Goal: Transaction & Acquisition: Purchase product/service

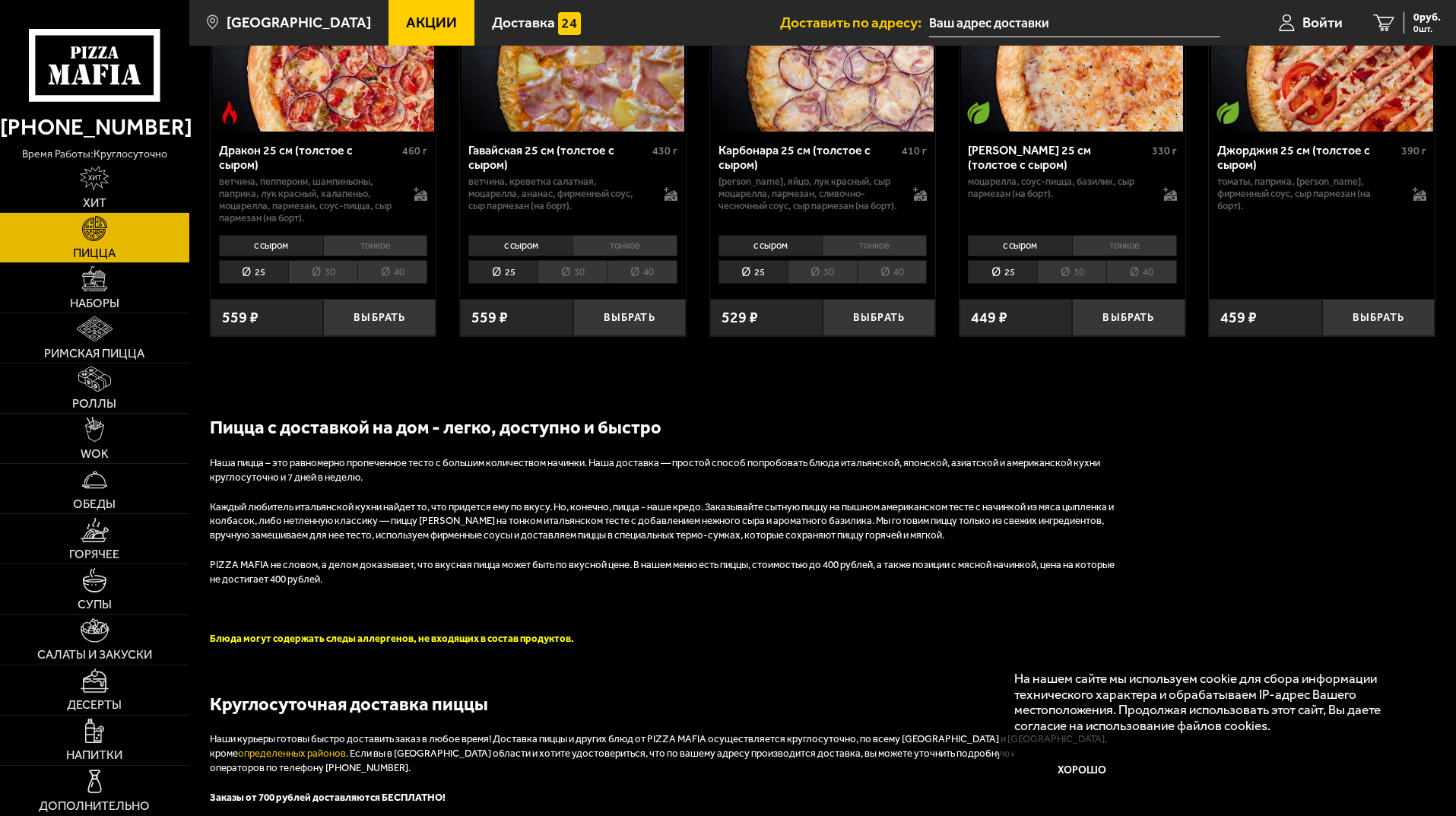
drag, startPoint x: 756, startPoint y: 278, endPoint x: 758, endPoint y: 270, distance: 8.2
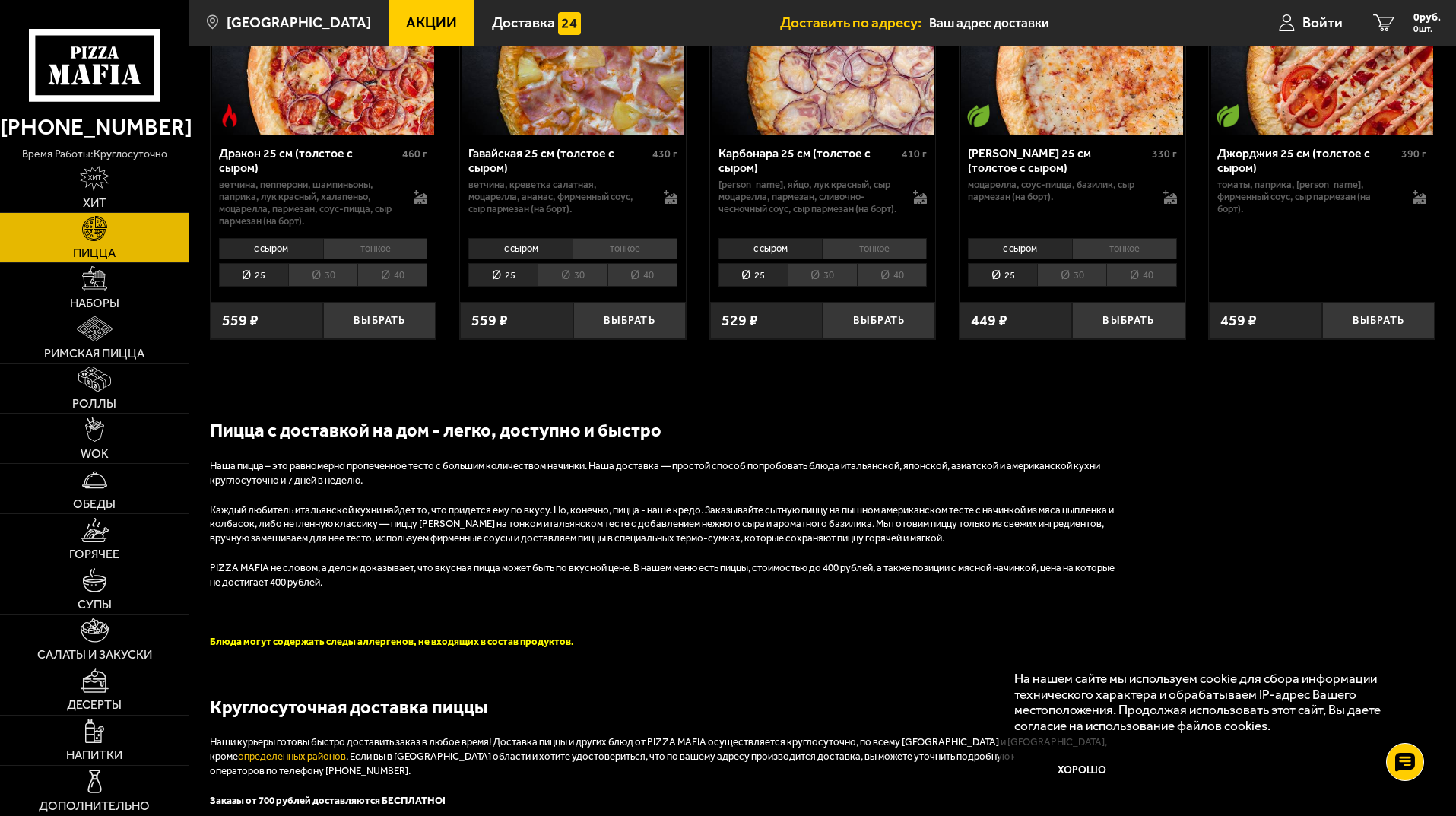
drag, startPoint x: 758, startPoint y: 270, endPoint x: 530, endPoint y: 490, distance: 316.8
click at [530, 488] on p "Наша пицца – это равномерно пропеченное тесто с большим количеством начинки. На…" at bounding box center [666, 473] width 912 height 29
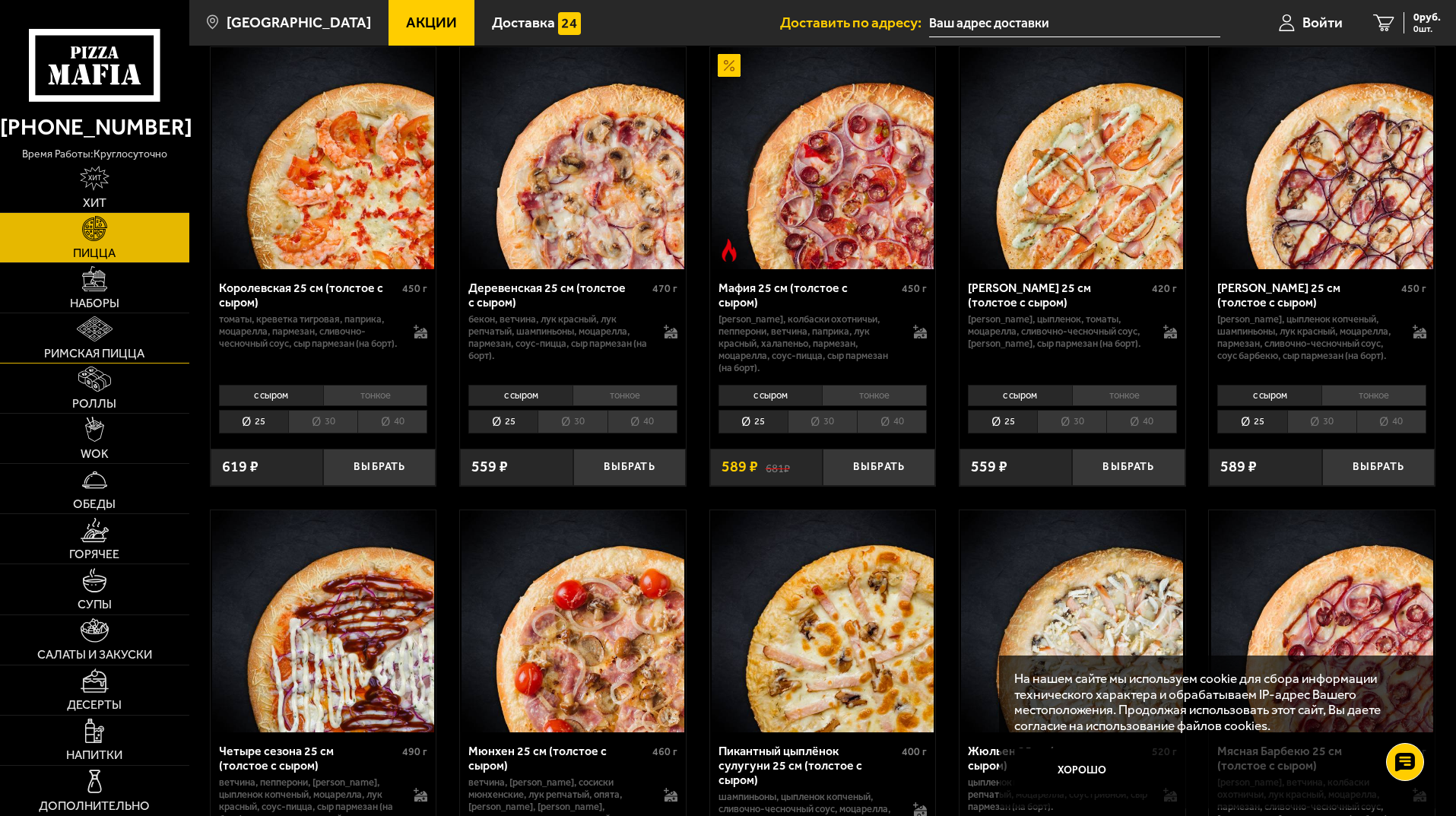
scroll to position [1419, 0]
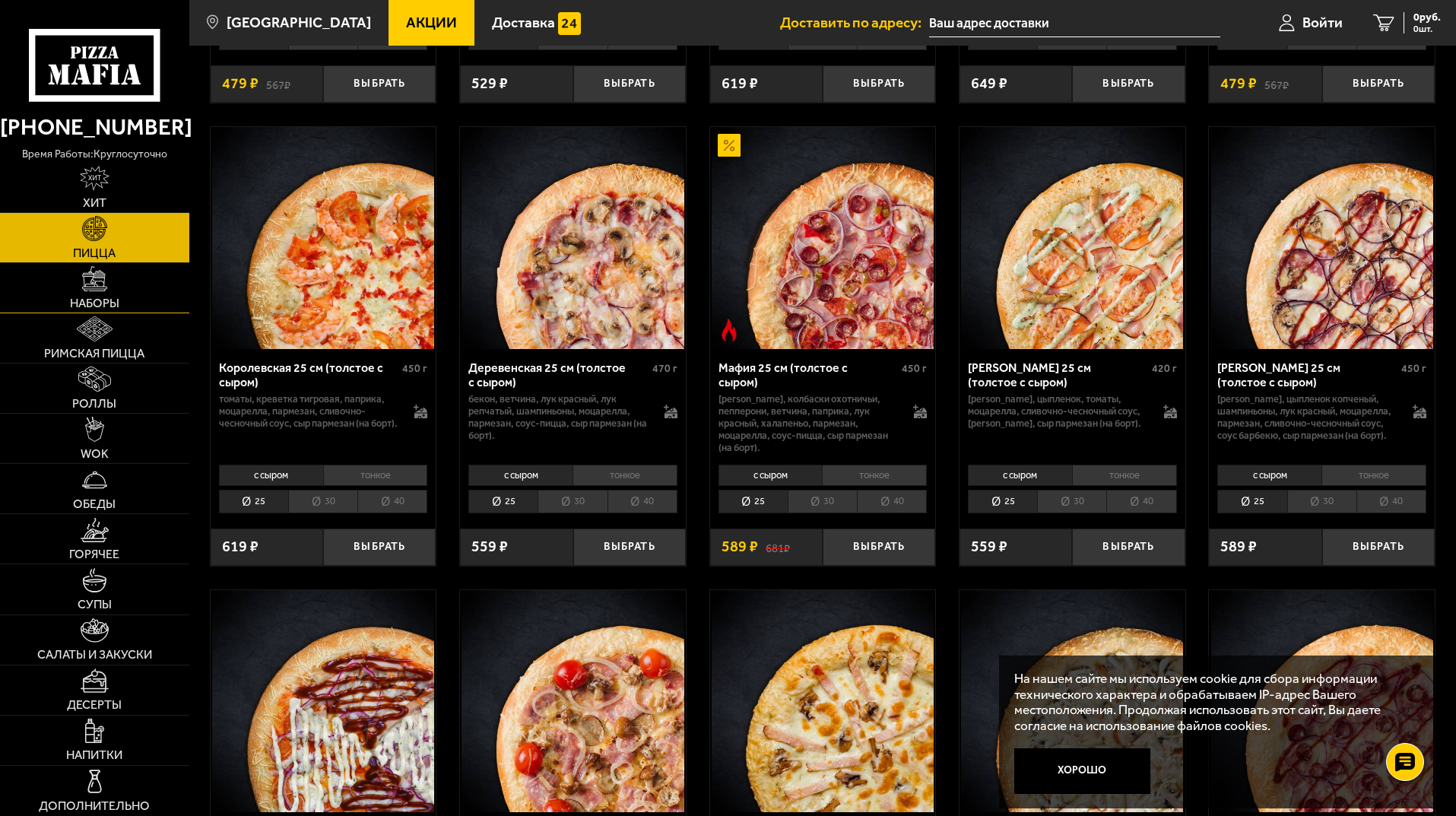
click at [113, 283] on link "Наборы" at bounding box center [95, 288] width 189 height 49
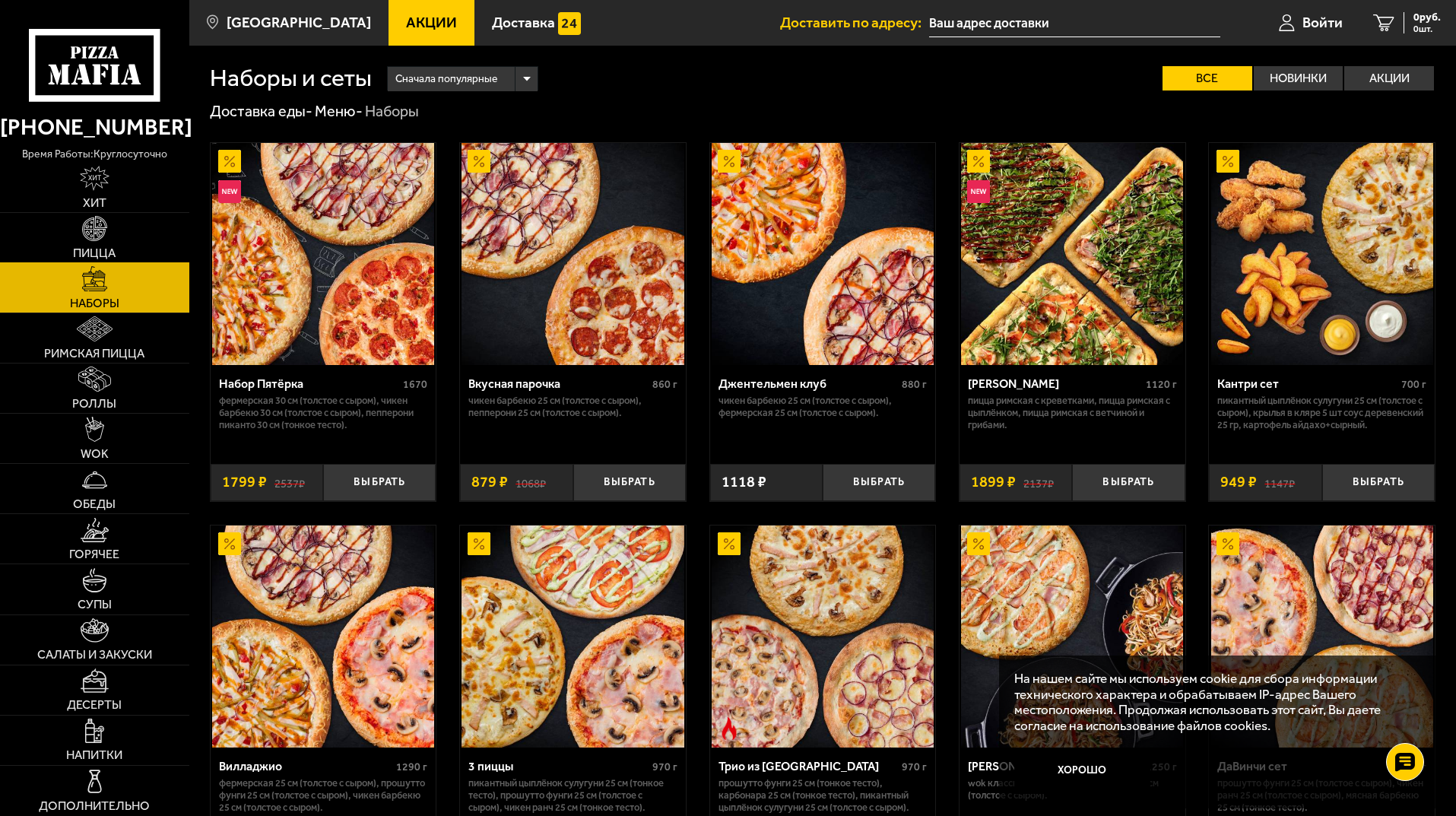
click at [116, 239] on link "Пицца" at bounding box center [95, 238] width 189 height 49
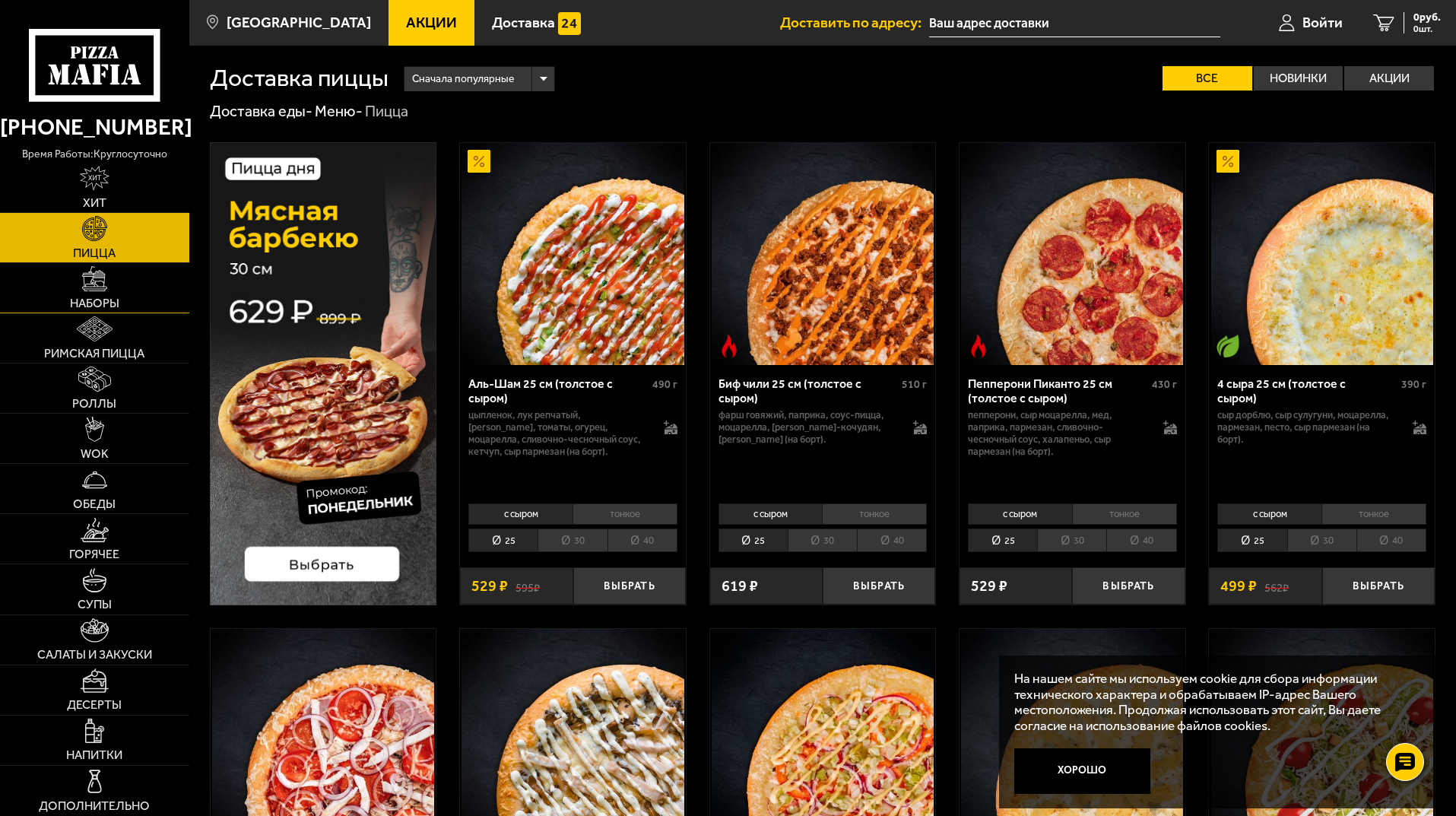
click at [111, 297] on span "Наборы" at bounding box center [95, 303] width 49 height 12
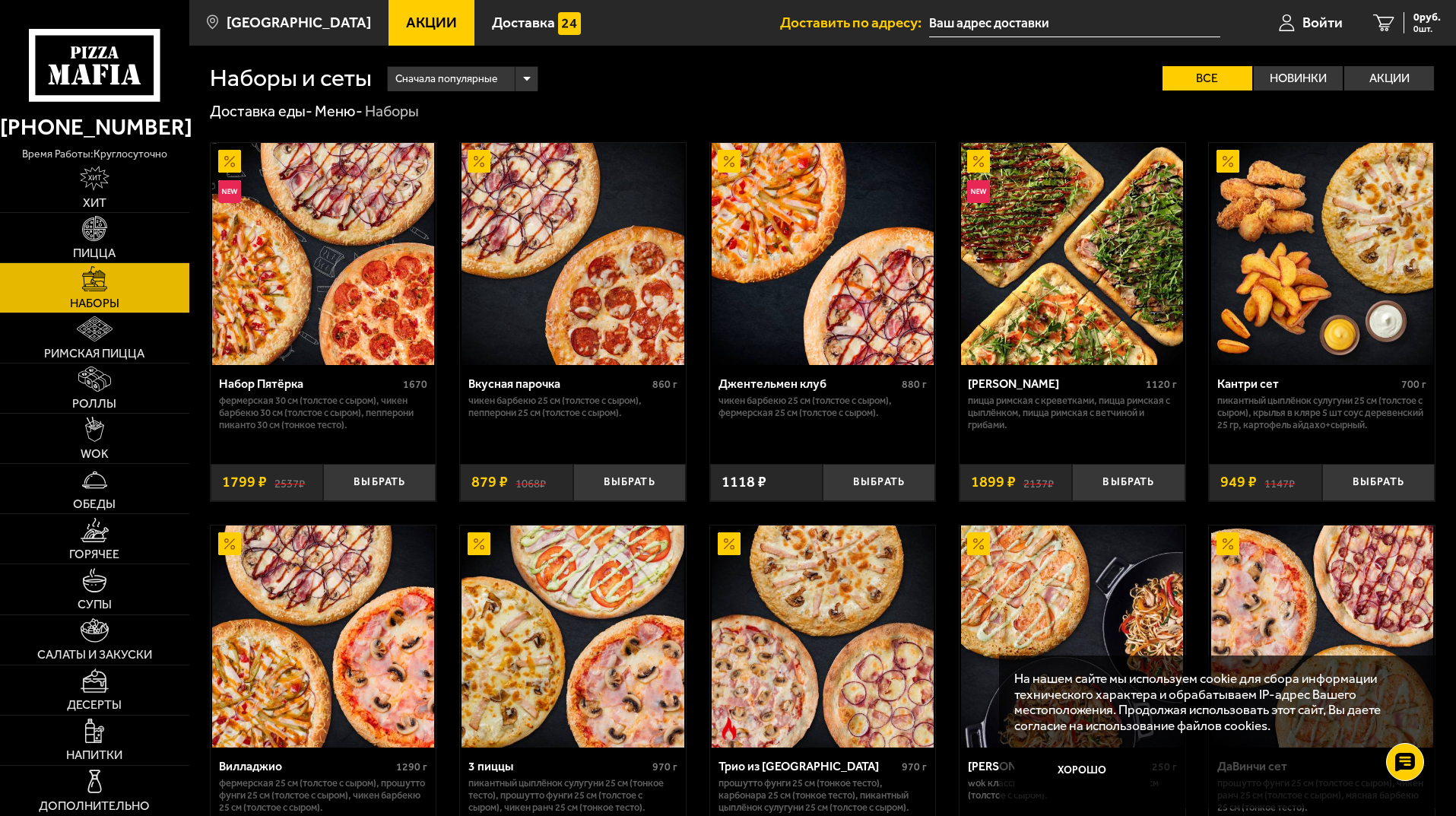
click at [406, 17] on span "Акции" at bounding box center [431, 22] width 51 height 14
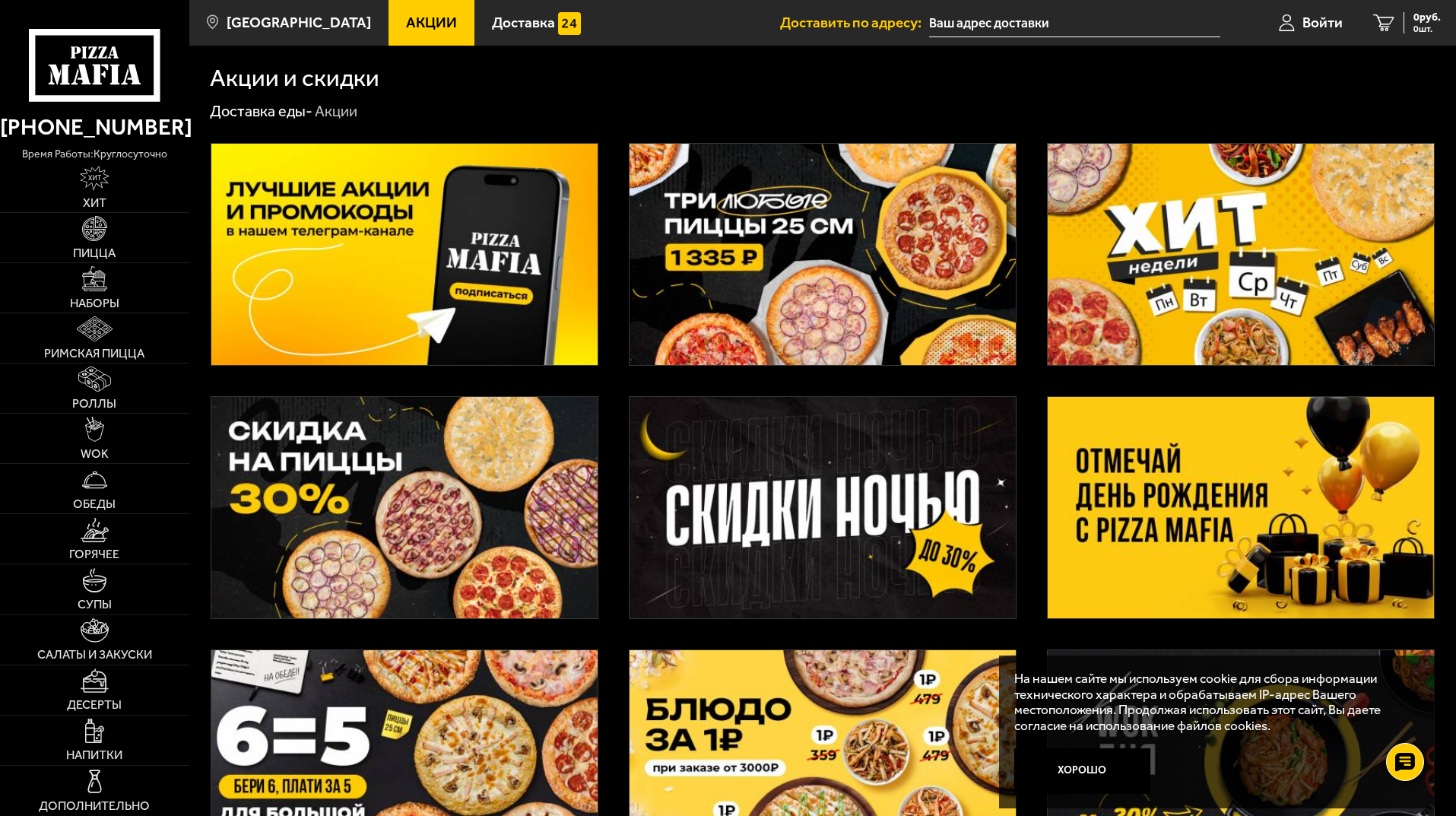
click at [1088, 767] on button "Хорошо" at bounding box center [1082, 771] width 137 height 45
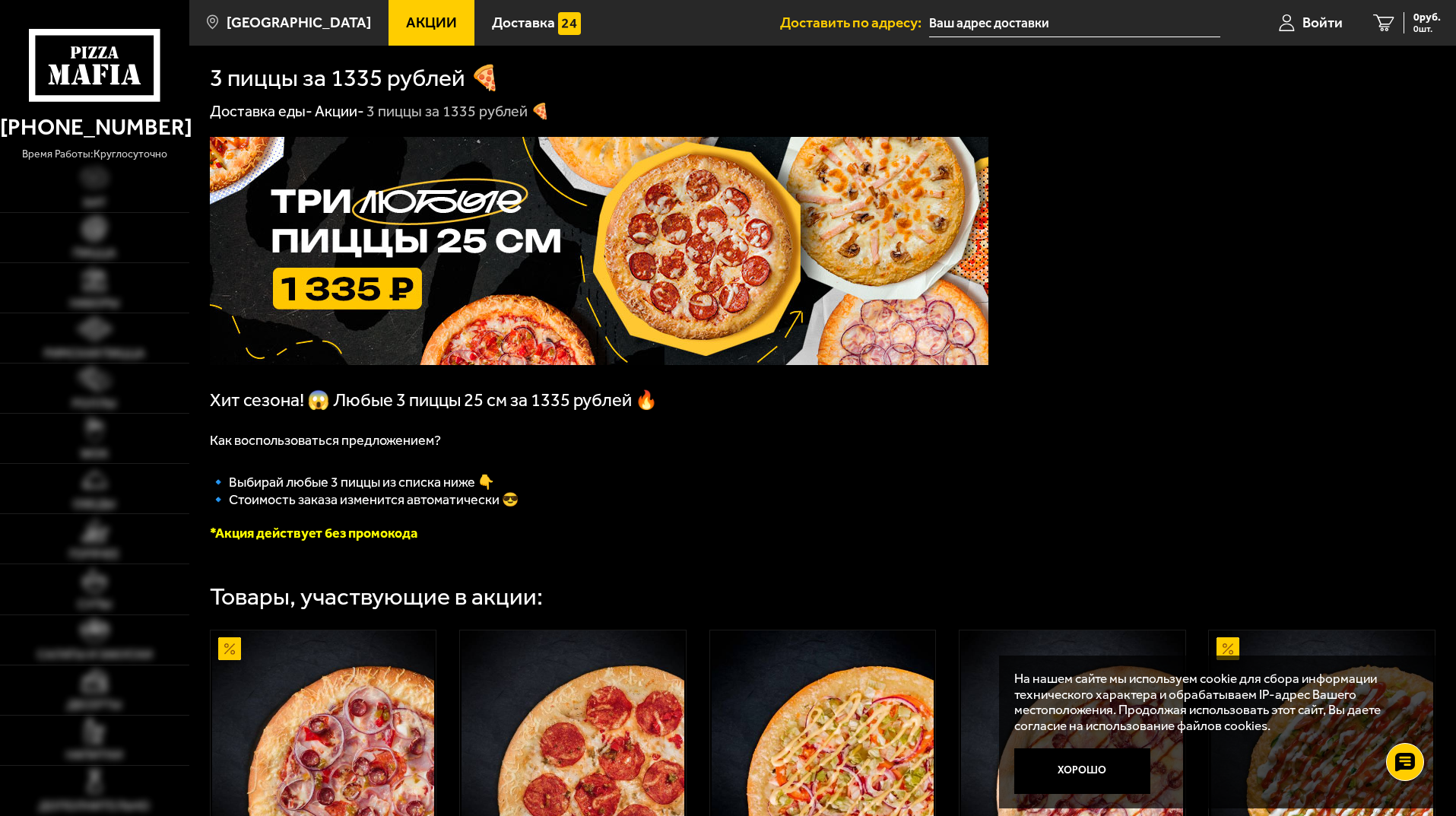
click at [439, 25] on link "Акции" at bounding box center [431, 22] width 86 height 45
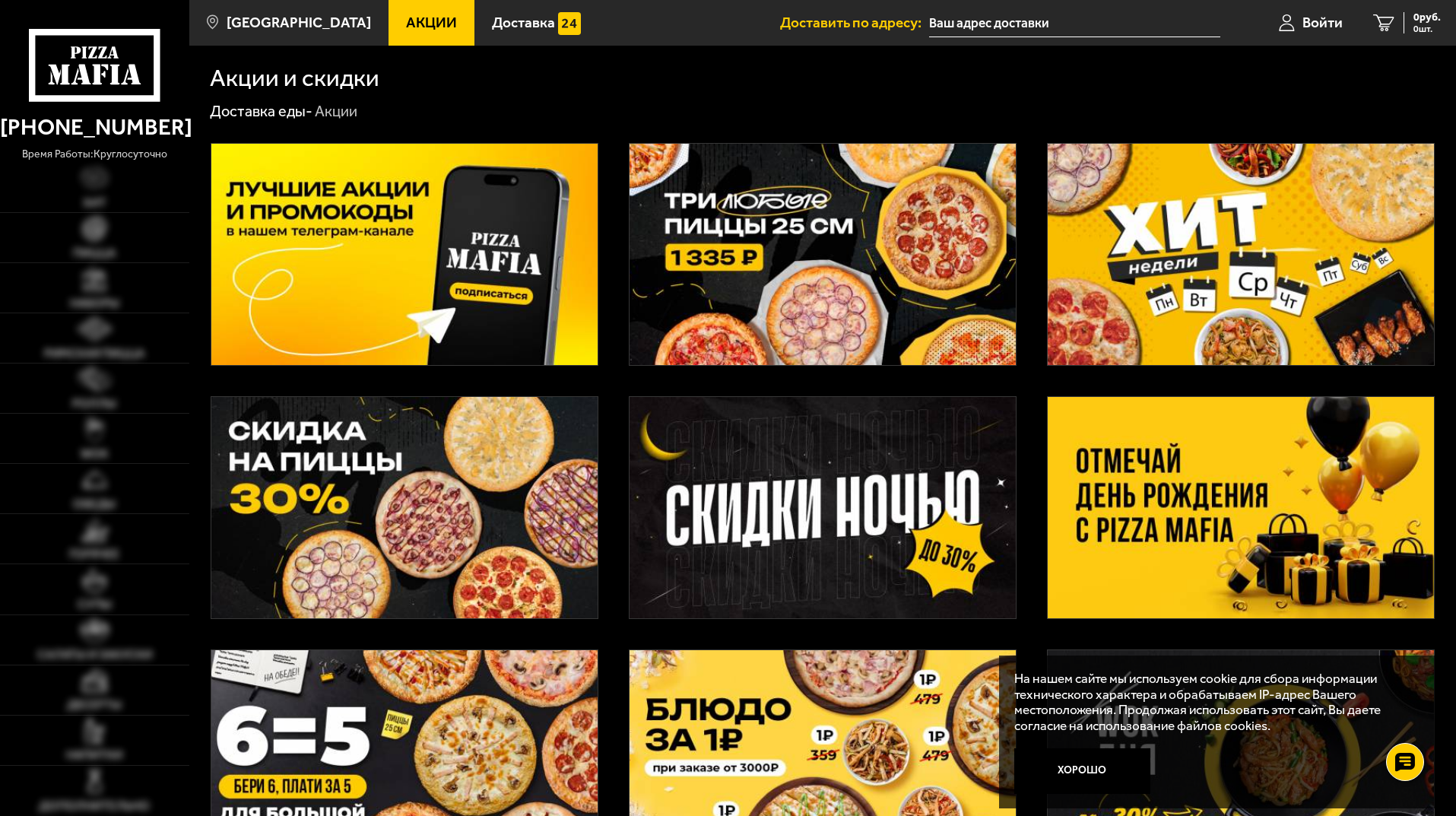
click at [140, 72] on icon at bounding box center [94, 64] width 130 height 72
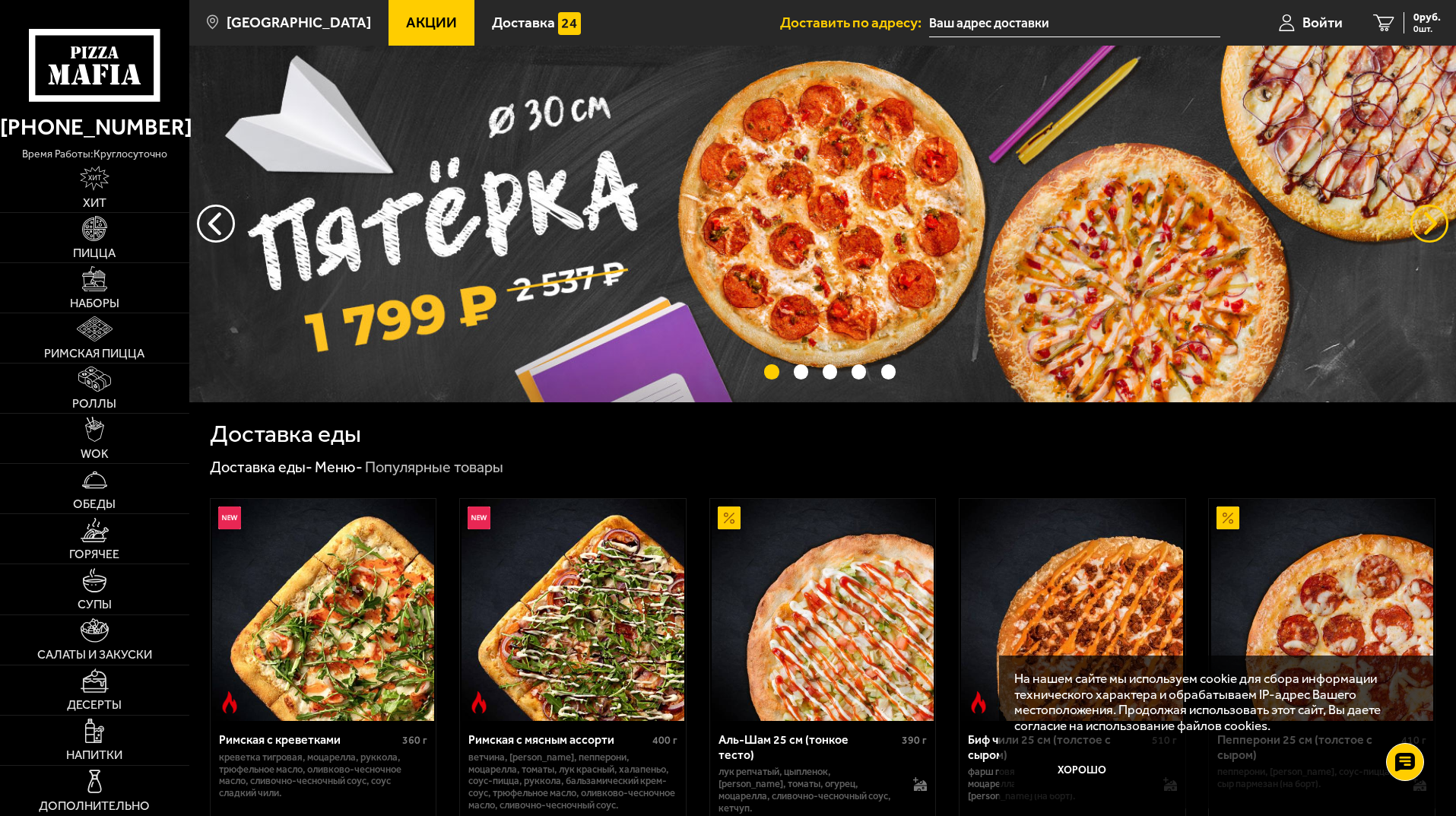
click at [1431, 206] on button "предыдущий" at bounding box center [1429, 223] width 38 height 38
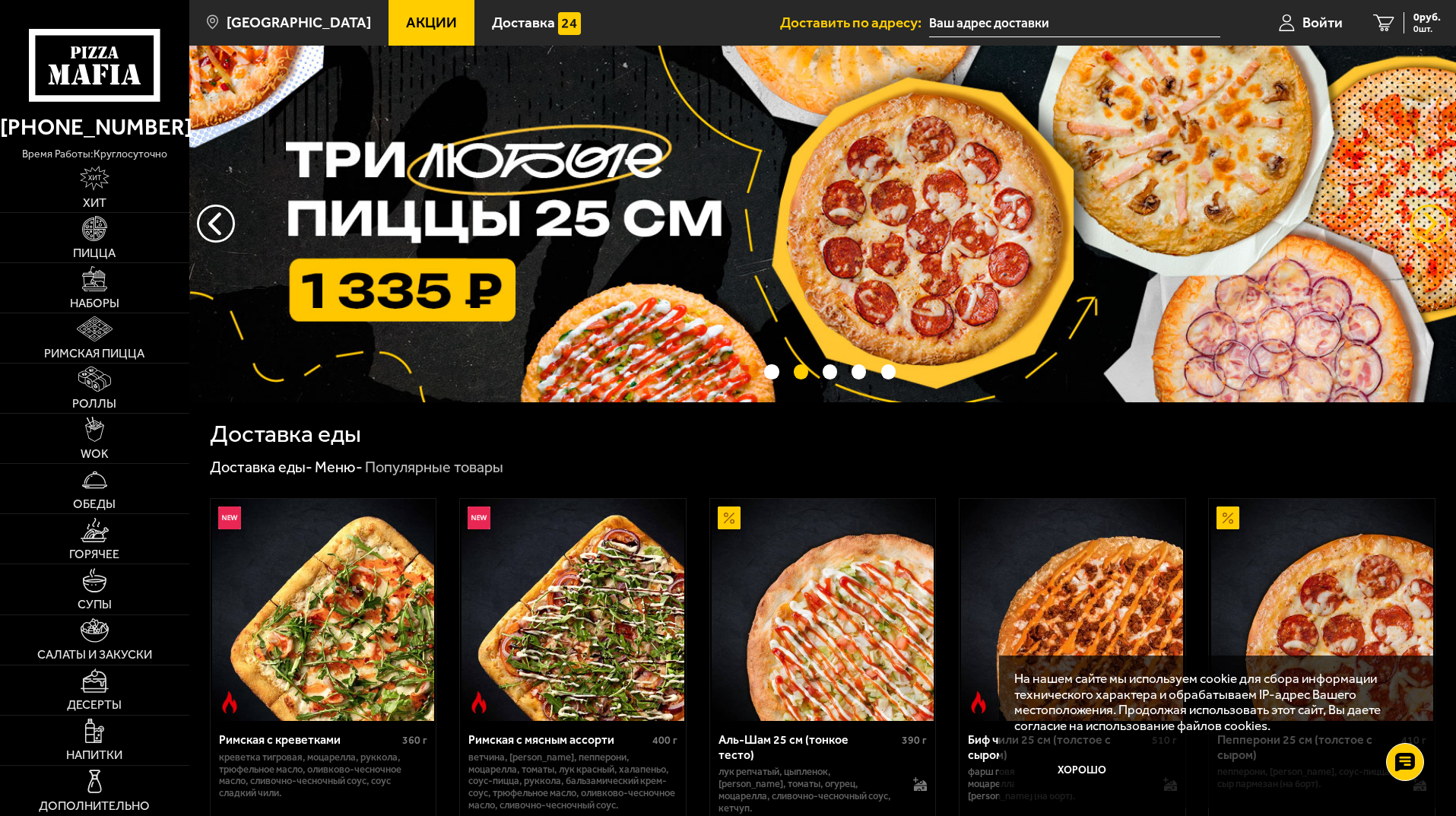
click at [1431, 207] on button "предыдущий" at bounding box center [1429, 223] width 38 height 38
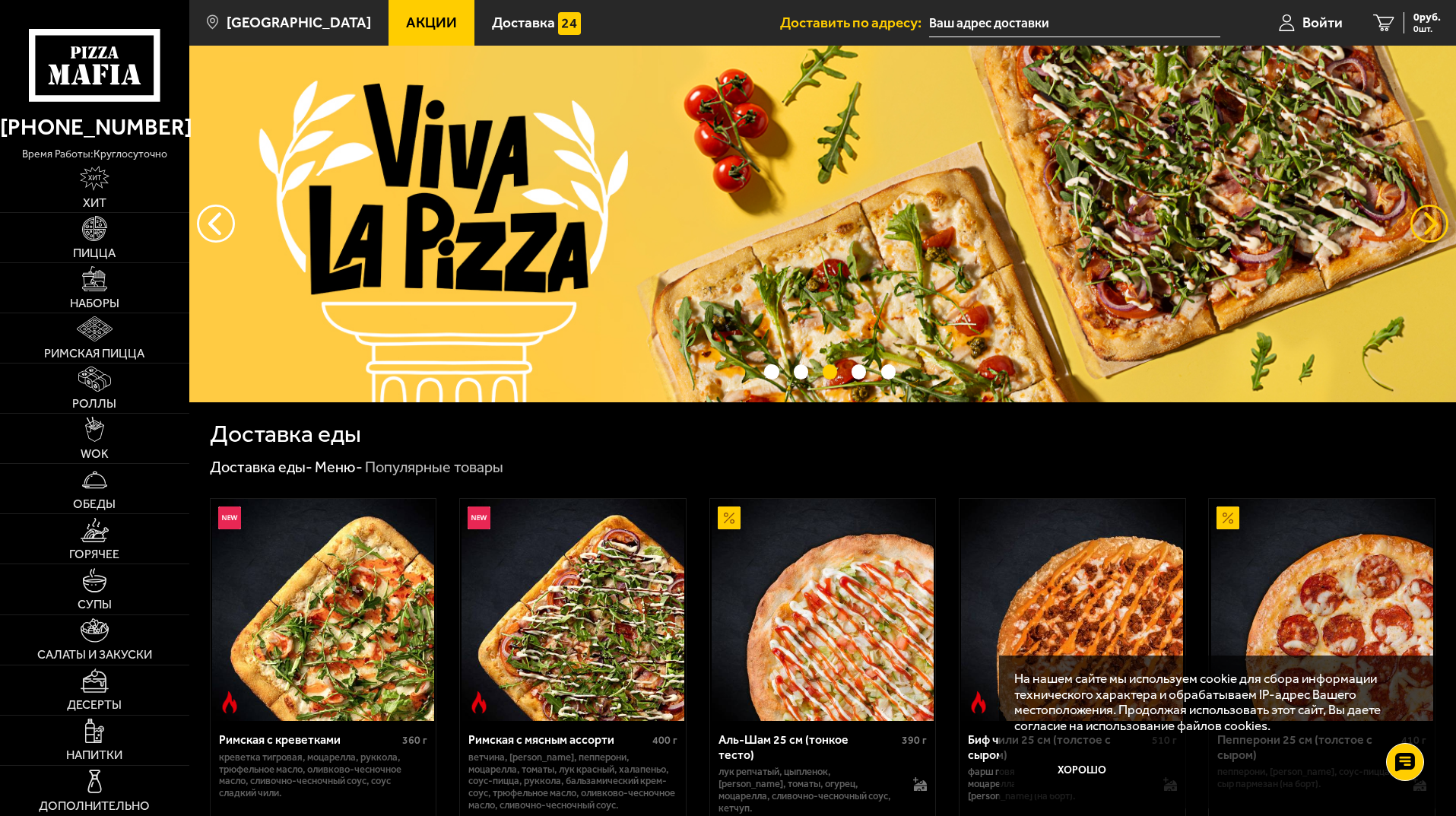
click at [1431, 207] on button "предыдущий" at bounding box center [1429, 223] width 38 height 38
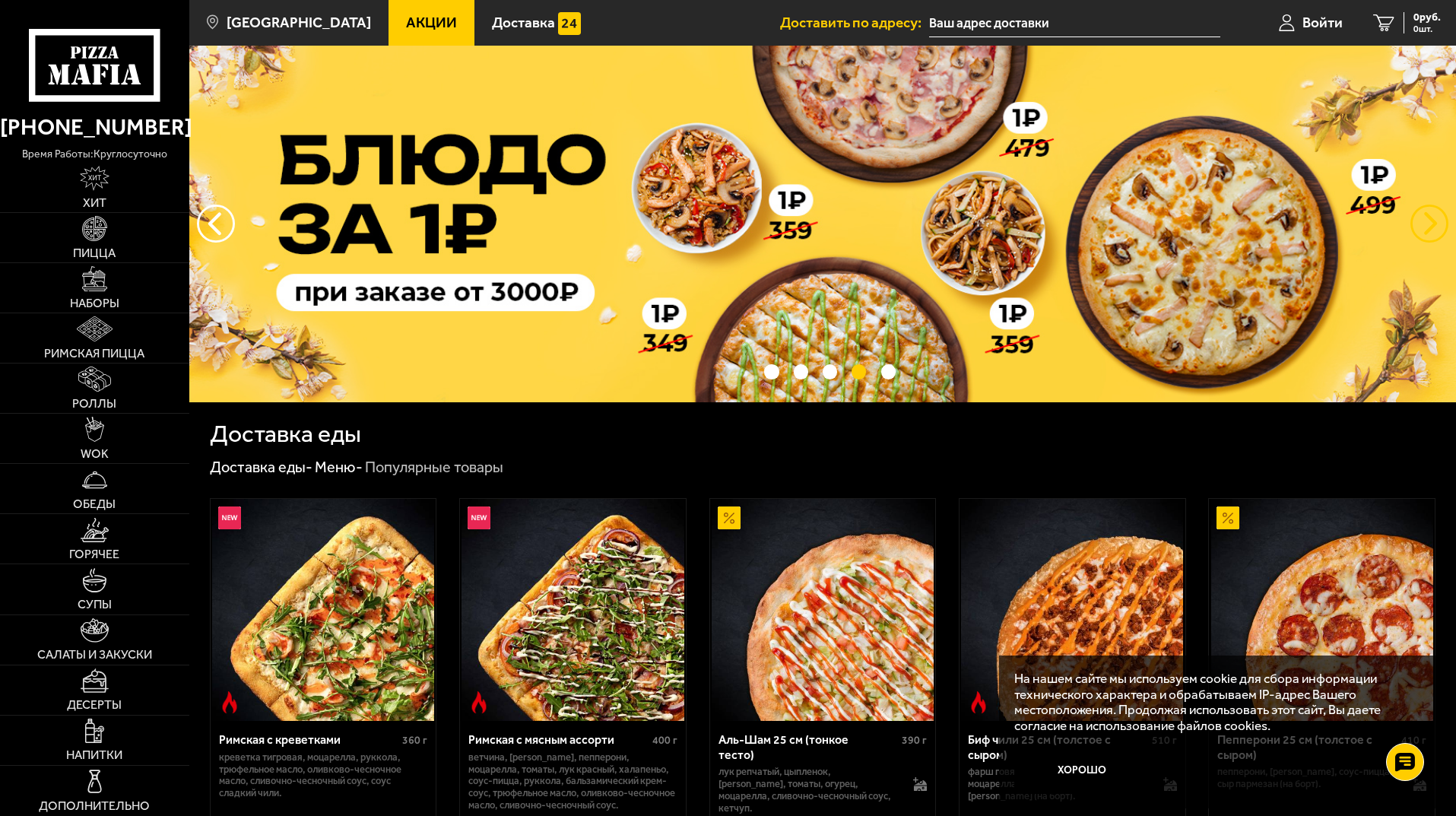
click at [1431, 207] on button "предыдущий" at bounding box center [1429, 223] width 38 height 38
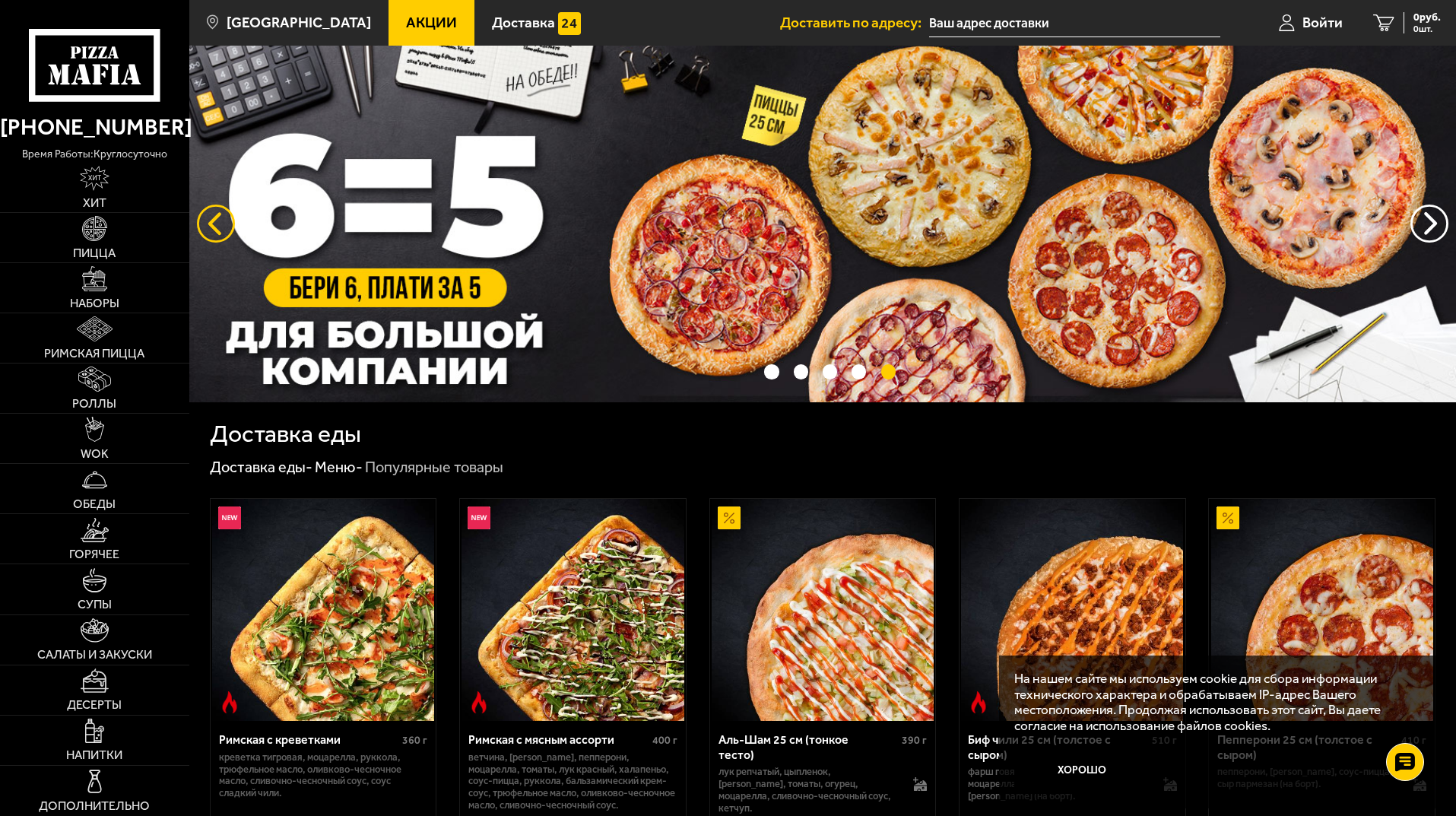
click at [215, 215] on button "следующий" at bounding box center [216, 223] width 38 height 38
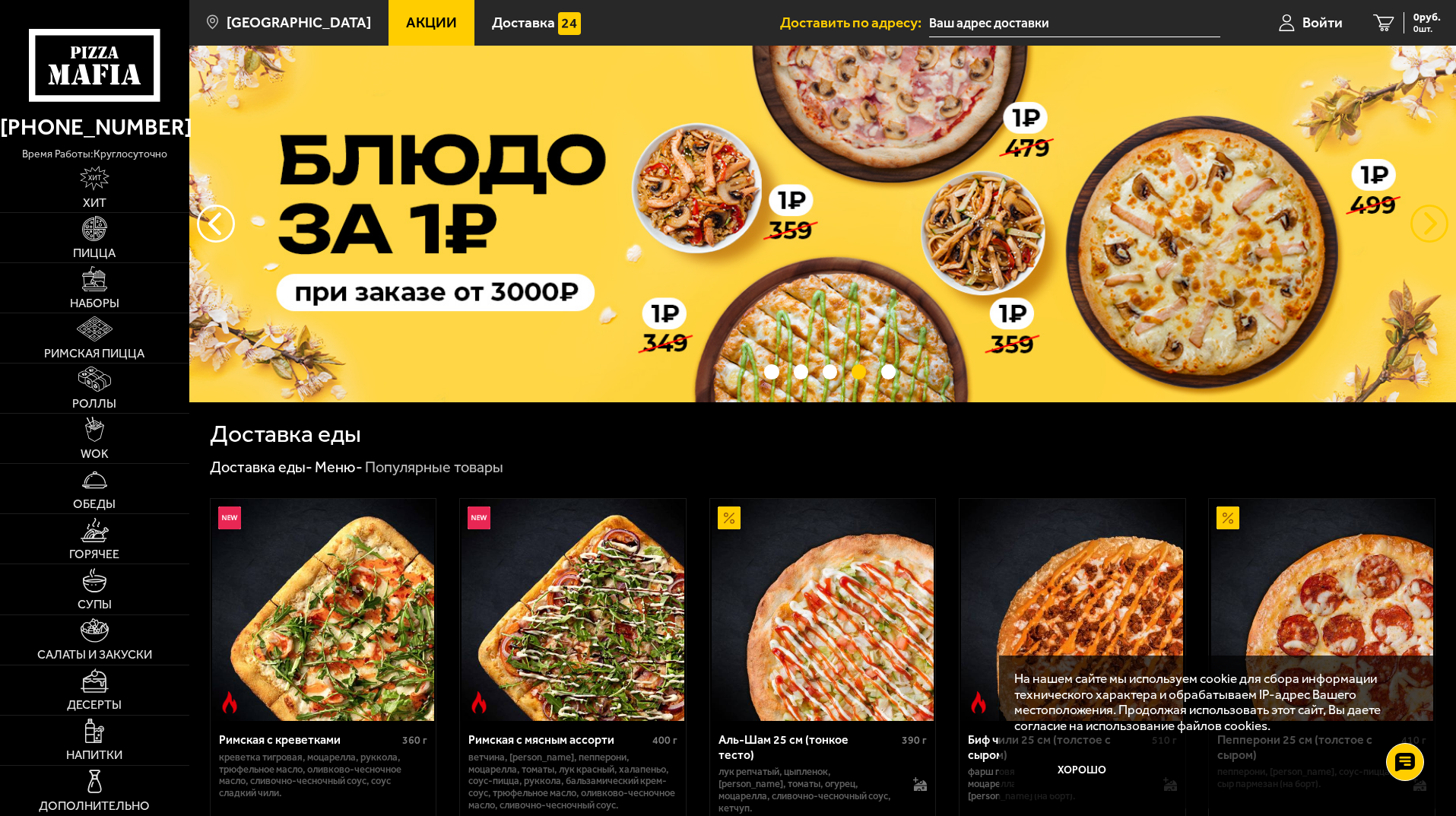
click at [1444, 220] on button "предыдущий" at bounding box center [1429, 223] width 38 height 38
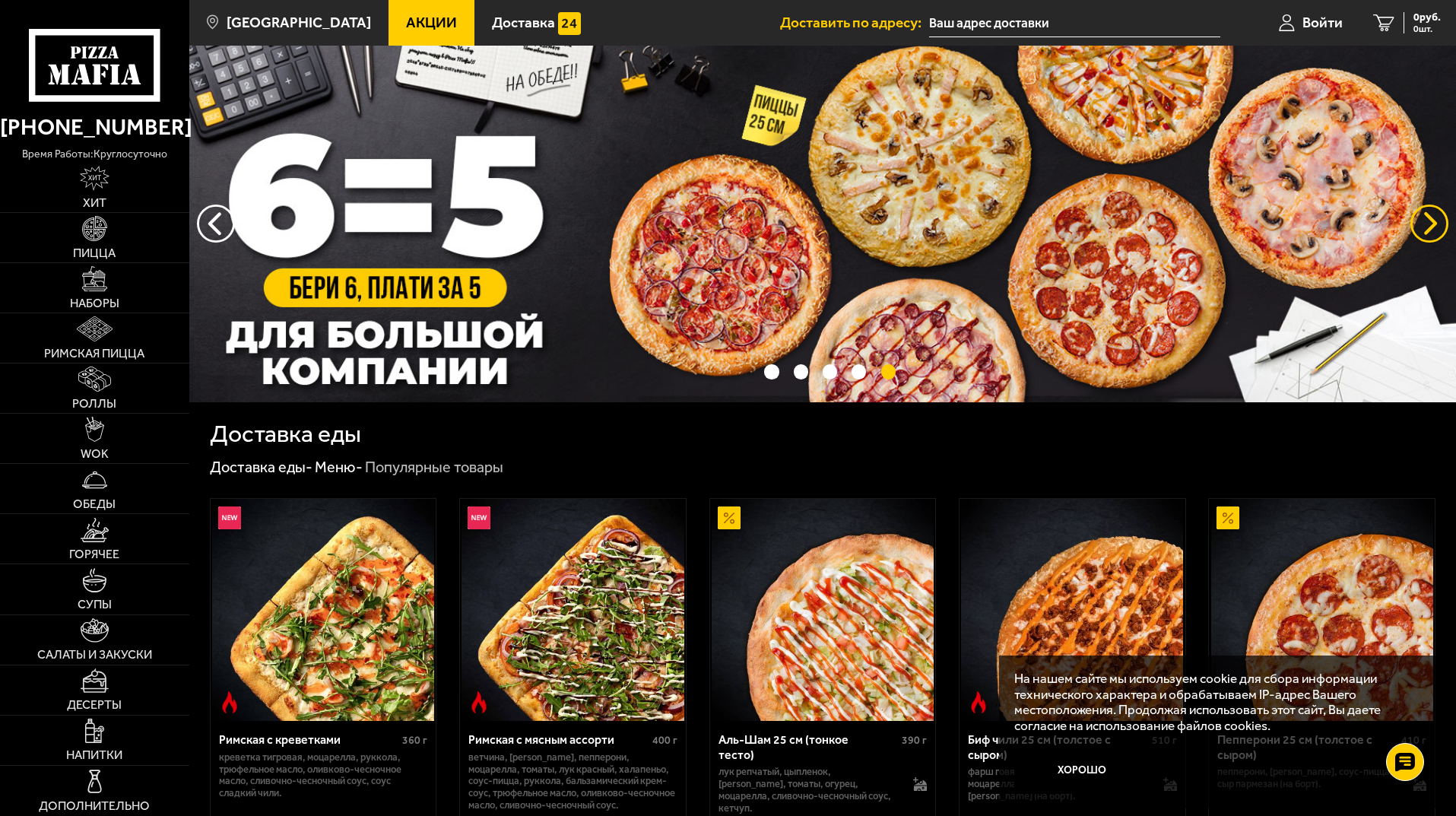
click at [1444, 220] on button "предыдущий" at bounding box center [1429, 223] width 38 height 38
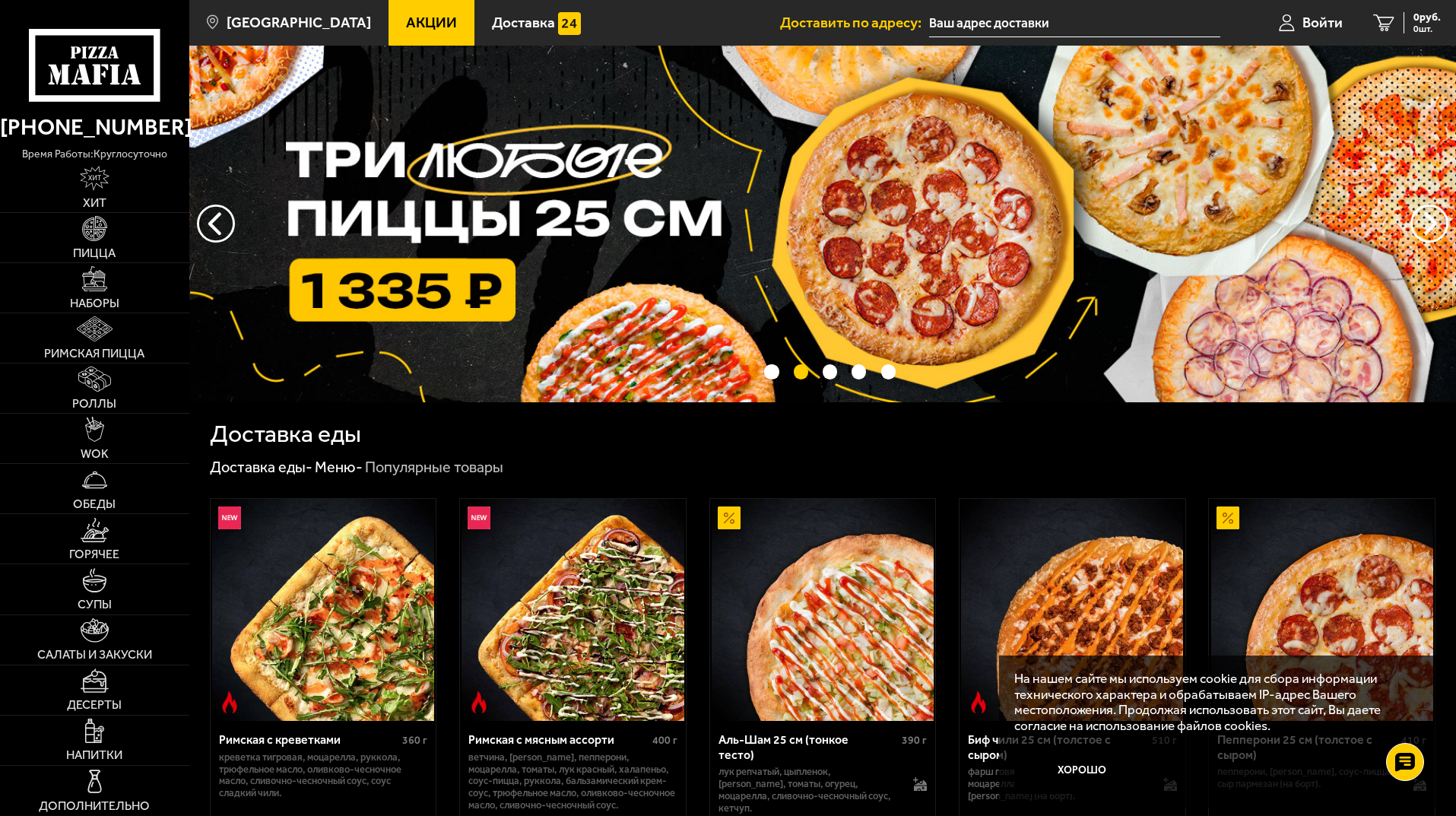
click at [416, 42] on link "Акции" at bounding box center [431, 22] width 86 height 45
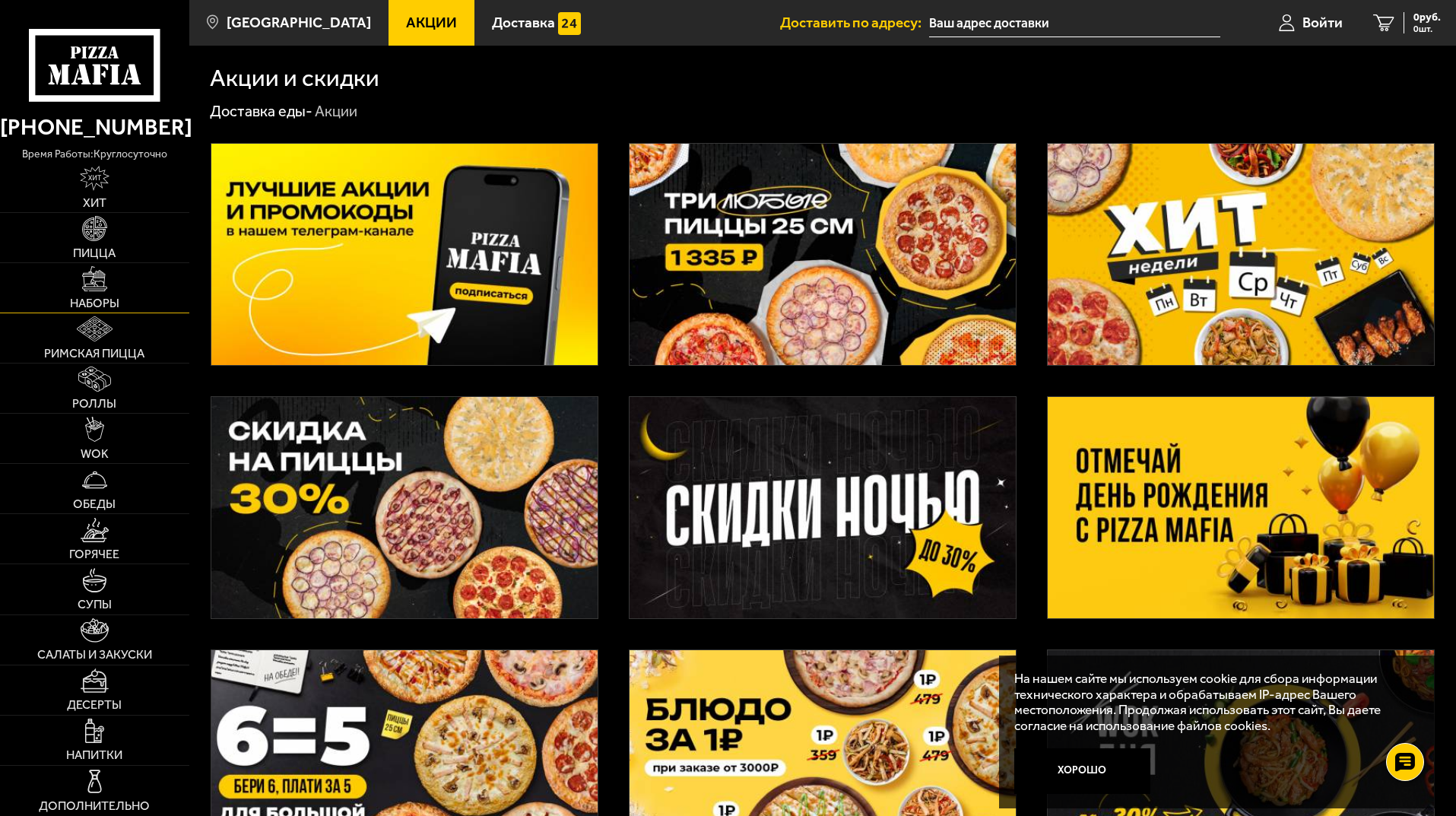
drag, startPoint x: 112, startPoint y: 275, endPoint x: 26, endPoint y: 306, distance: 91.4
click at [112, 275] on link "Наборы" at bounding box center [95, 288] width 189 height 49
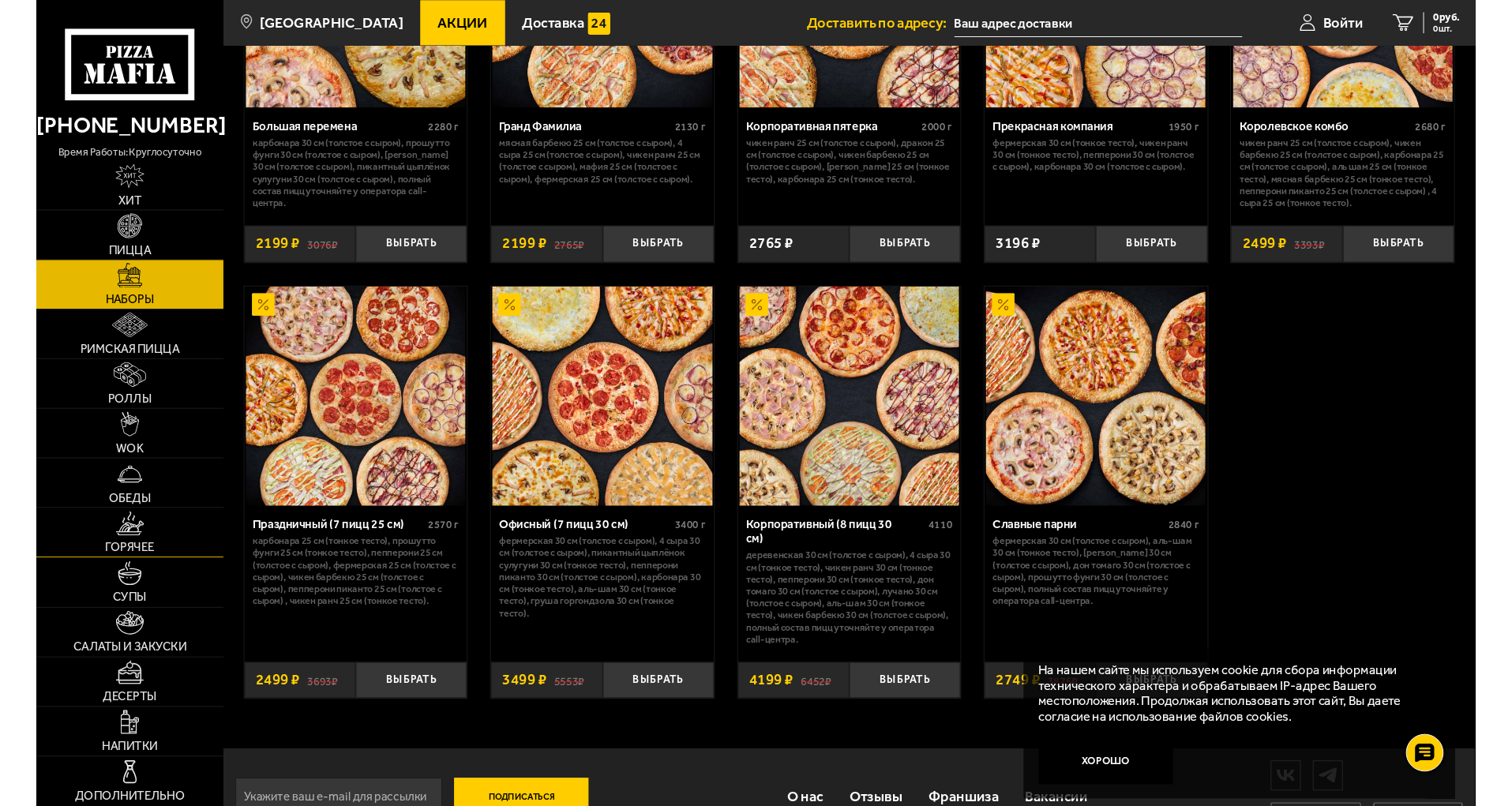
scroll to position [2293, 0]
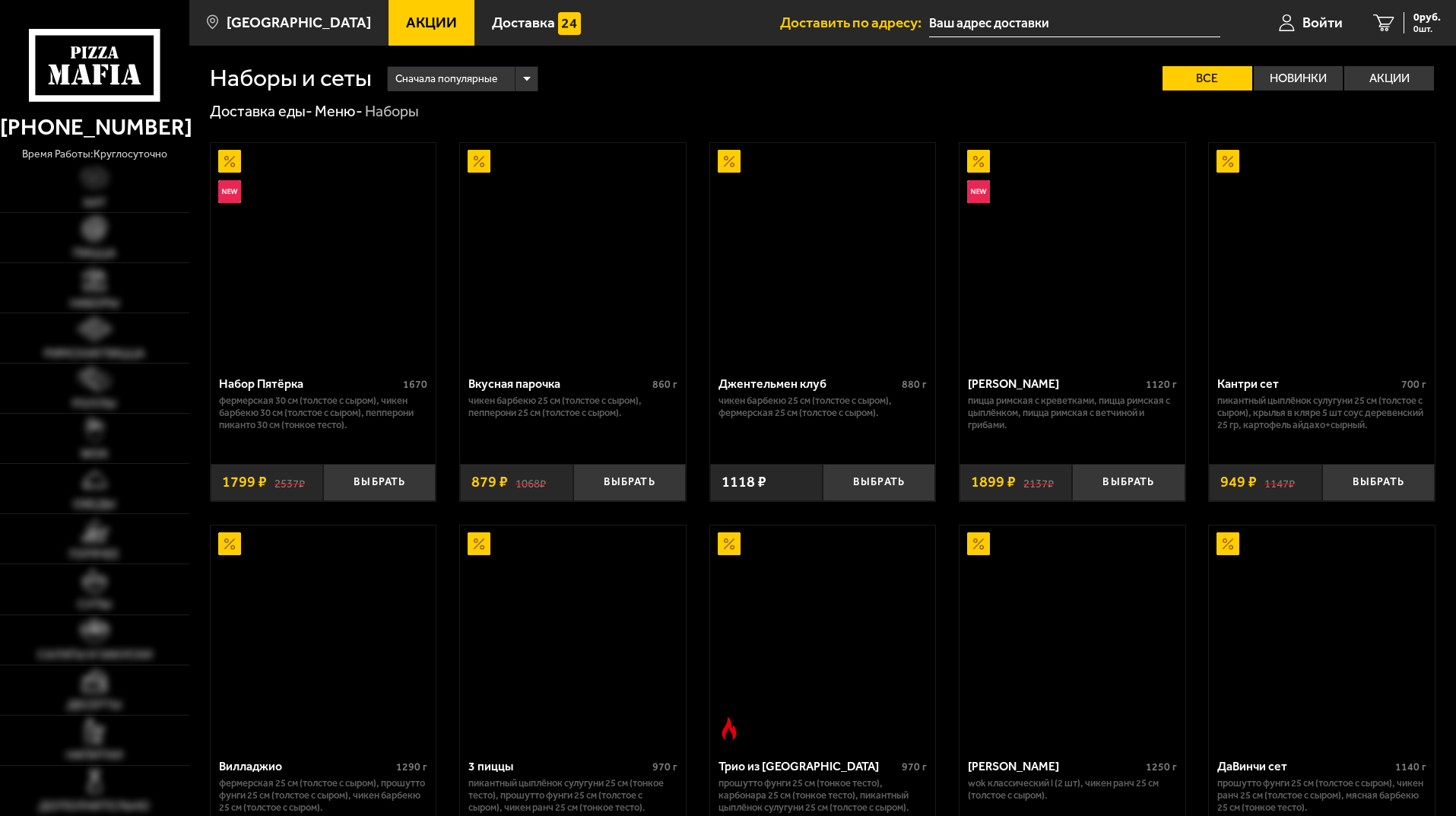
scroll to position [2209, 0]
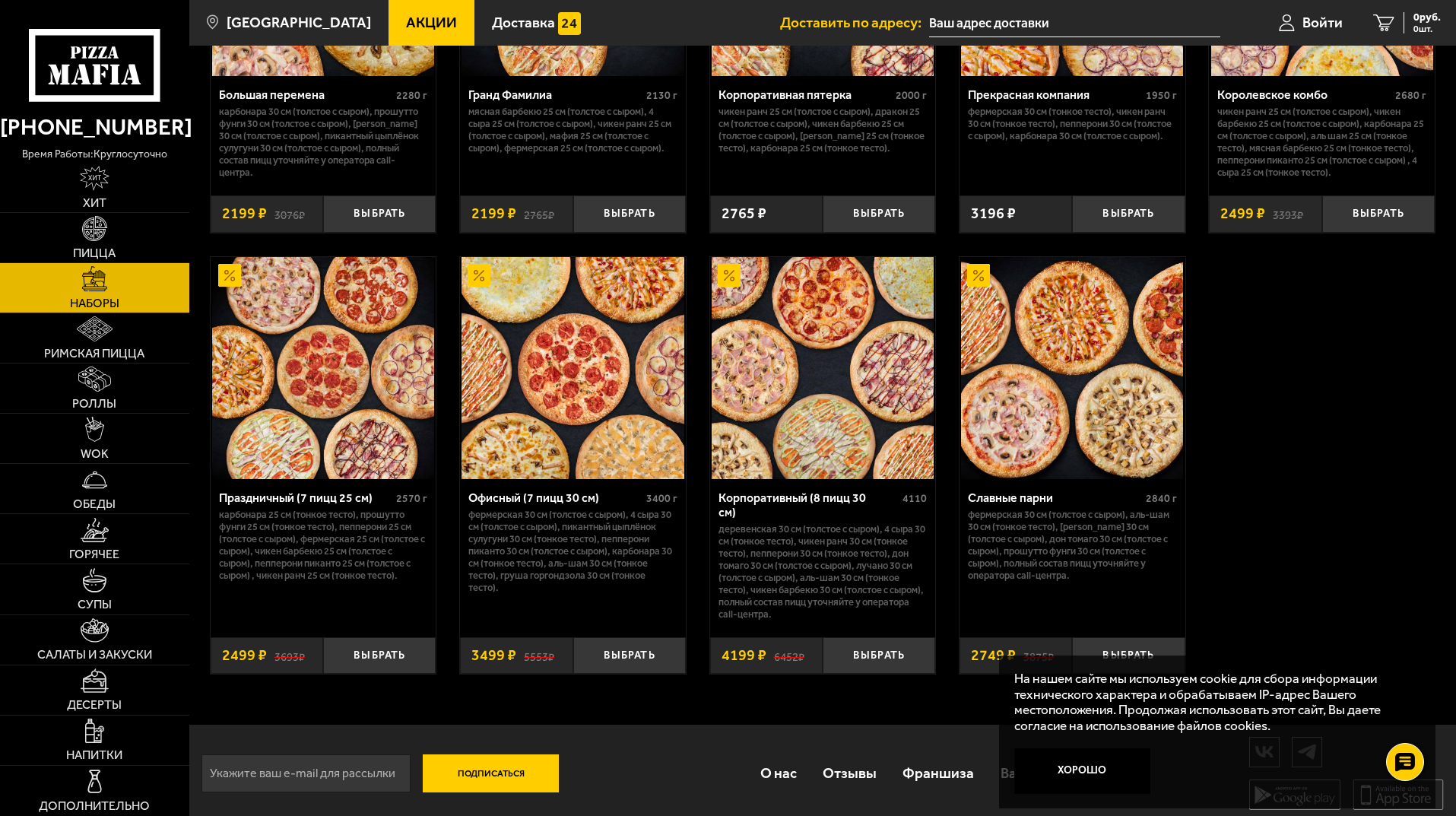
click at [142, 293] on link "Наборы" at bounding box center [95, 288] width 189 height 49
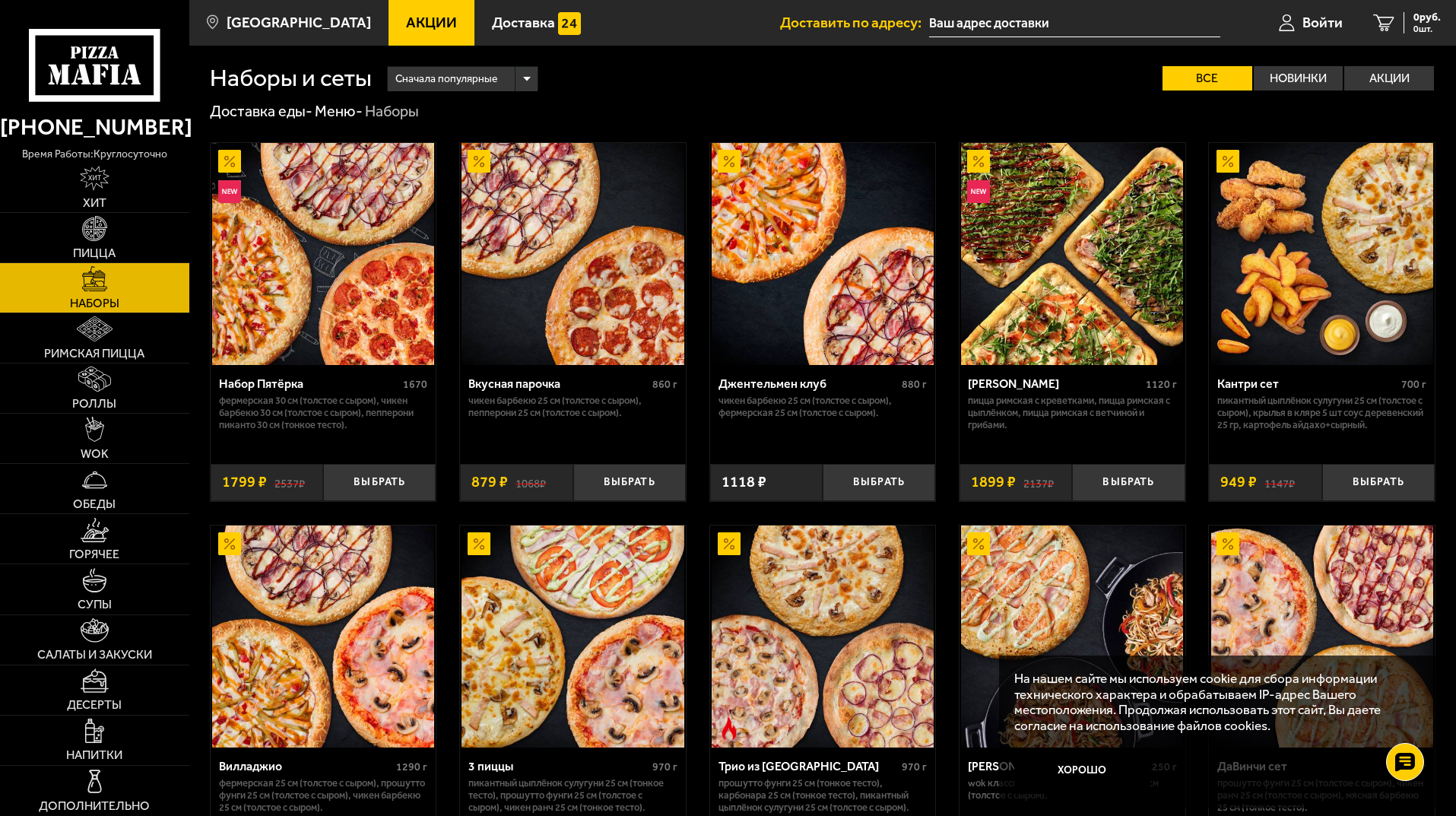
click at [406, 17] on span "Акции" at bounding box center [431, 22] width 51 height 14
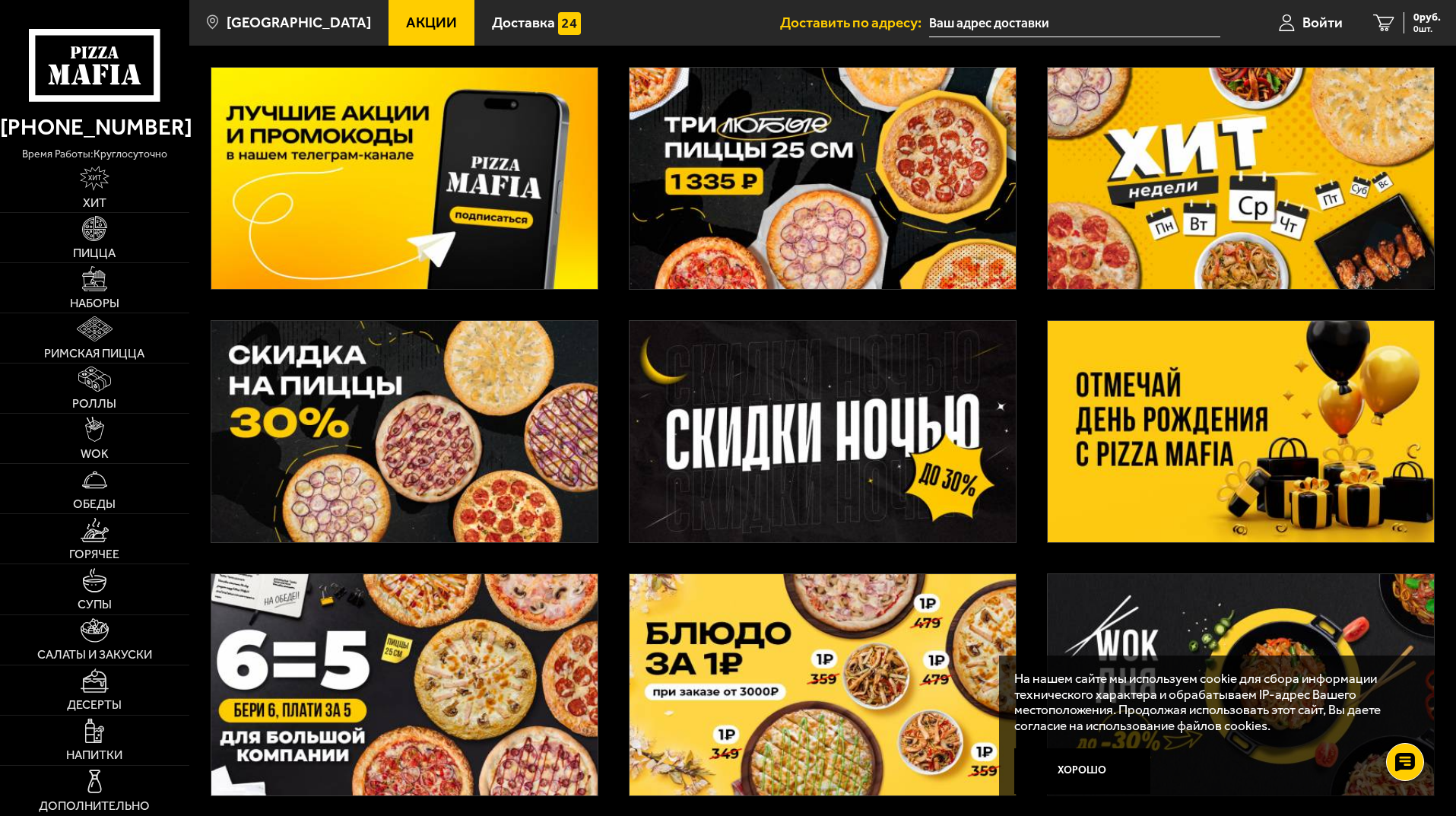
scroll to position [457, 0]
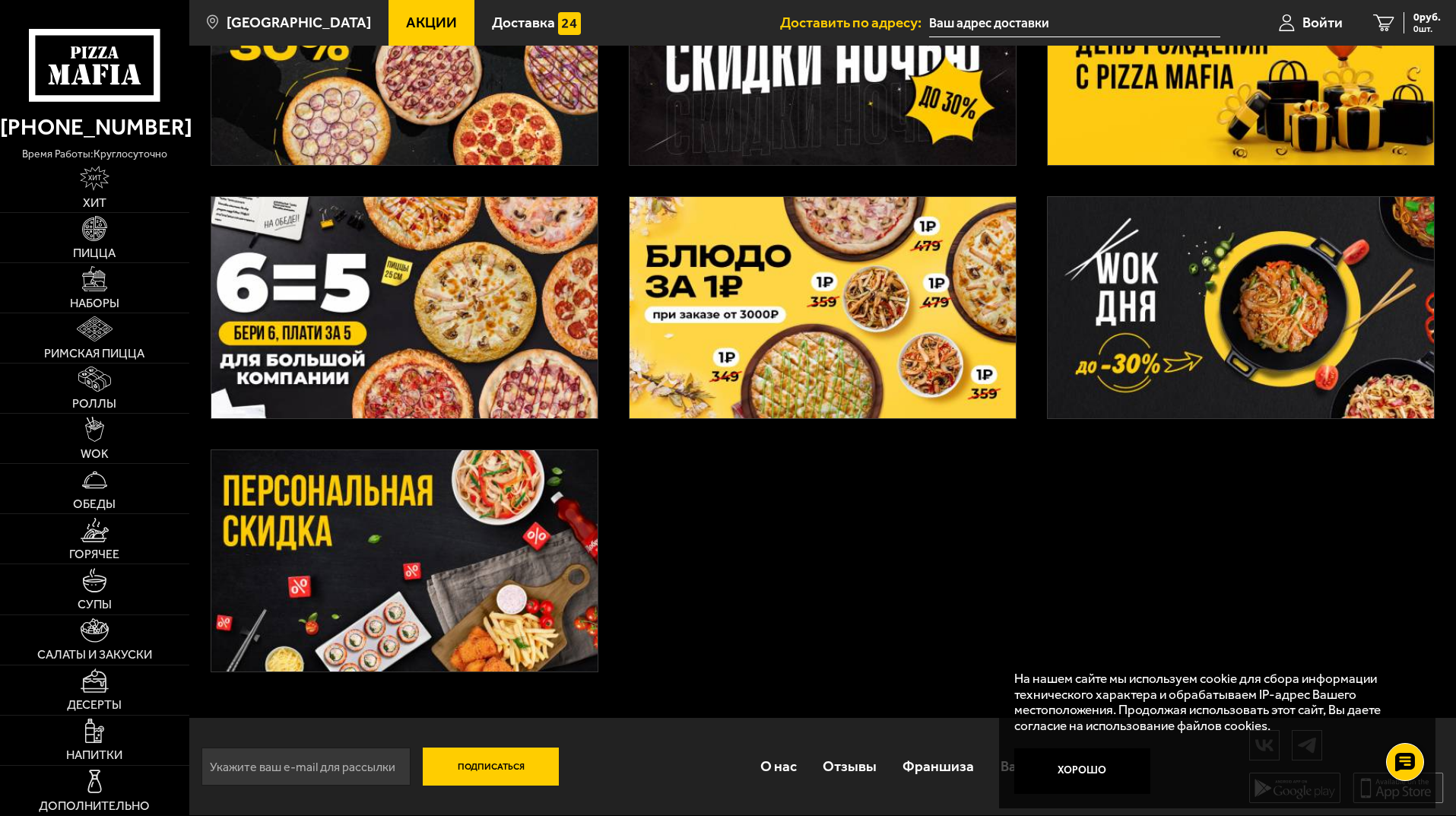
click at [55, 55] on icon at bounding box center [94, 64] width 130 height 72
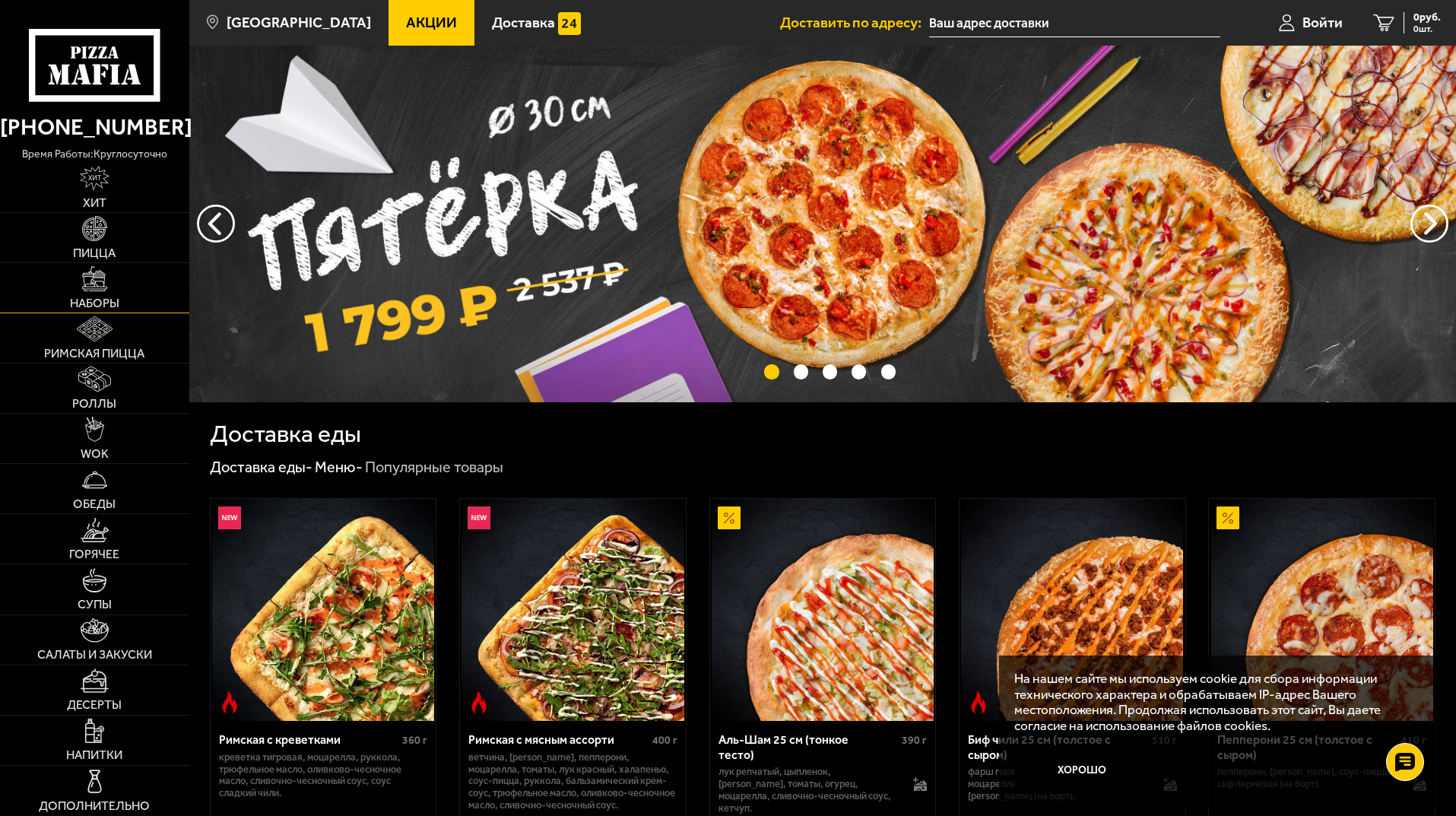
click at [143, 285] on link "Наборы" at bounding box center [95, 288] width 189 height 49
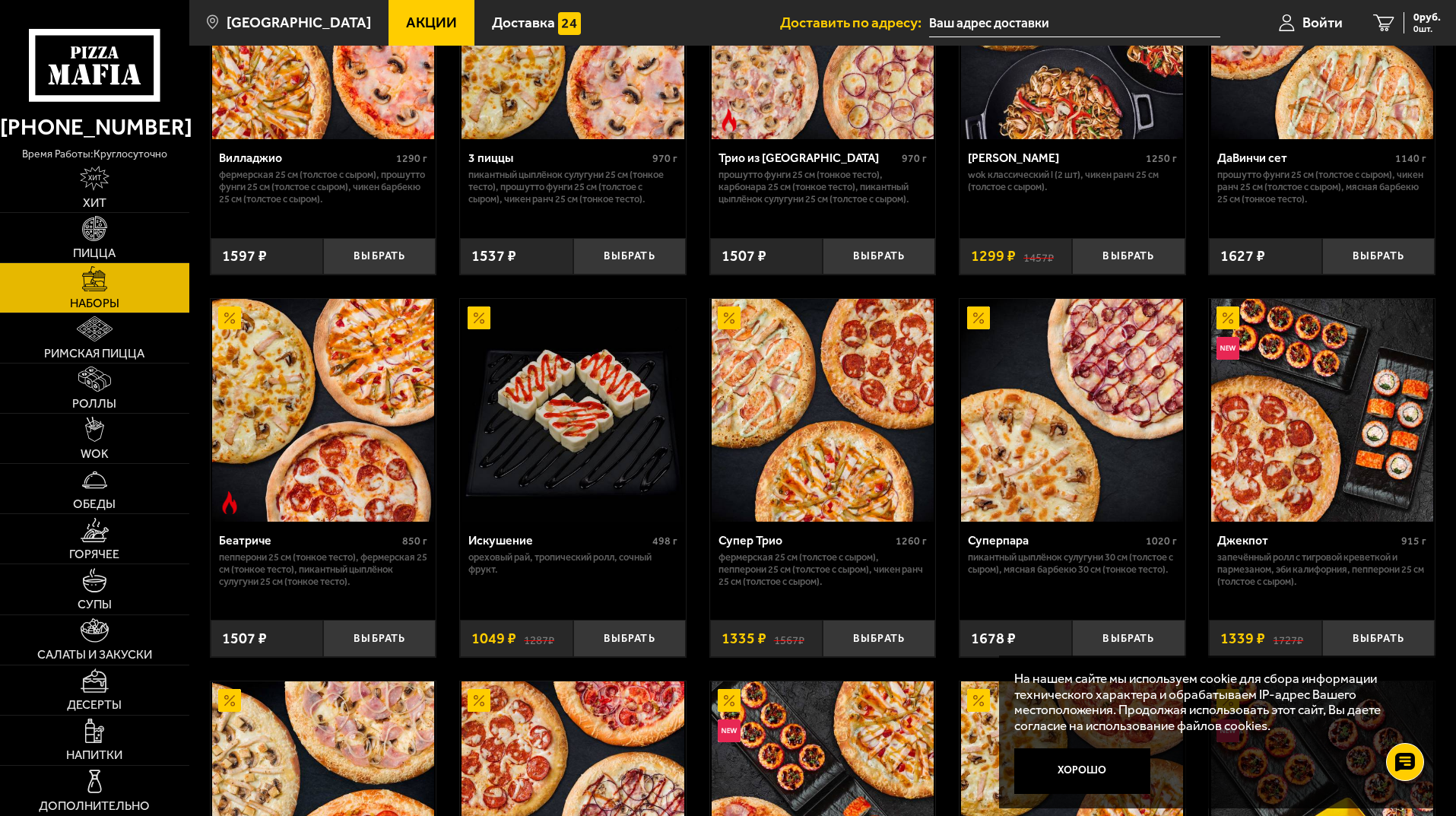
scroll to position [1064, 0]
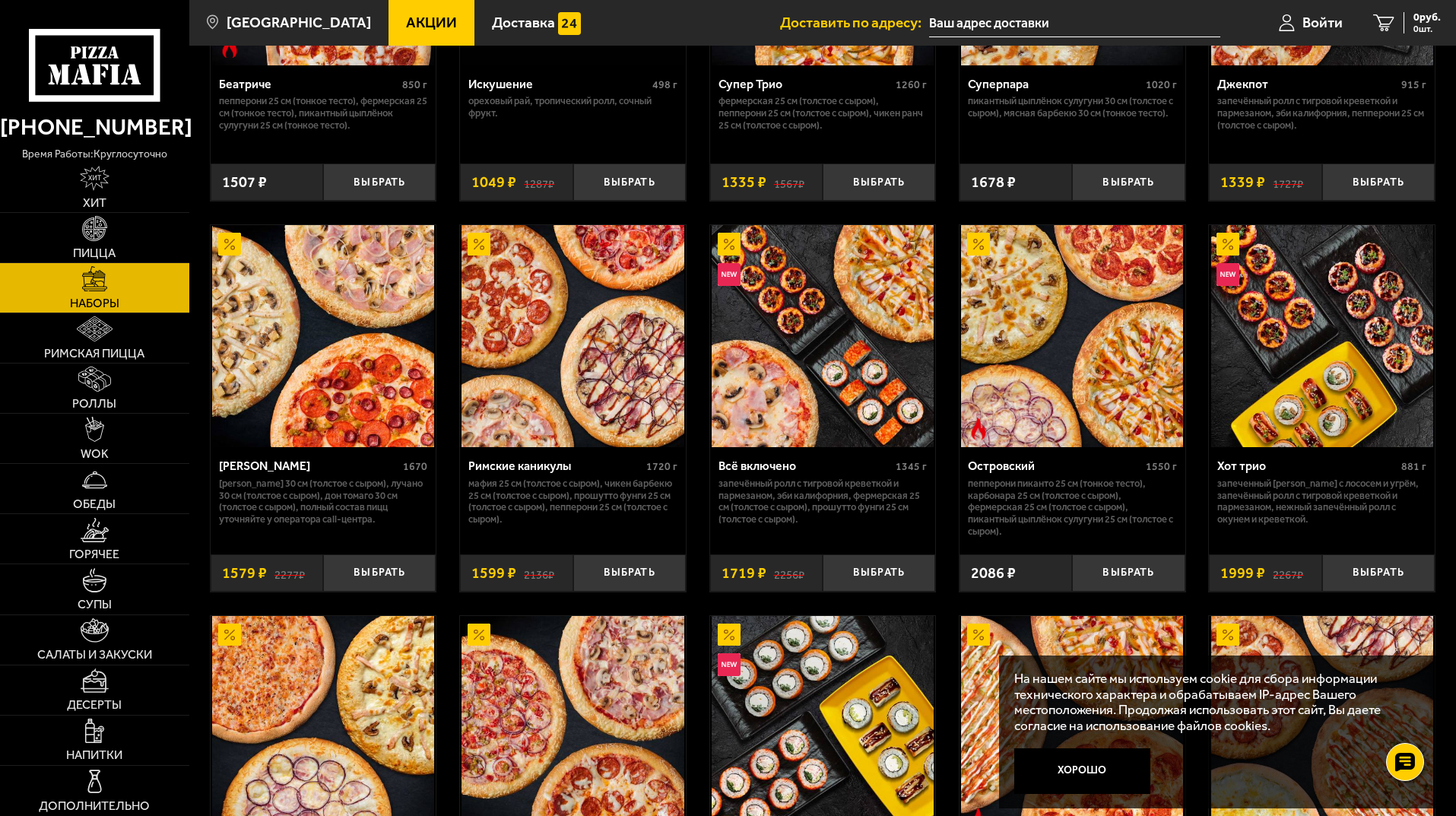
click at [1103, 779] on button "Хорошо" at bounding box center [1082, 771] width 137 height 45
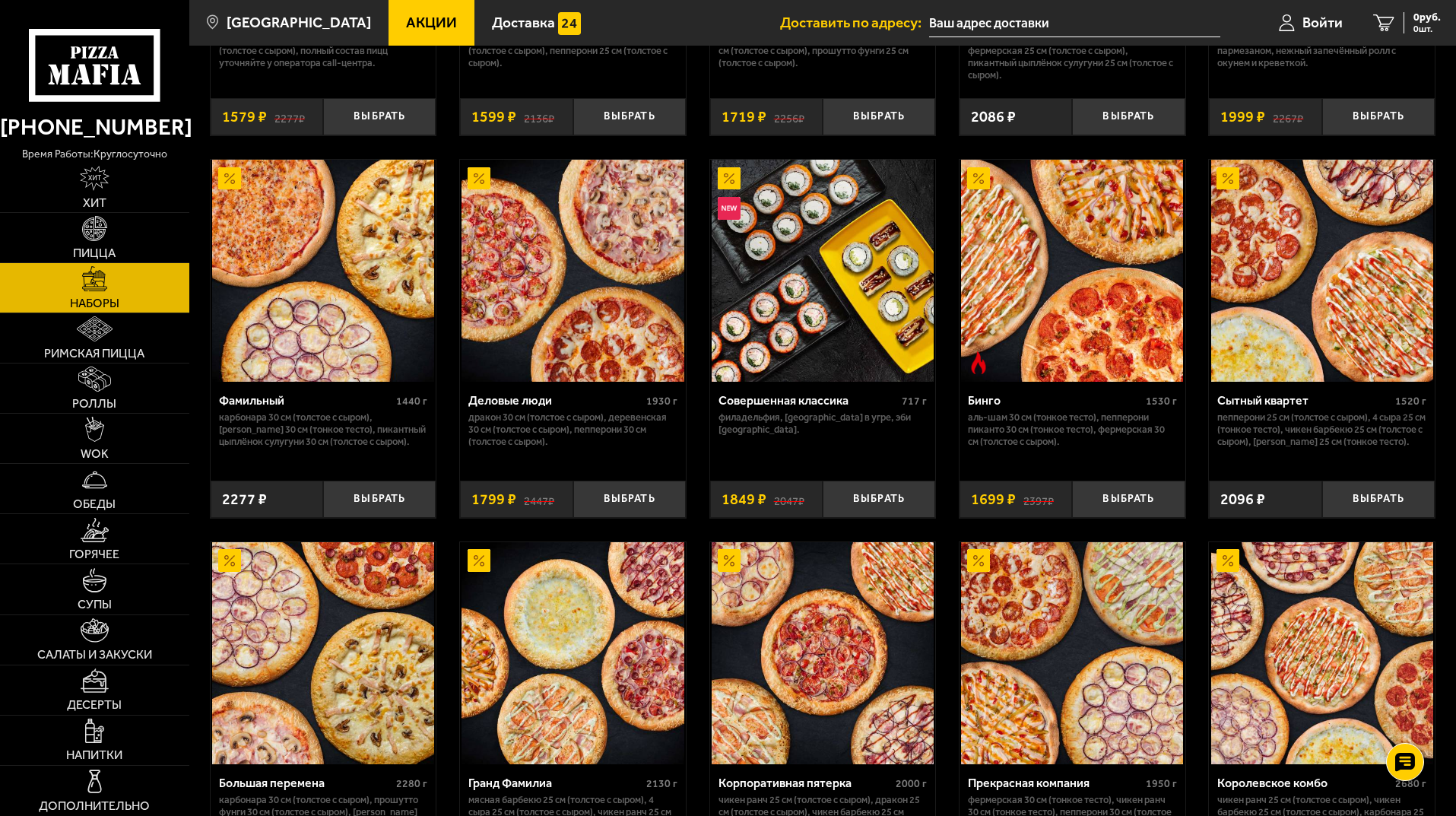
scroll to position [1901, 0]
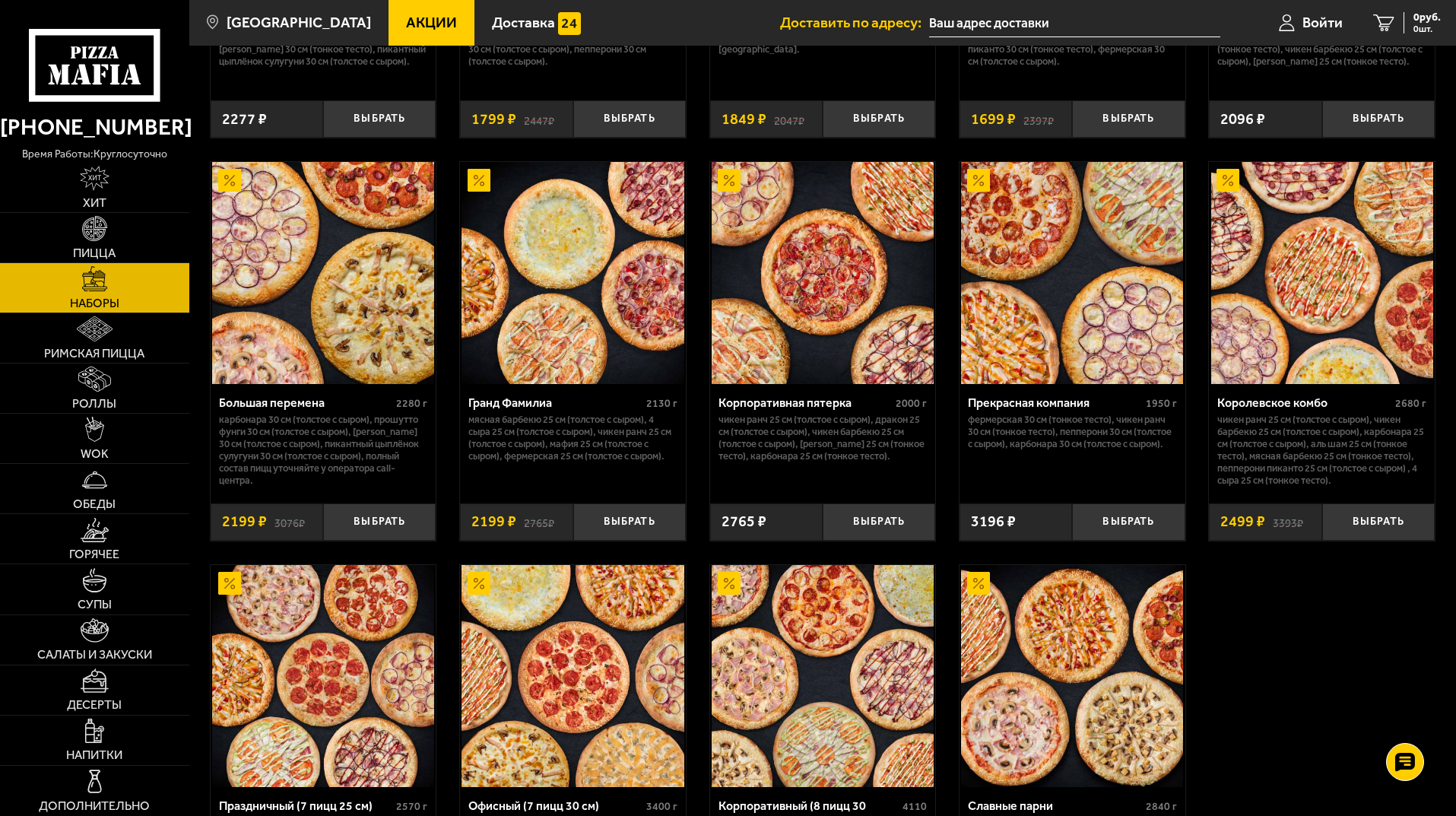
click at [90, 72] on icon at bounding box center [94, 64] width 130 height 72
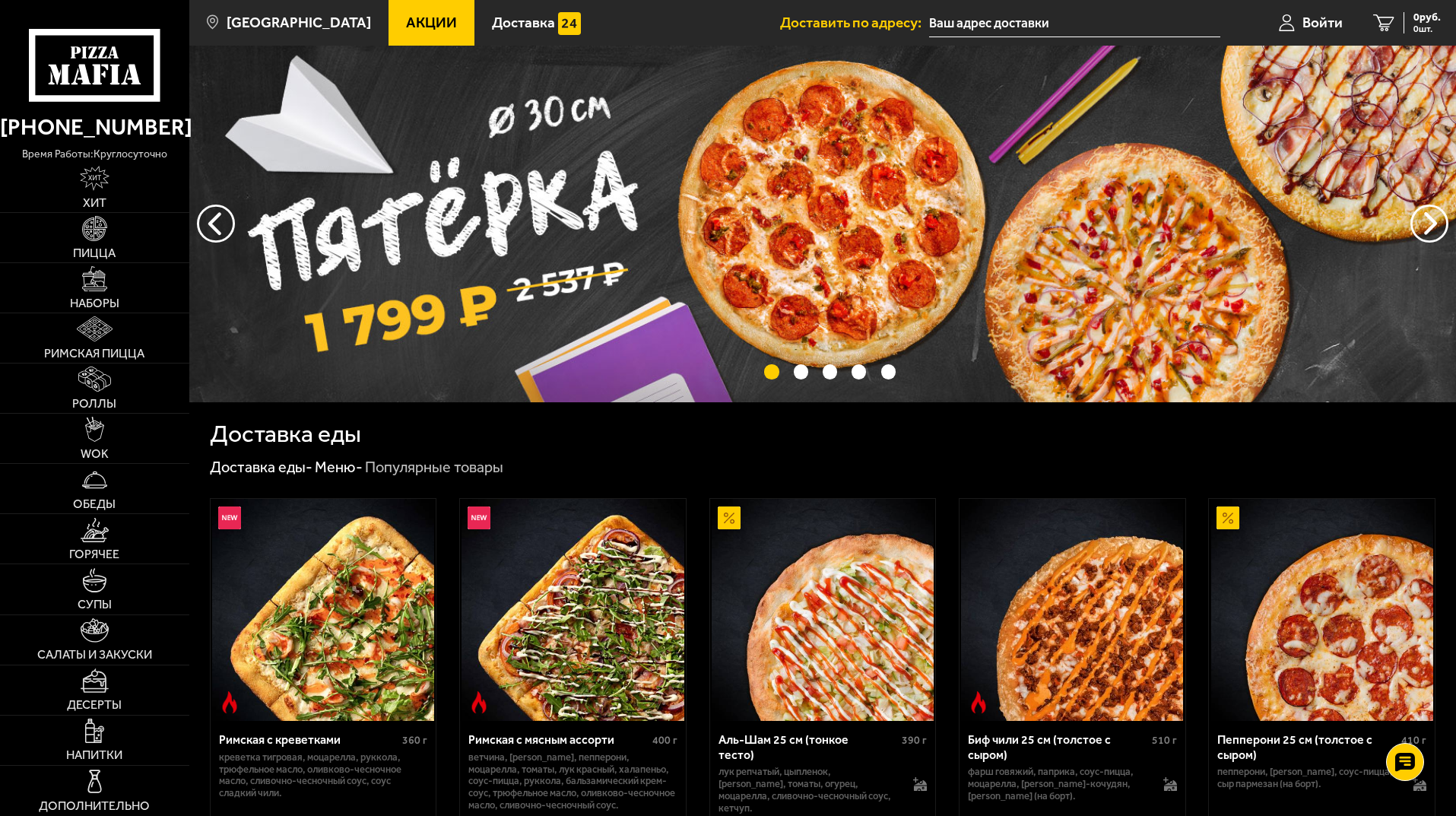
click at [408, 24] on span "Акции" at bounding box center [431, 22] width 51 height 14
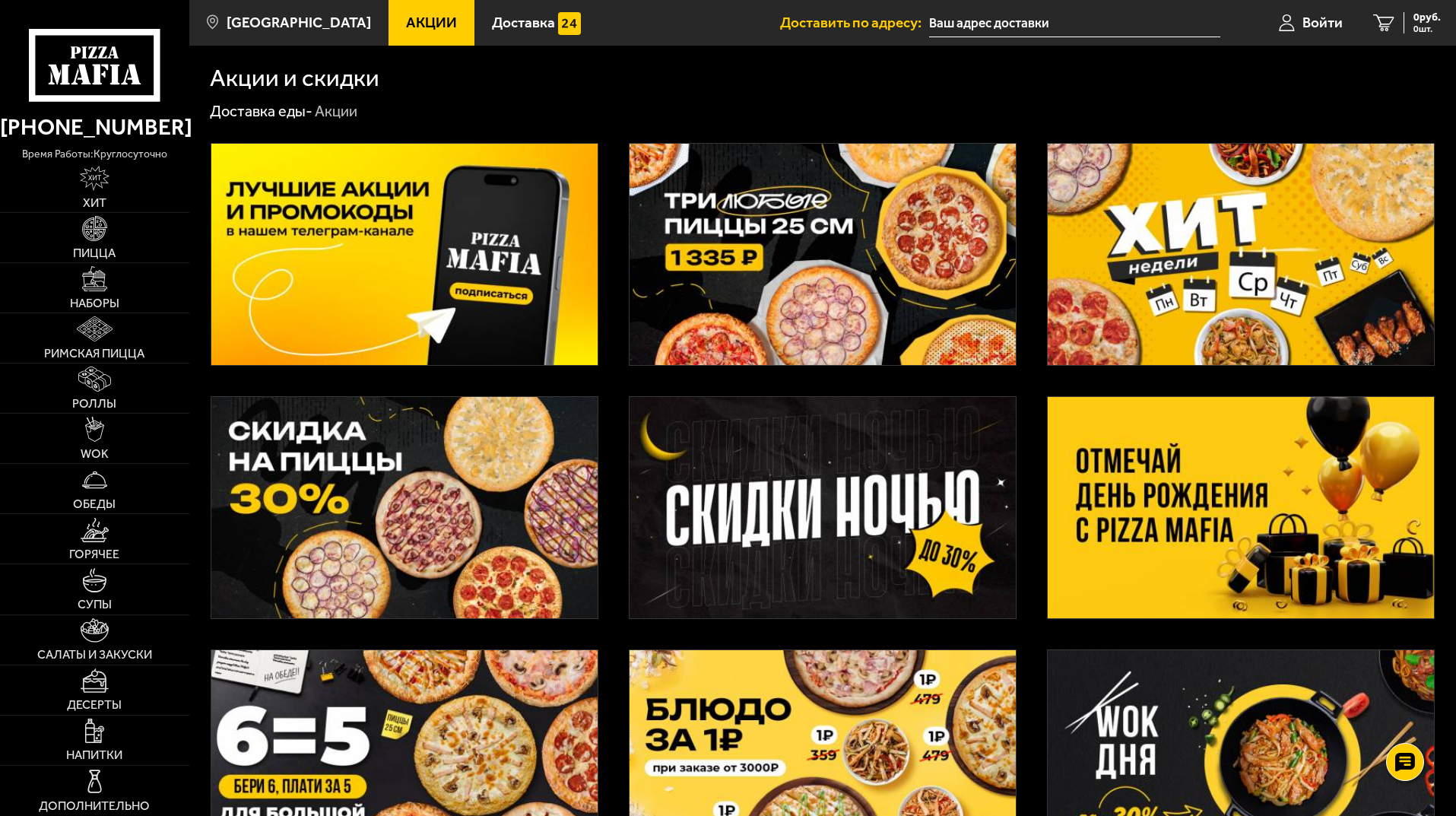
click at [98, 60] on icon at bounding box center [94, 64] width 130 height 72
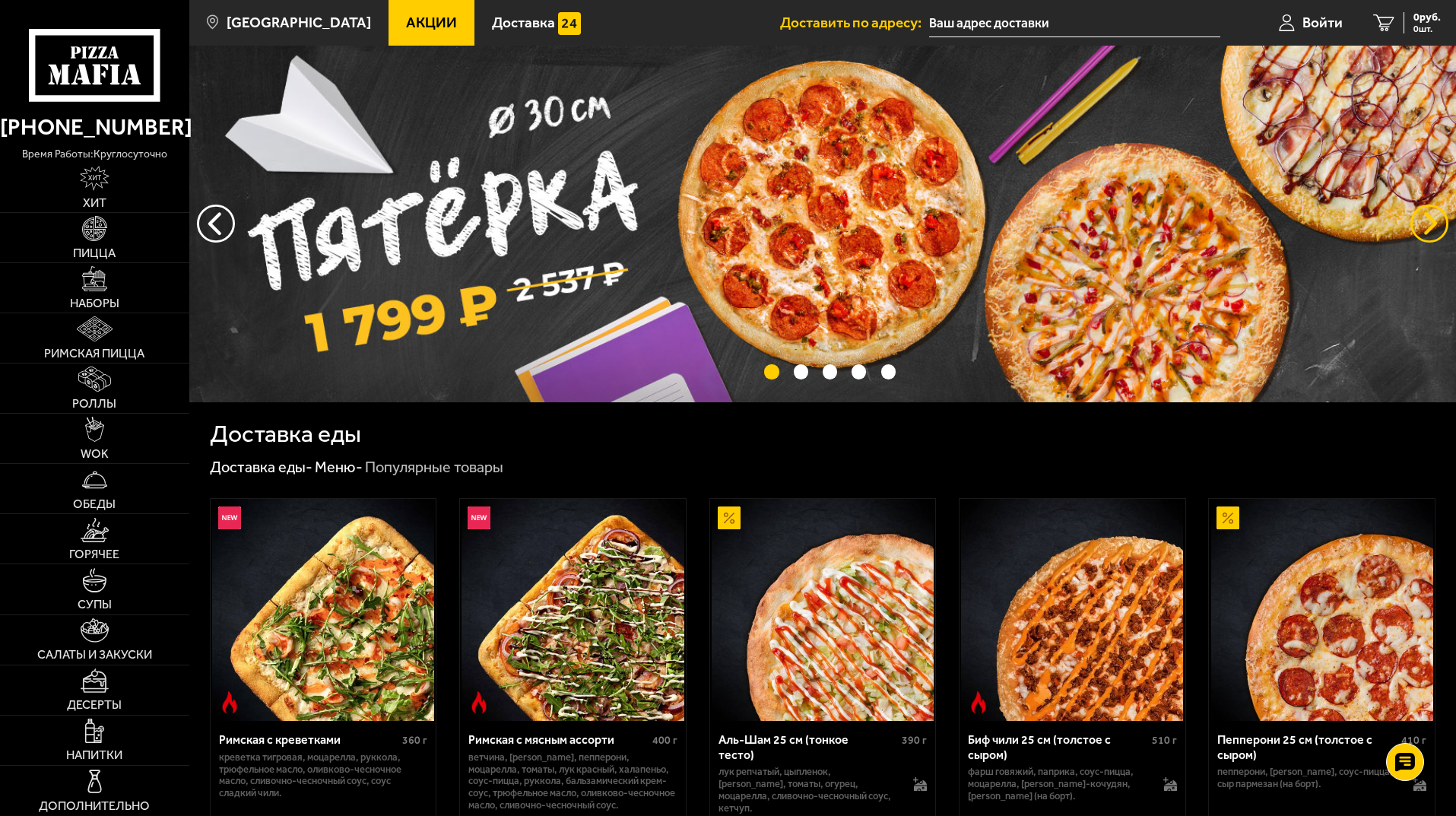
click at [1418, 217] on button "предыдущий" at bounding box center [1429, 223] width 38 height 38
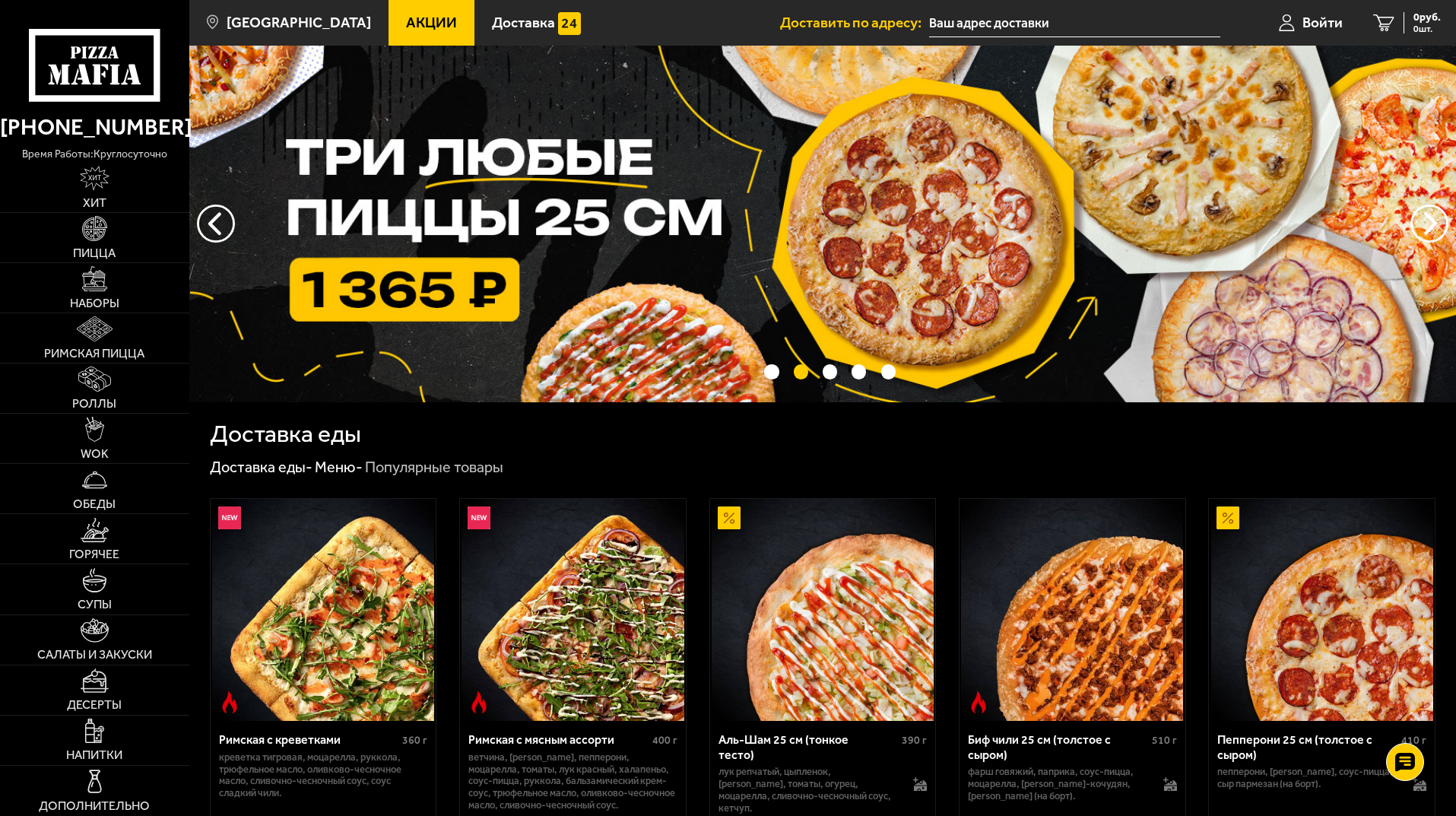
click at [819, 166] on img at bounding box center [822, 223] width 1267 height 356
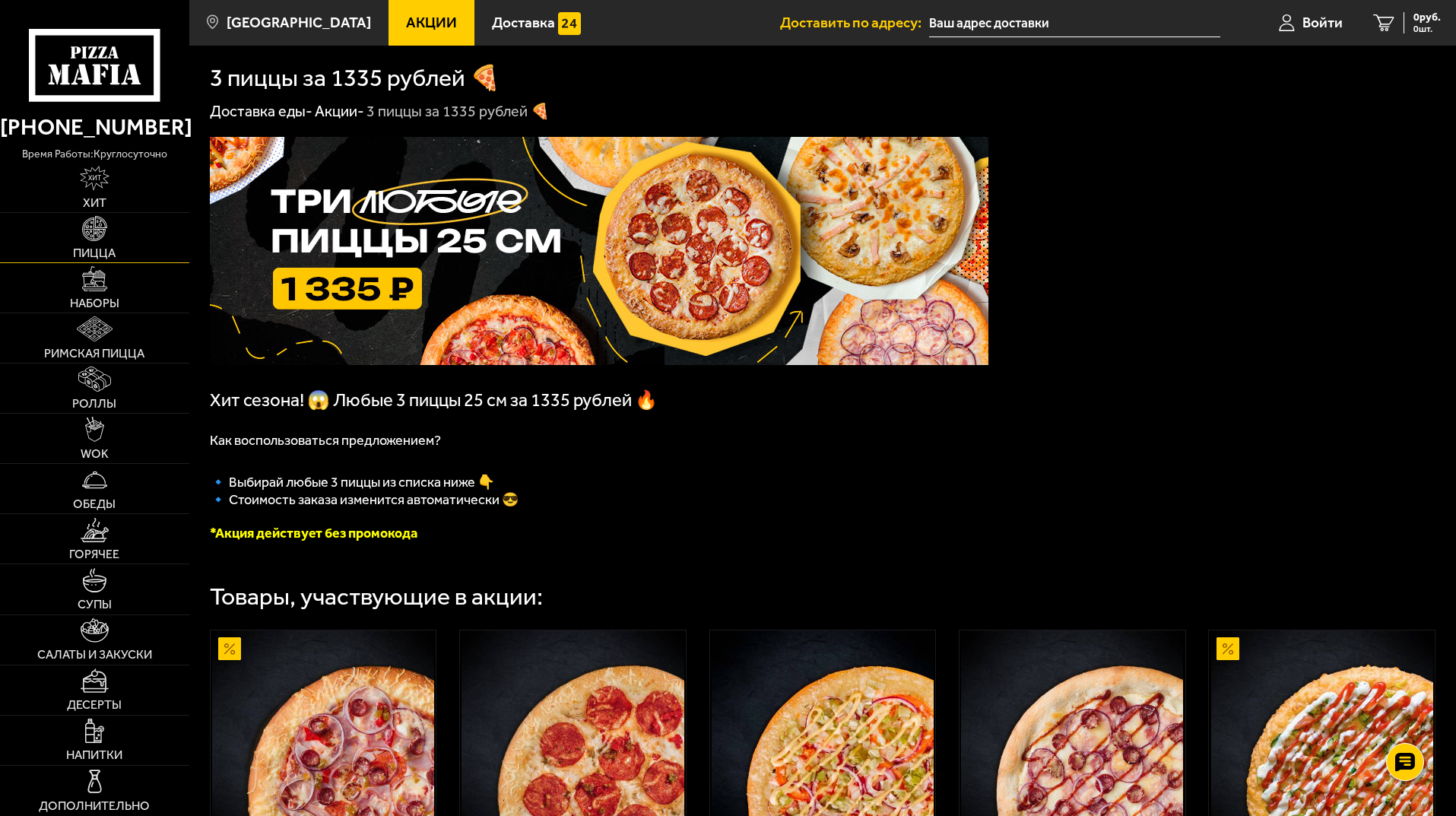
click at [83, 239] on img at bounding box center [95, 228] width 25 height 25
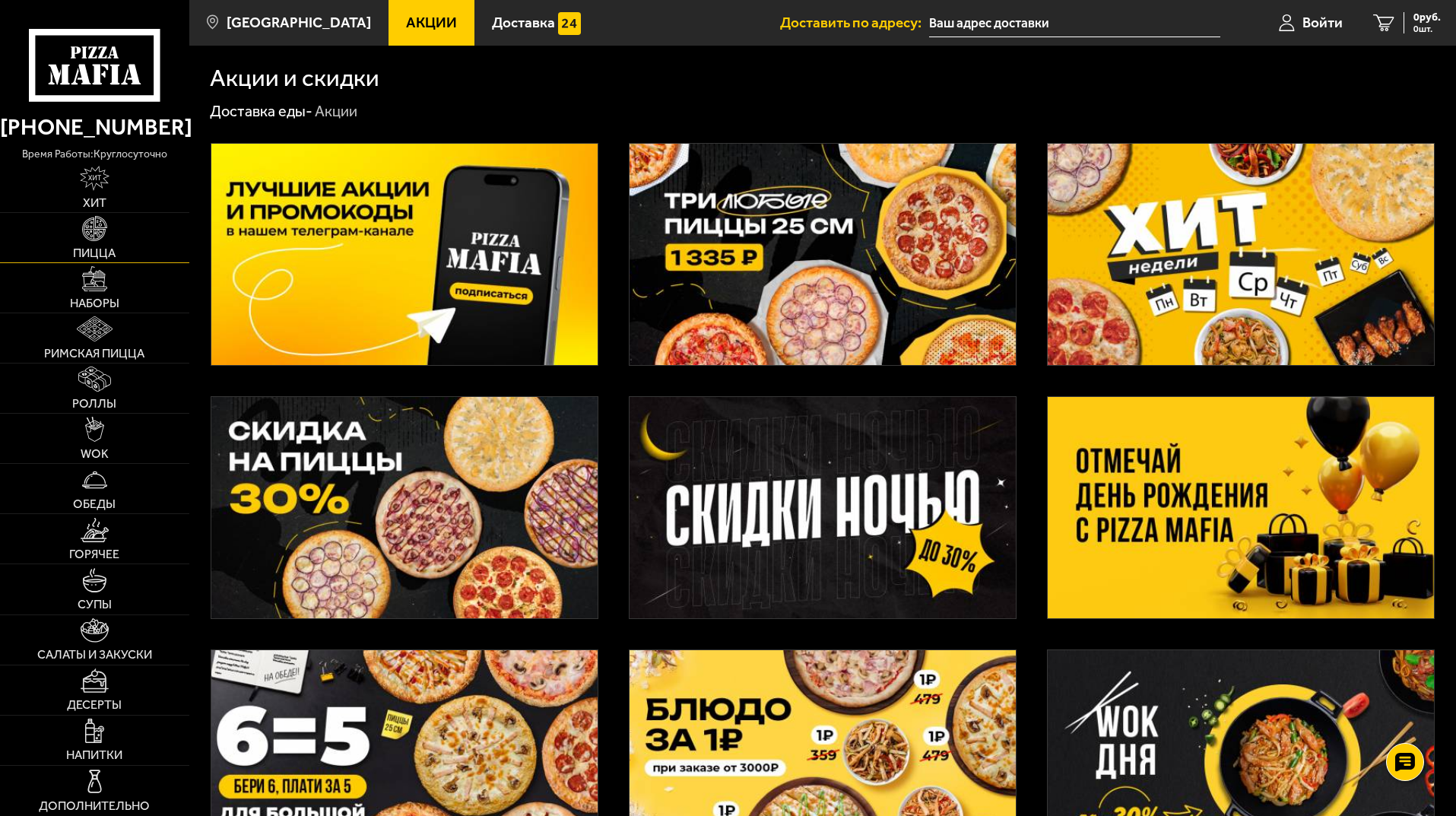
click at [97, 239] on img at bounding box center [95, 228] width 25 height 25
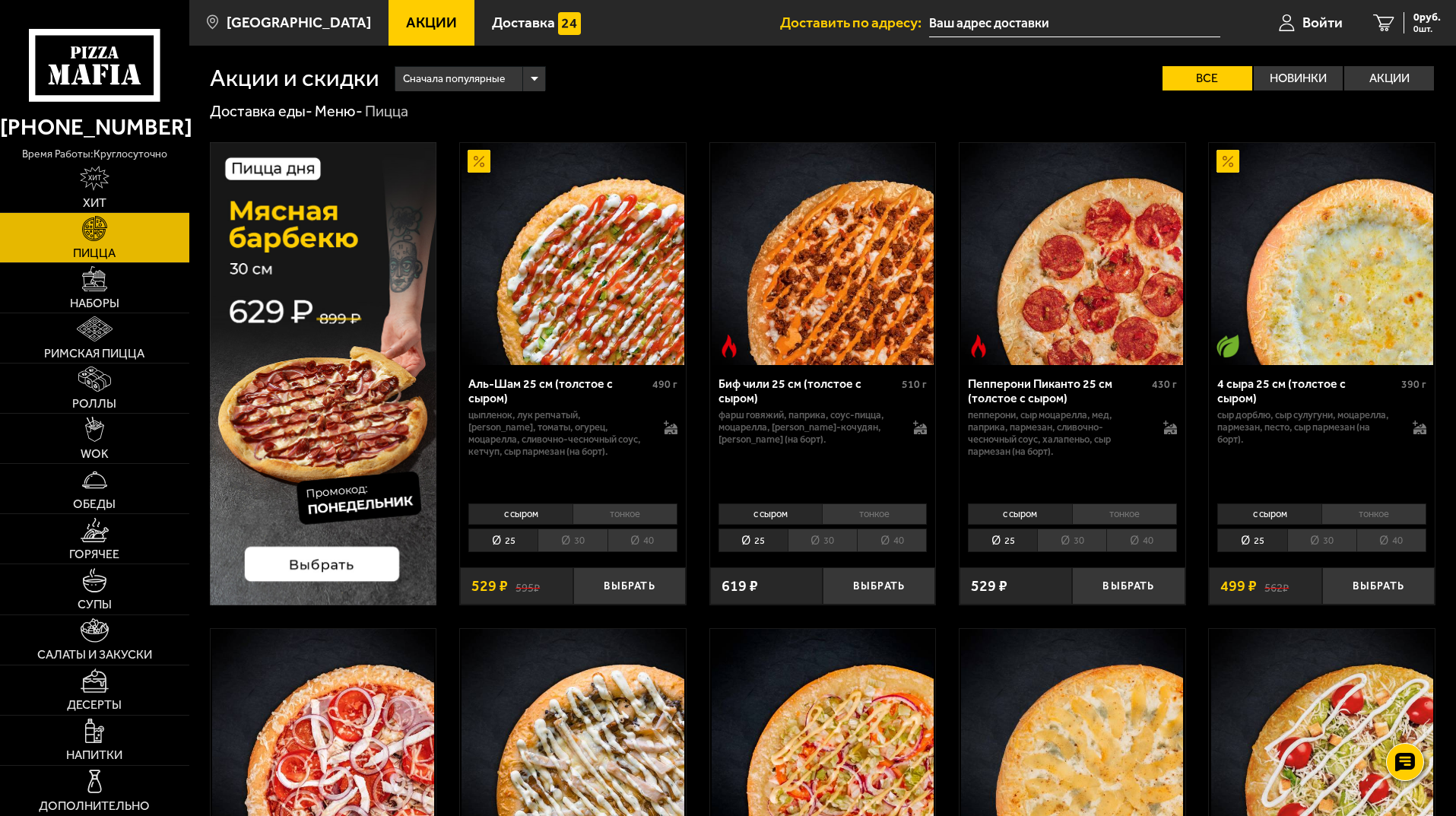
drag, startPoint x: 775, startPoint y: 102, endPoint x: 750, endPoint y: 139, distance: 44.7
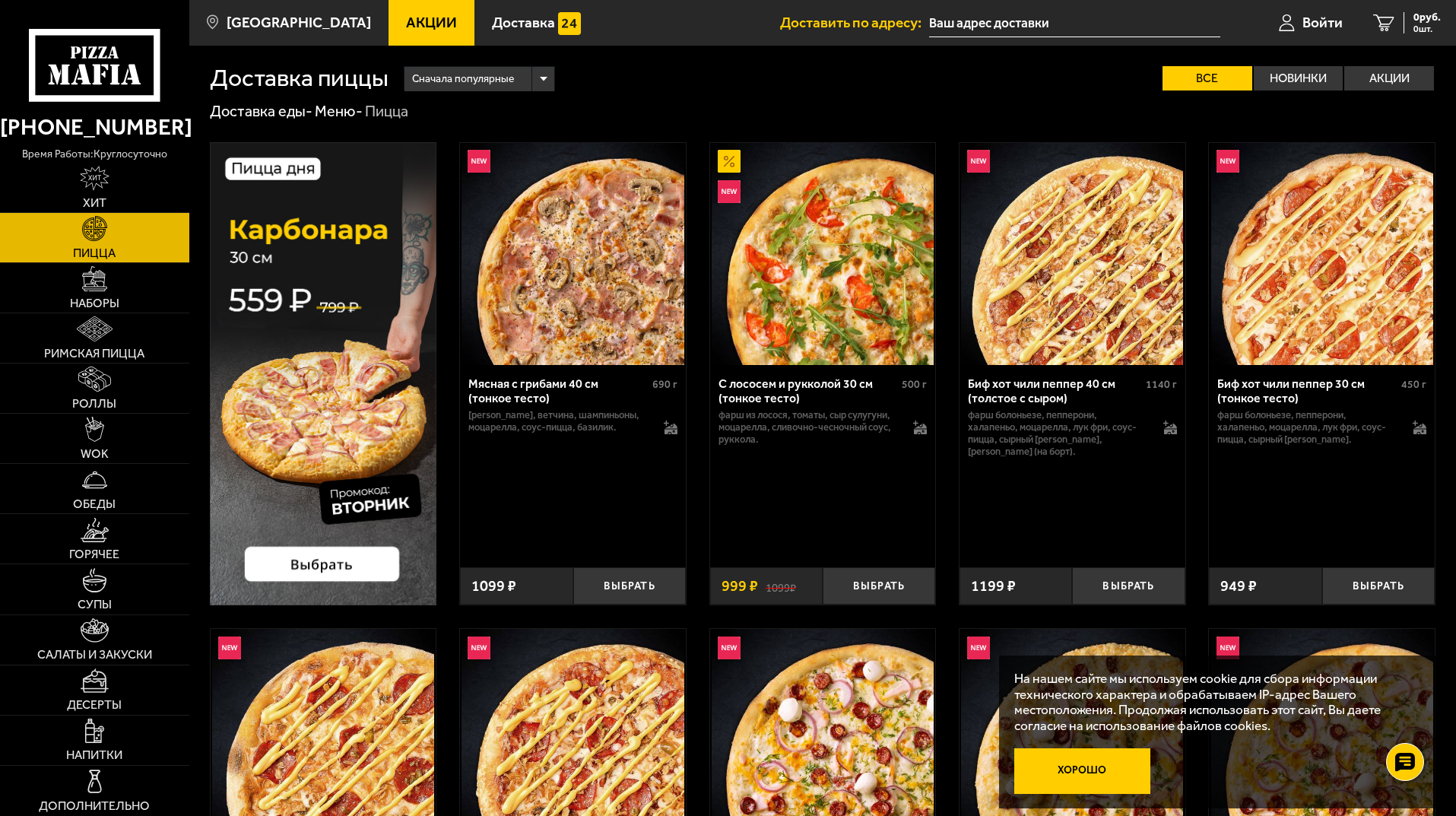
click at [1115, 769] on button "Хорошо" at bounding box center [1082, 771] width 137 height 45
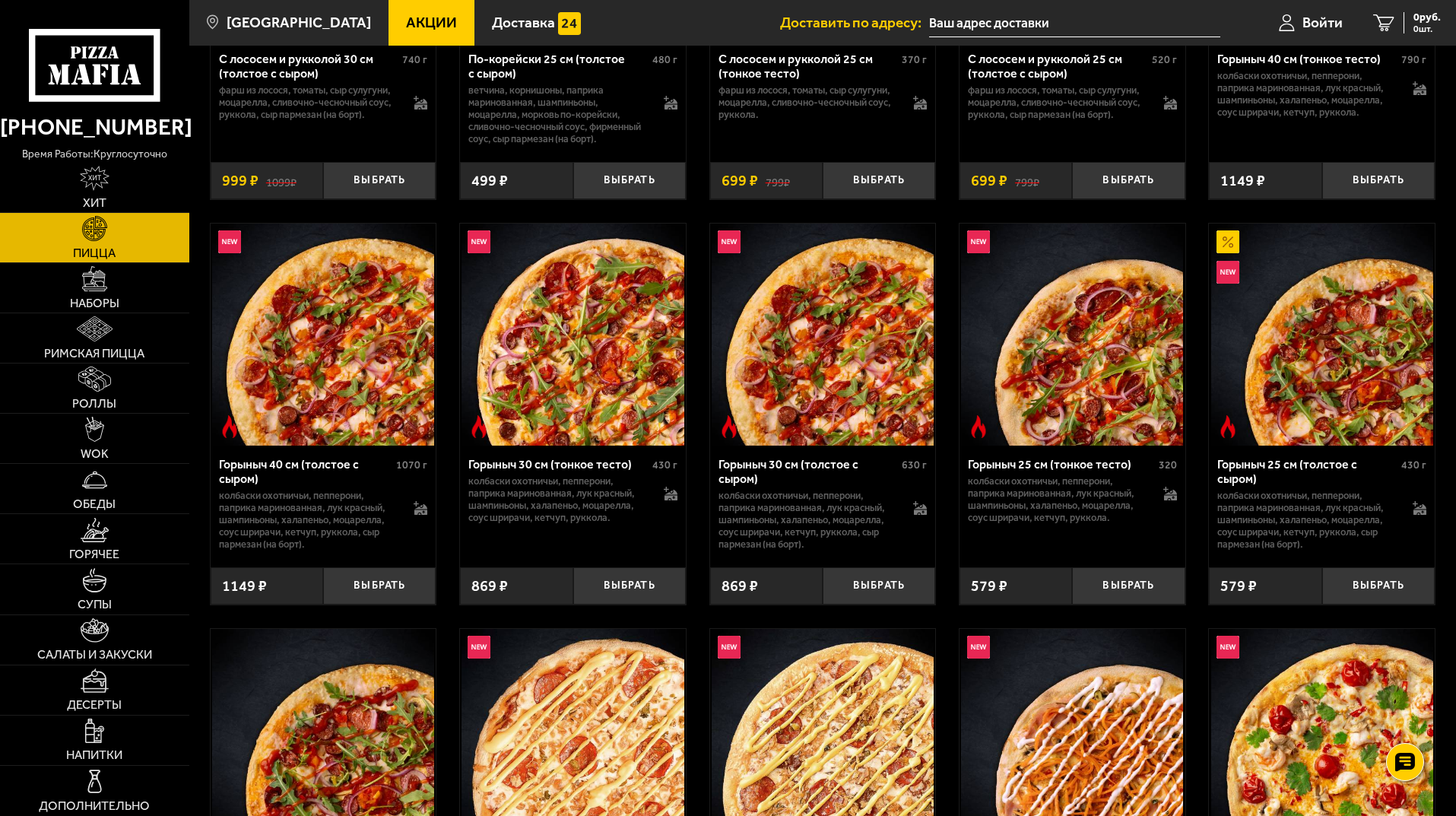
scroll to position [2205, 0]
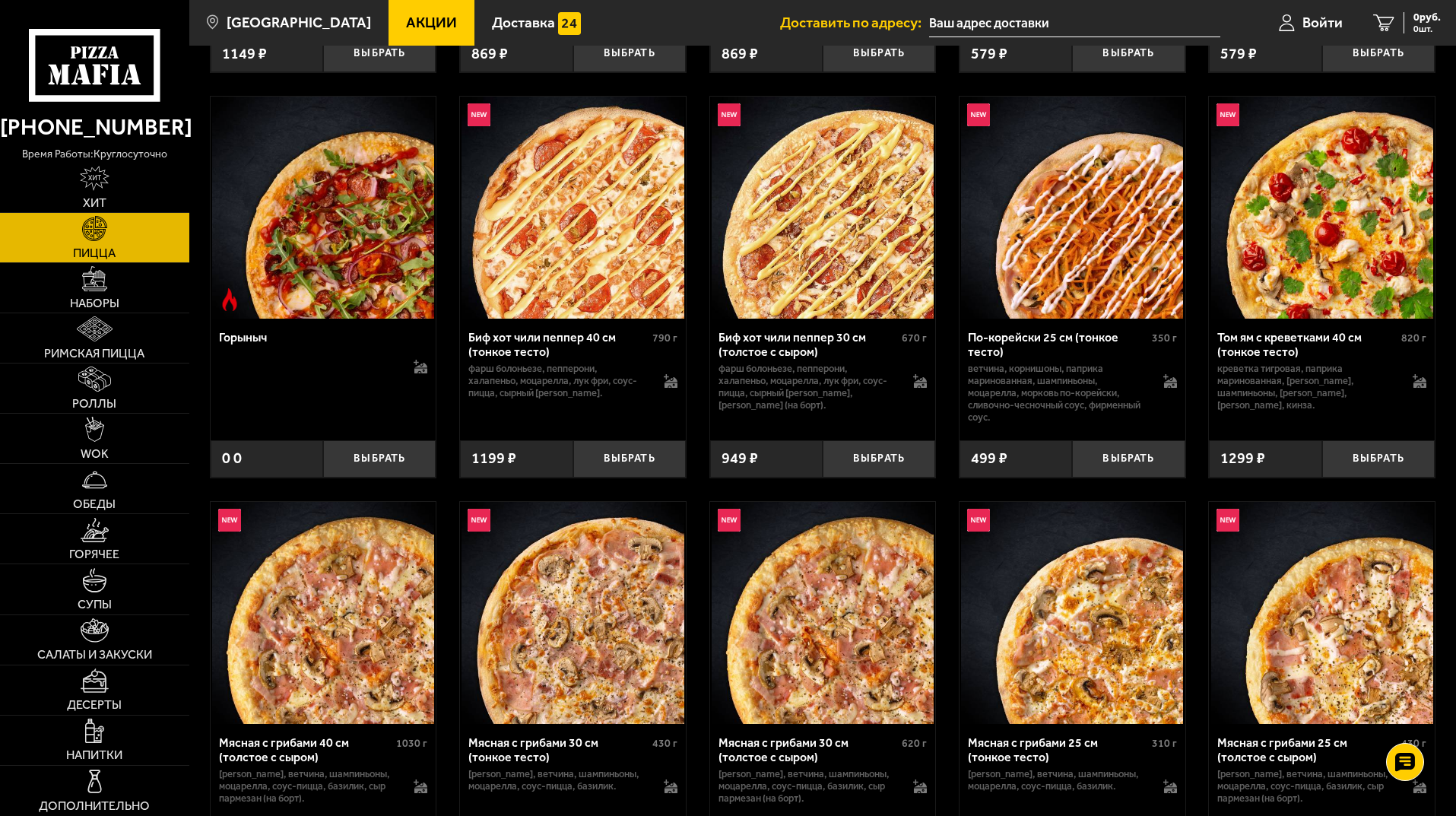
scroll to position [1673, 0]
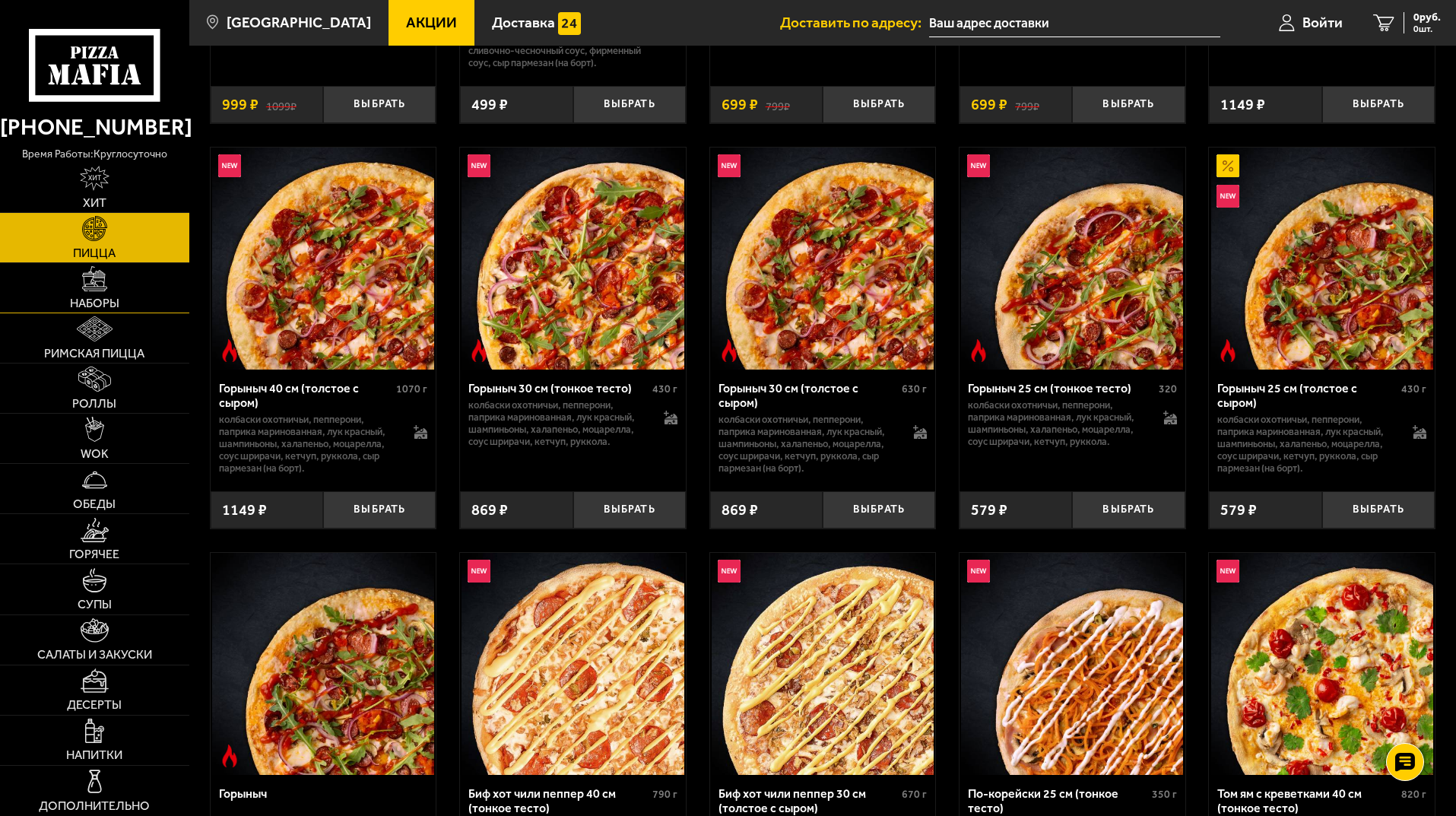
click at [47, 277] on link "Наборы" at bounding box center [95, 288] width 189 height 49
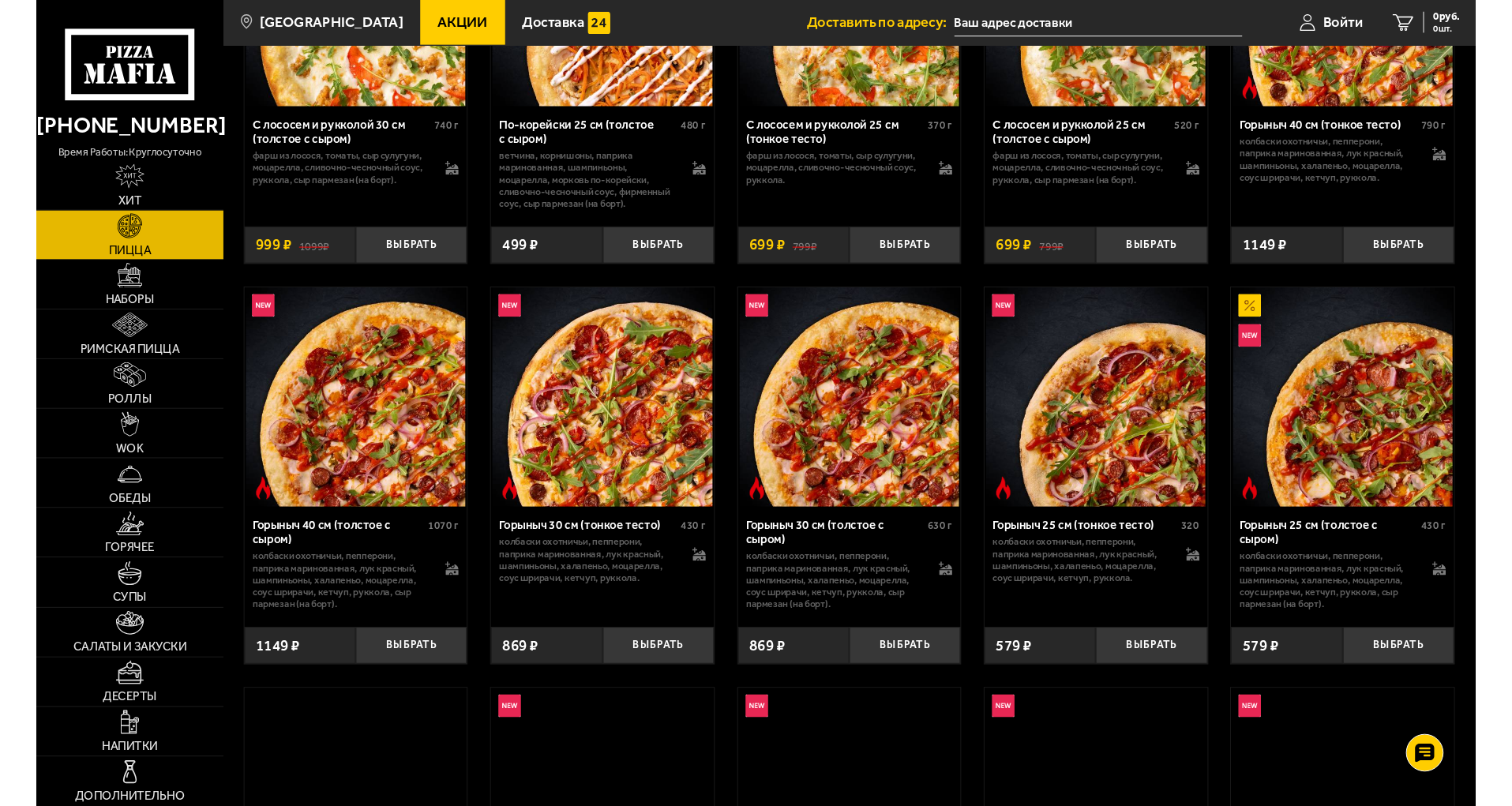
scroll to position [1657, 0]
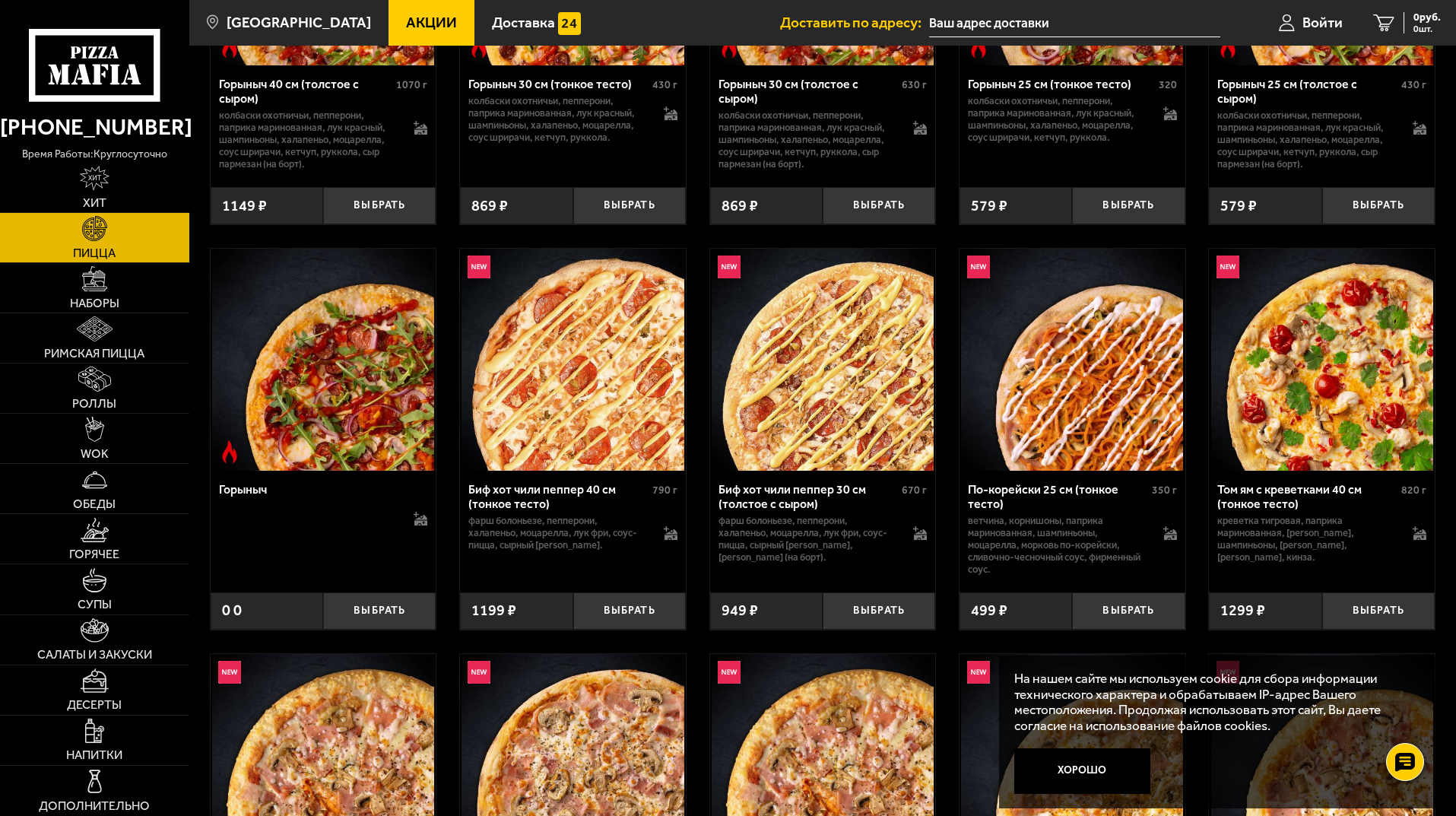
scroll to position [1749, 0]
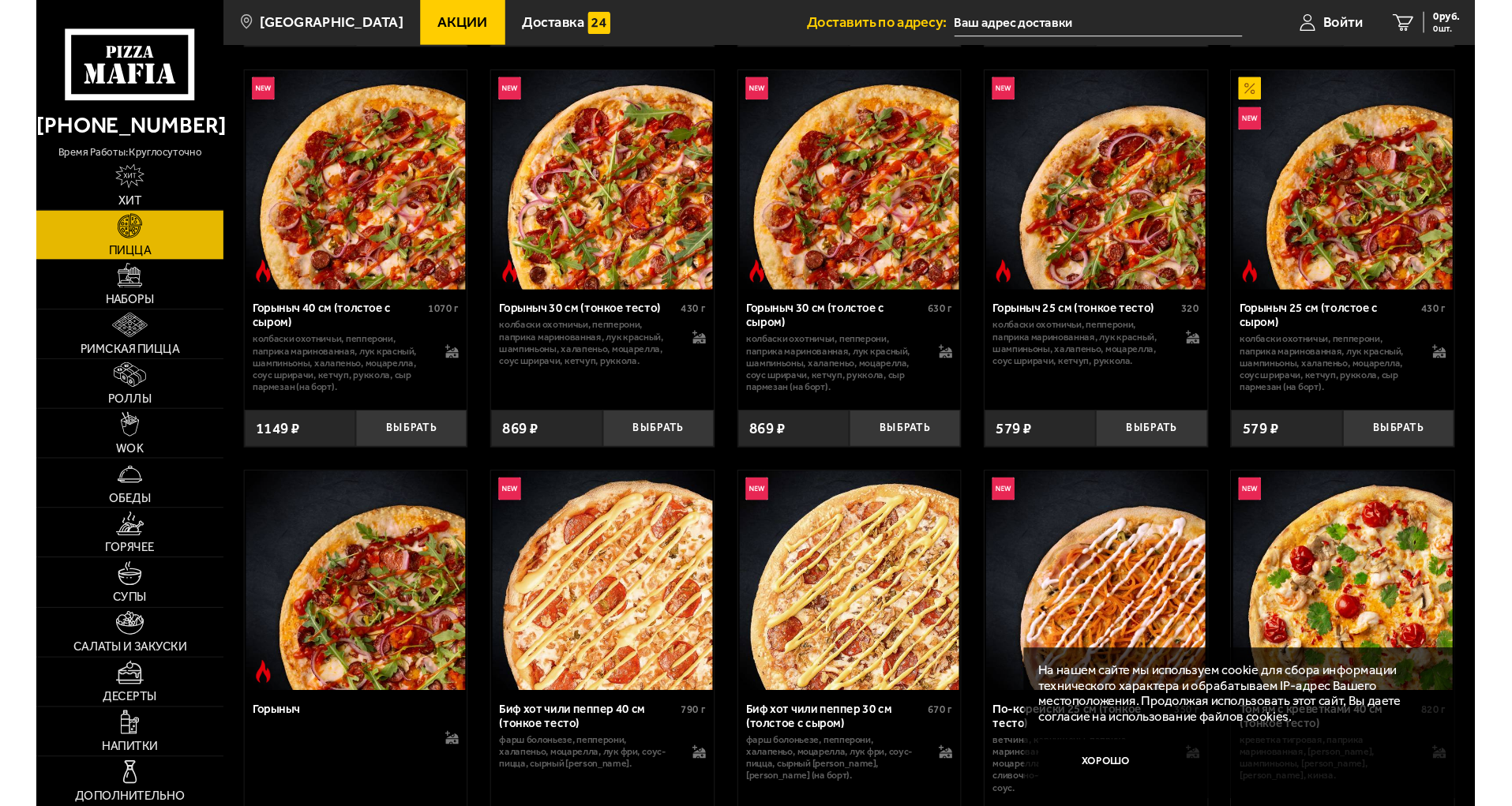
scroll to position [1816, 0]
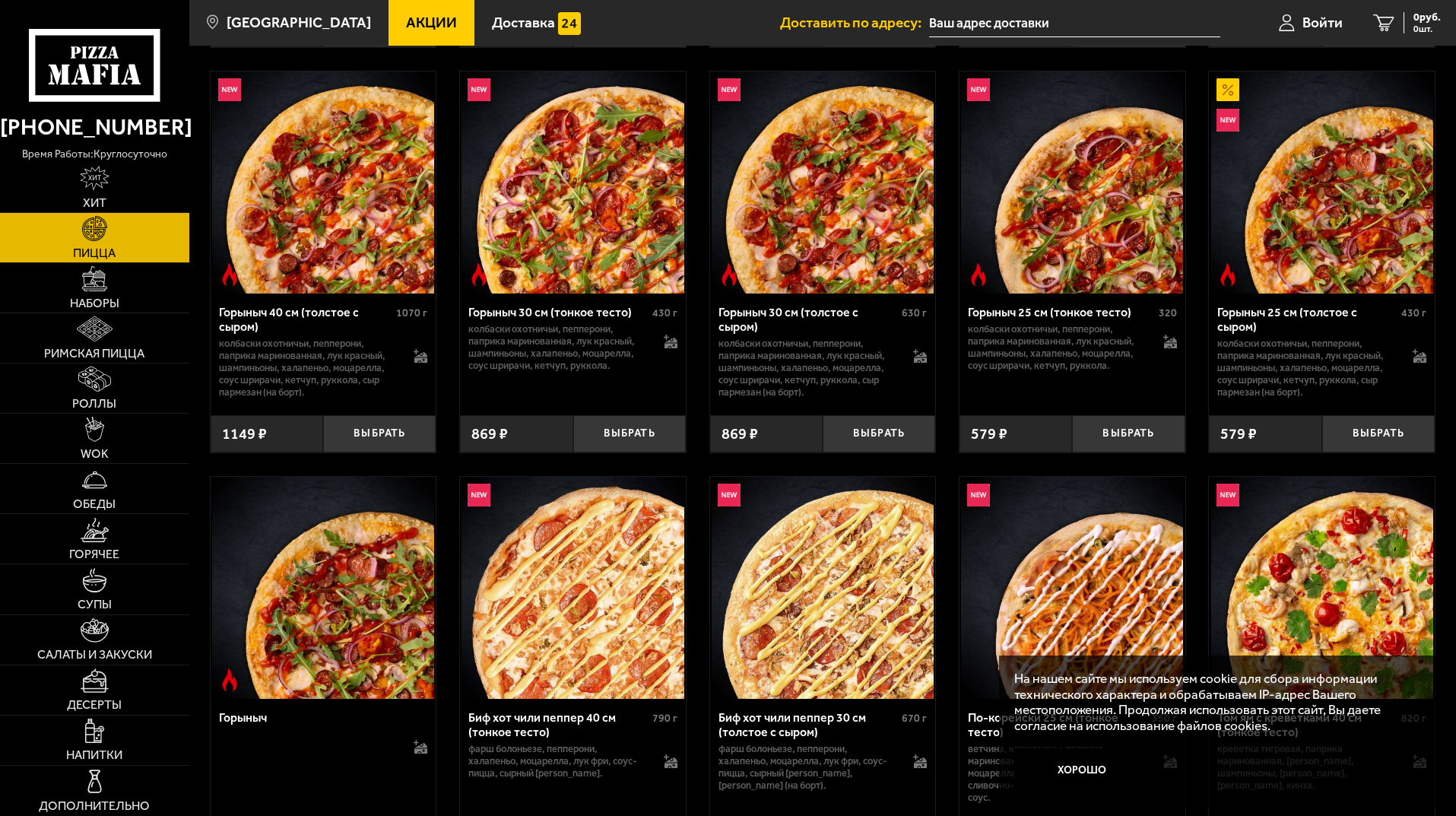
scroll to position [1749, 0]
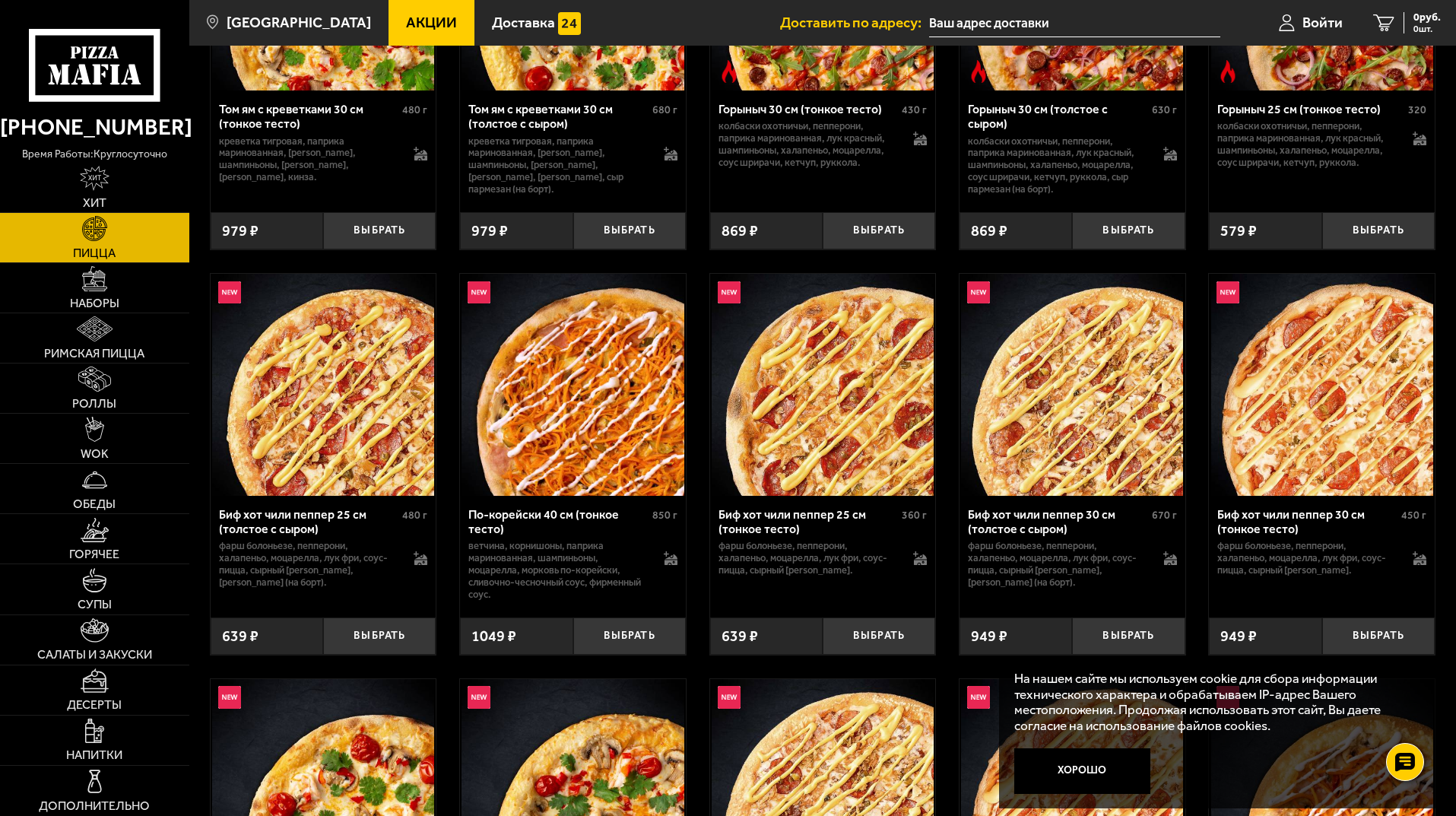
scroll to position [228, 0]
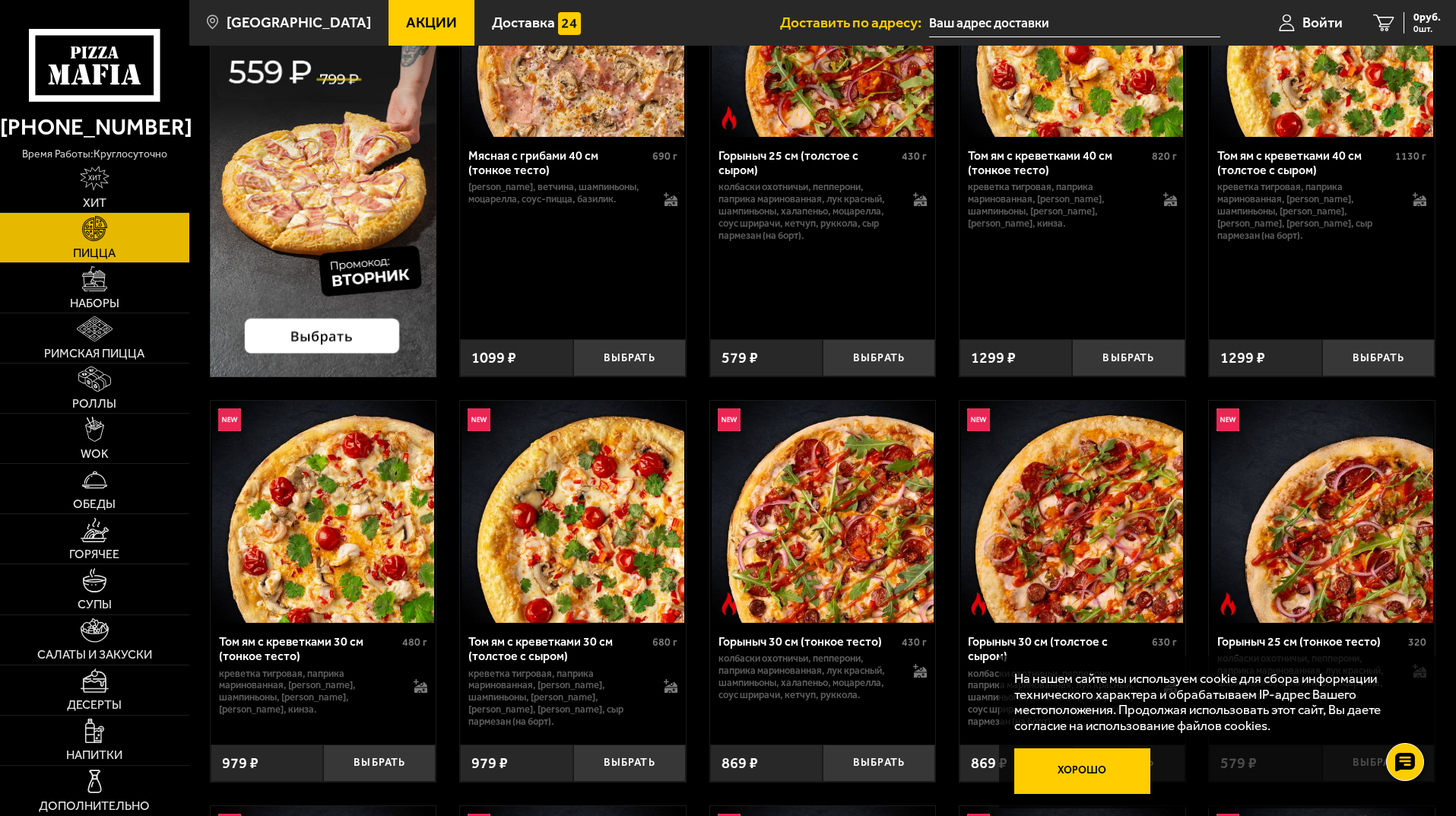
click at [1124, 752] on button "Хорошо" at bounding box center [1082, 771] width 137 height 45
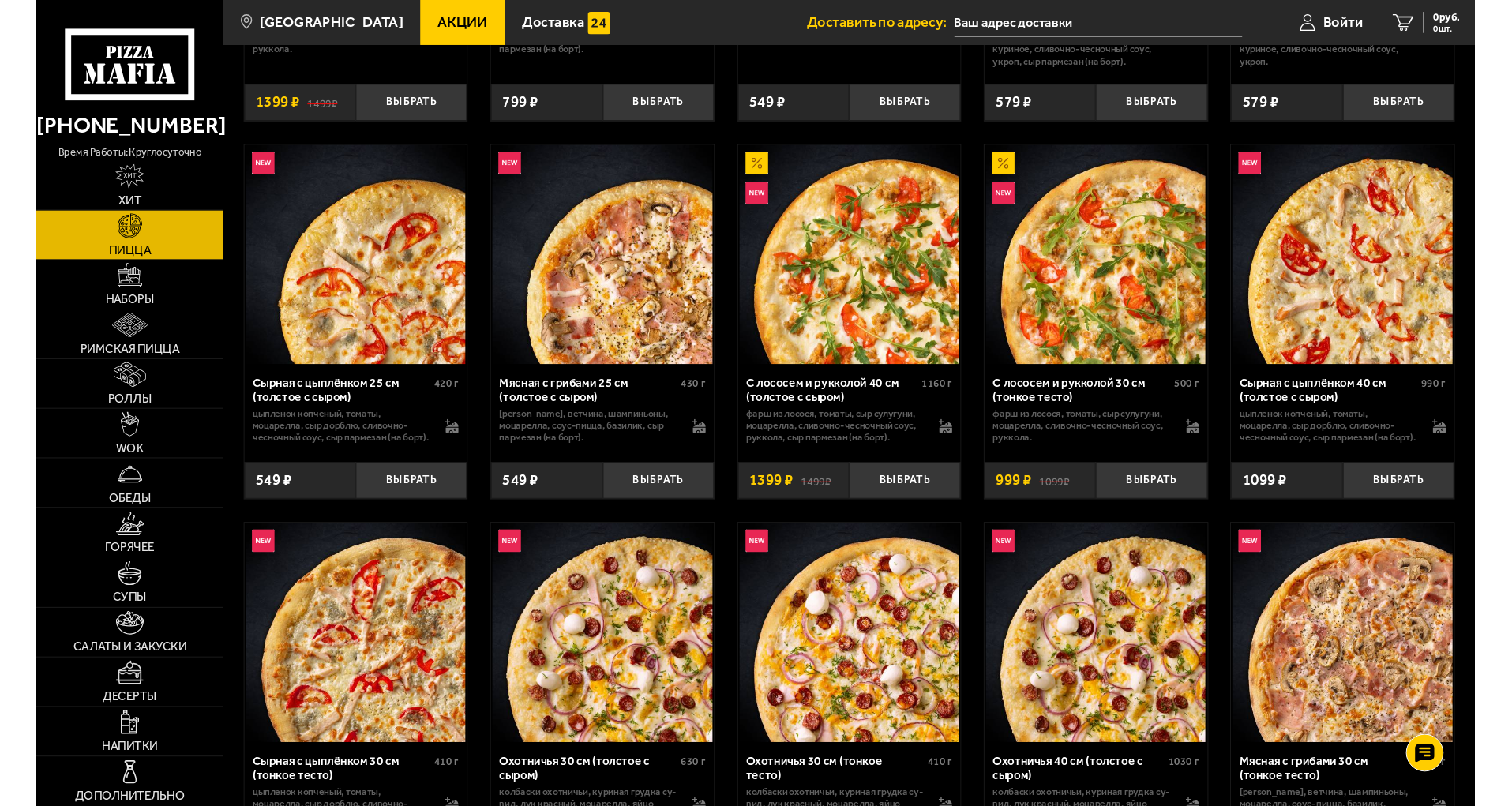
scroll to position [3553, 0]
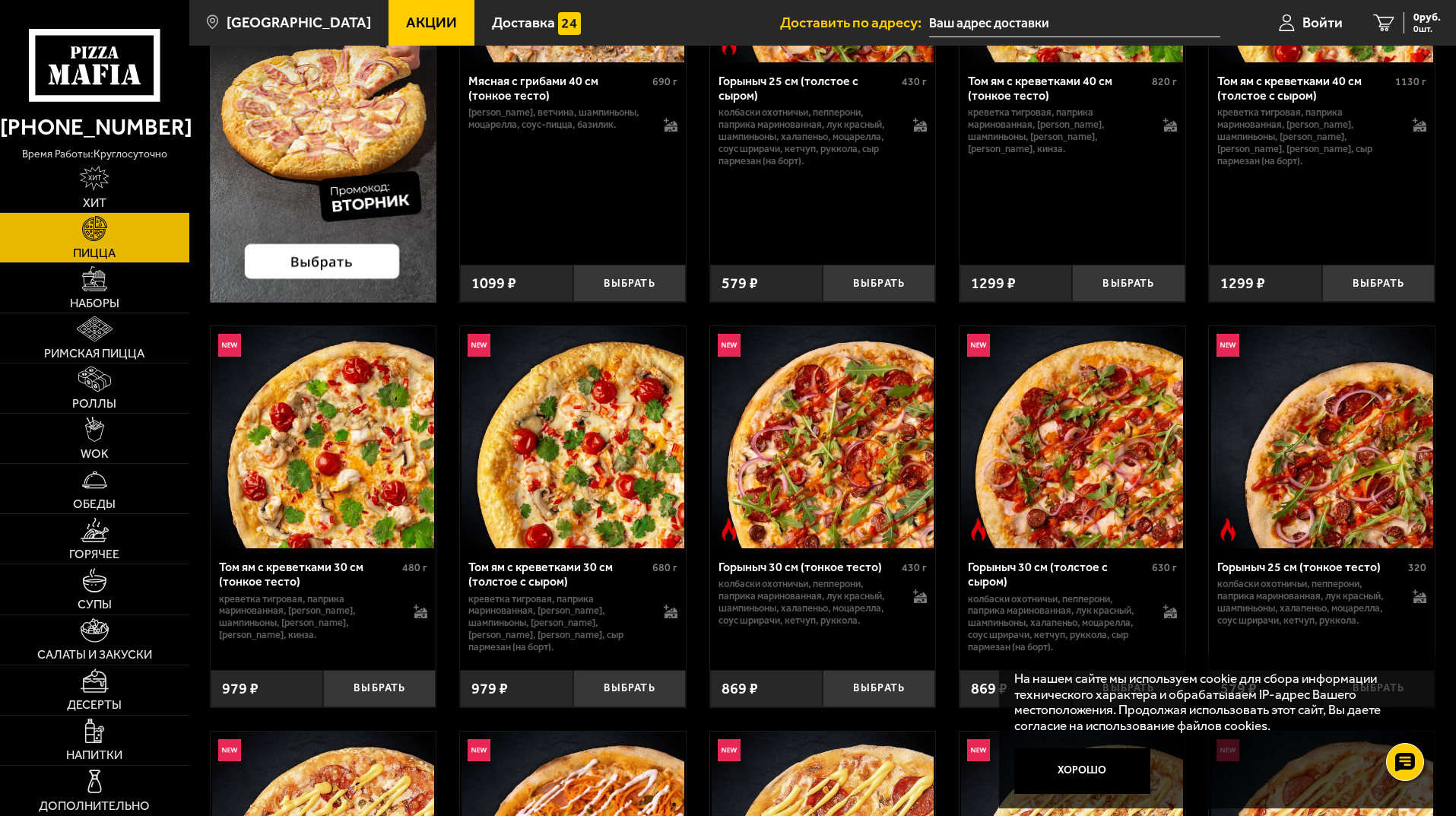
scroll to position [152, 0]
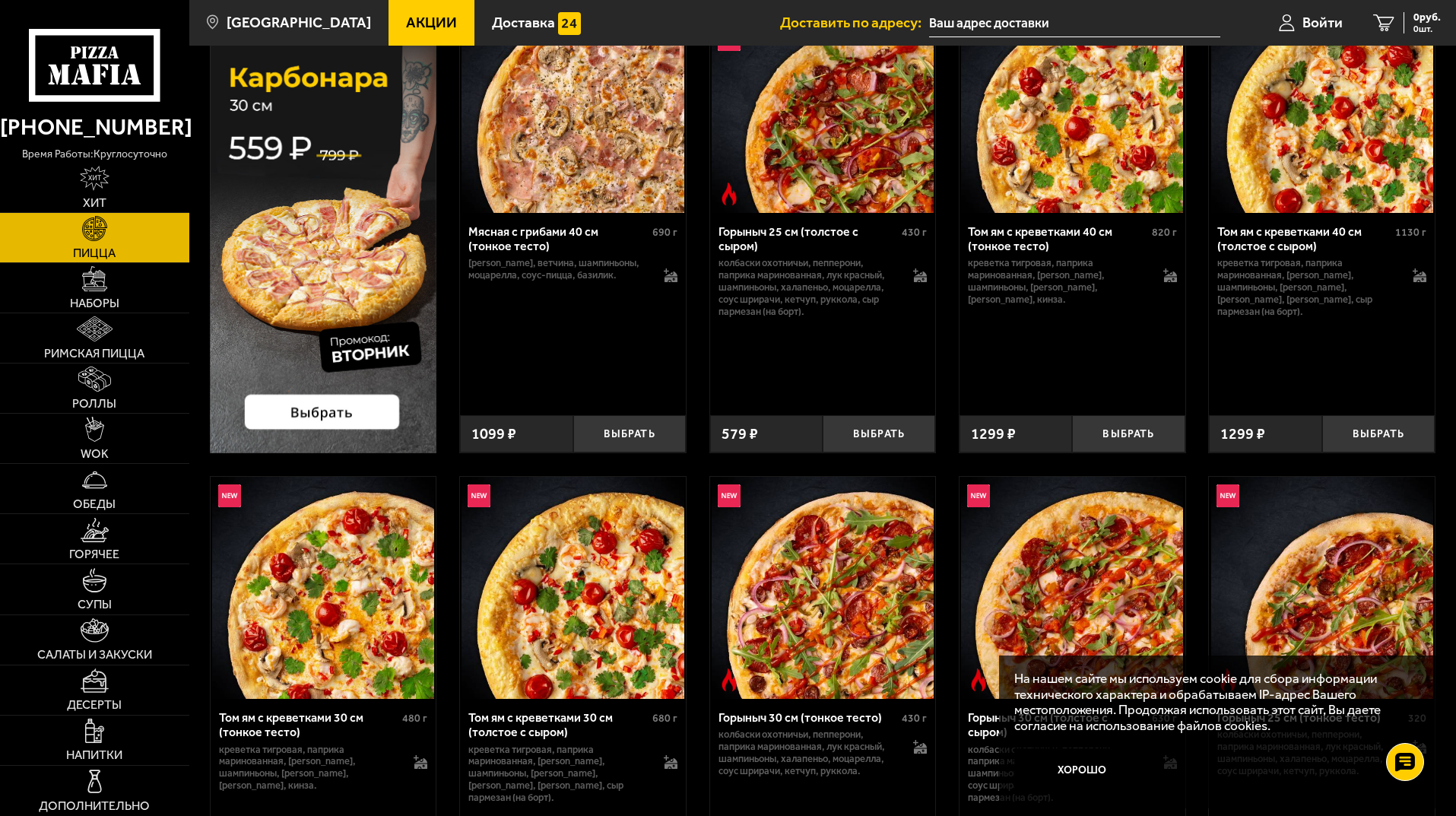
drag, startPoint x: 1060, startPoint y: 764, endPoint x: 1059, endPoint y: 745, distance: 19.0
click at [1060, 765] on button "Хорошо" at bounding box center [1082, 771] width 137 height 45
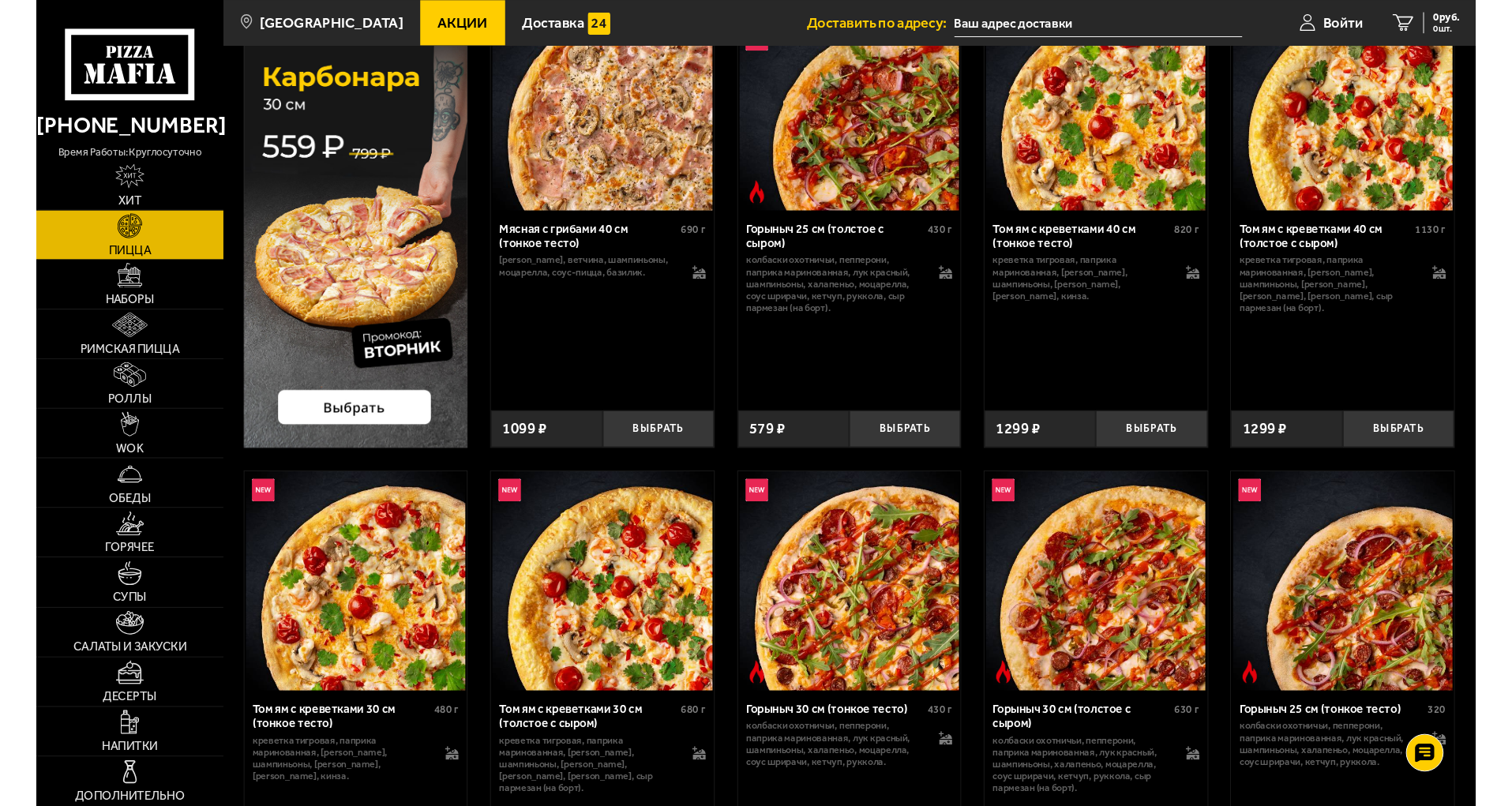
scroll to position [0, 0]
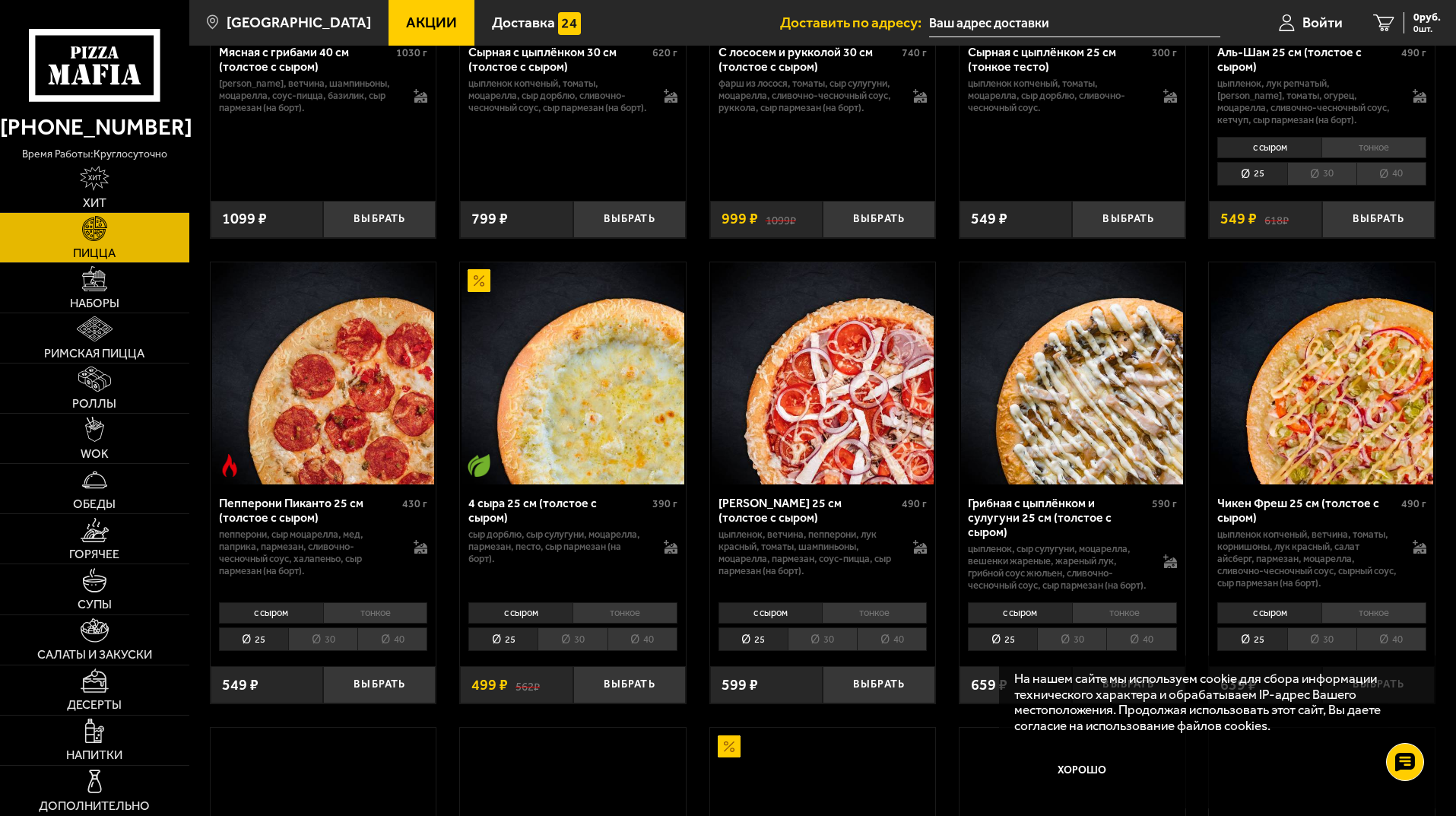
scroll to position [4257, 0]
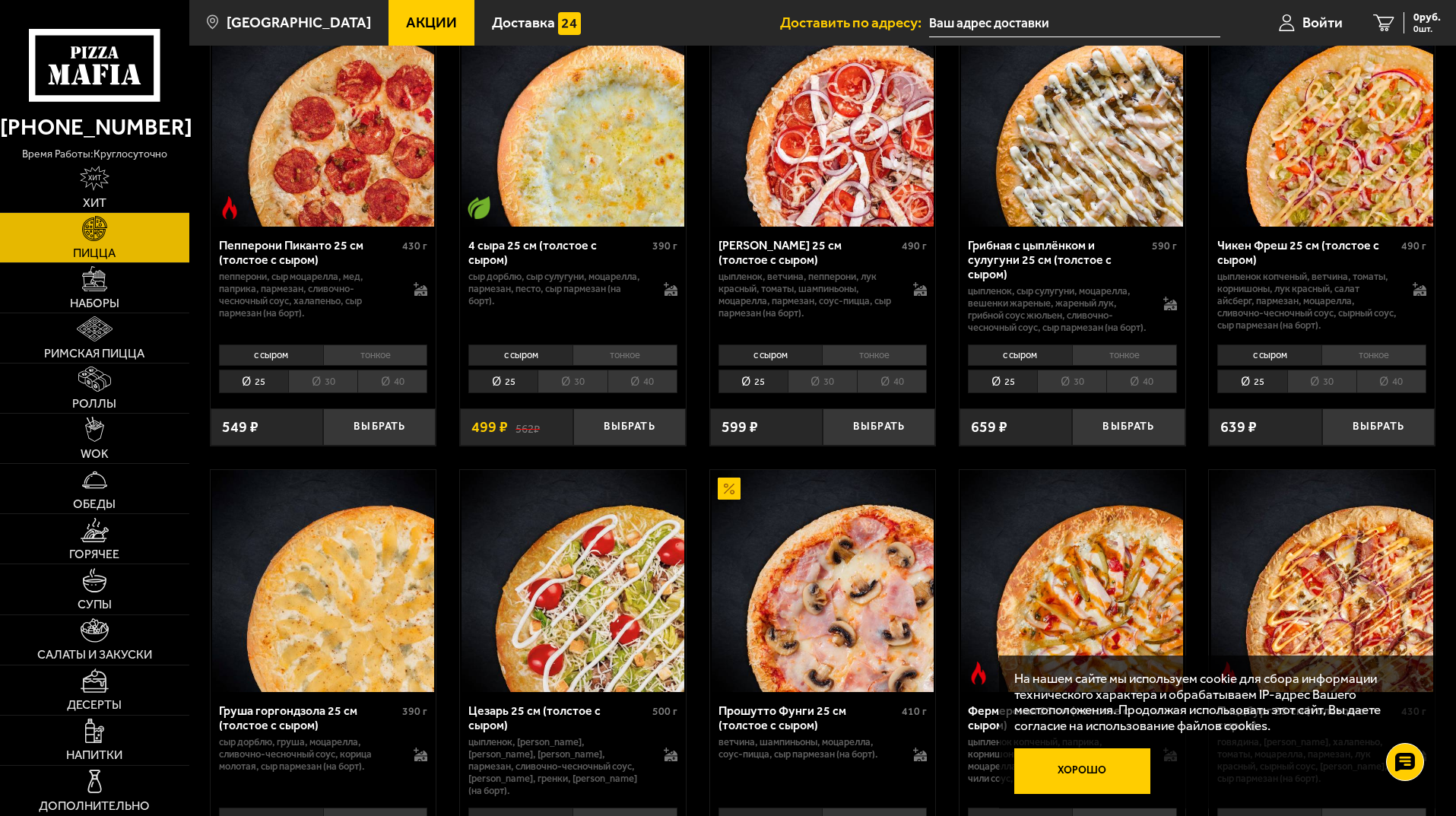
click at [1124, 770] on button "Хорошо" at bounding box center [1082, 771] width 137 height 45
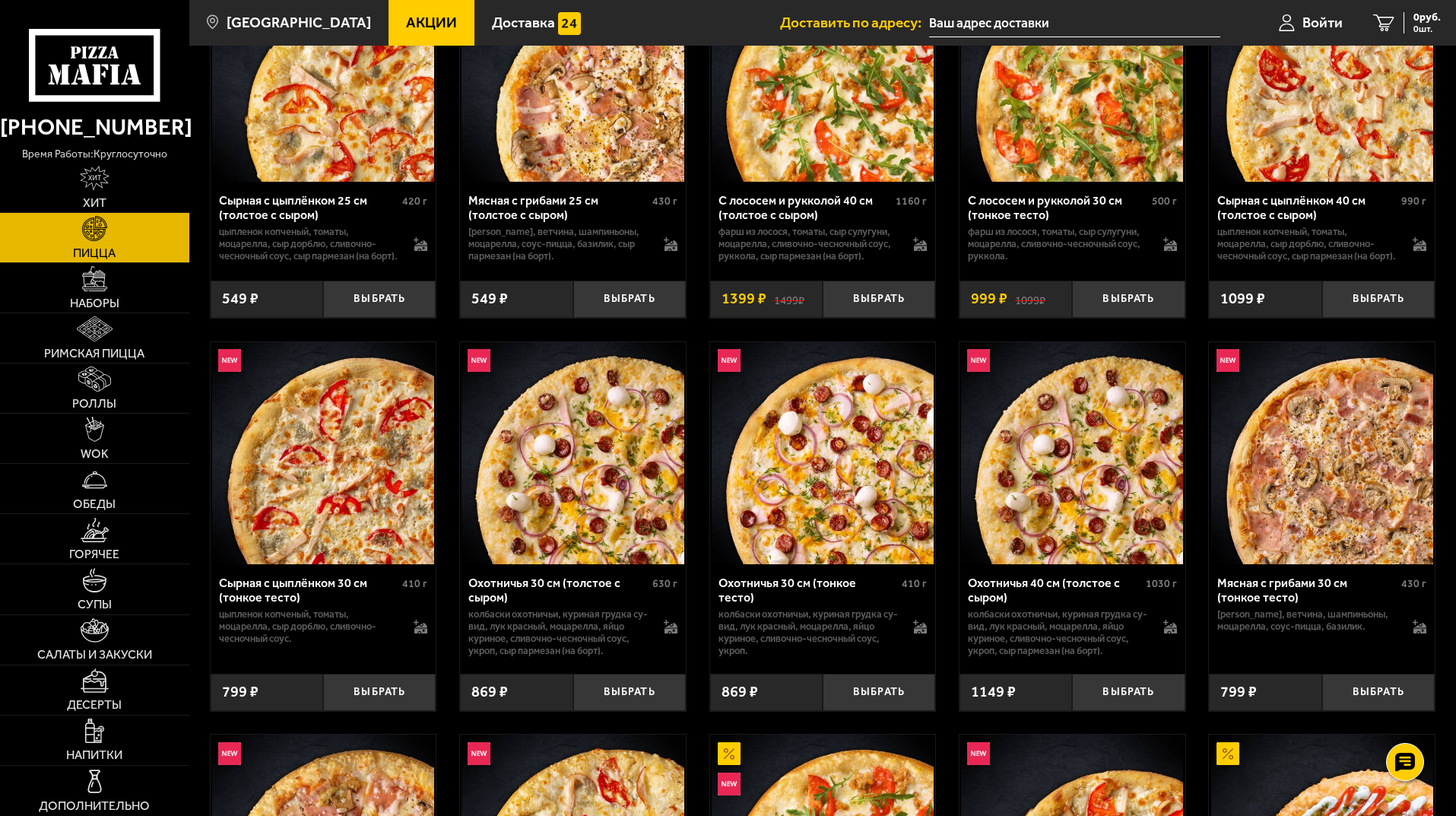
scroll to position [3041, 0]
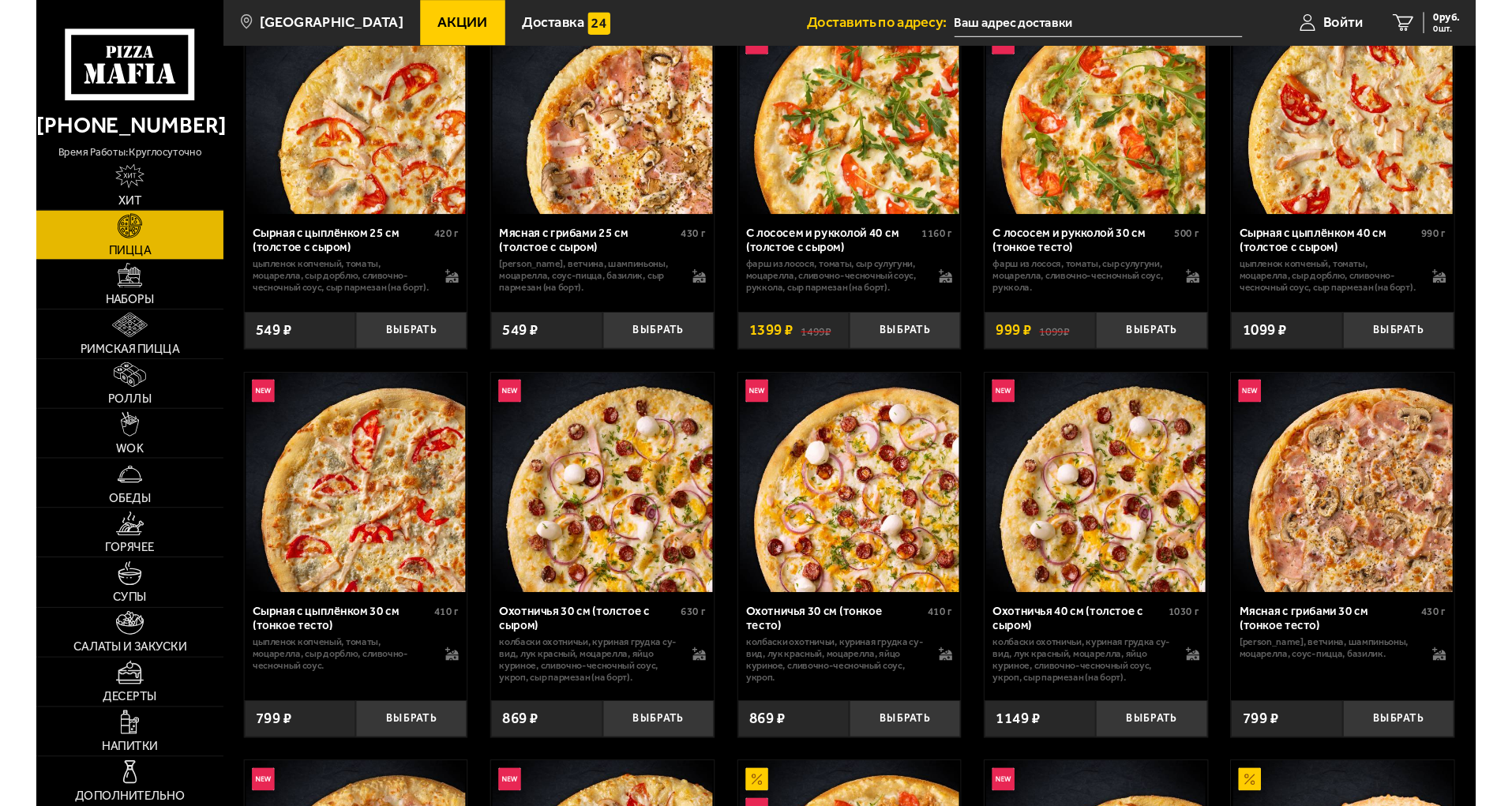
scroll to position [3158, 0]
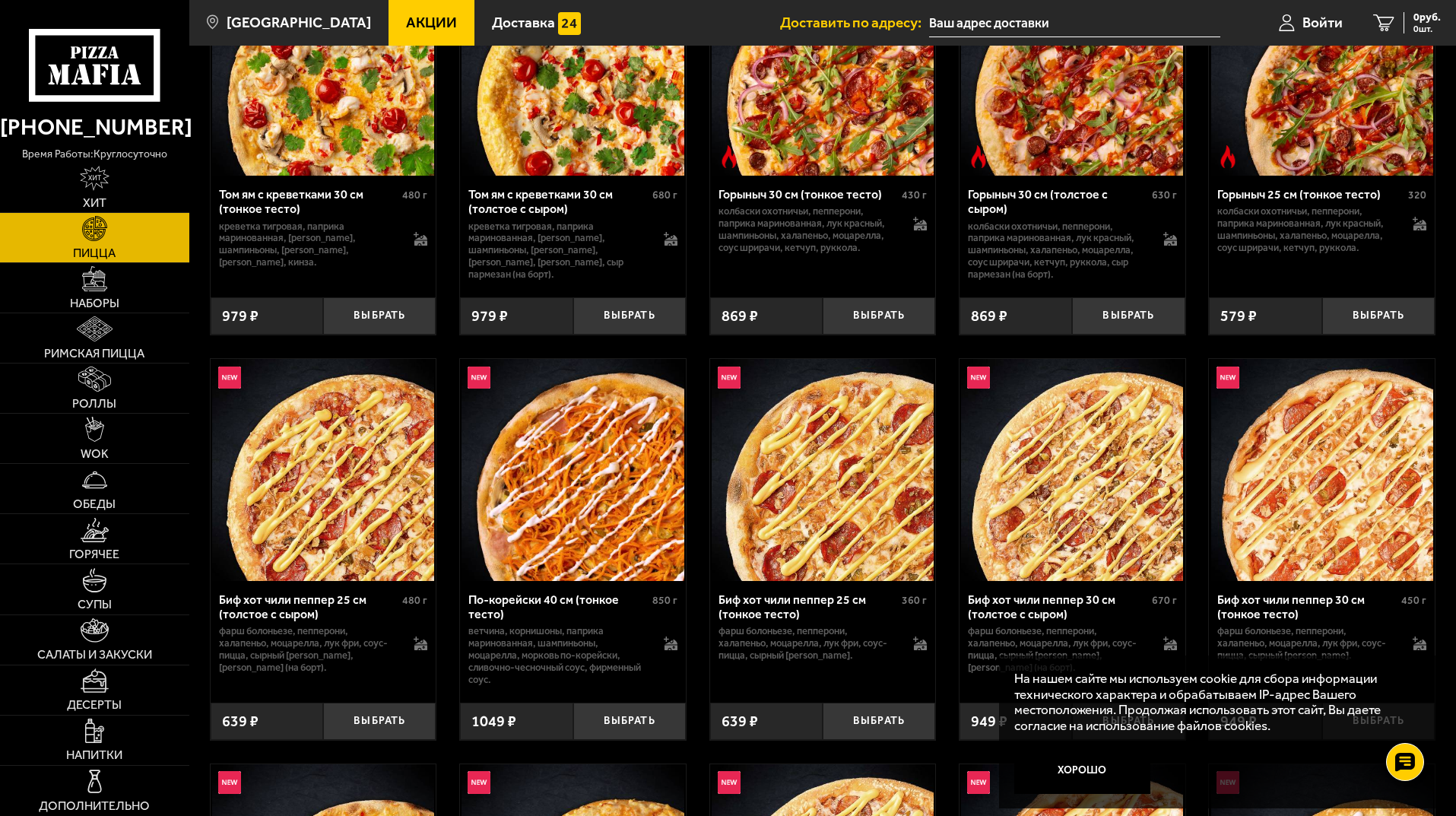
scroll to position [608, 0]
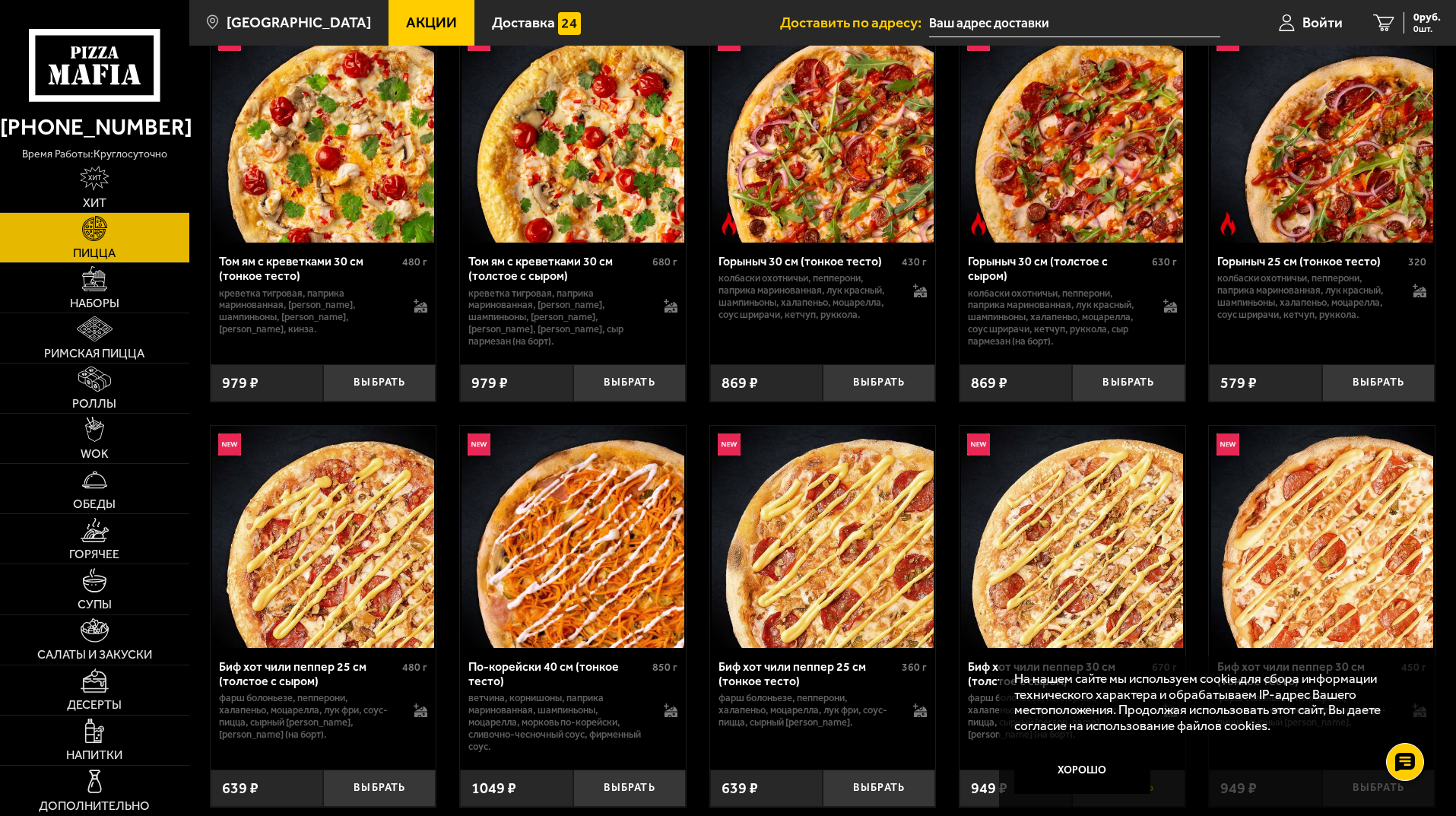
click at [1116, 782] on button "Хорошо" at bounding box center [1082, 771] width 137 height 45
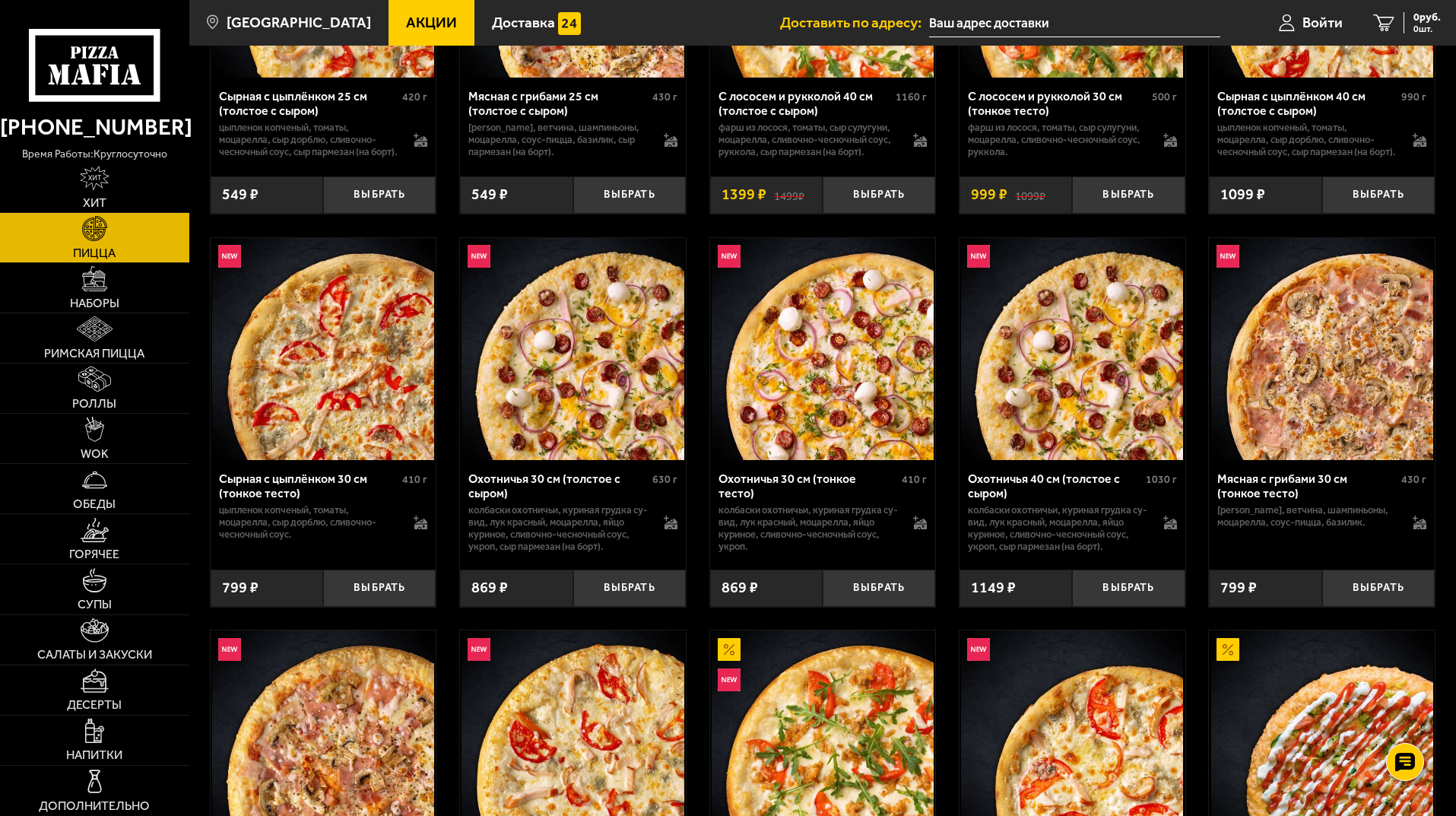
scroll to position [2965, 0]
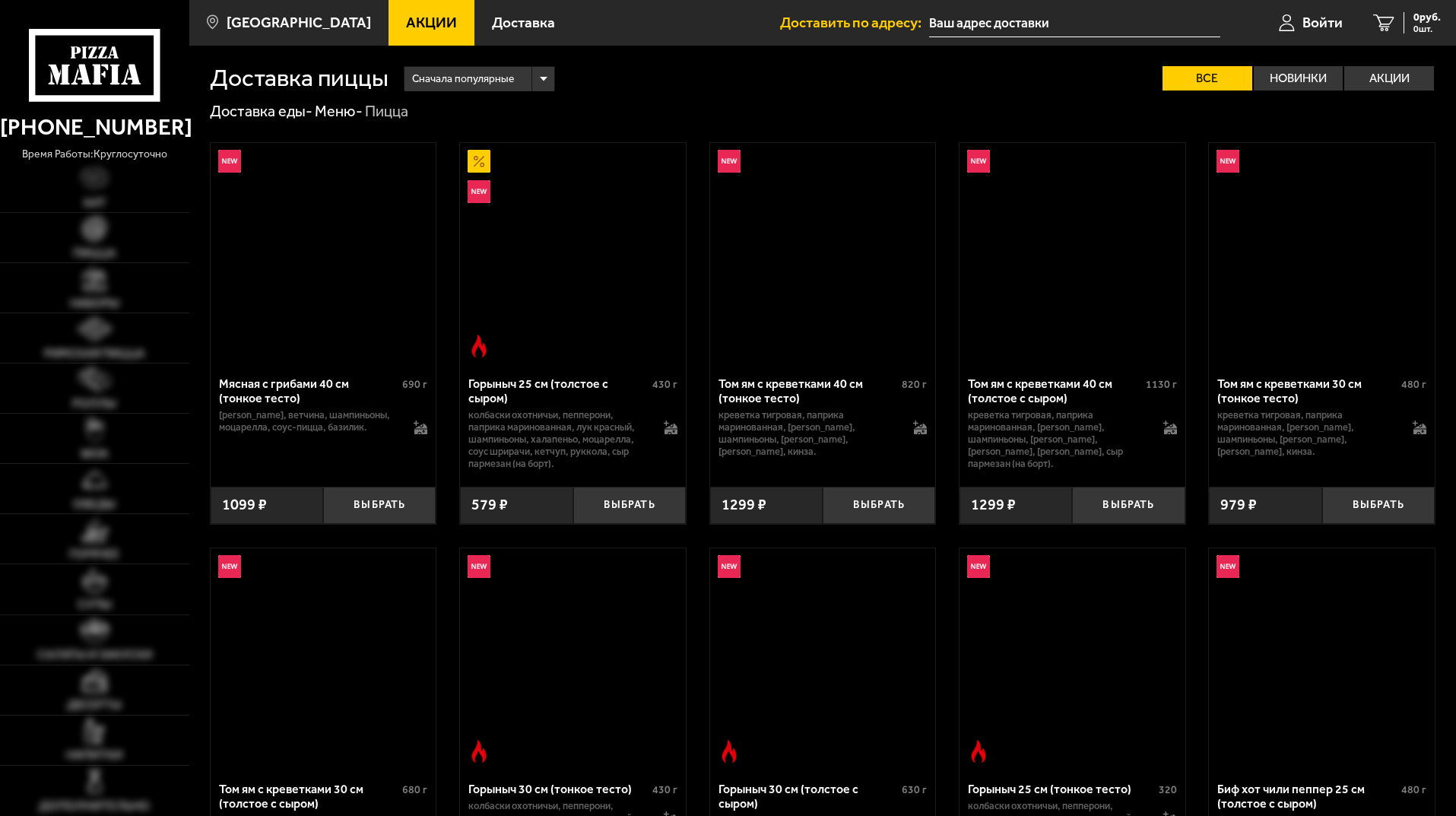
scroll to position [2965, 0]
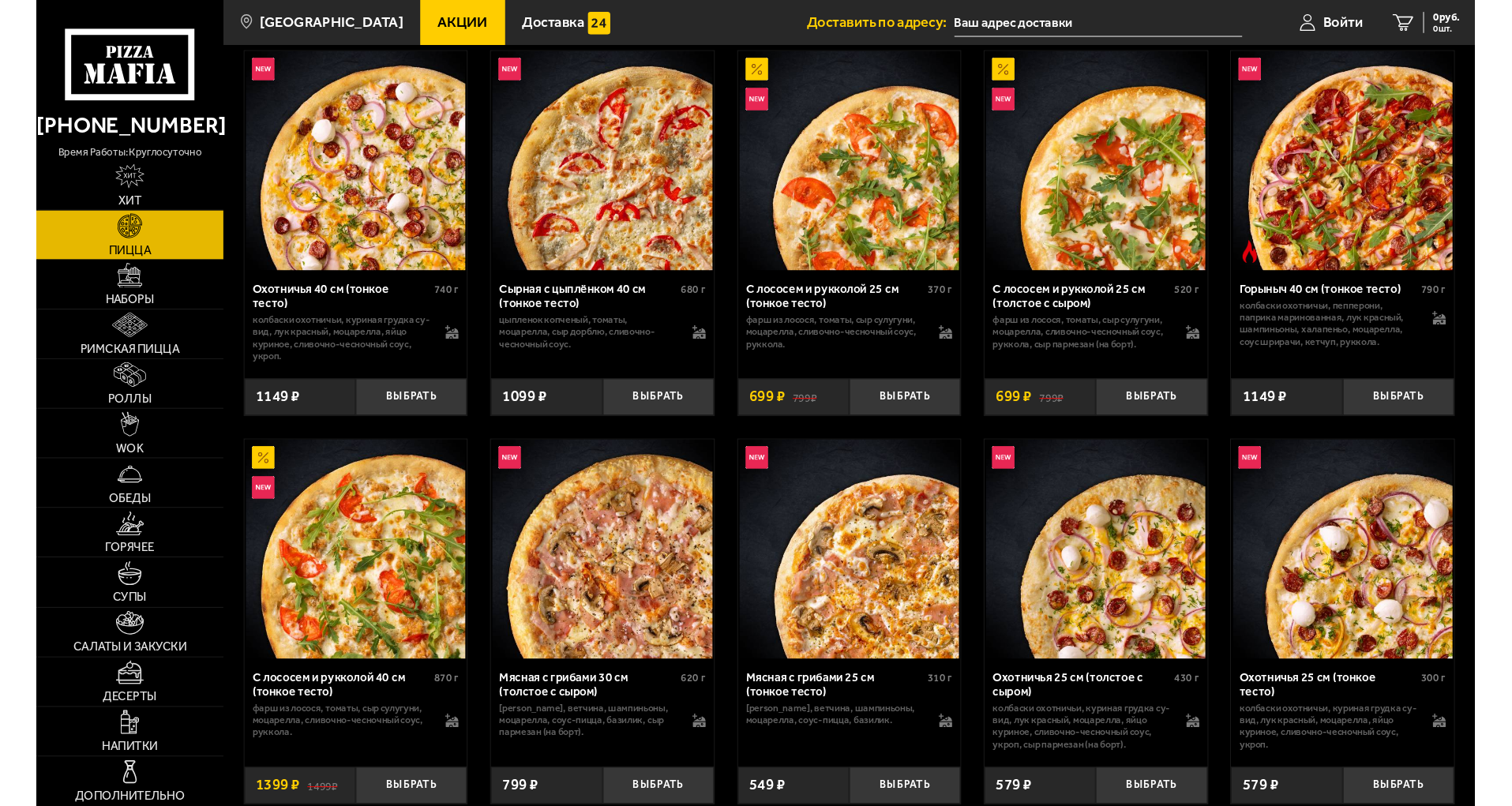
scroll to position [2289, 0]
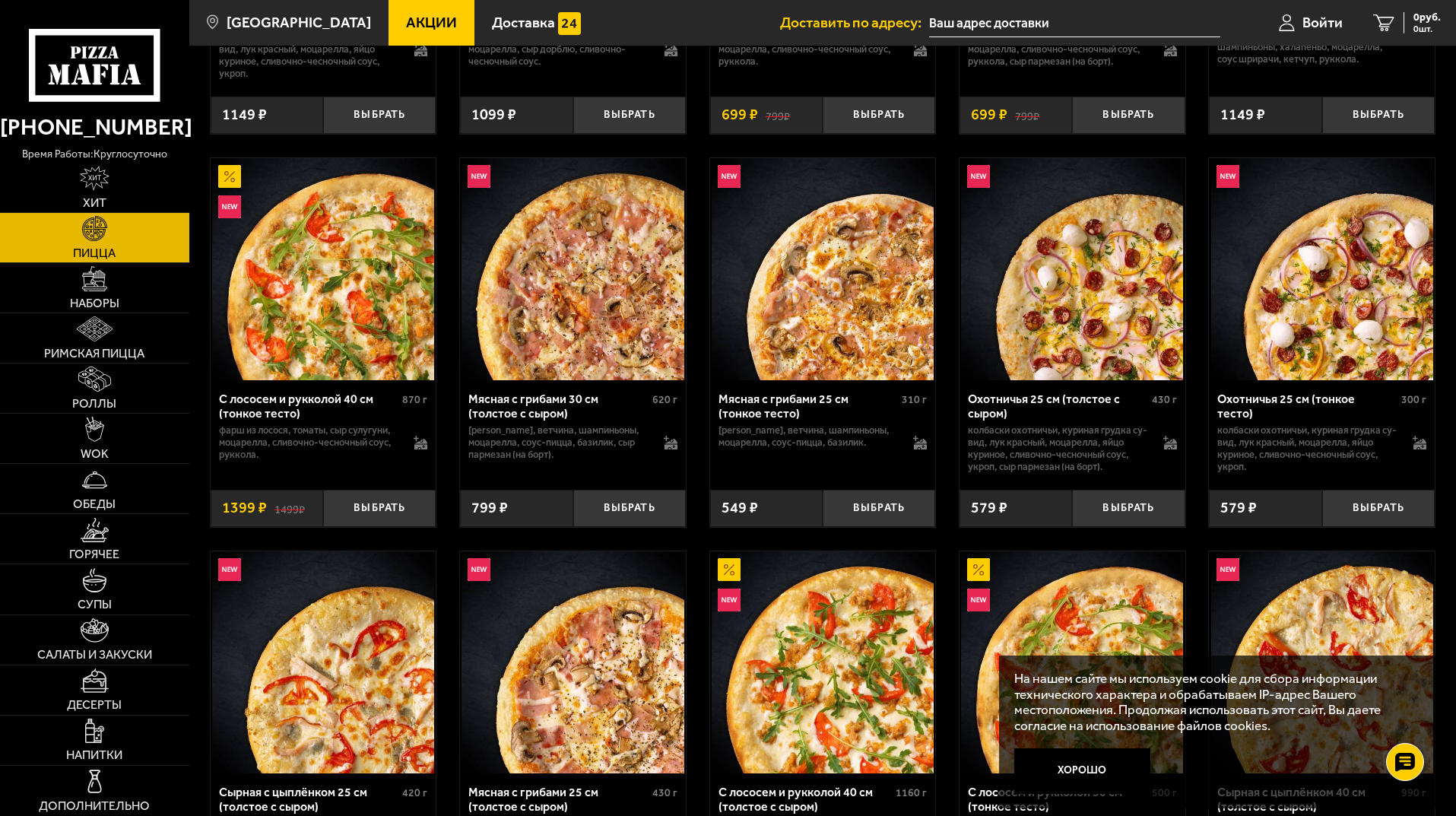
scroll to position [2508, 0]
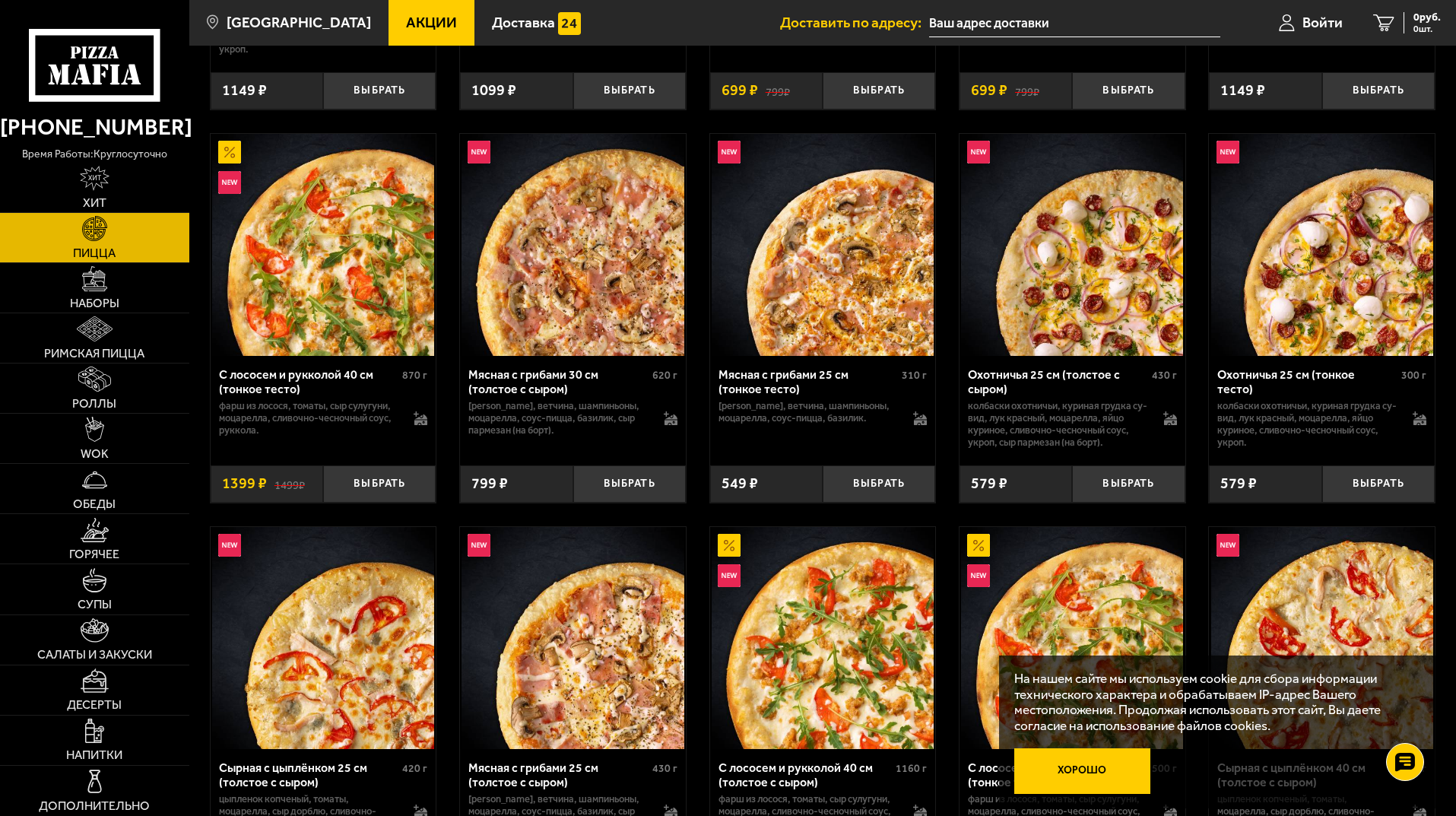
click at [1098, 764] on button "Хорошо" at bounding box center [1082, 771] width 137 height 45
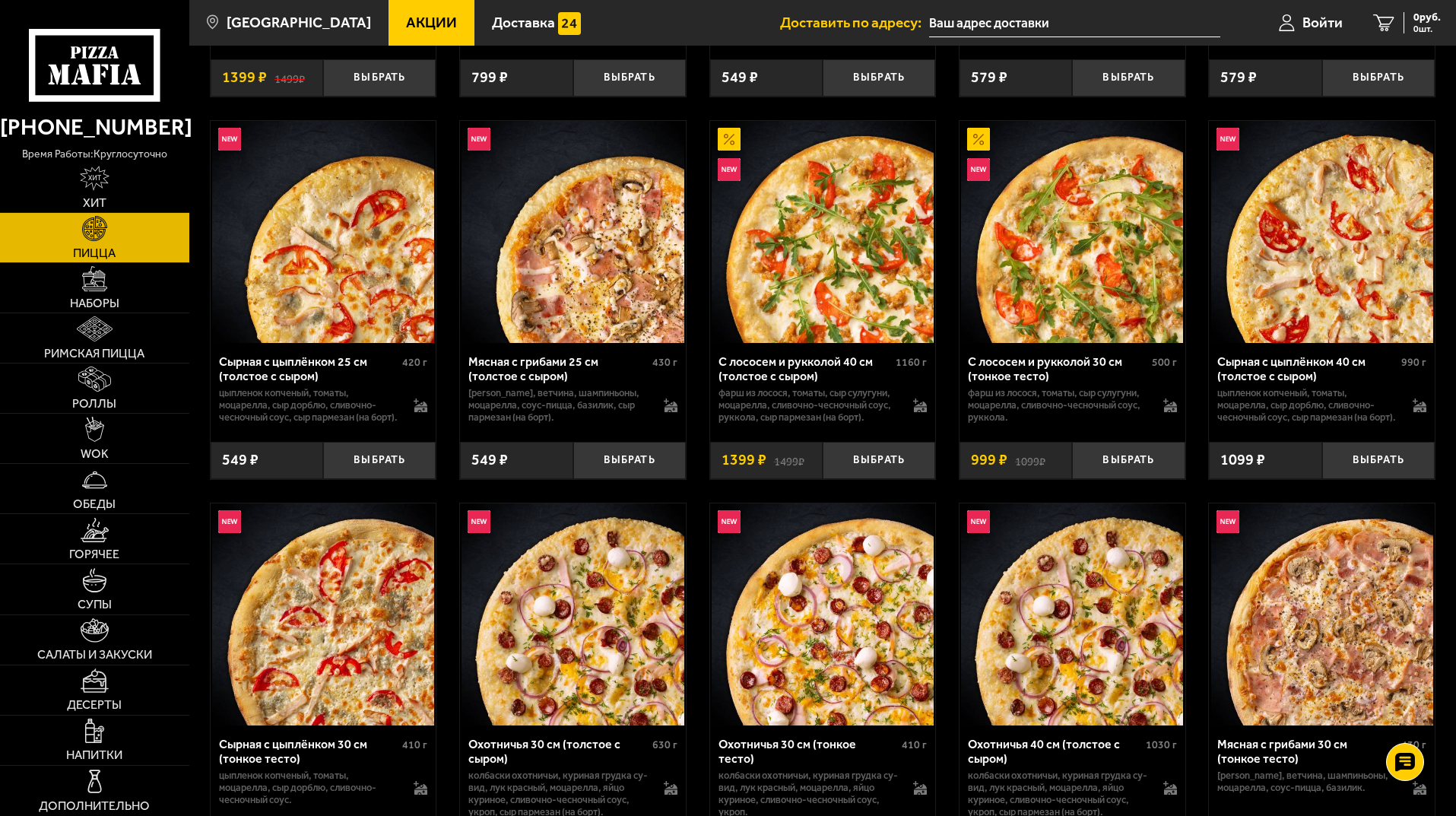
scroll to position [2813, 0]
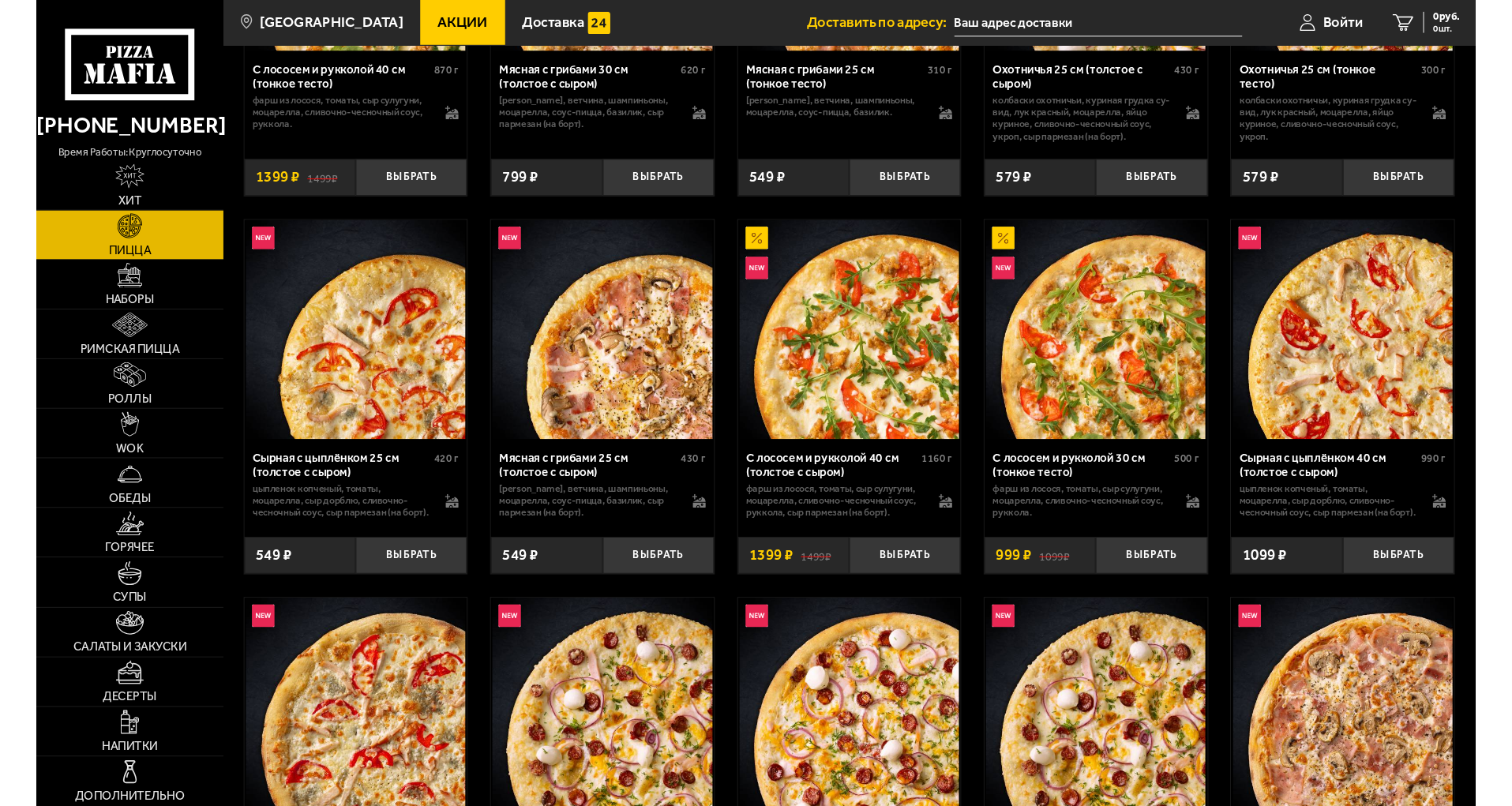
scroll to position [2921, 0]
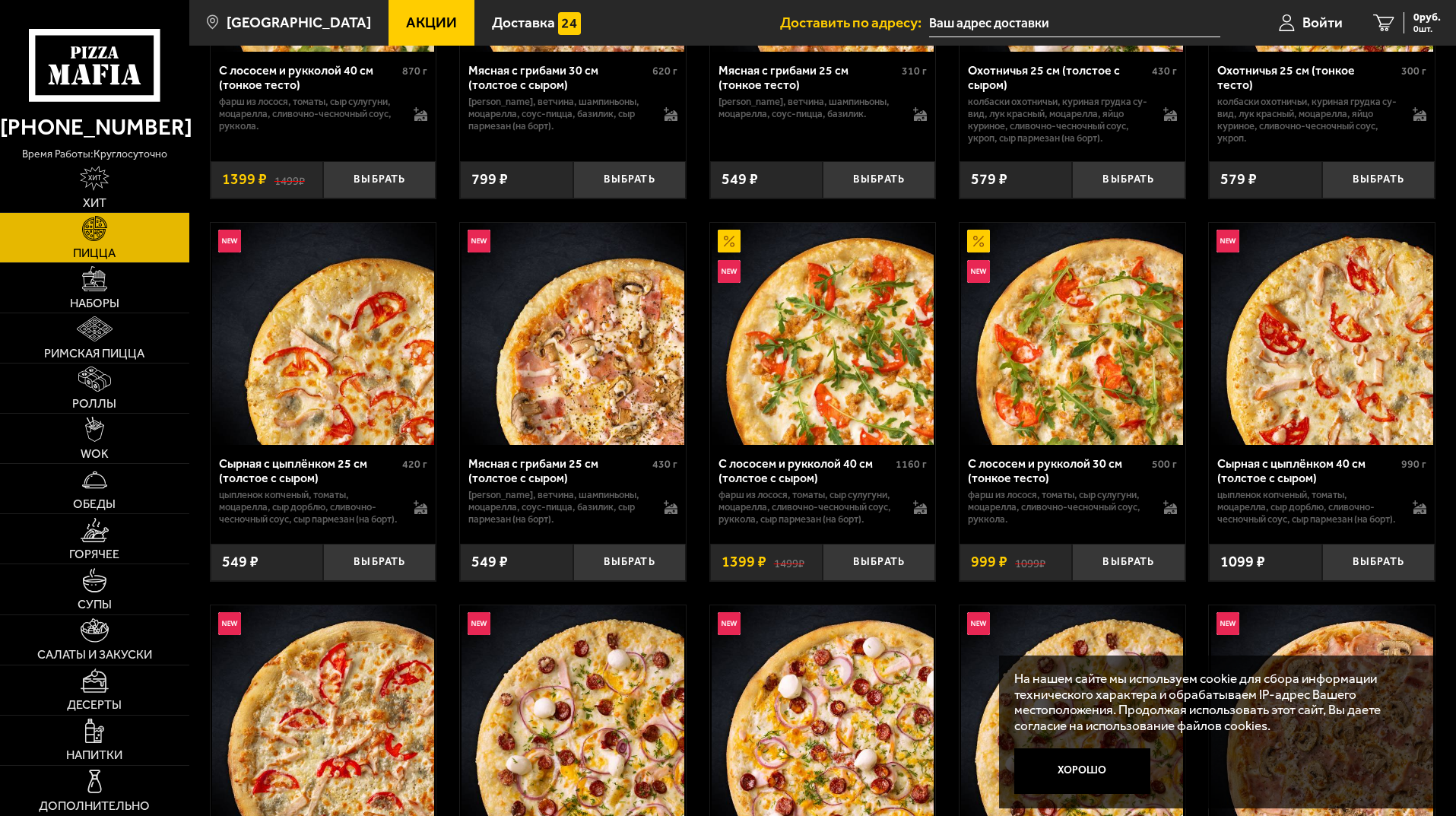
scroll to position [2813, 0]
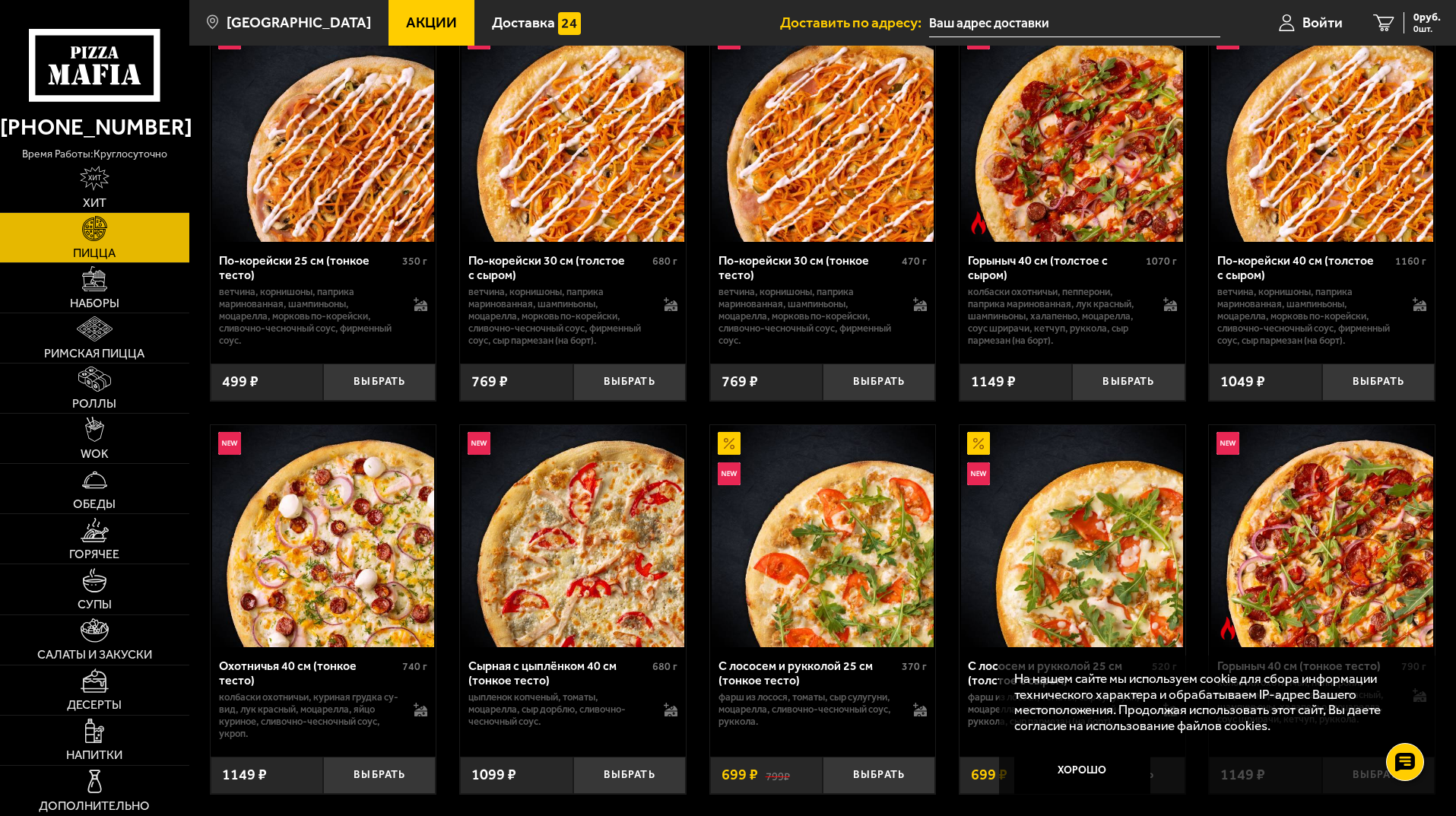
scroll to position [1444, 0]
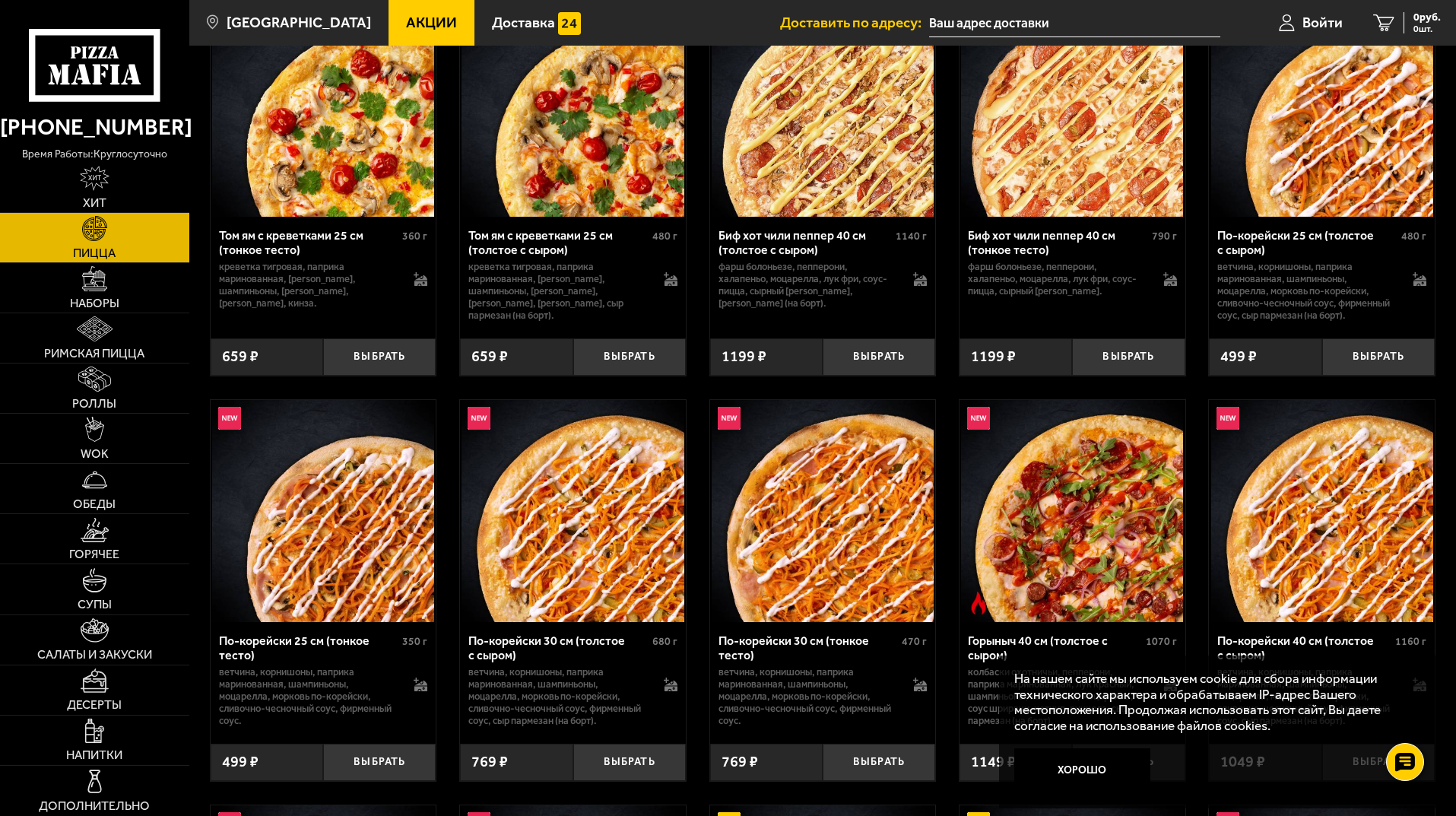
drag, startPoint x: 1037, startPoint y: 758, endPoint x: 1060, endPoint y: 767, distance: 24.7
click at [1041, 758] on button "Хорошо" at bounding box center [1082, 771] width 137 height 45
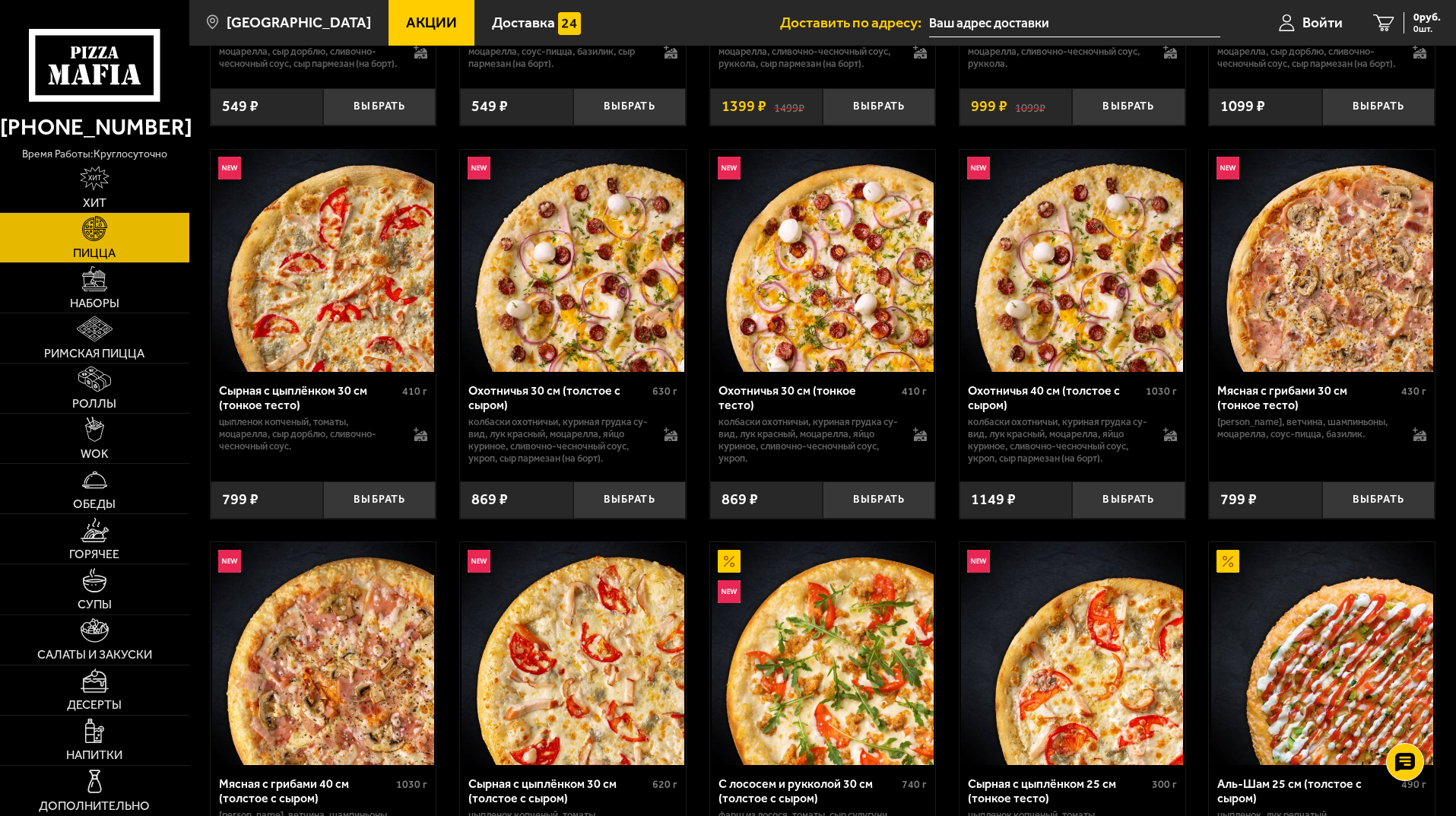
scroll to position [3421, 0]
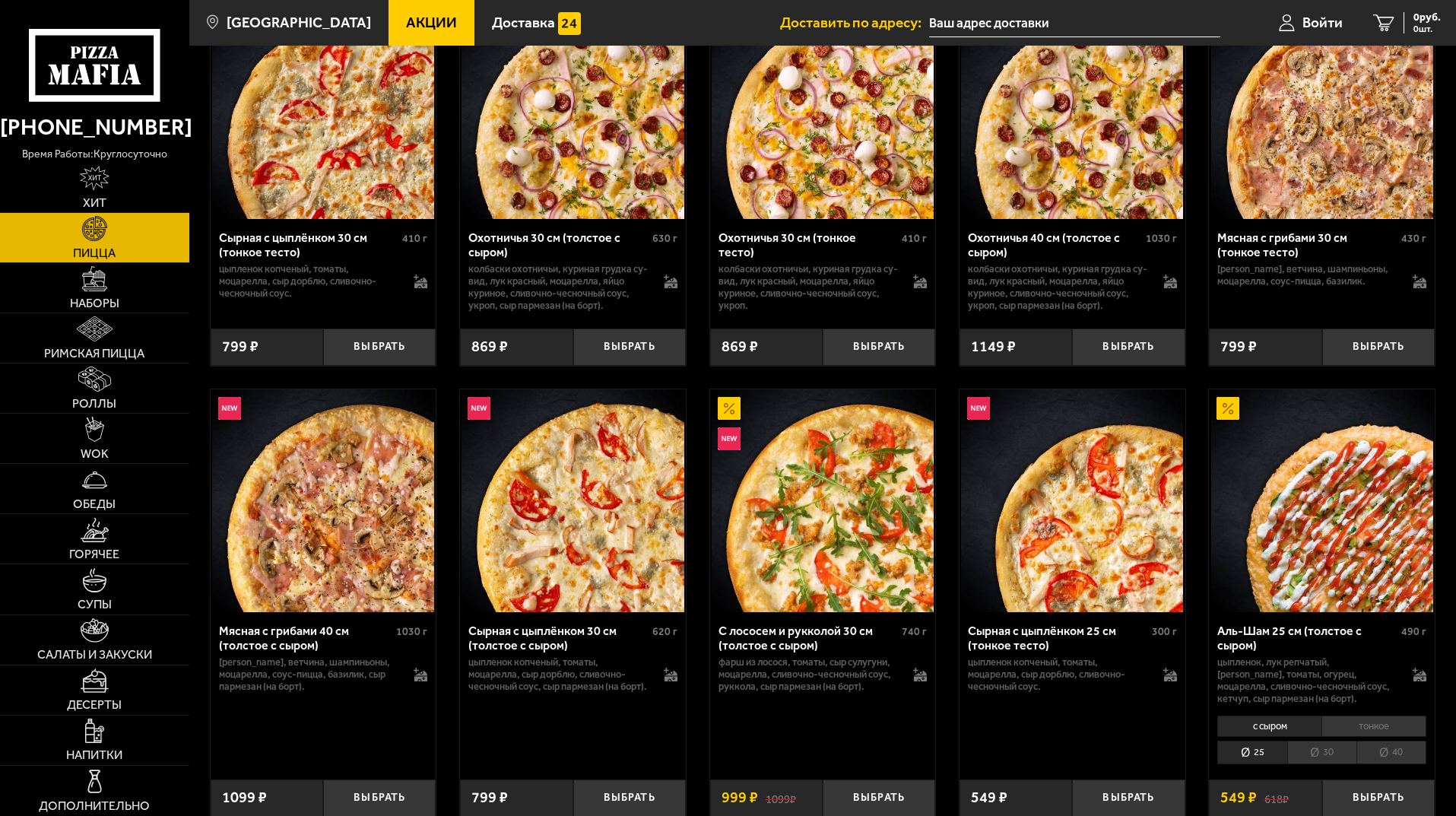
scroll to position [3421, 0]
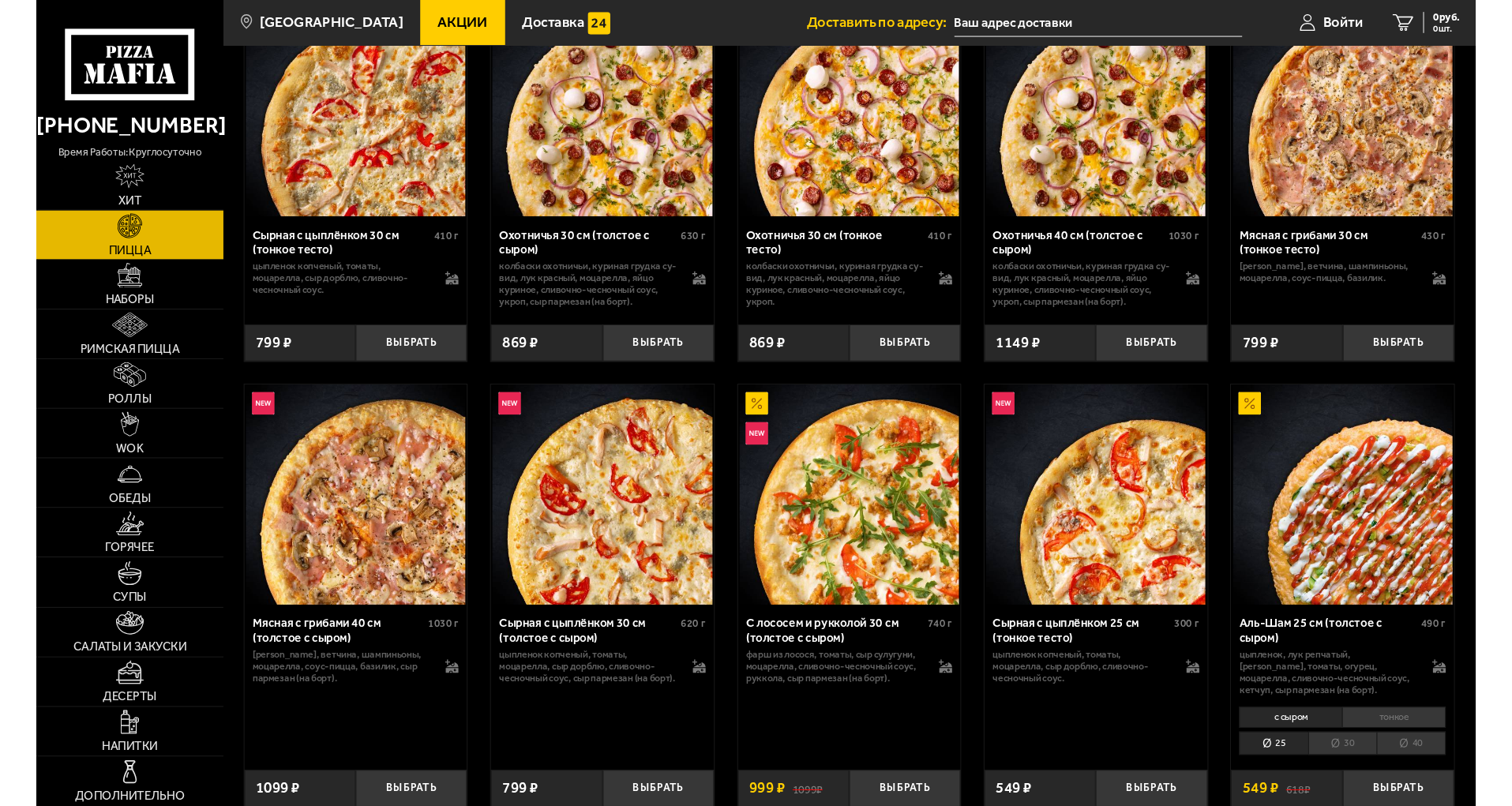
scroll to position [3553, 0]
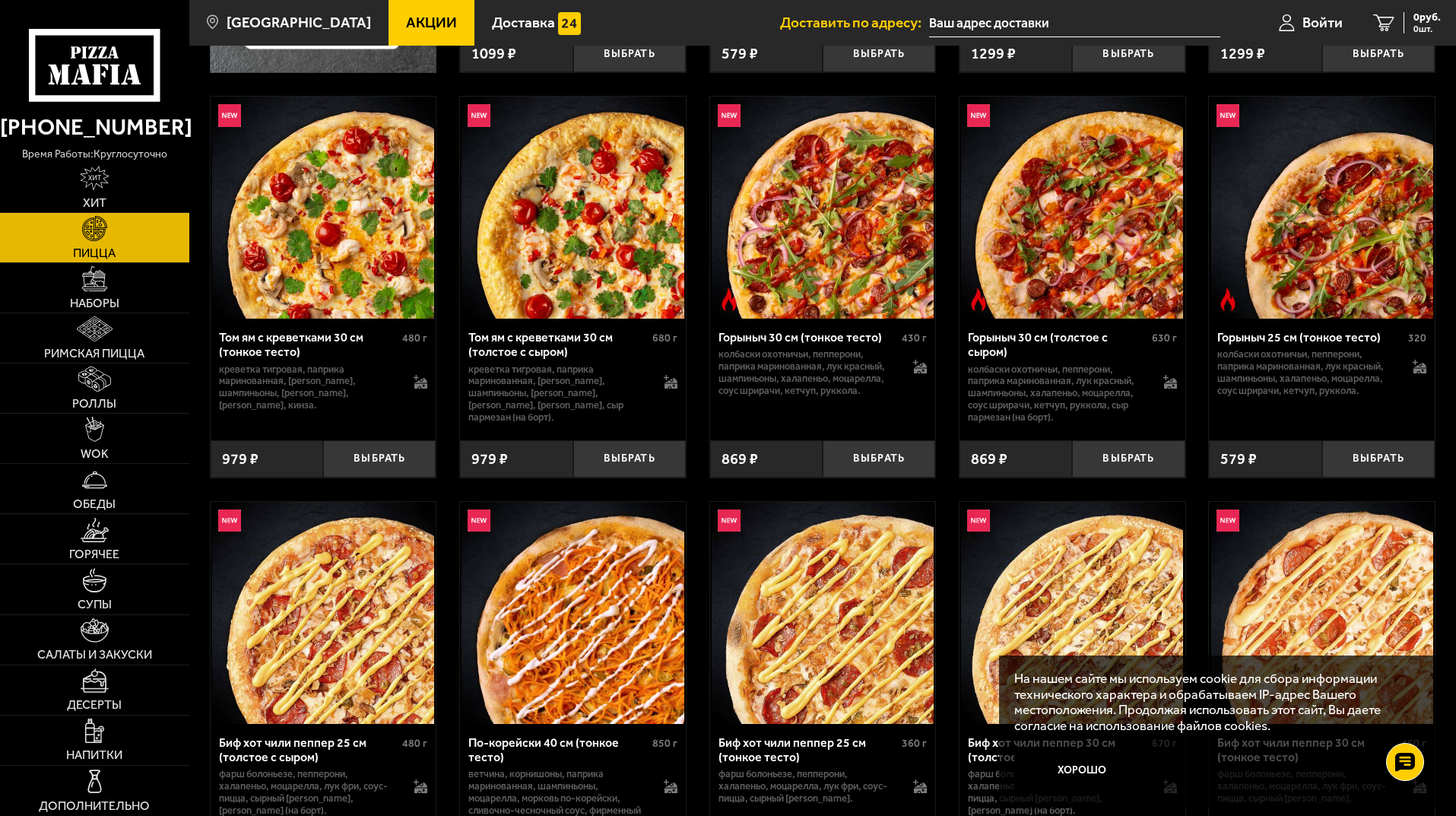
drag, startPoint x: 1093, startPoint y: 761, endPoint x: 1056, endPoint y: 756, distance: 37.3
click at [1093, 762] on button "Хорошо" at bounding box center [1082, 771] width 137 height 45
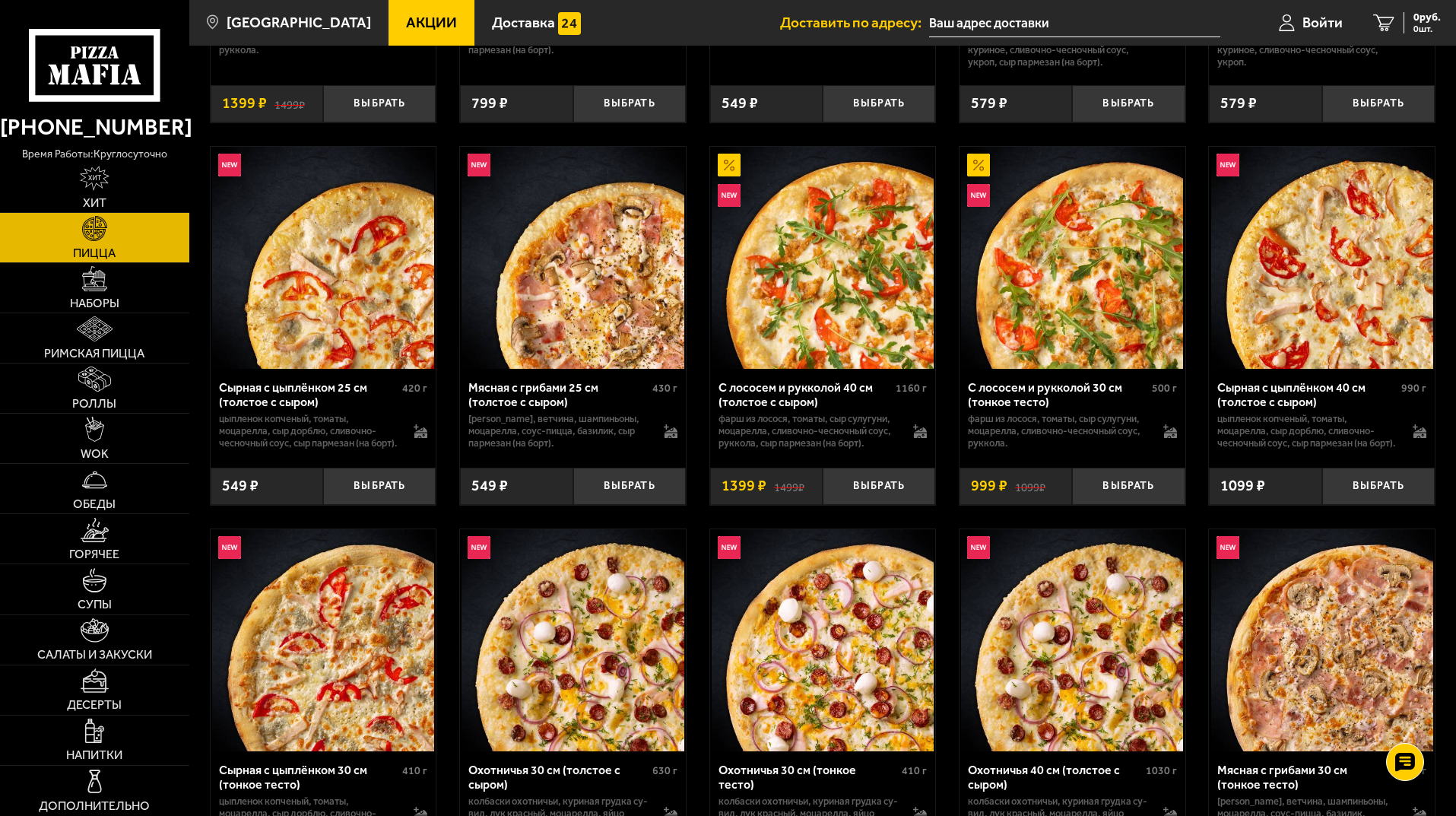
scroll to position [3269, 0]
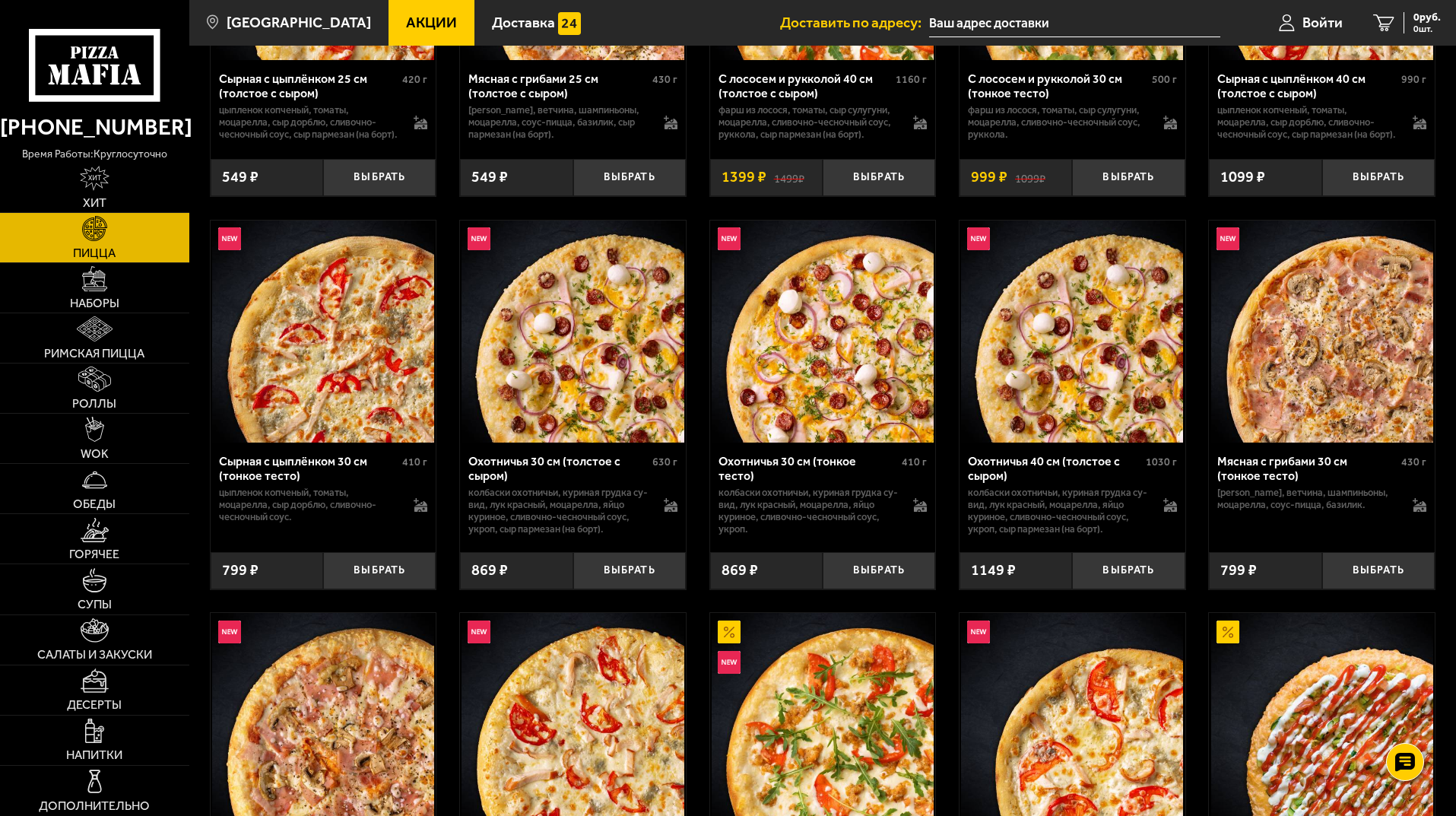
scroll to position [3269, 0]
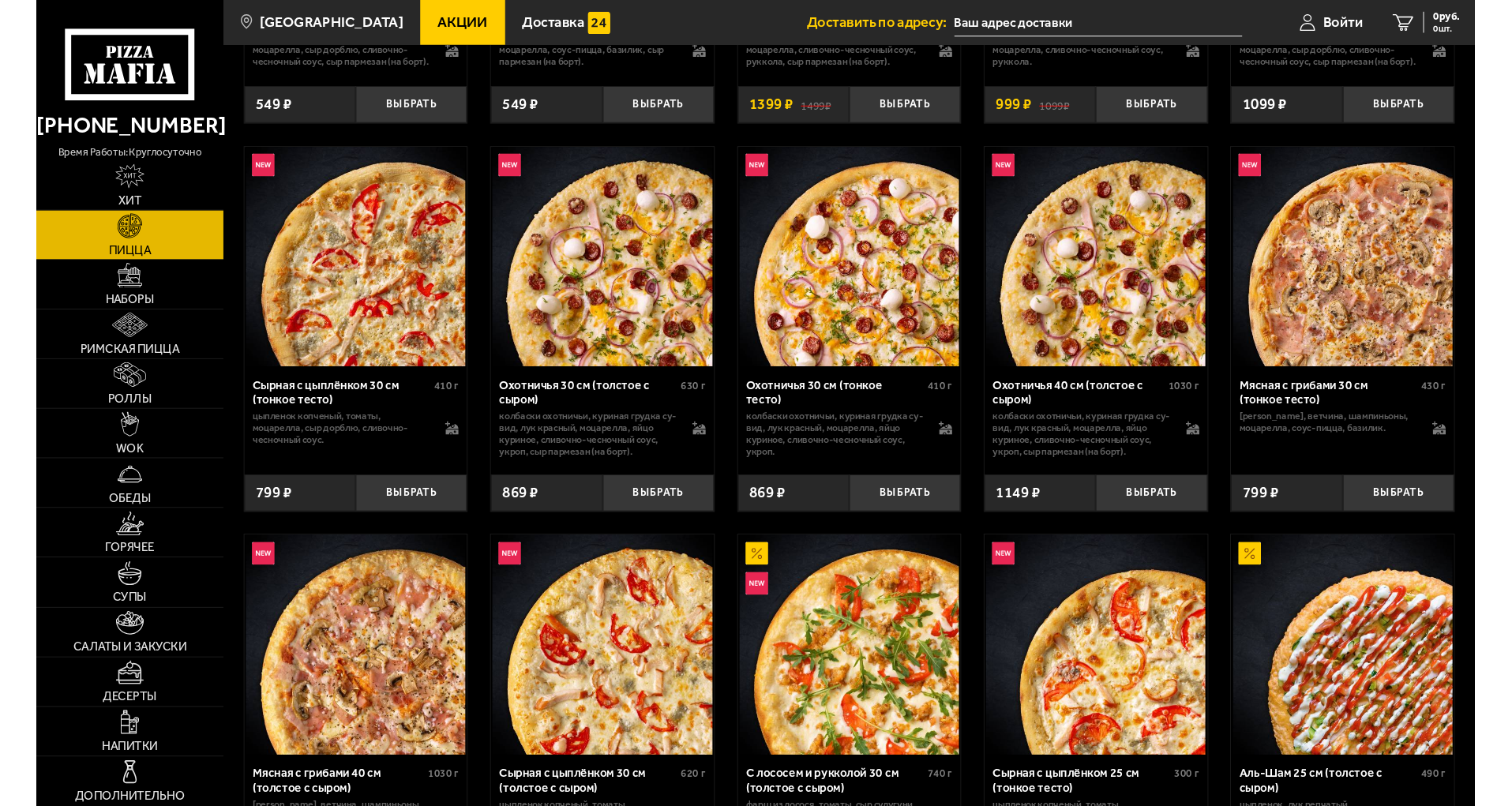
scroll to position [3394, 0]
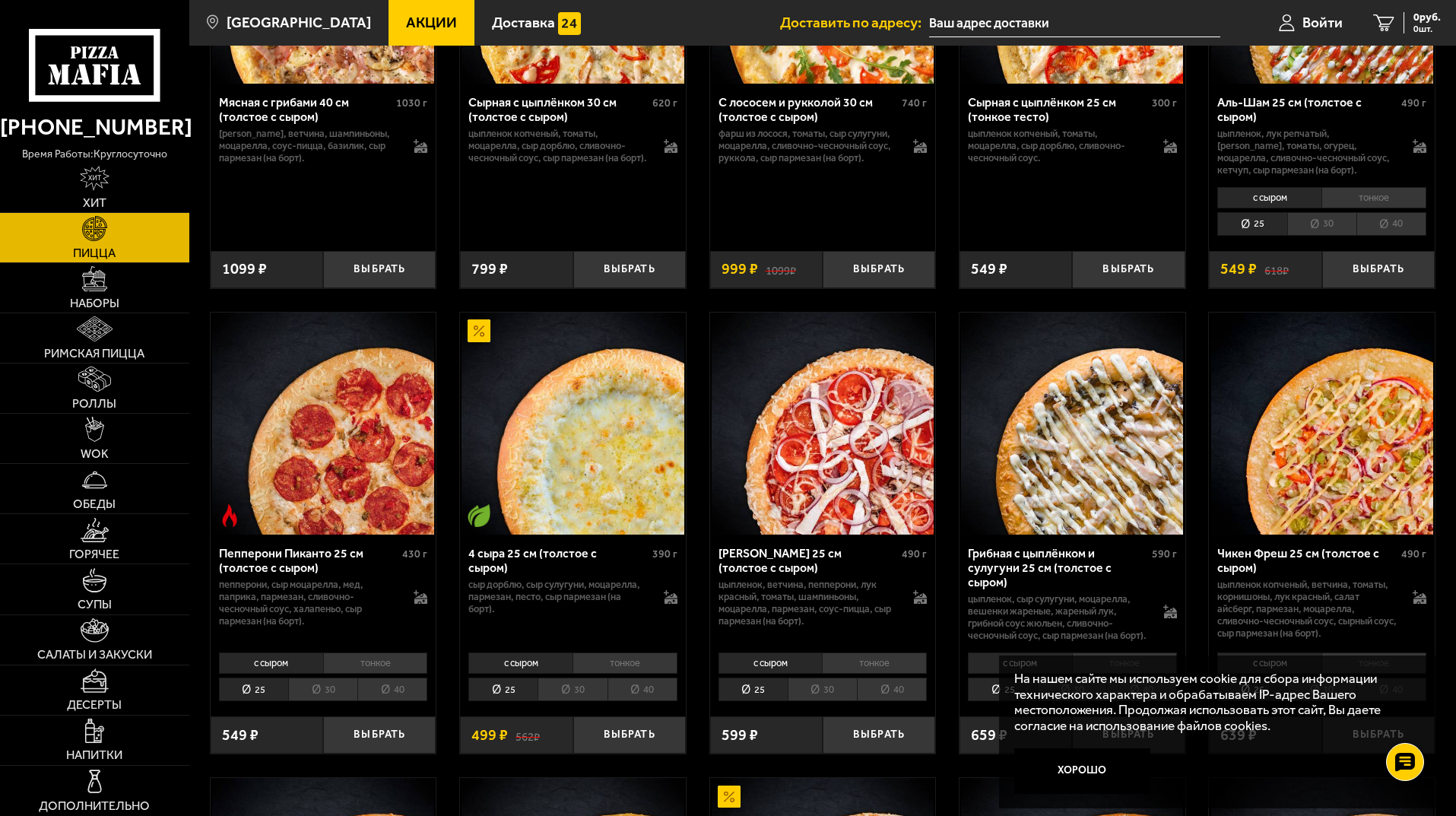
scroll to position [3954, 0]
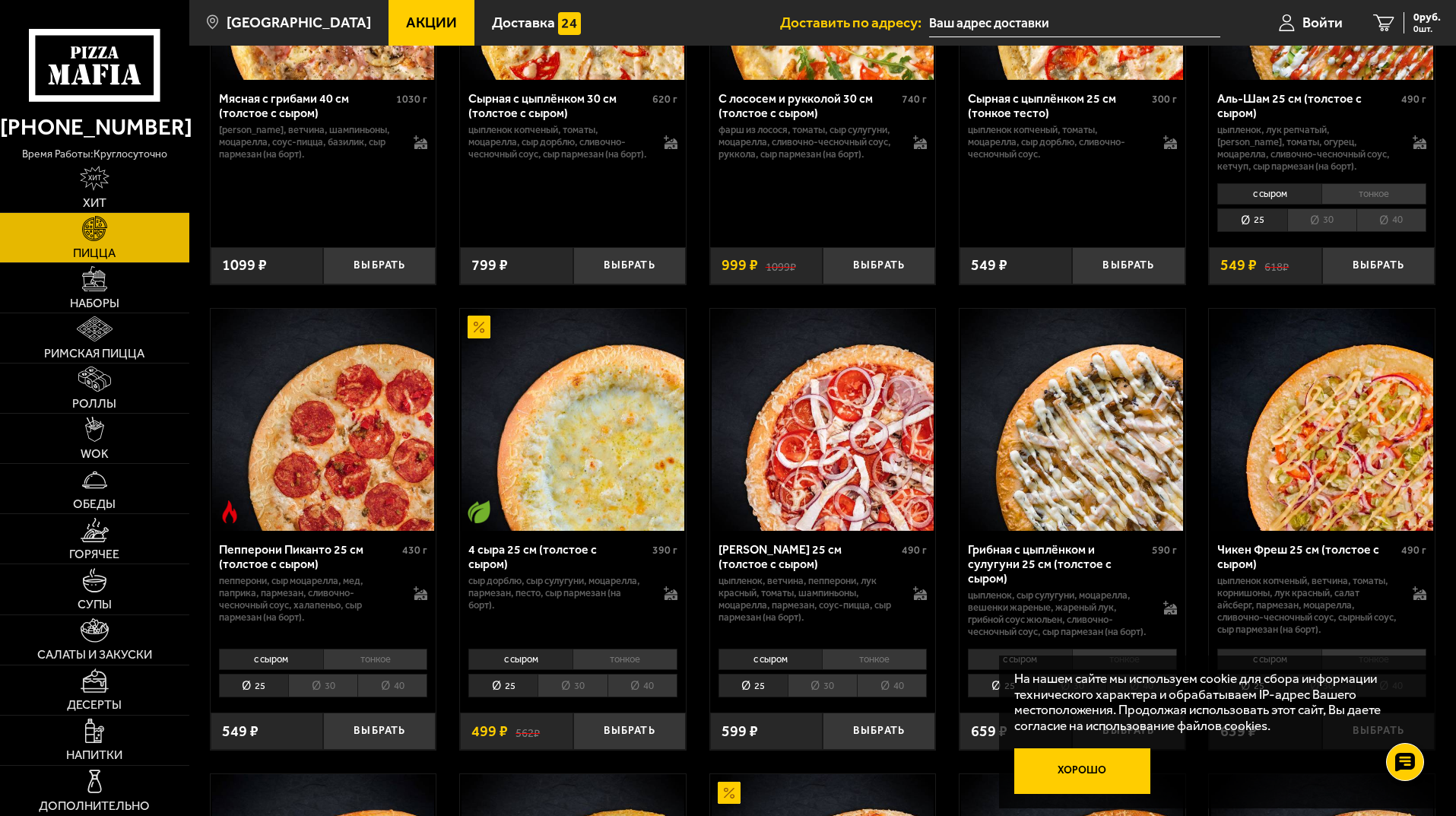
click at [1079, 766] on button "Хорошо" at bounding box center [1082, 771] width 137 height 45
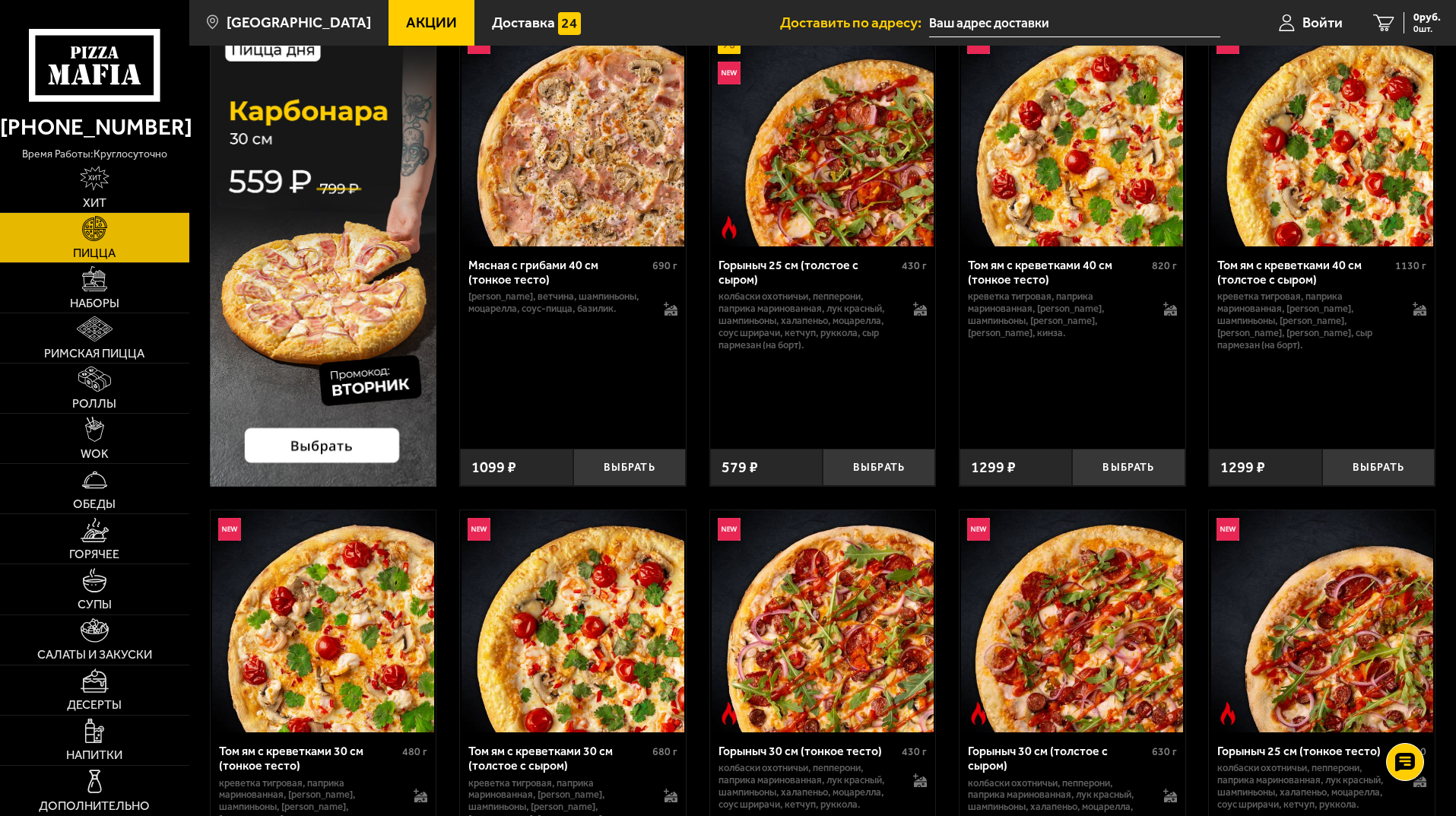
scroll to position [0, 0]
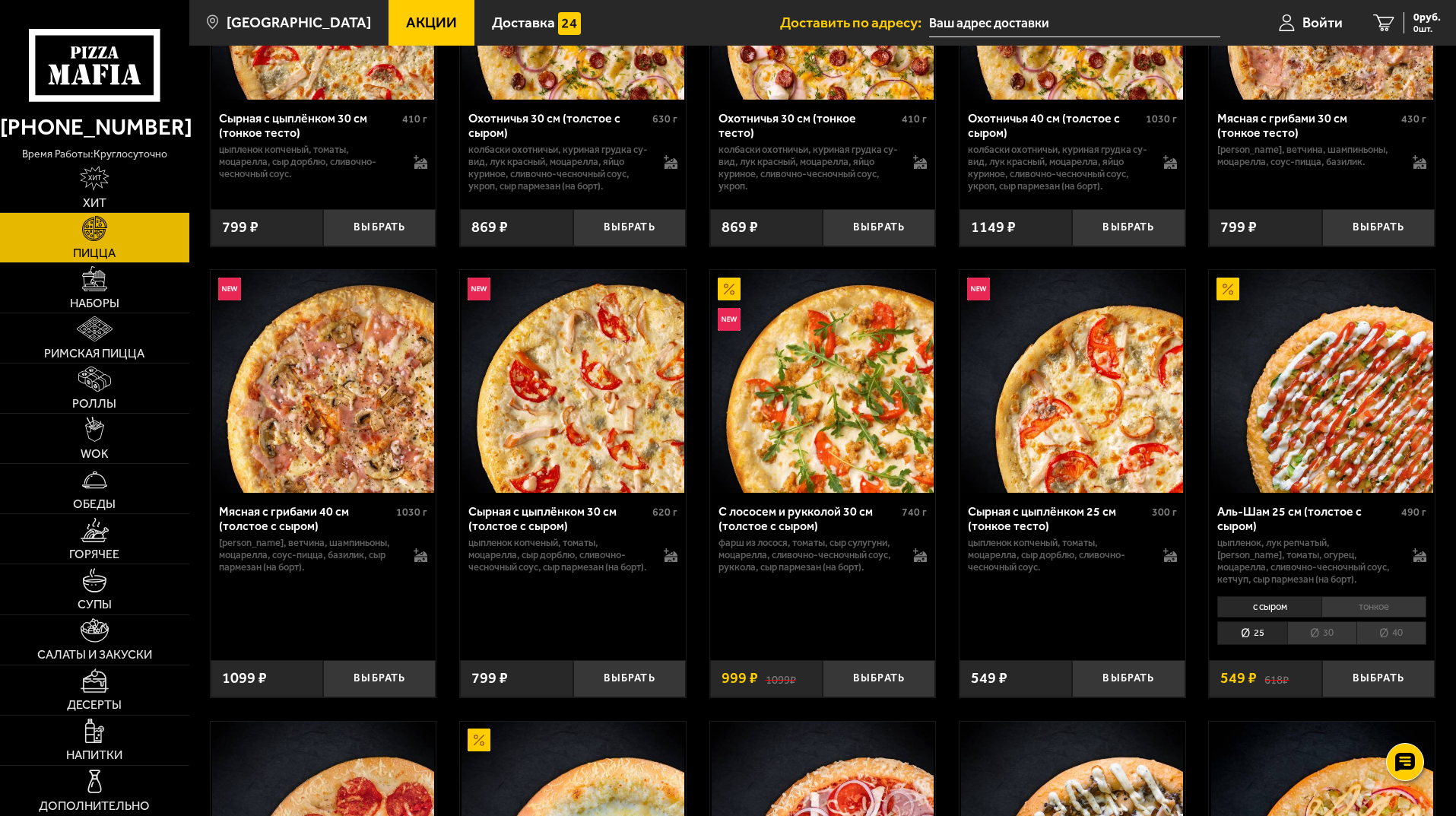
scroll to position [3345, 0]
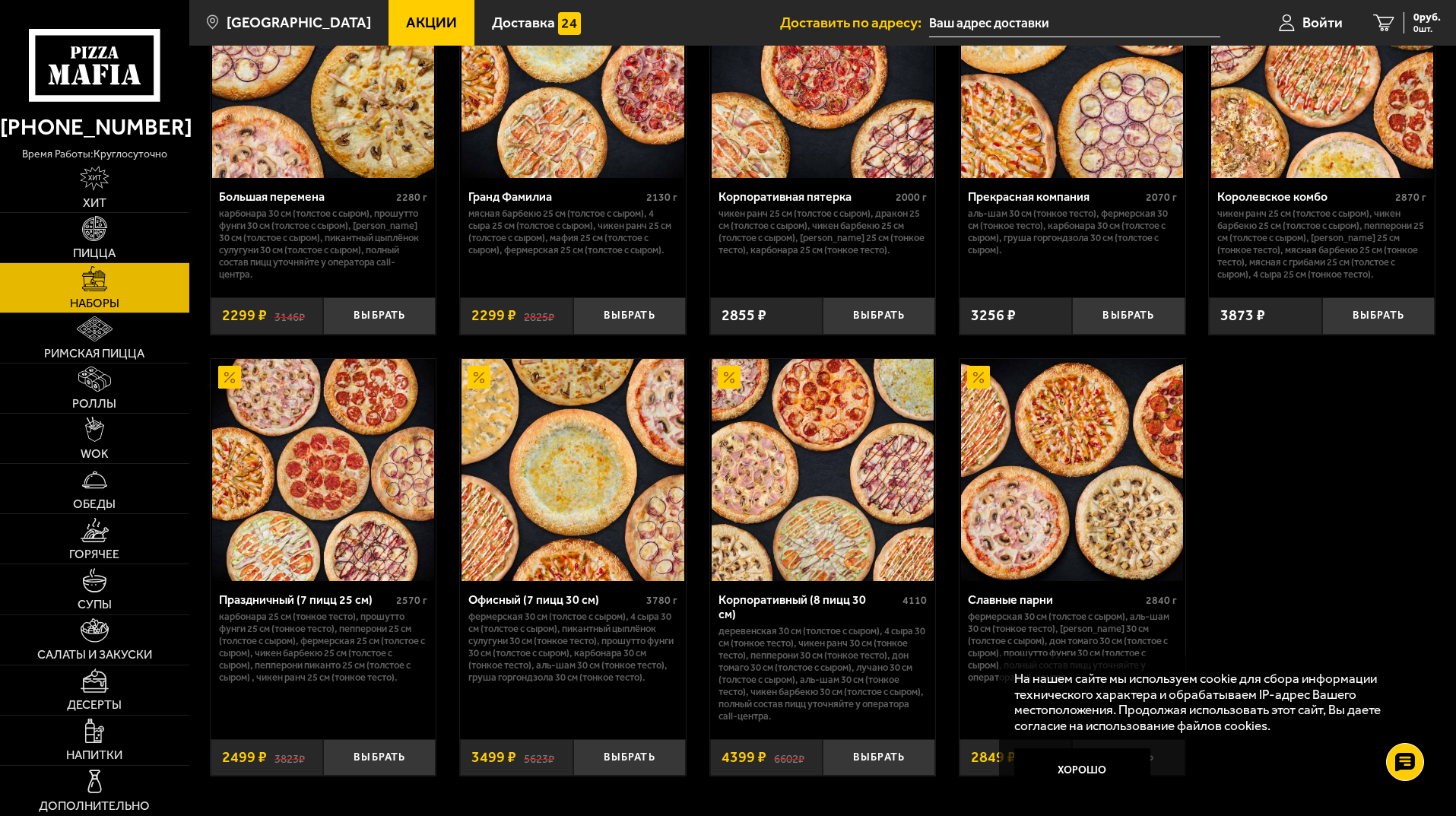
scroll to position [2209, 0]
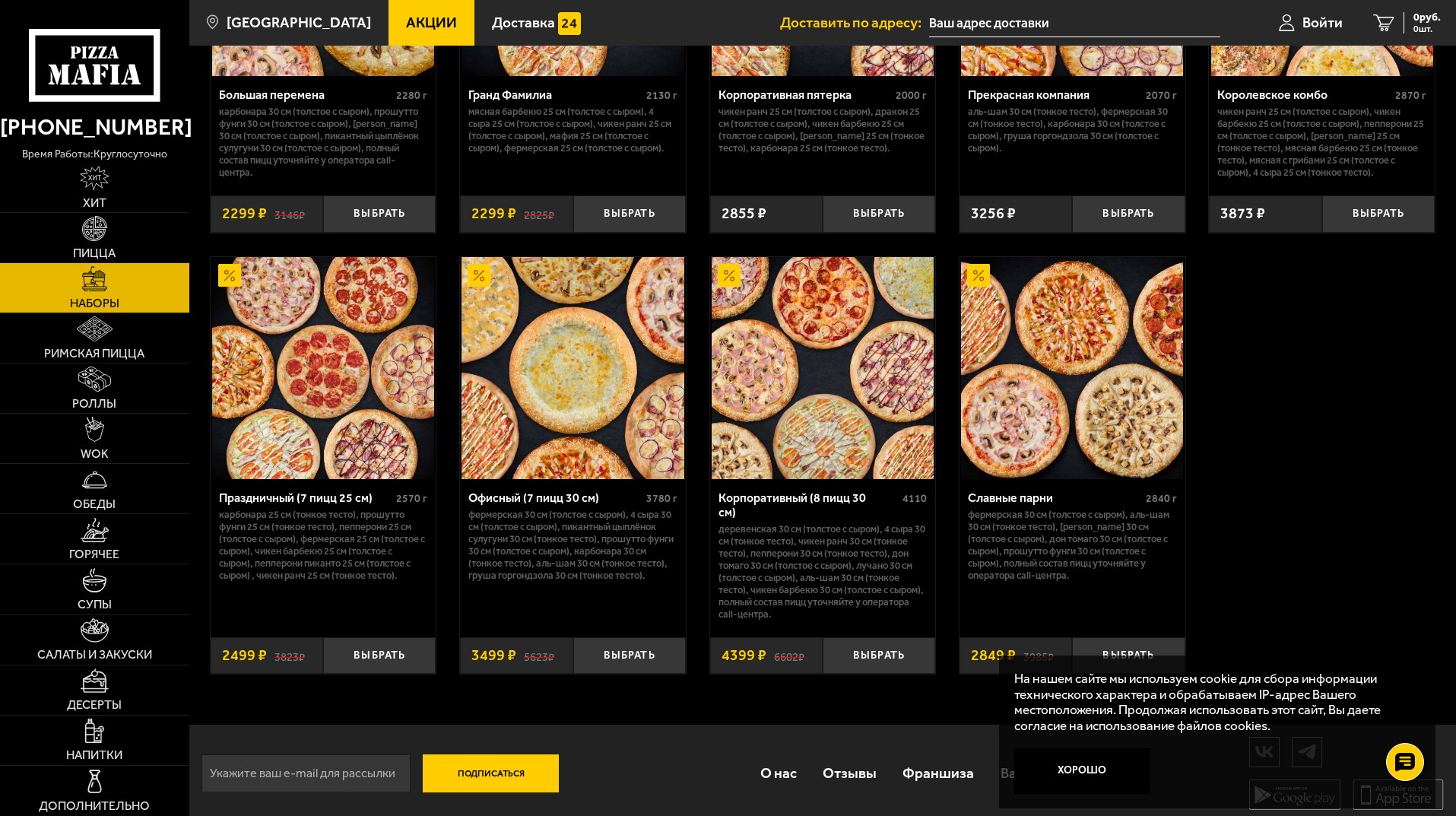
click at [112, 65] on use at bounding box center [115, 74] width 10 height 20
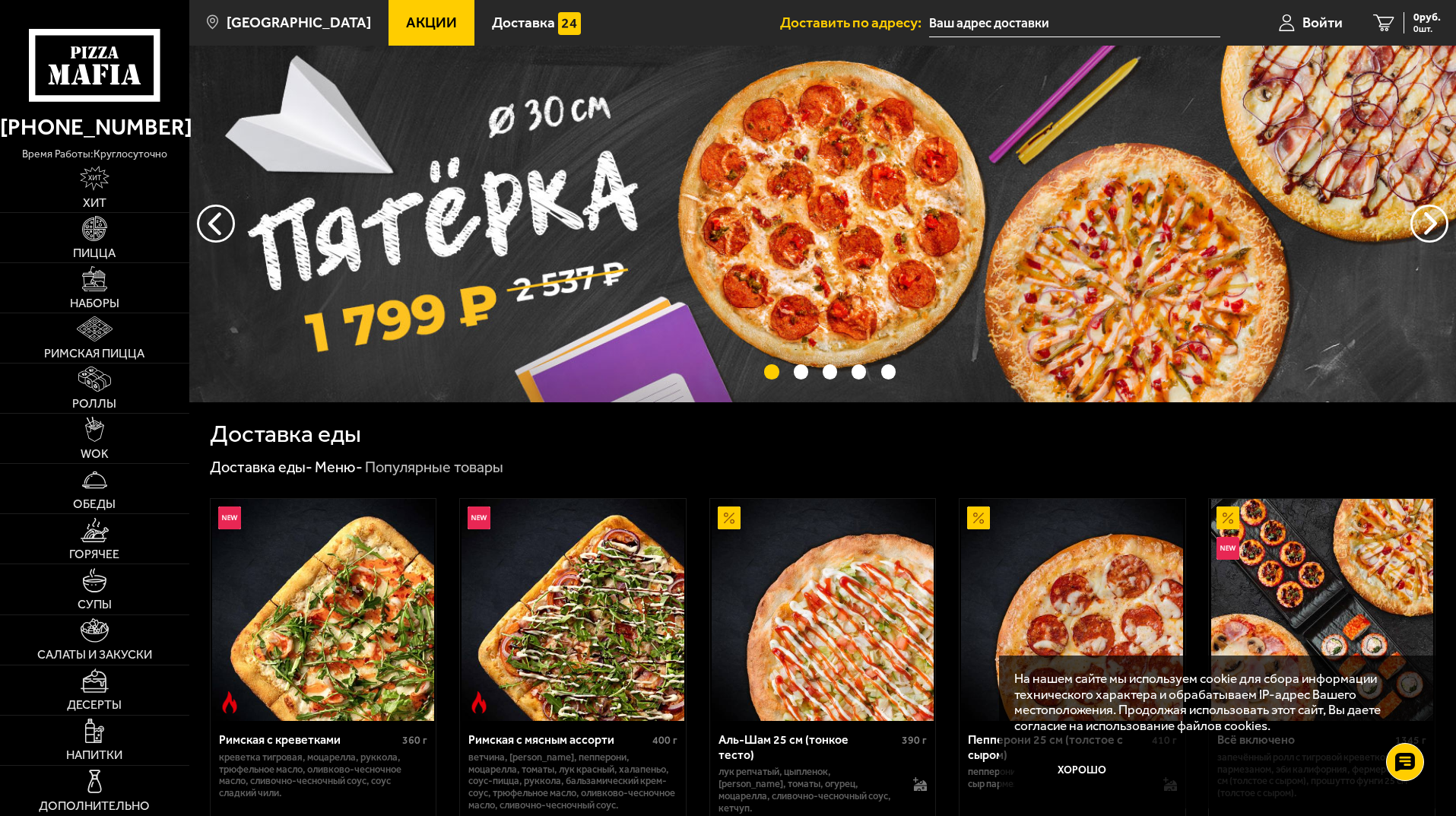
click at [424, 45] on img at bounding box center [822, 223] width 1267 height 356
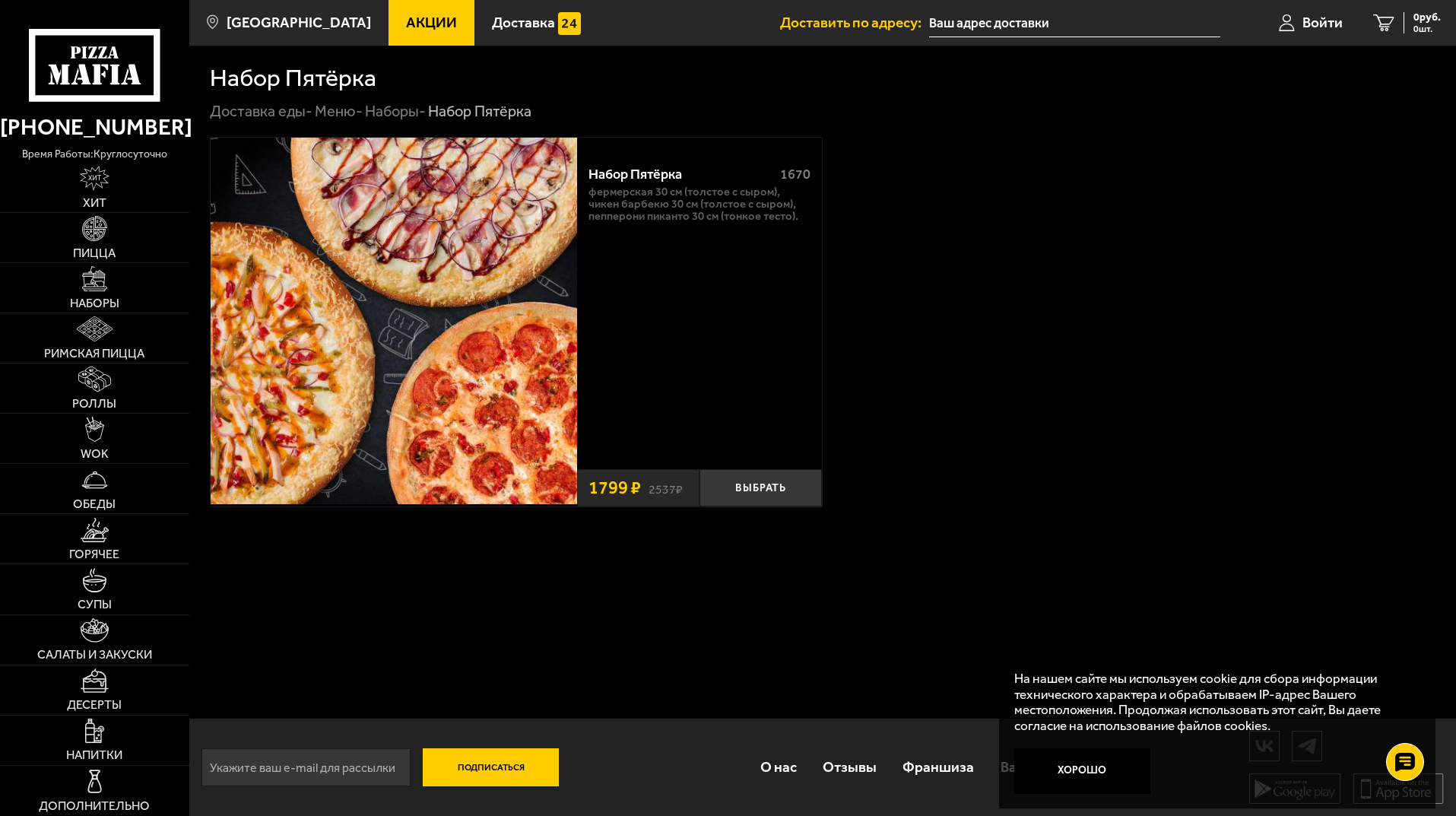
click at [411, 34] on link "Акции" at bounding box center [431, 22] width 86 height 45
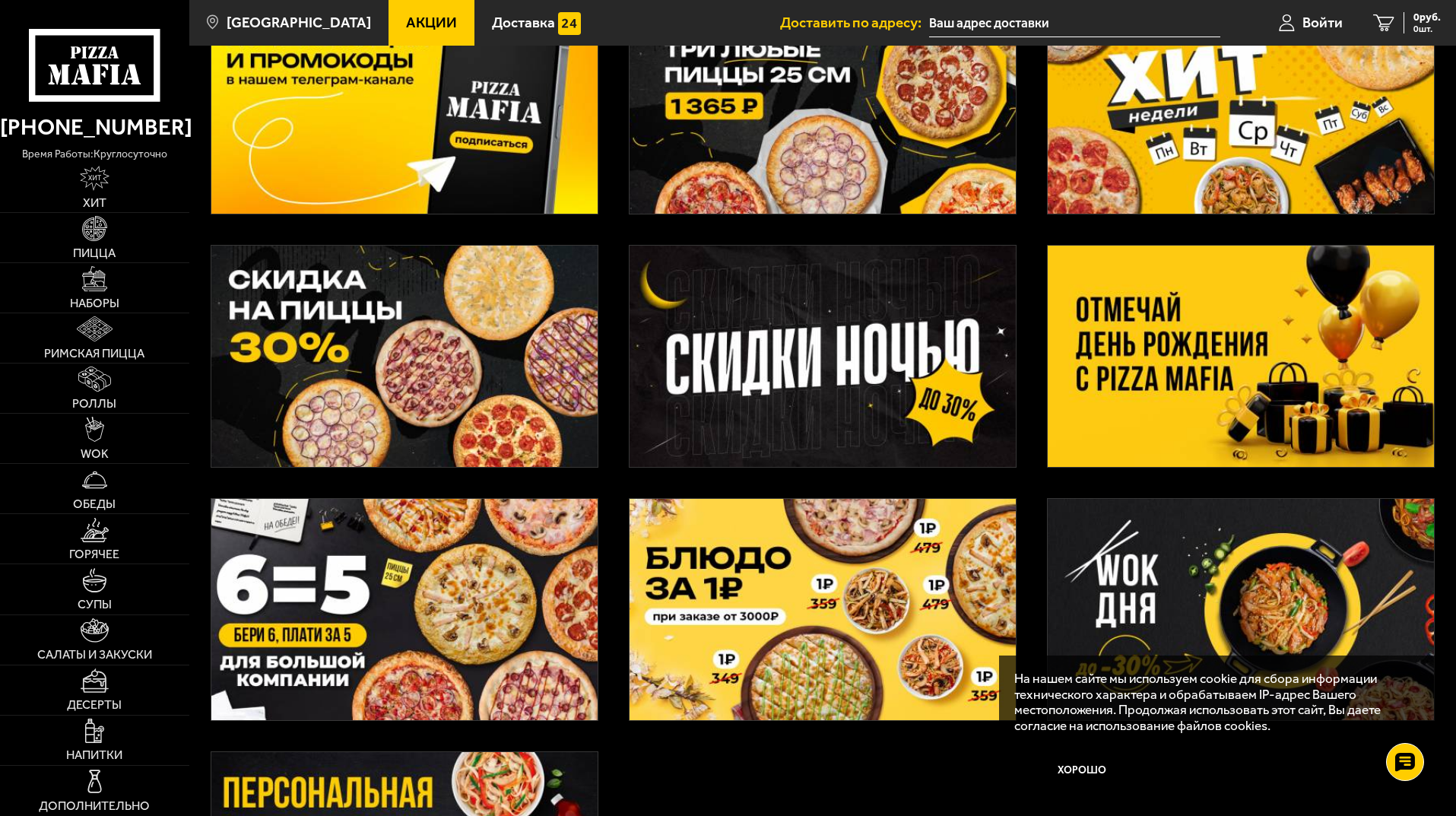
scroll to position [152, 0]
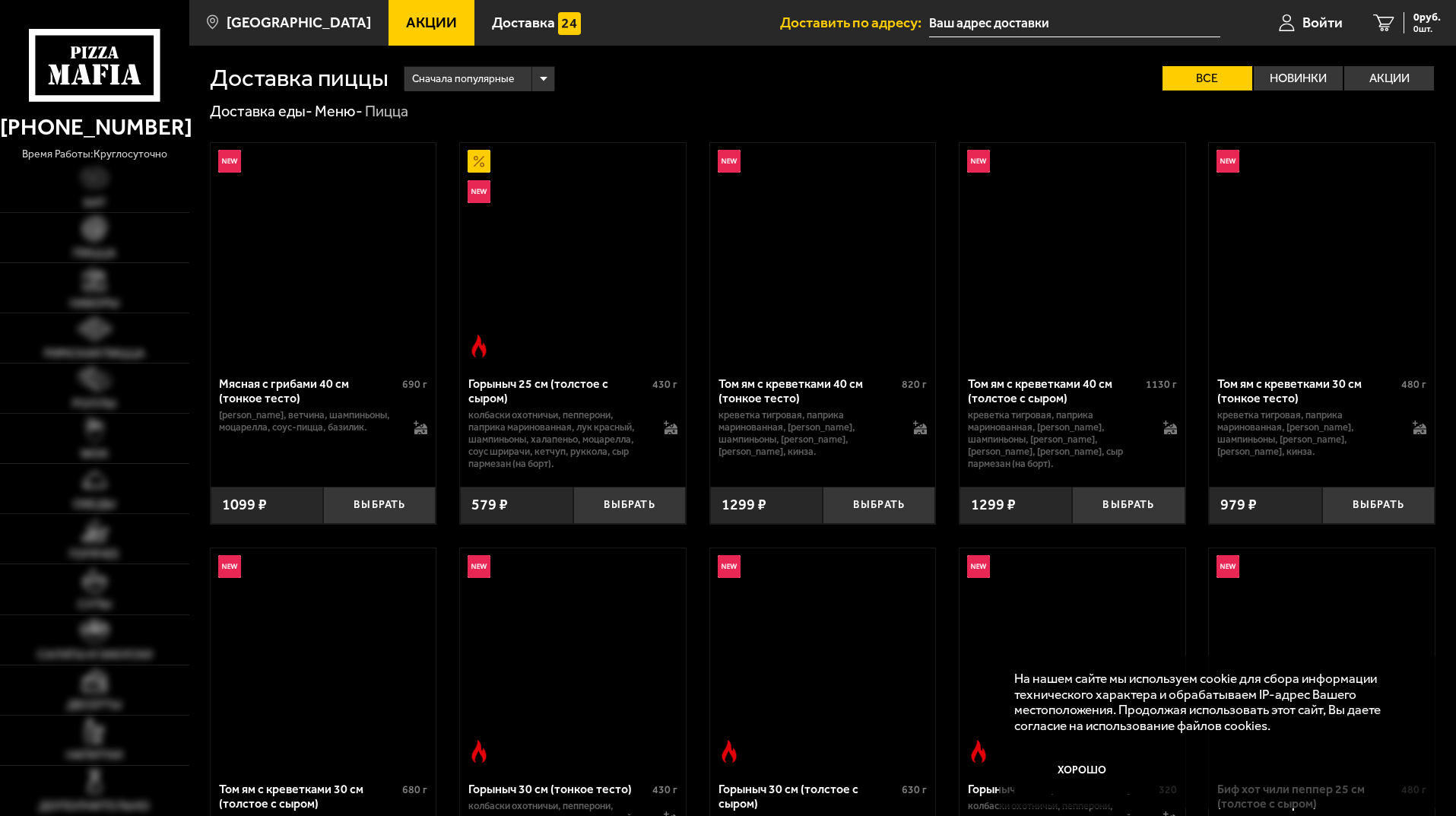
click at [406, 15] on span "Акции" at bounding box center [431, 22] width 51 height 14
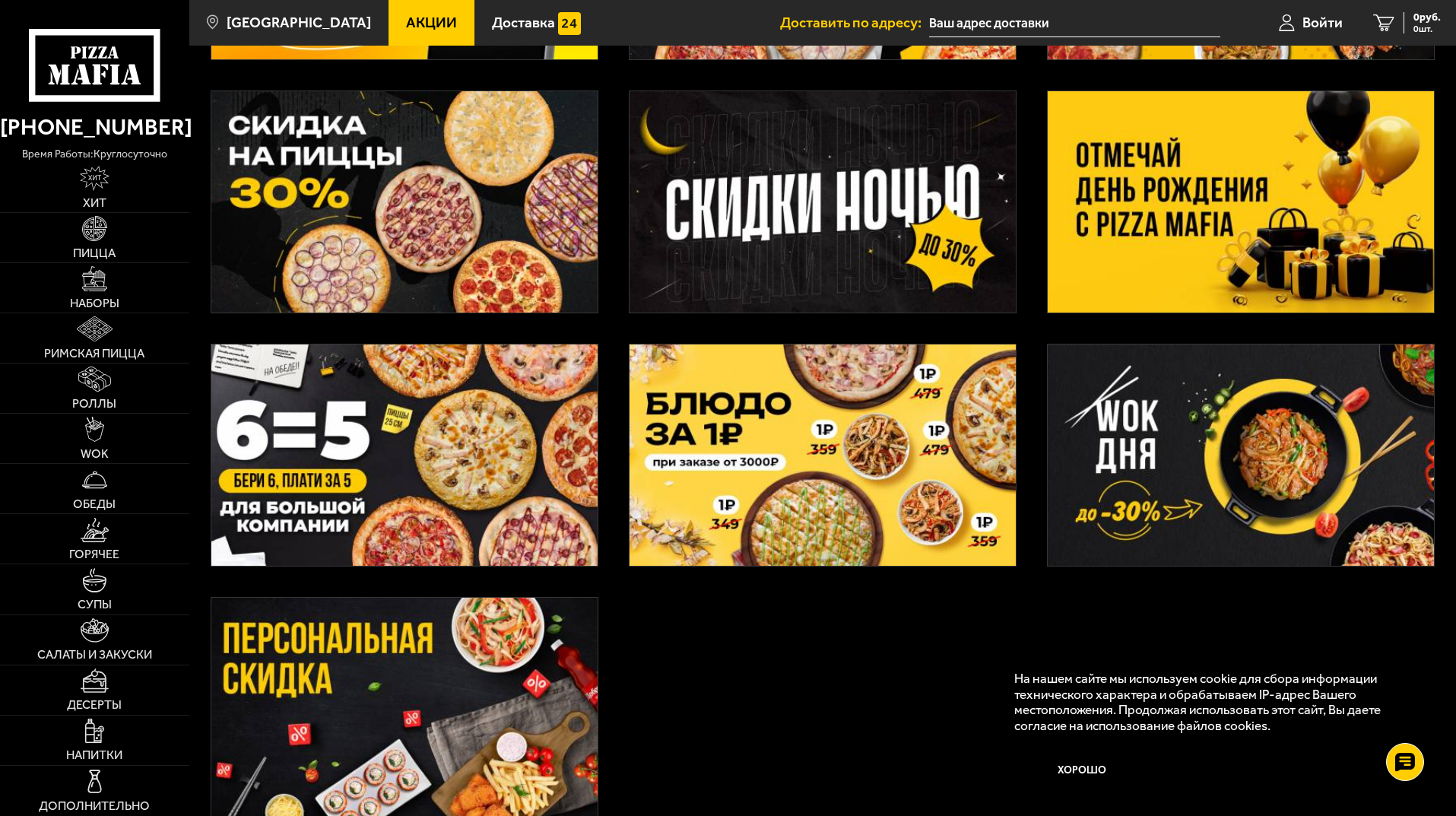
scroll to position [2, 0]
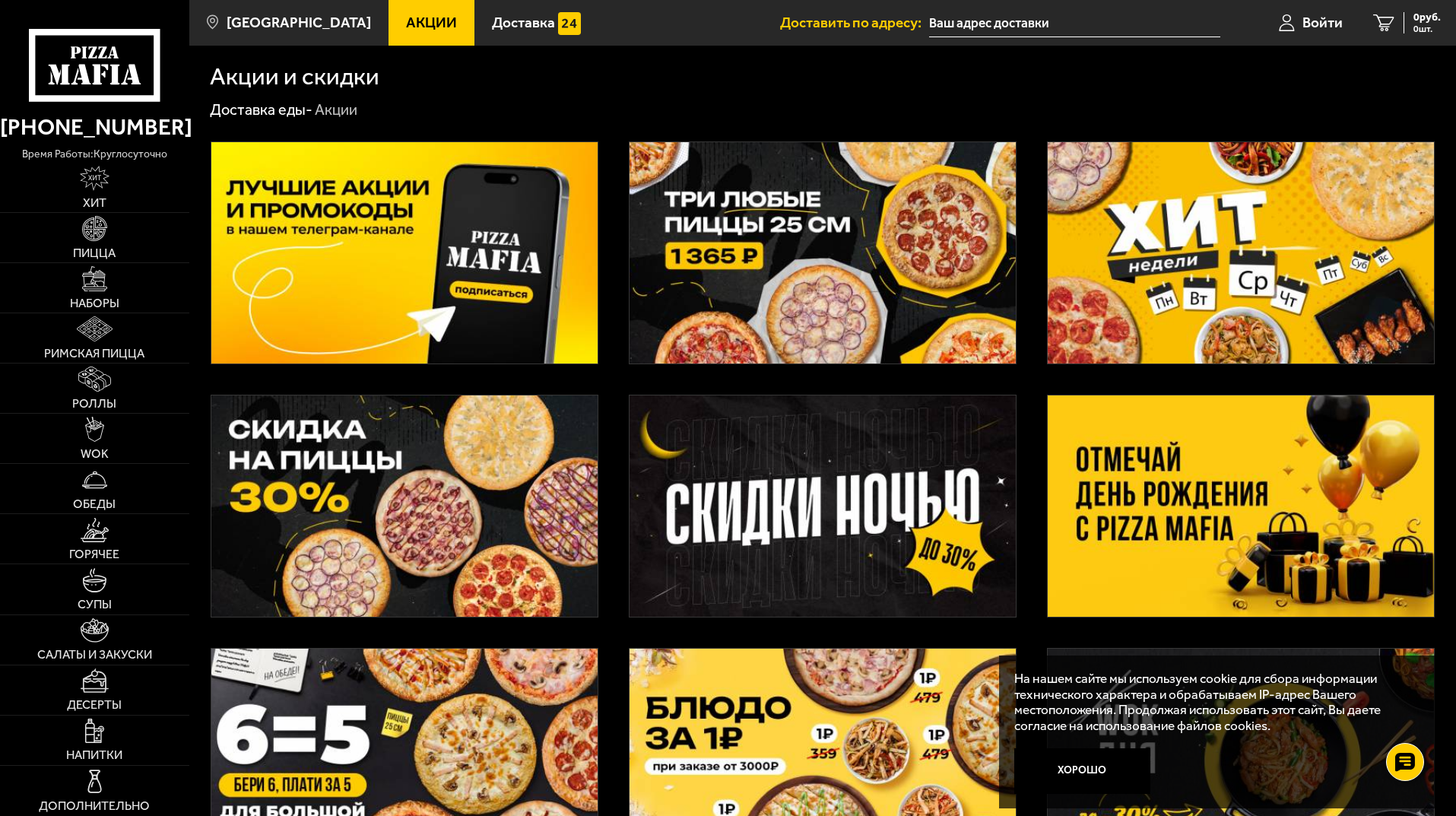
click at [1201, 243] on img at bounding box center [1241, 253] width 386 height 221
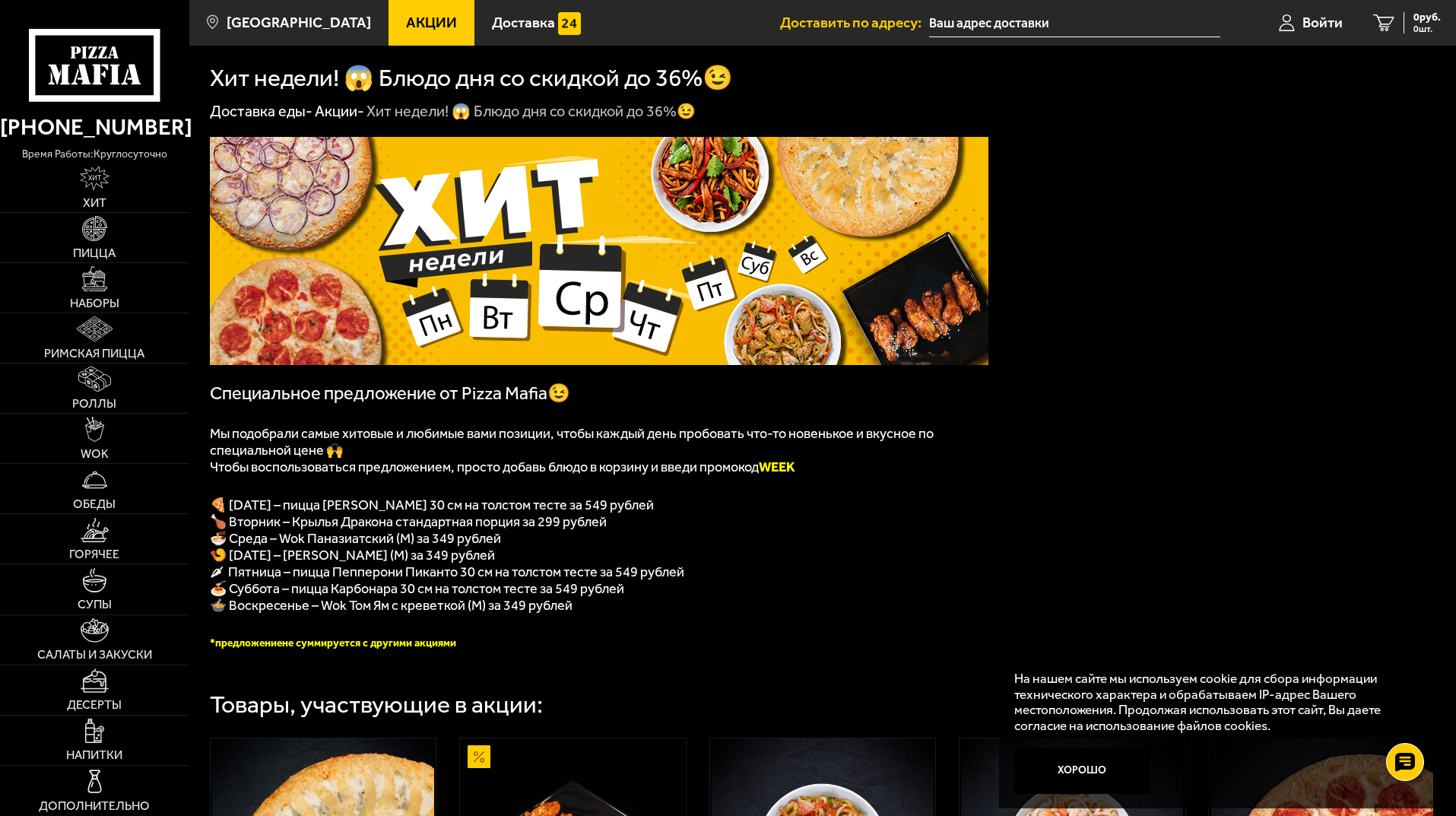
click at [543, 472] on span "Чтобы воспользоваться предложением, просто добавь блюдо в корзину и введи промо…" at bounding box center [503, 466] width 585 height 17
drag, startPoint x: 445, startPoint y: 45, endPoint x: 419, endPoint y: 37, distance: 27.2
click at [444, 45] on main "Санкт-Петербург Все Акции Доставка Личный кабинет Акции Доставка Доставить по а…" at bounding box center [822, 831] width 1267 height 1663
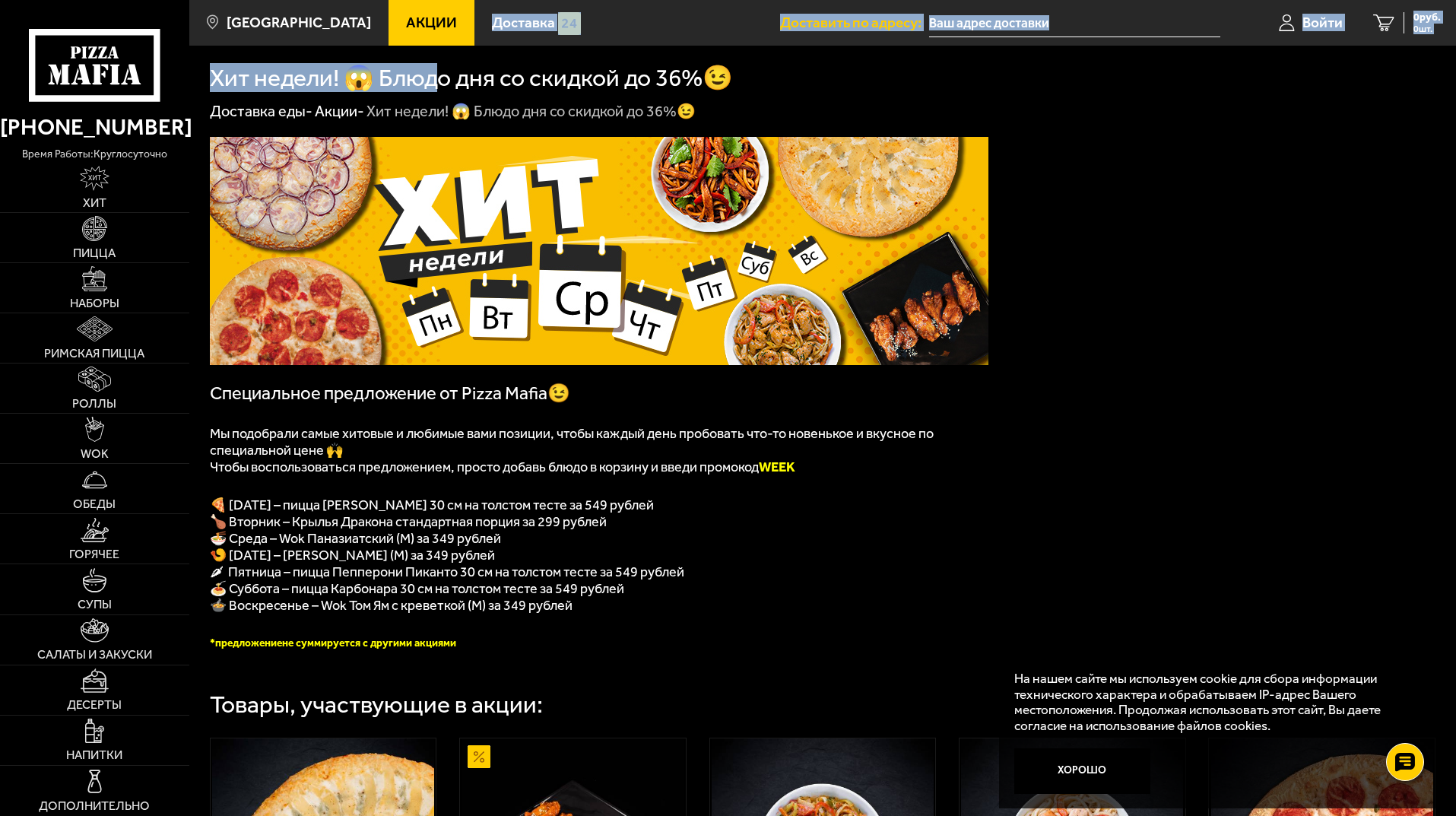
click at [418, 36] on link "Акции" at bounding box center [431, 22] width 86 height 45
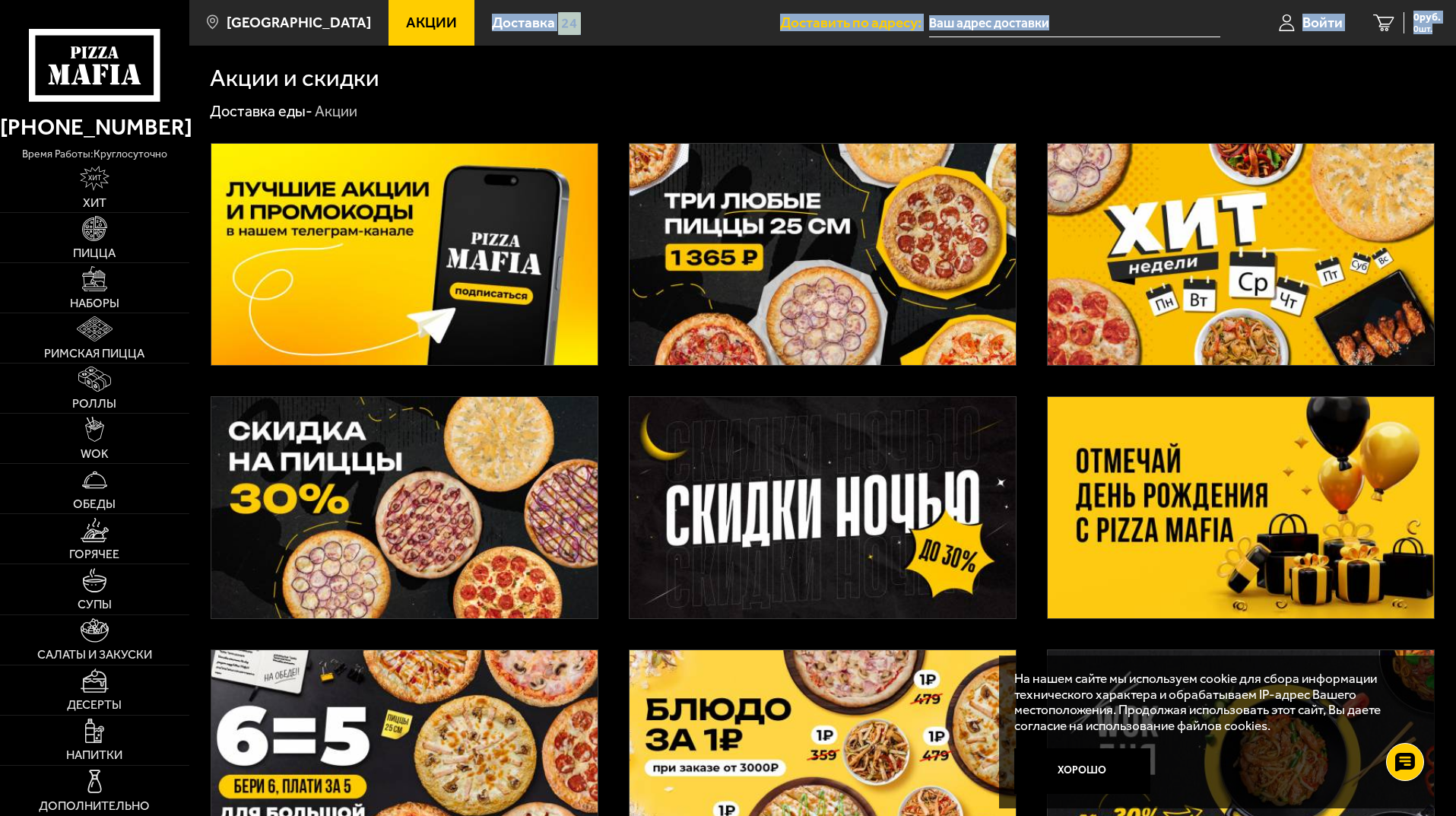
click at [1251, 262] on img at bounding box center [1241, 255] width 386 height 221
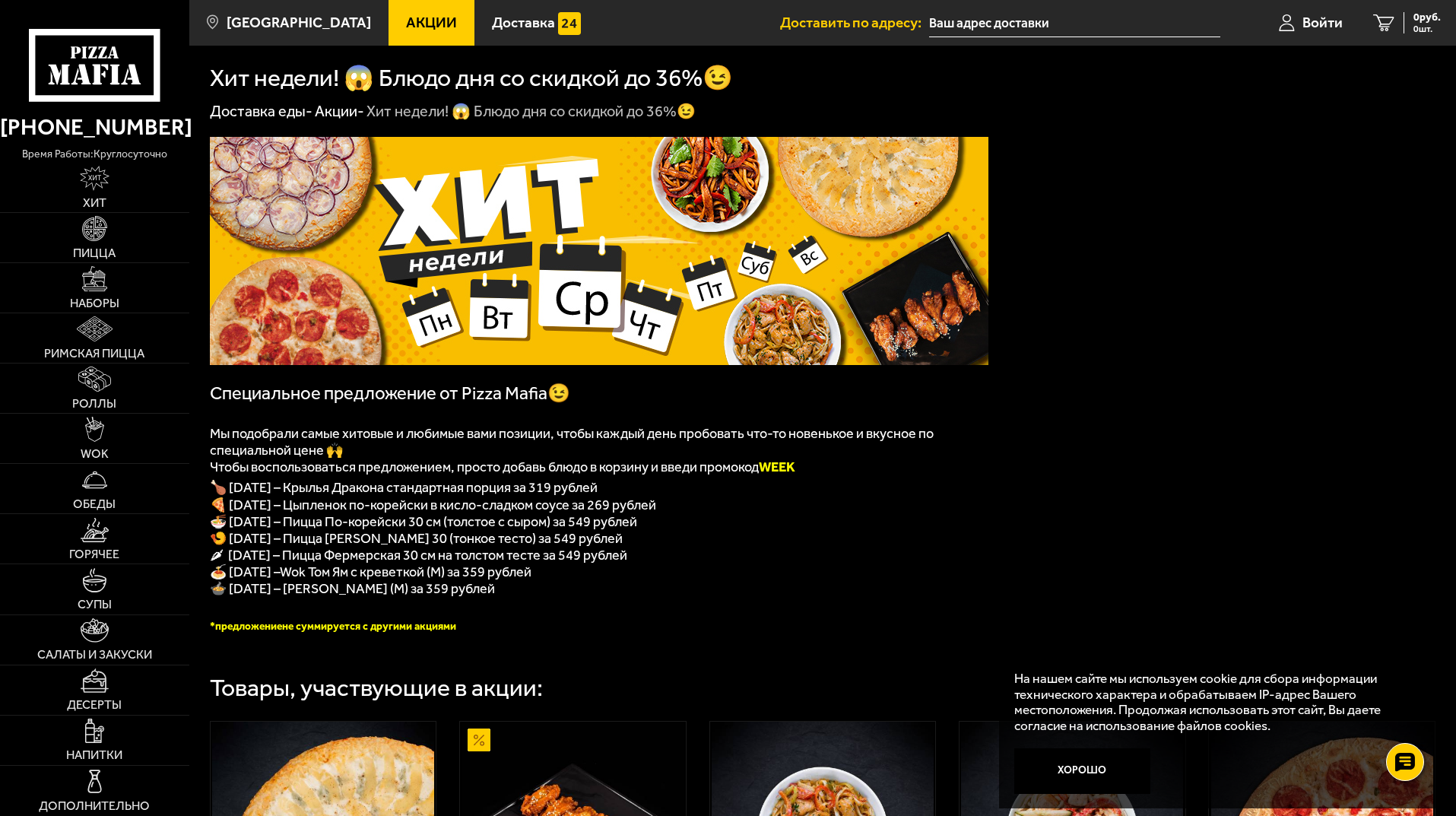
drag, startPoint x: 1241, startPoint y: 295, endPoint x: 1241, endPoint y: 282, distance: 13.0
click at [915, 615] on p at bounding box center [599, 607] width 778 height 21
click at [408, 19] on span "Акции" at bounding box center [431, 22] width 51 height 14
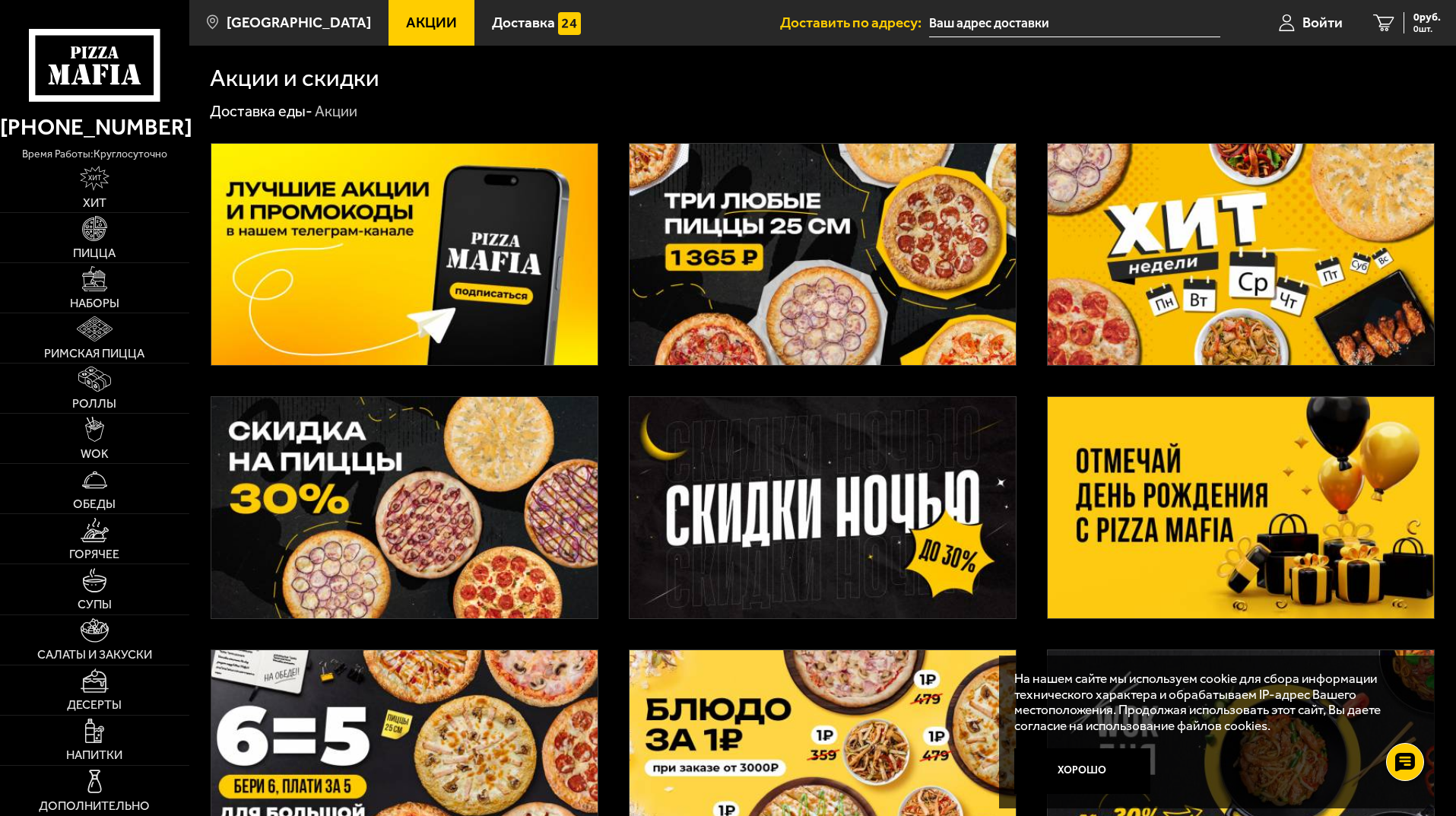
click at [398, 9] on link "Акции" at bounding box center [431, 22] width 86 height 45
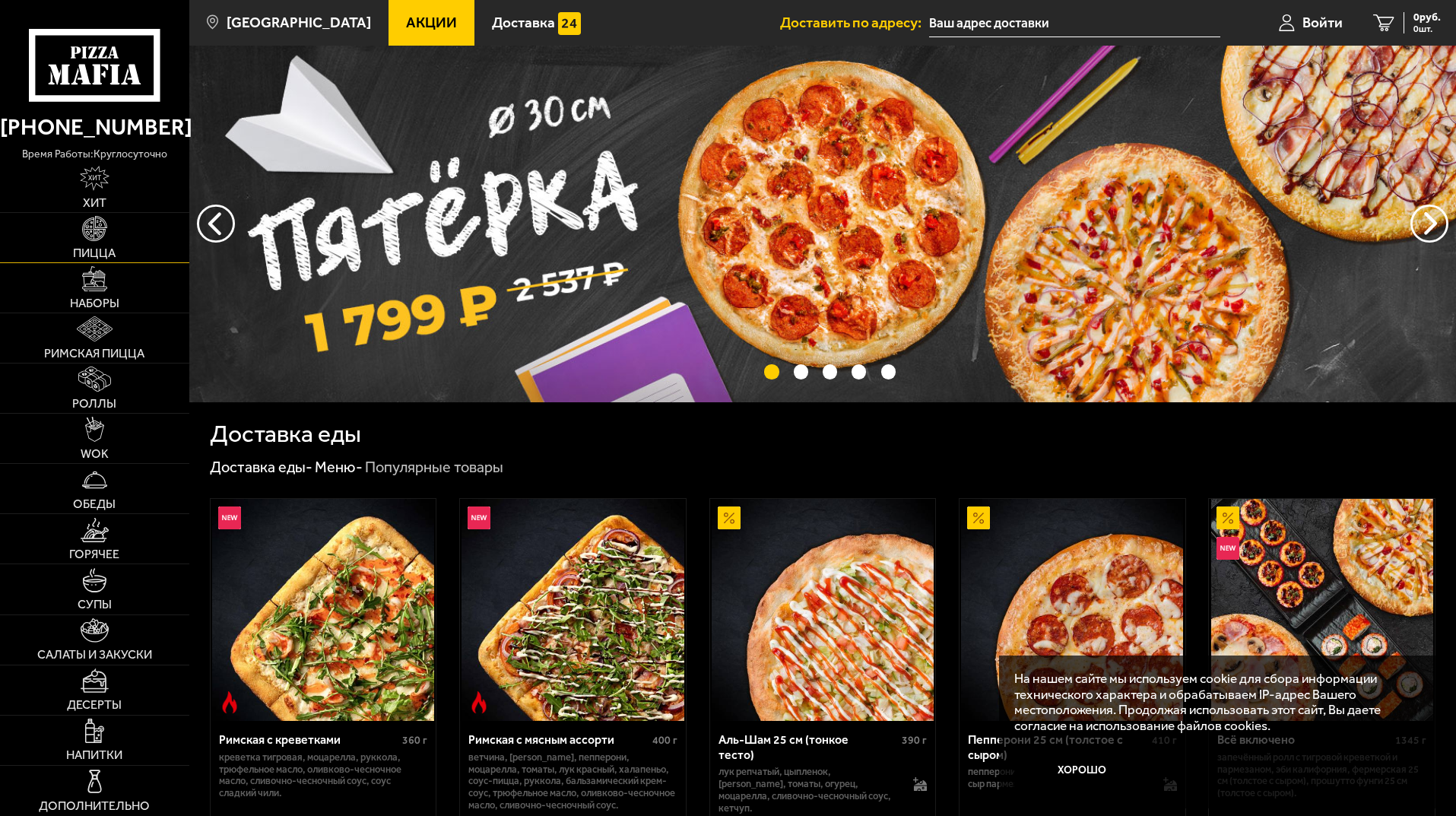
click at [90, 250] on span "Пицца" at bounding box center [95, 253] width 43 height 12
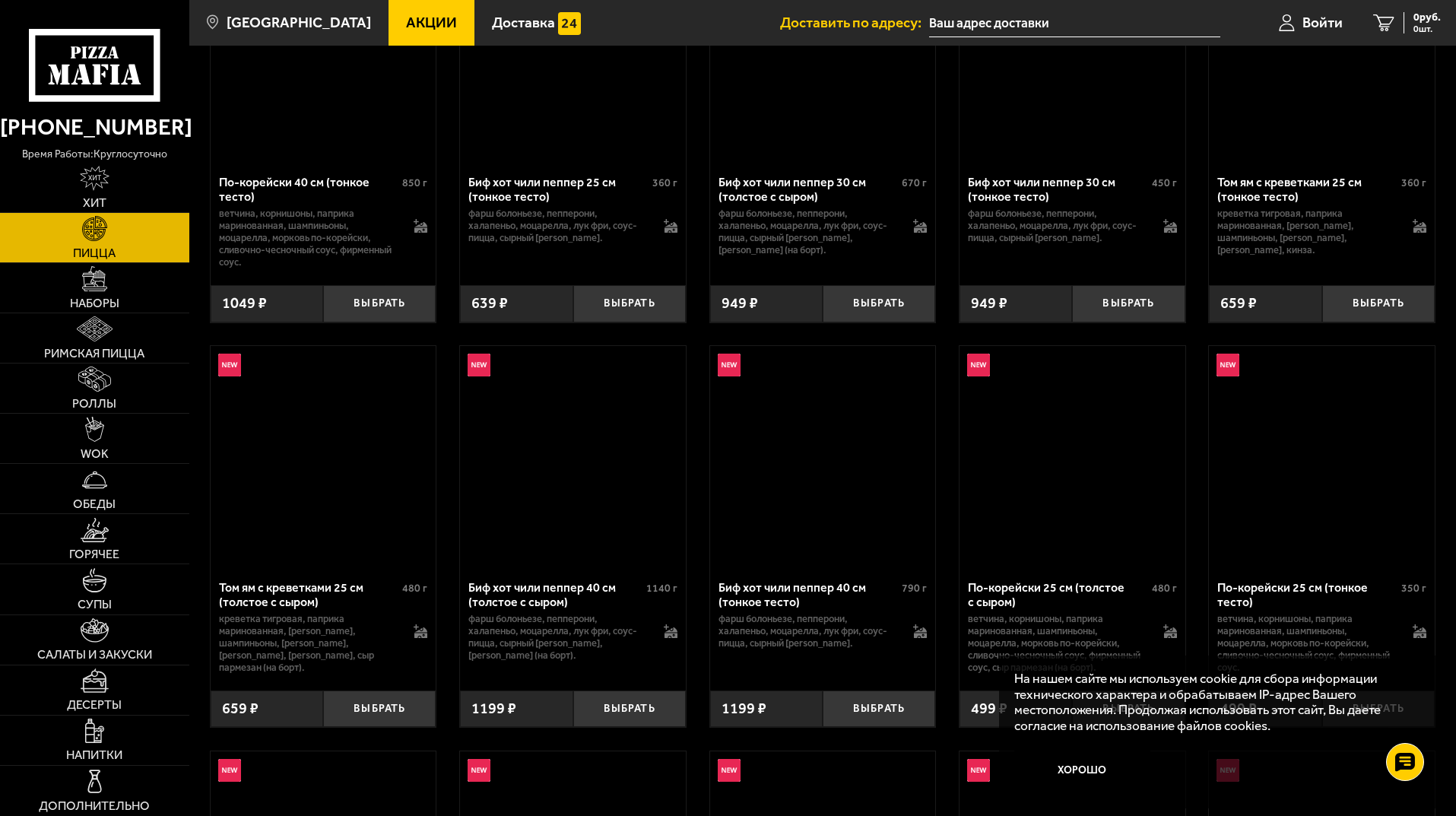
scroll to position [1216, 0]
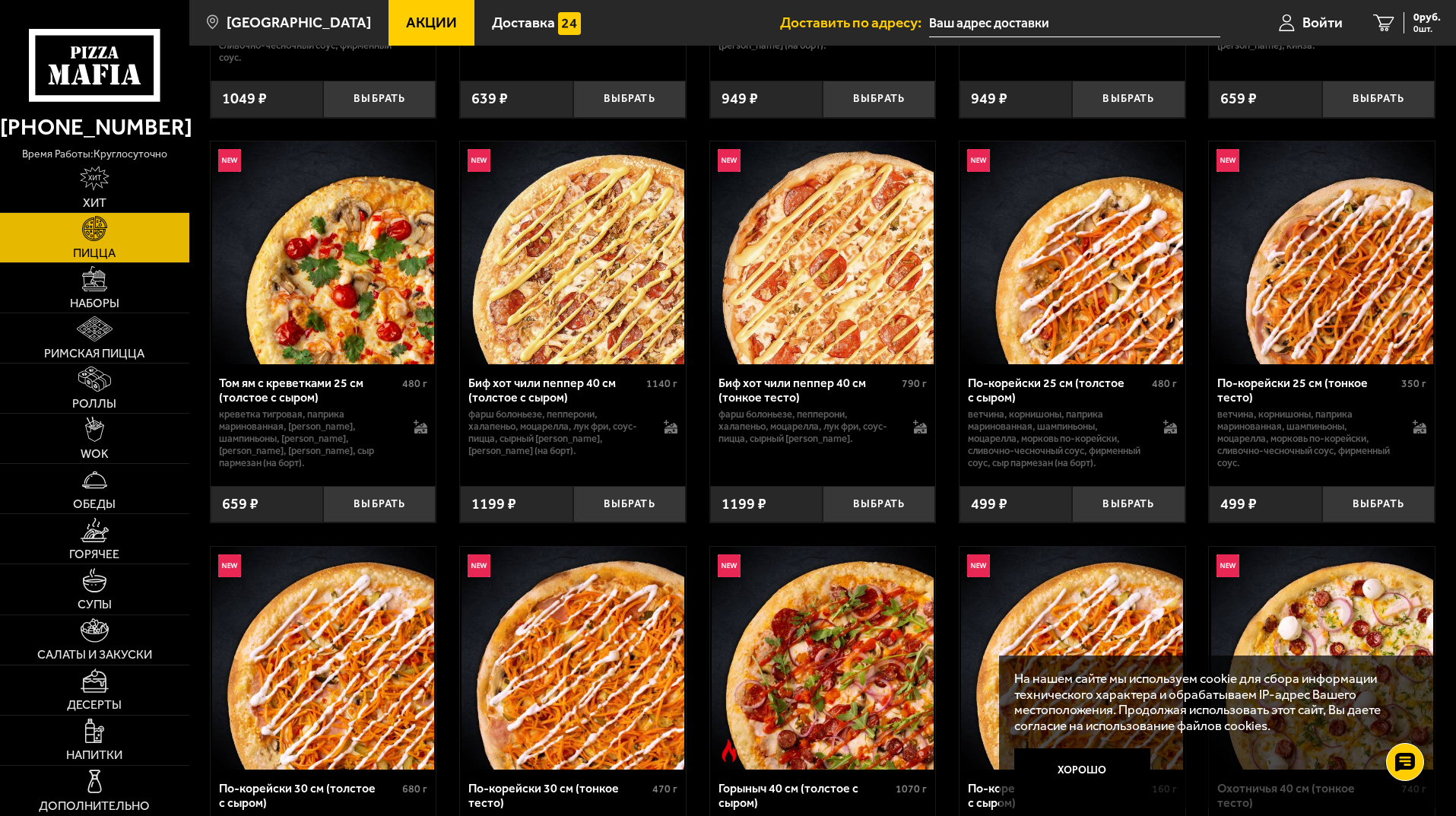
click at [1120, 297] on img at bounding box center [1071, 252] width 222 height 222
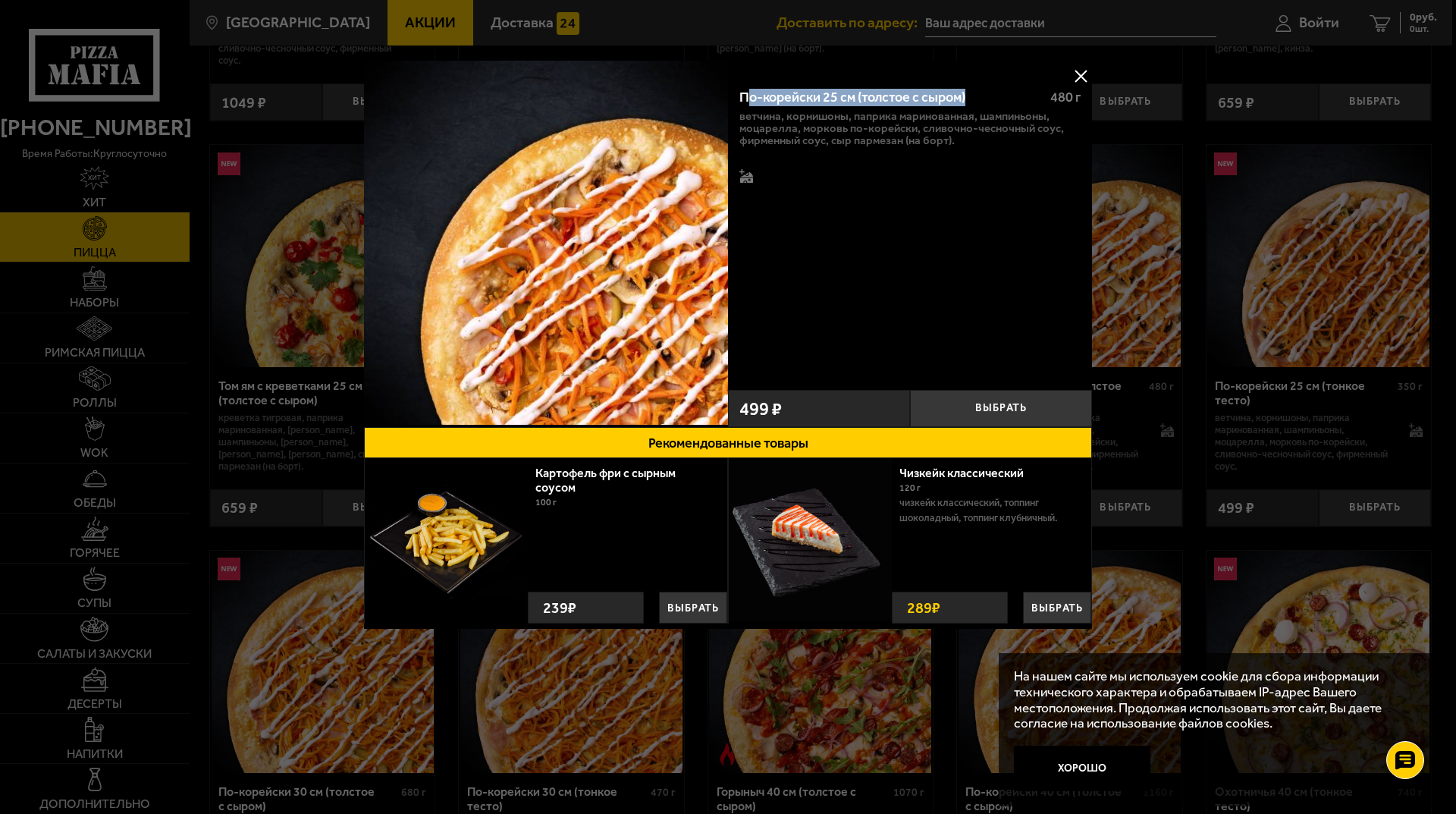
drag, startPoint x: 972, startPoint y: 98, endPoint x: 745, endPoint y: 97, distance: 227.0
click at [745, 97] on div "По-корейски 25 см (толстое с сыром)" at bounding box center [889, 98] width 298 height 17
click at [750, 101] on div "По-корейски 25 см (толстое с сыром)" at bounding box center [889, 98] width 298 height 17
drag, startPoint x: 949, startPoint y: 98, endPoint x: 741, endPoint y: 99, distance: 208.0
click at [741, 99] on div "По-корейски 25 см (толстое с сыром)" at bounding box center [889, 98] width 298 height 17
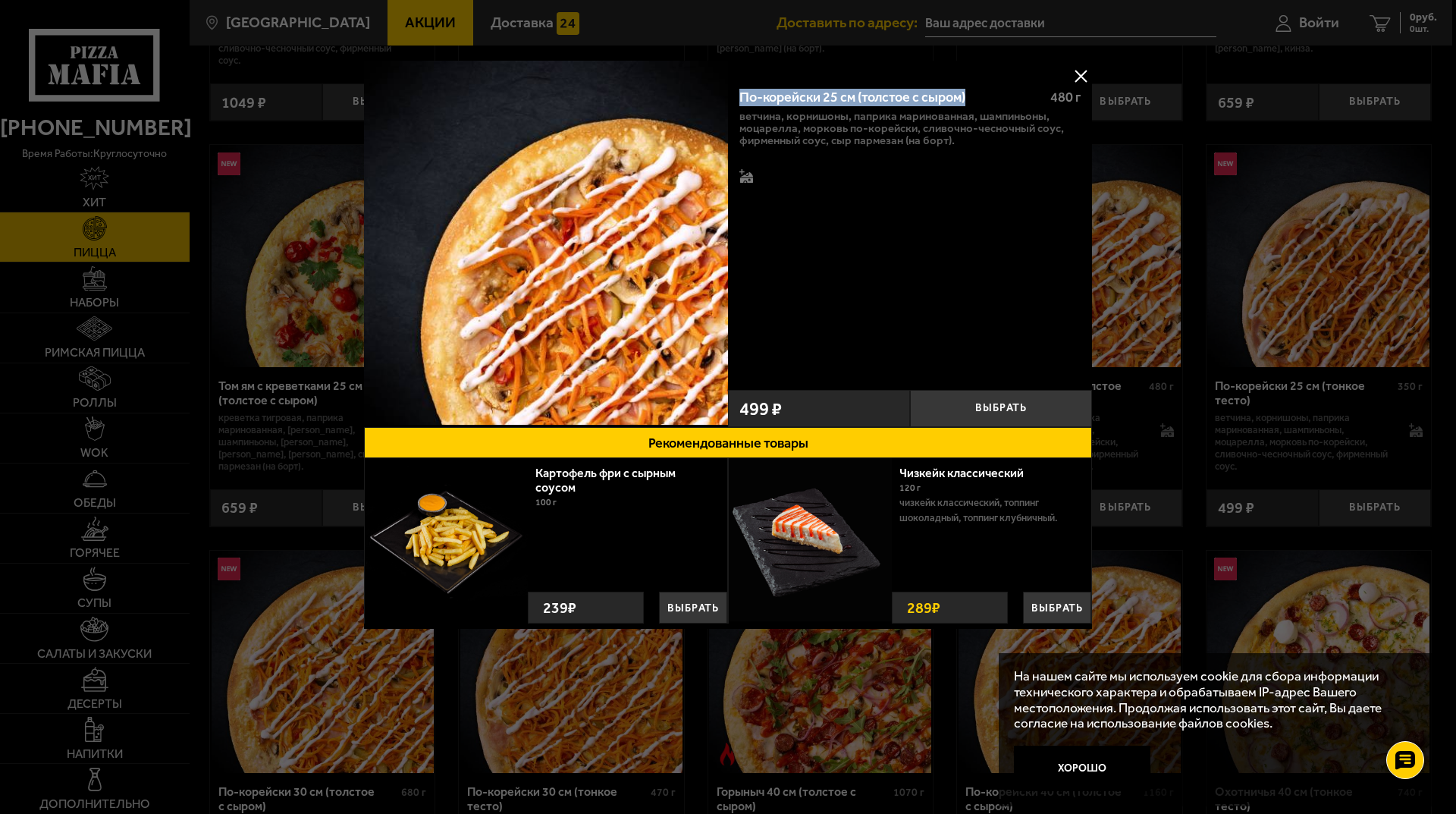
copy div "По-корейски 25 см (толстое с сыром)"
click at [1074, 71] on button at bounding box center [1081, 75] width 23 height 23
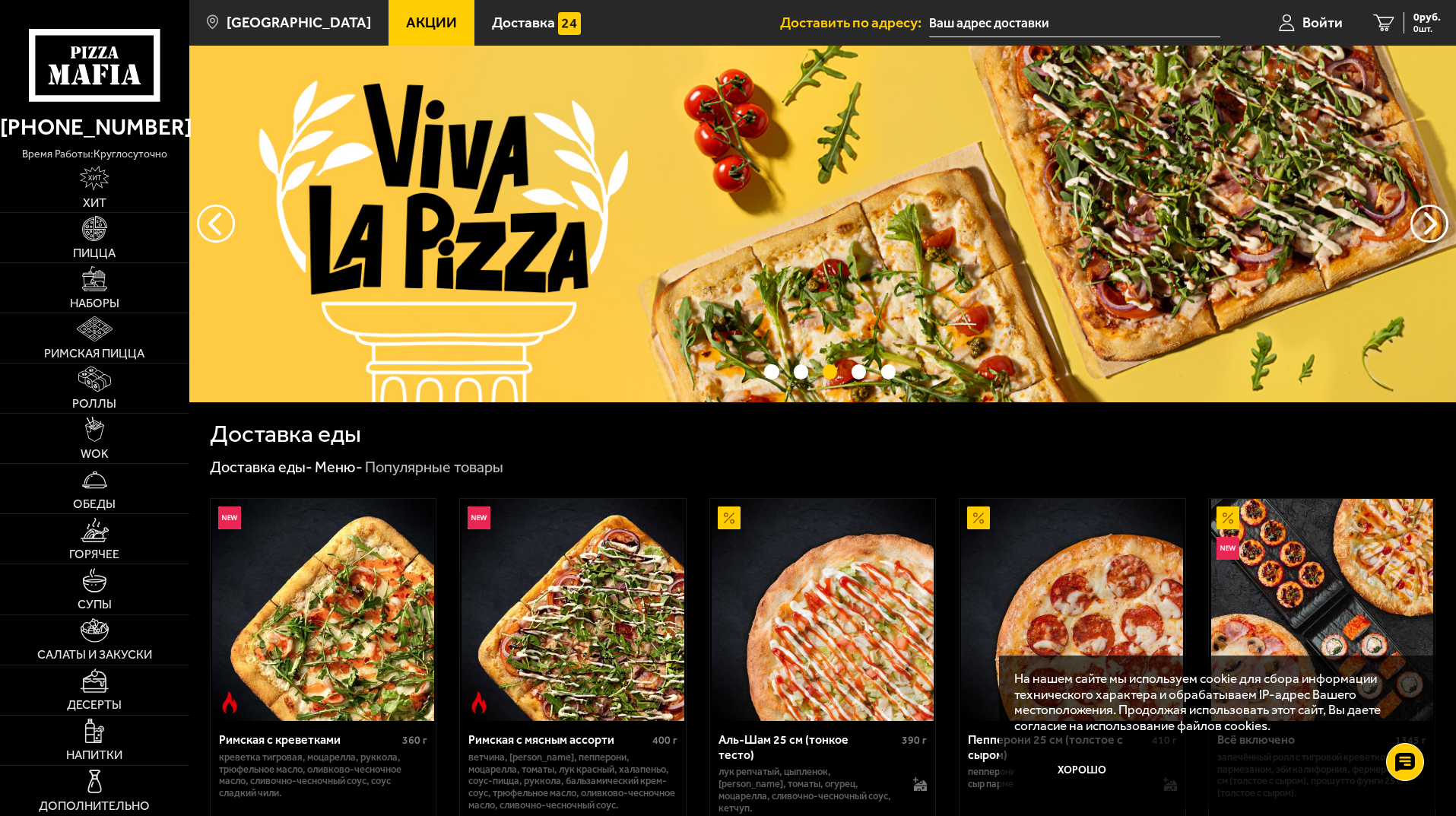
click at [389, 10] on link "Акции" at bounding box center [431, 22] width 86 height 45
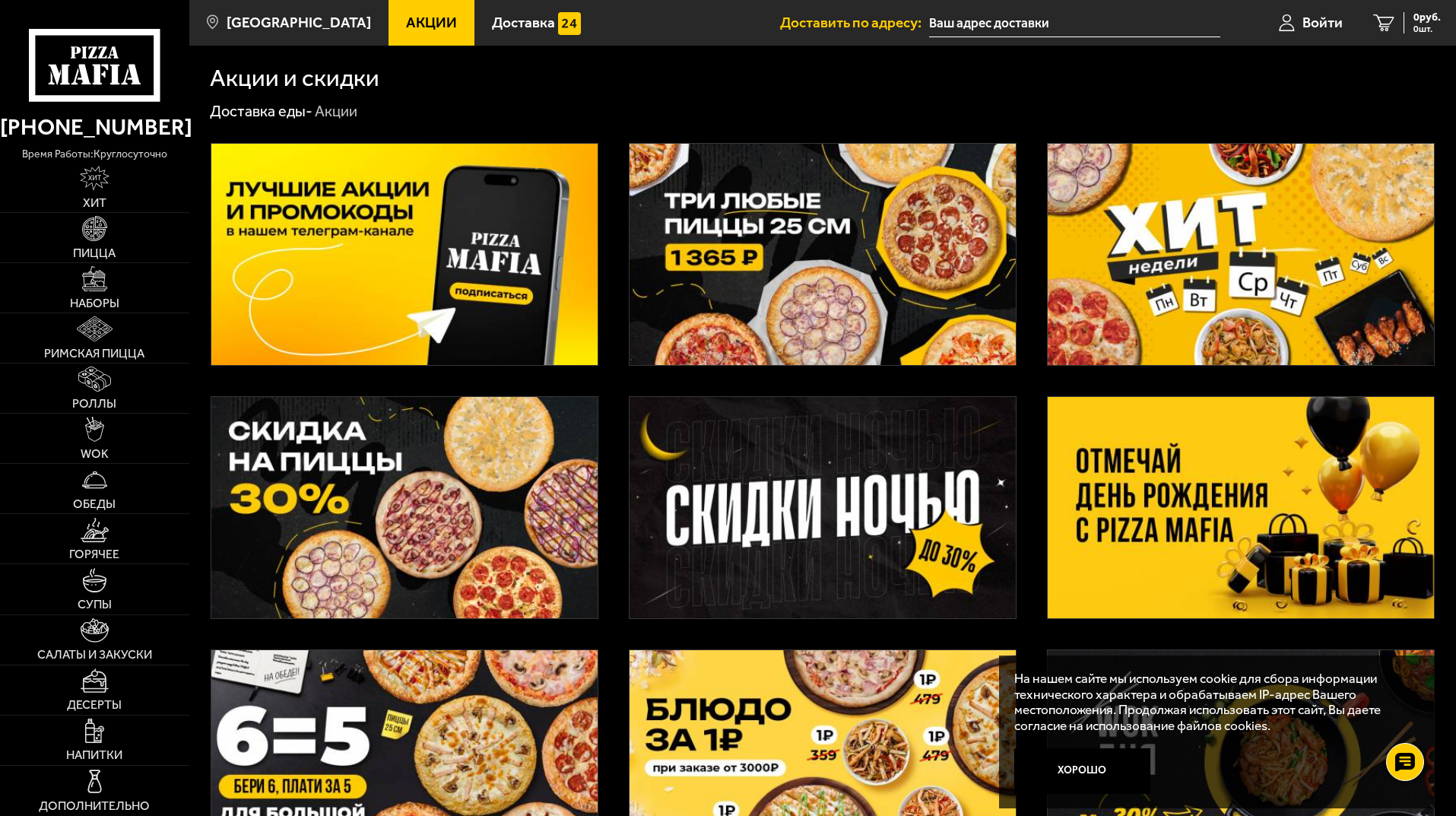
click at [455, 467] on img at bounding box center [405, 507] width 386 height 221
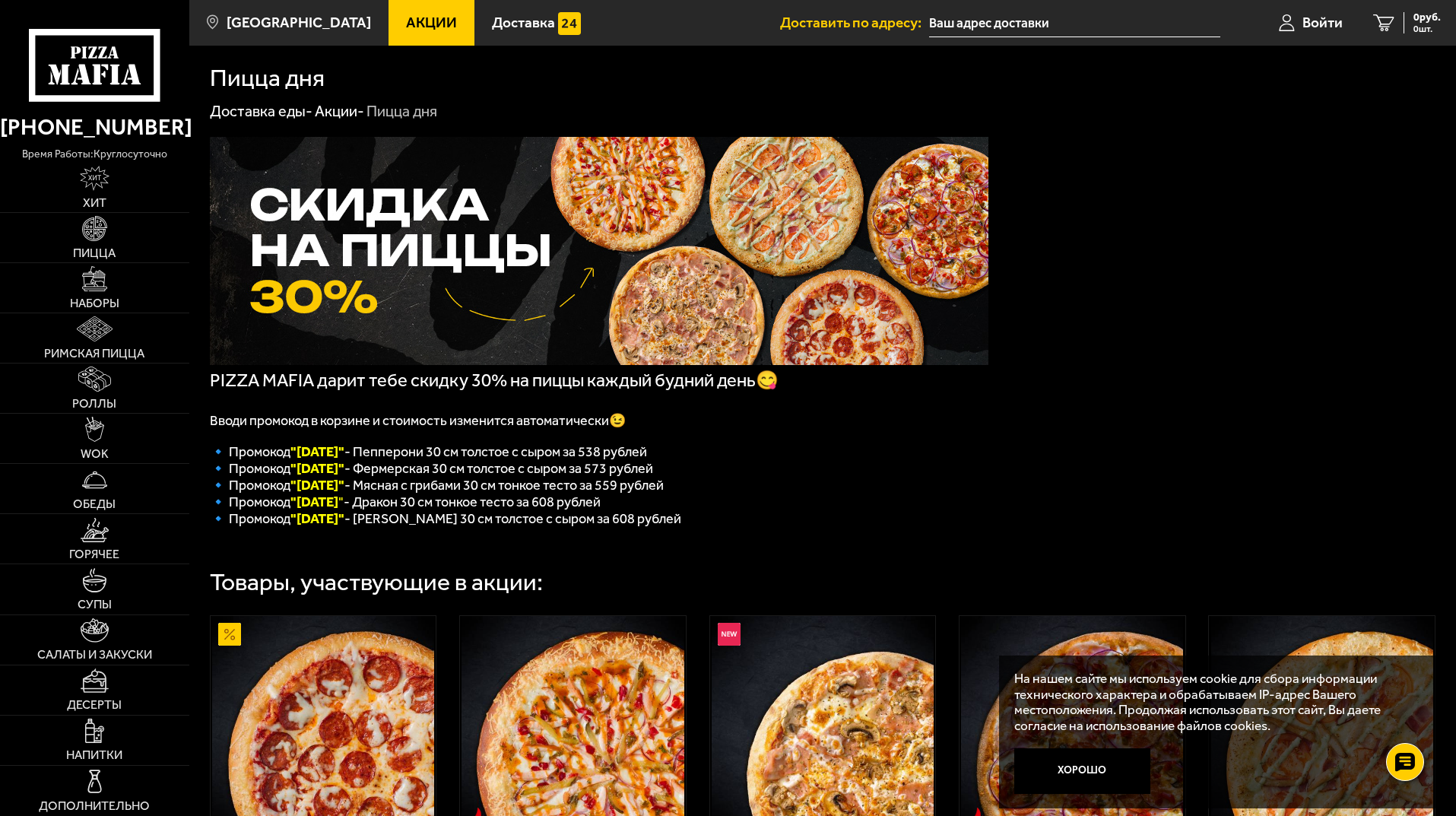
click at [1440, 216] on div "PIZZA MAFIA дарит тебе скидку 30% на пиццы каждый будний день😋 Вводи промокод в…" at bounding box center [822, 585] width 1267 height 928
click at [425, 36] on link "Акции" at bounding box center [431, 22] width 86 height 45
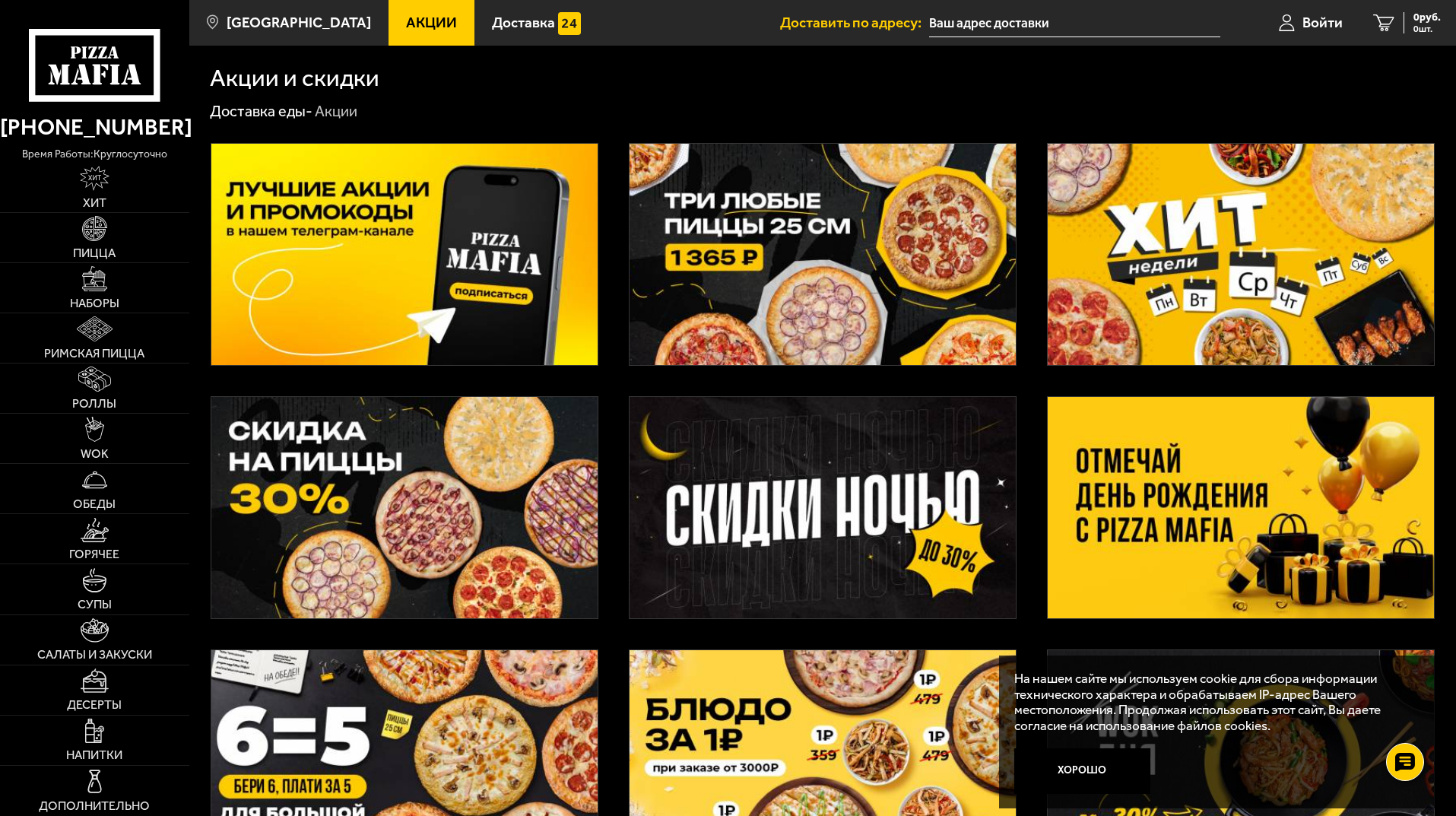
click at [551, 491] on img at bounding box center [405, 507] width 386 height 221
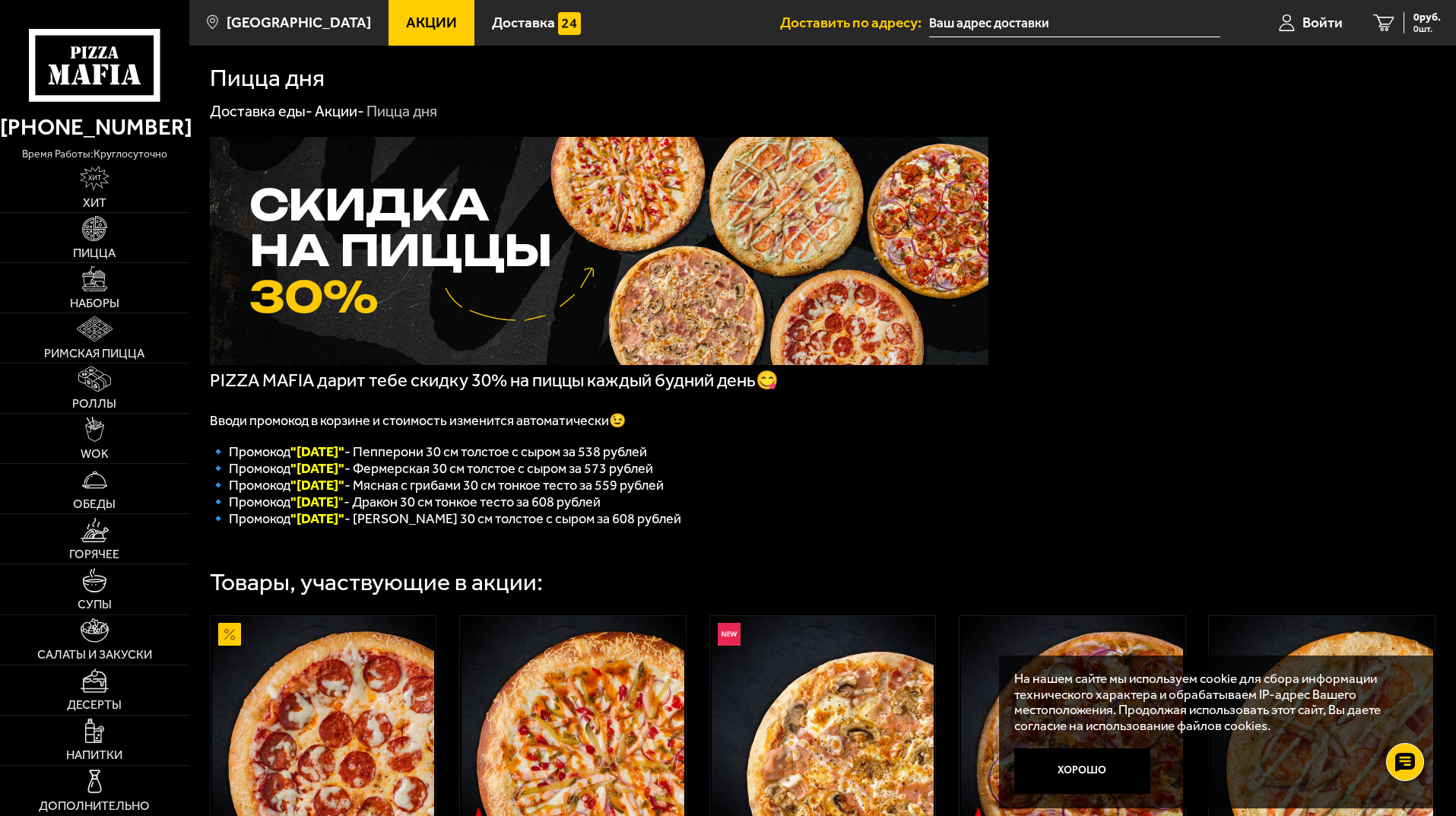
drag, startPoint x: 419, startPoint y: 23, endPoint x: 425, endPoint y: 41, distance: 19.0
click at [418, 25] on span "Акции" at bounding box center [431, 22] width 51 height 14
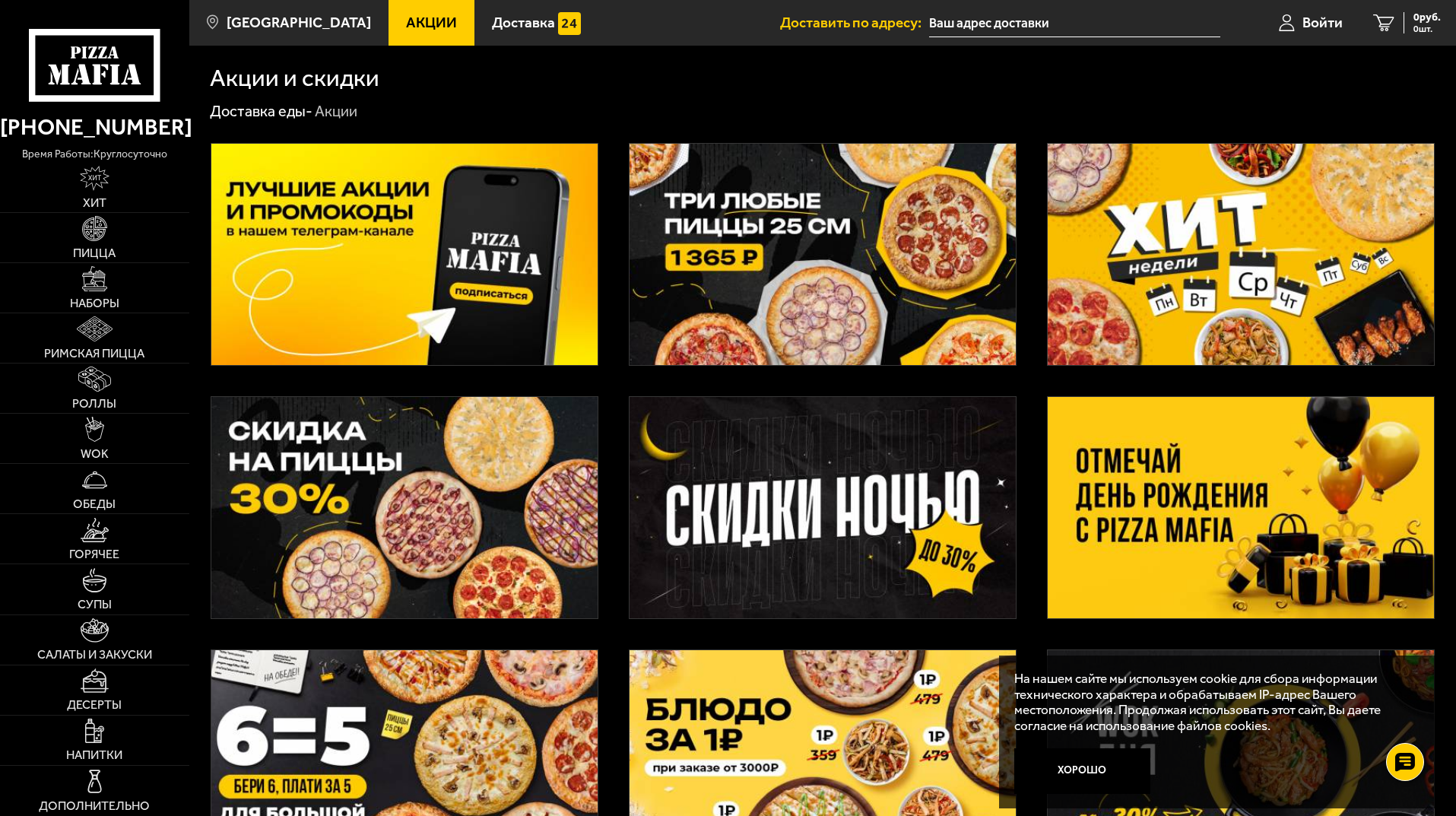
click at [1322, 198] on img at bounding box center [1241, 255] width 386 height 221
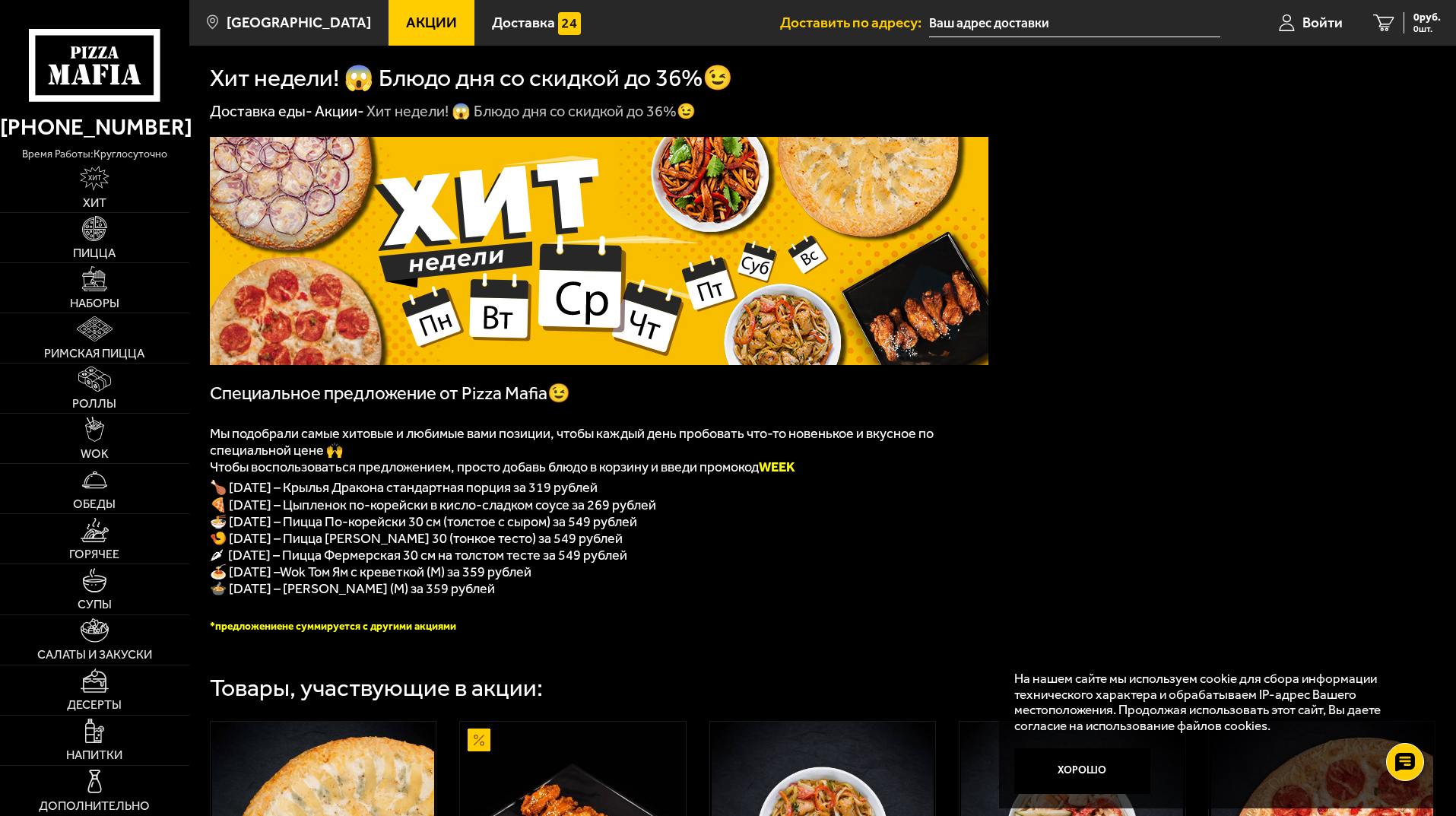
drag, startPoint x: 247, startPoint y: 561, endPoint x: 929, endPoint y: 594, distance: 682.8
click at [934, 599] on div "﻿ Специальное предложение от Pizza Mafia😉 Мы подобрали самые хитовые и любимые …" at bounding box center [599, 384] width 778 height 495
click at [887, 580] on p "🍝 Суббота – Wok Том Ям с креветкой (M) за 359 рублей" at bounding box center [599, 571] width 778 height 17
click at [577, 530] on span "🍜 Среда – Пицца По-корейски 30 см (толстое с сыром) за 549 рублей" at bounding box center [423, 521] width 427 height 17
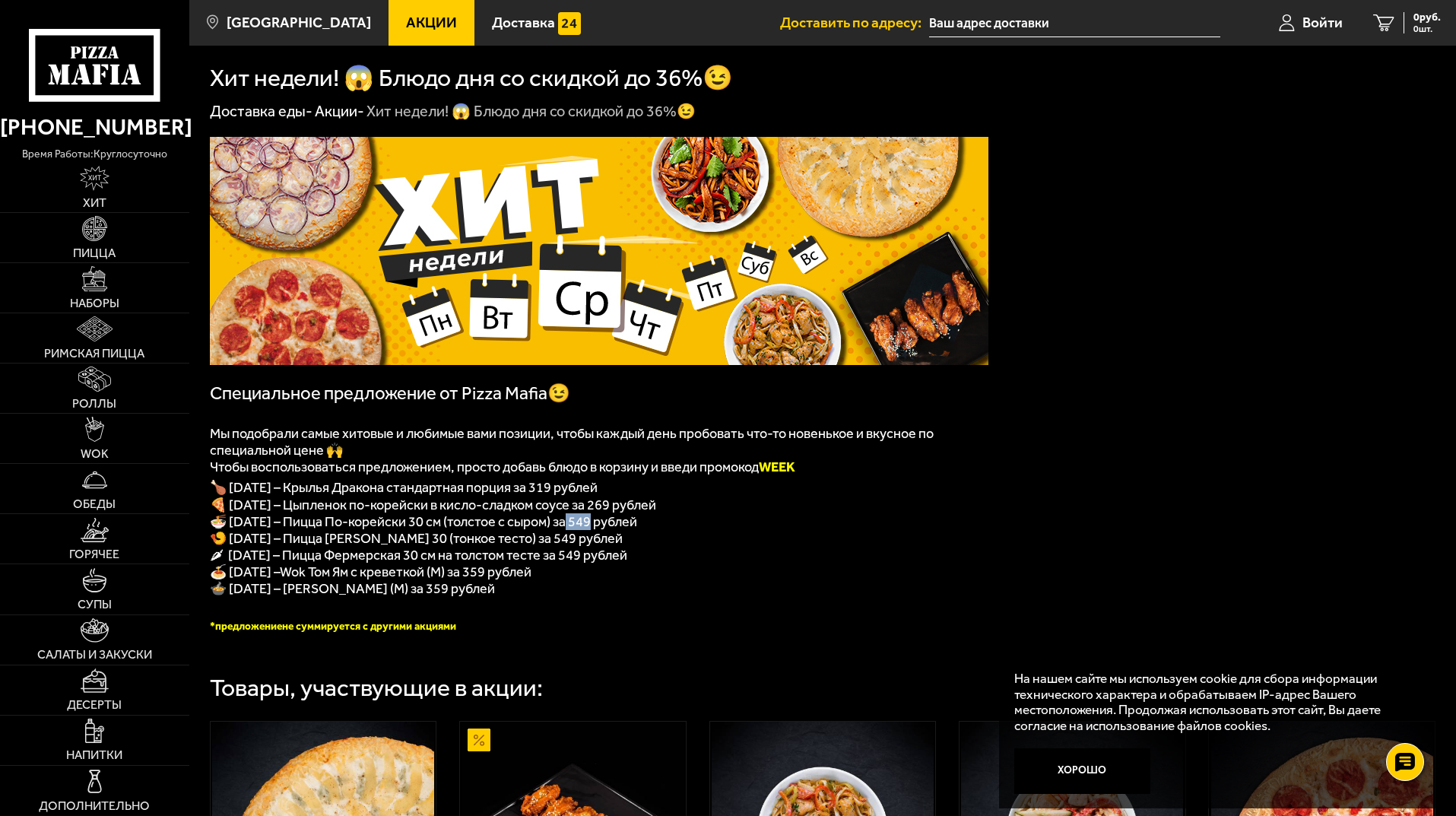
copy span "49 р"
click at [388, 8] on link "Акции" at bounding box center [431, 22] width 86 height 45
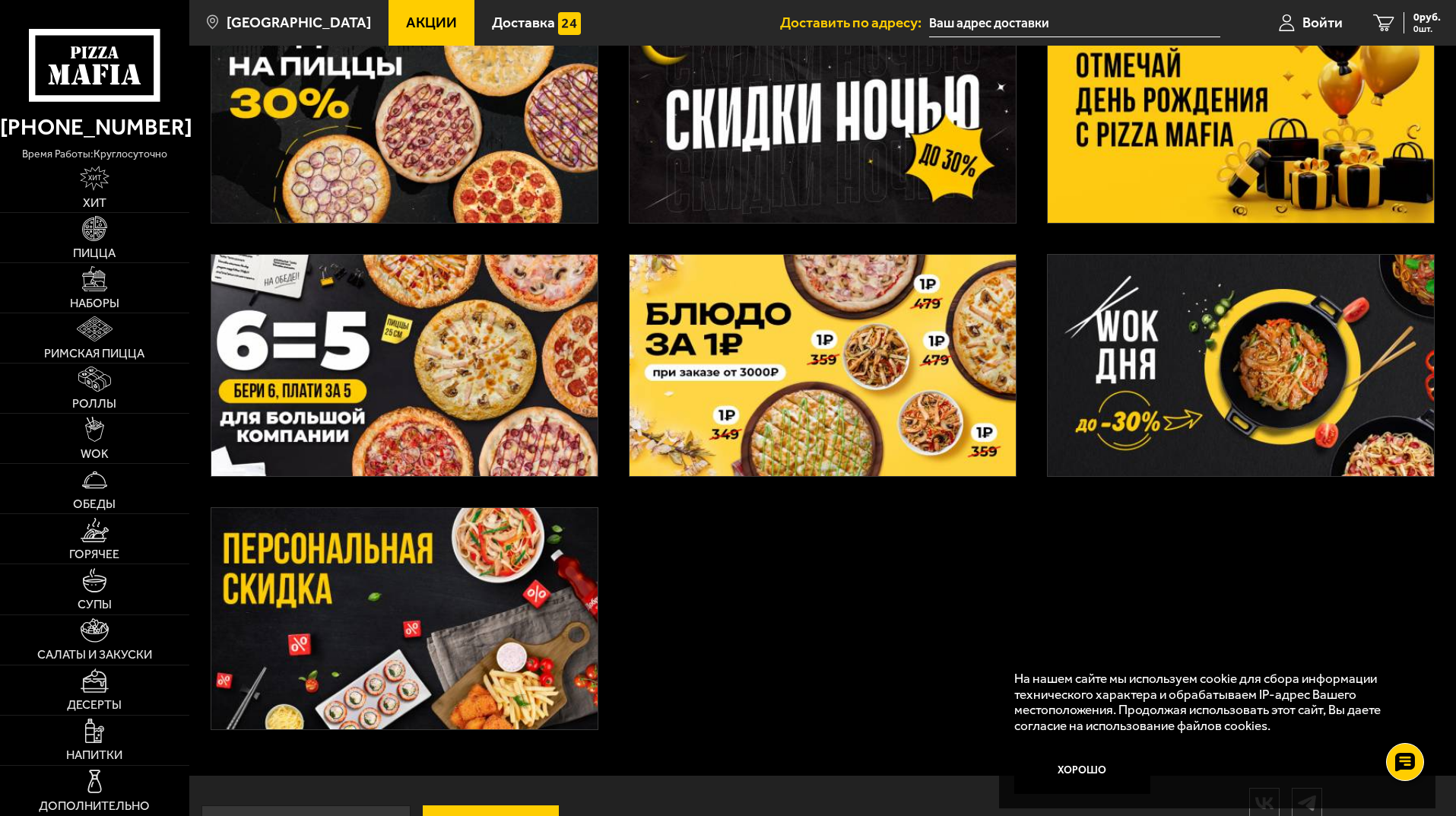
scroll to position [457, 0]
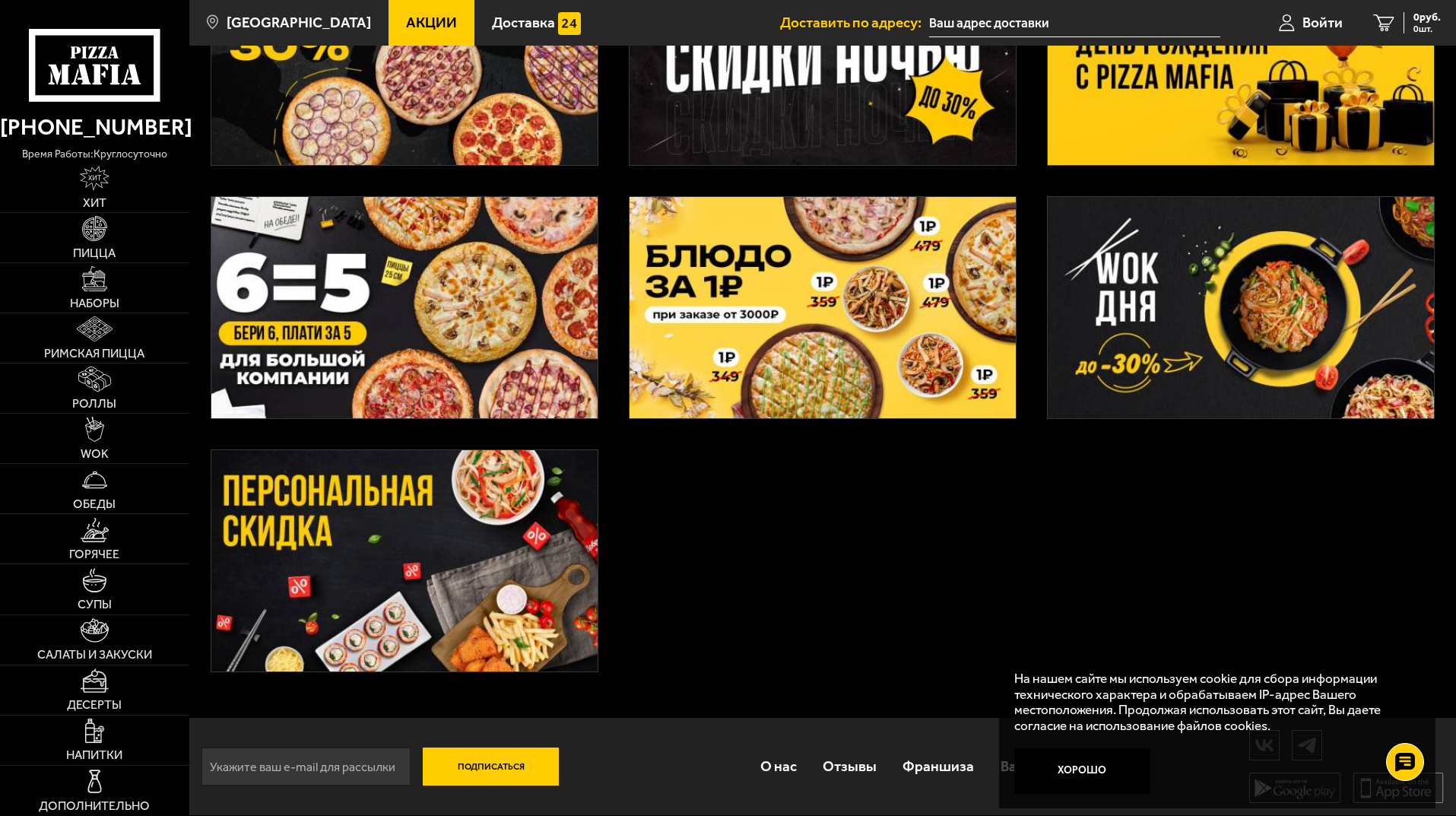
click at [935, 164] on link at bounding box center [823, 54] width 388 height 223
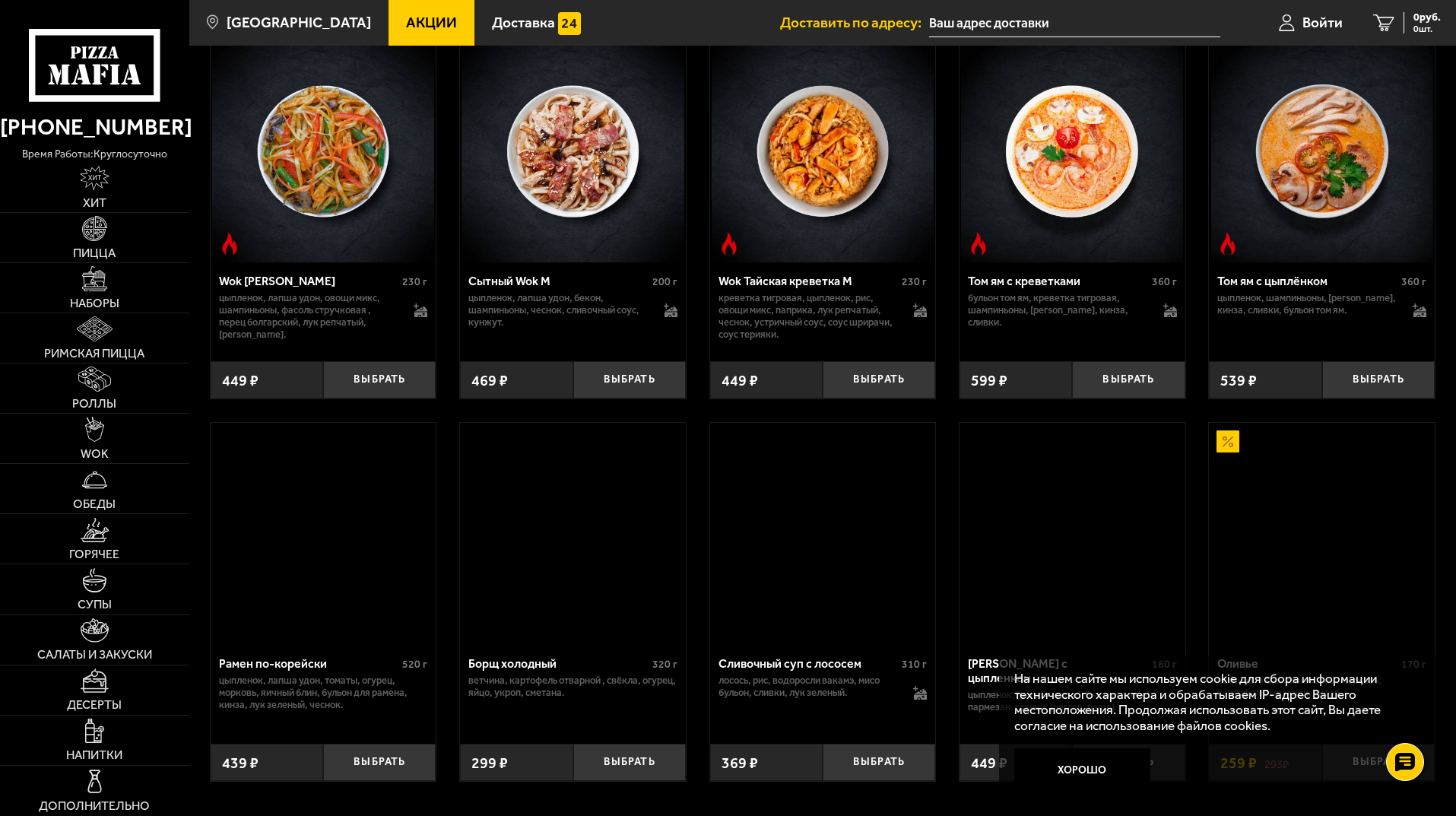
scroll to position [1824, 0]
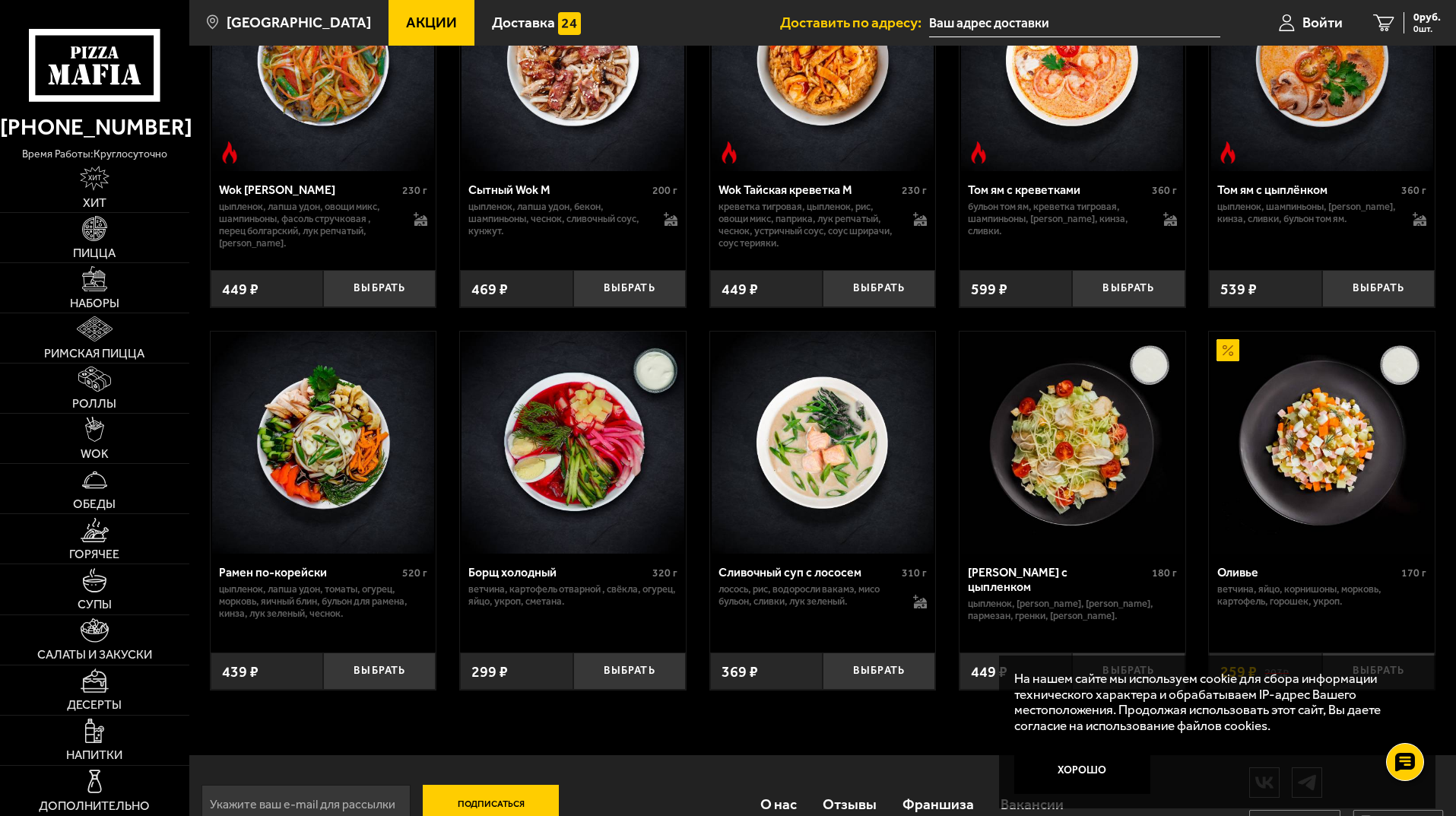
click at [398, 11] on link "Акции" at bounding box center [431, 22] width 86 height 45
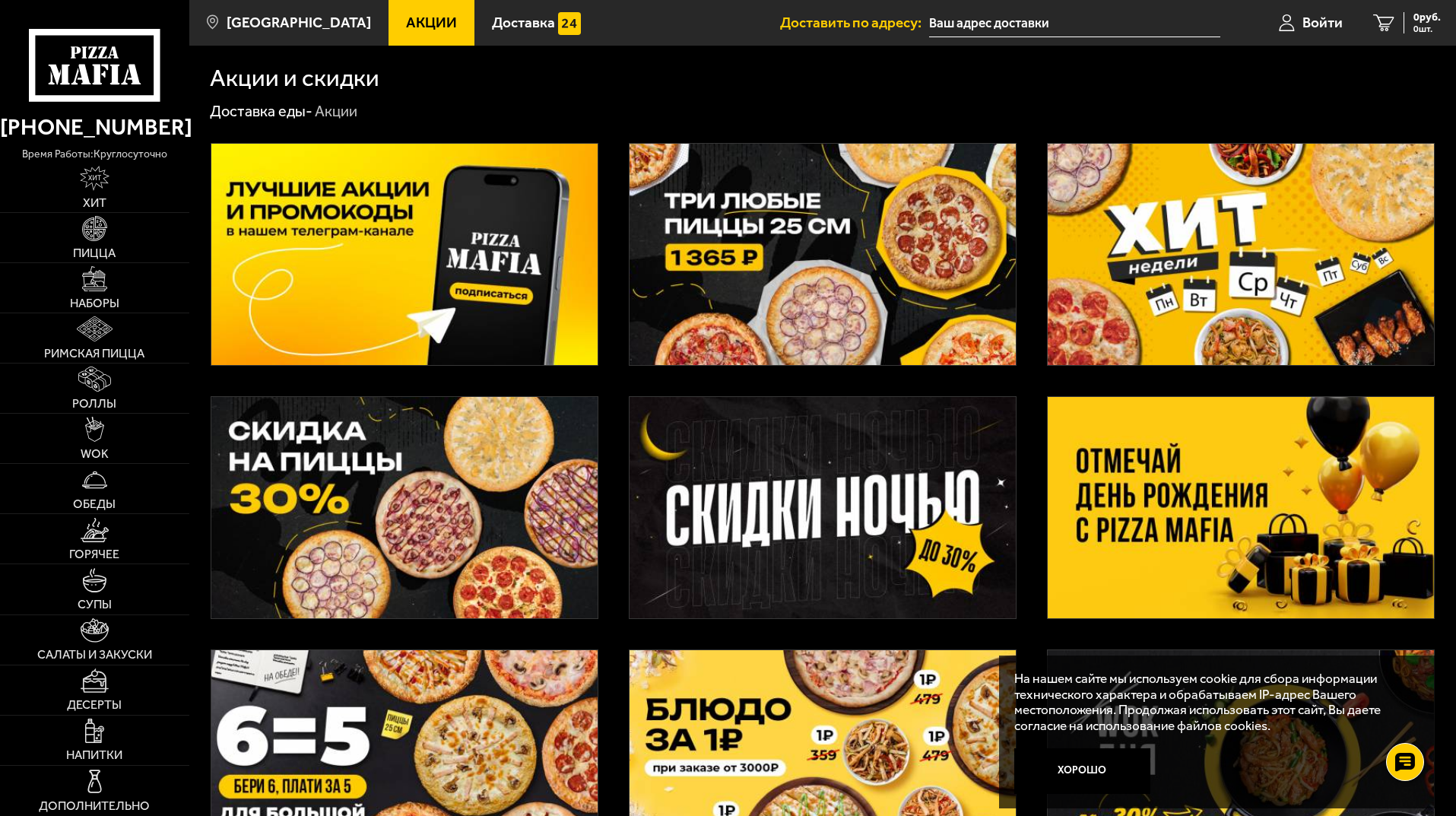
click at [910, 330] on img at bounding box center [822, 255] width 386 height 221
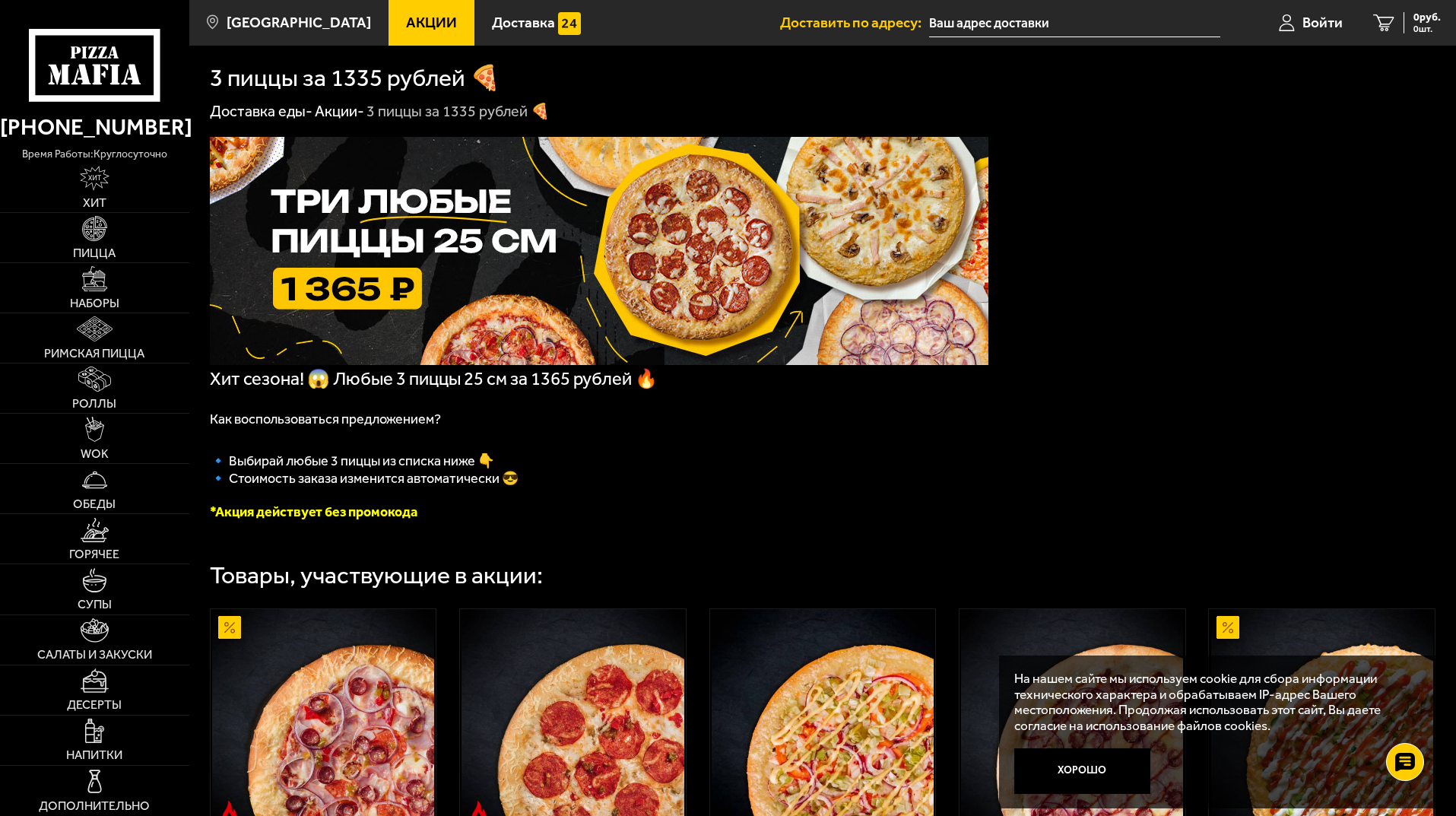
click at [406, 20] on span "Акции" at bounding box center [431, 22] width 51 height 14
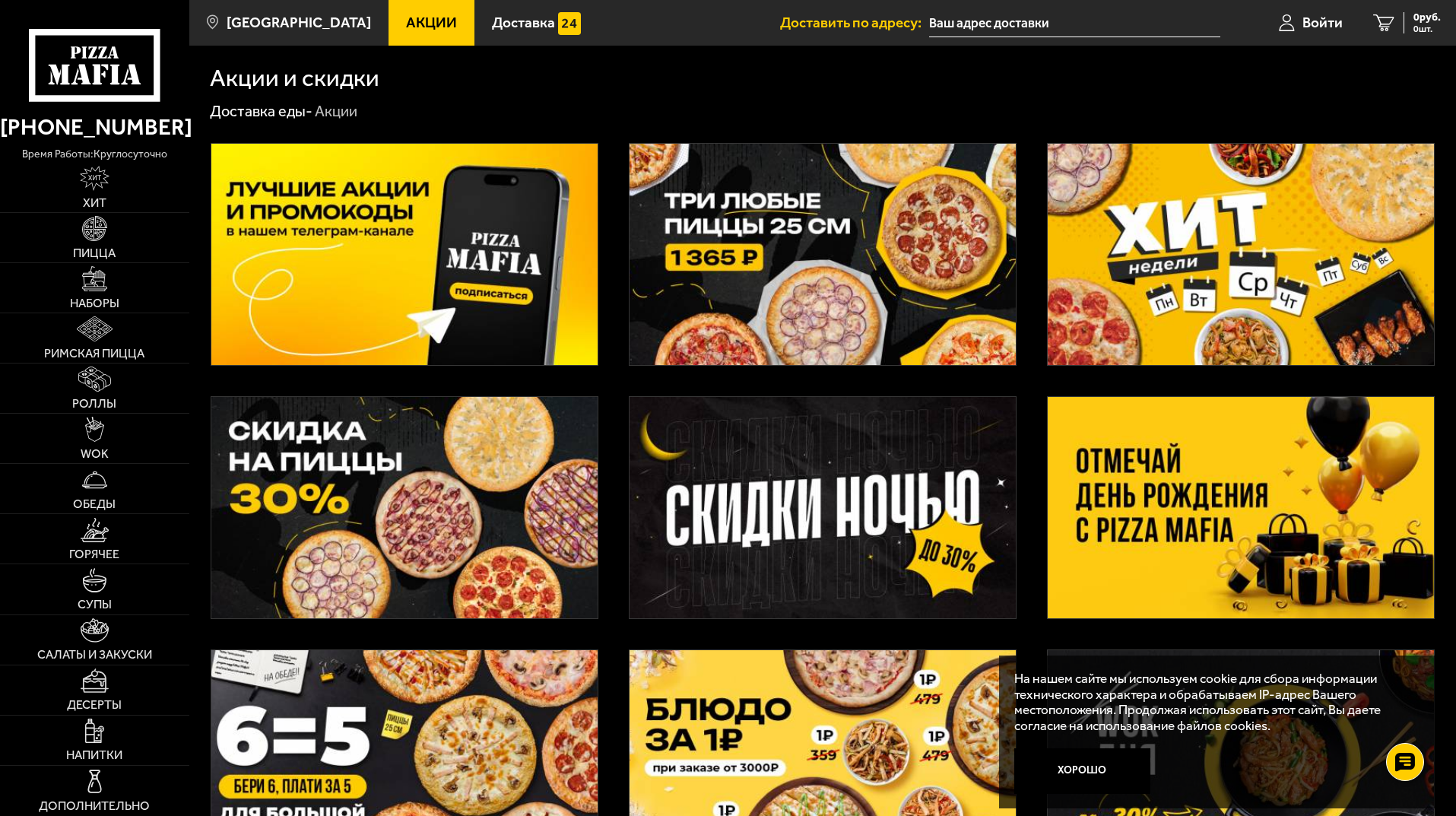
click at [830, 251] on img at bounding box center [822, 255] width 386 height 221
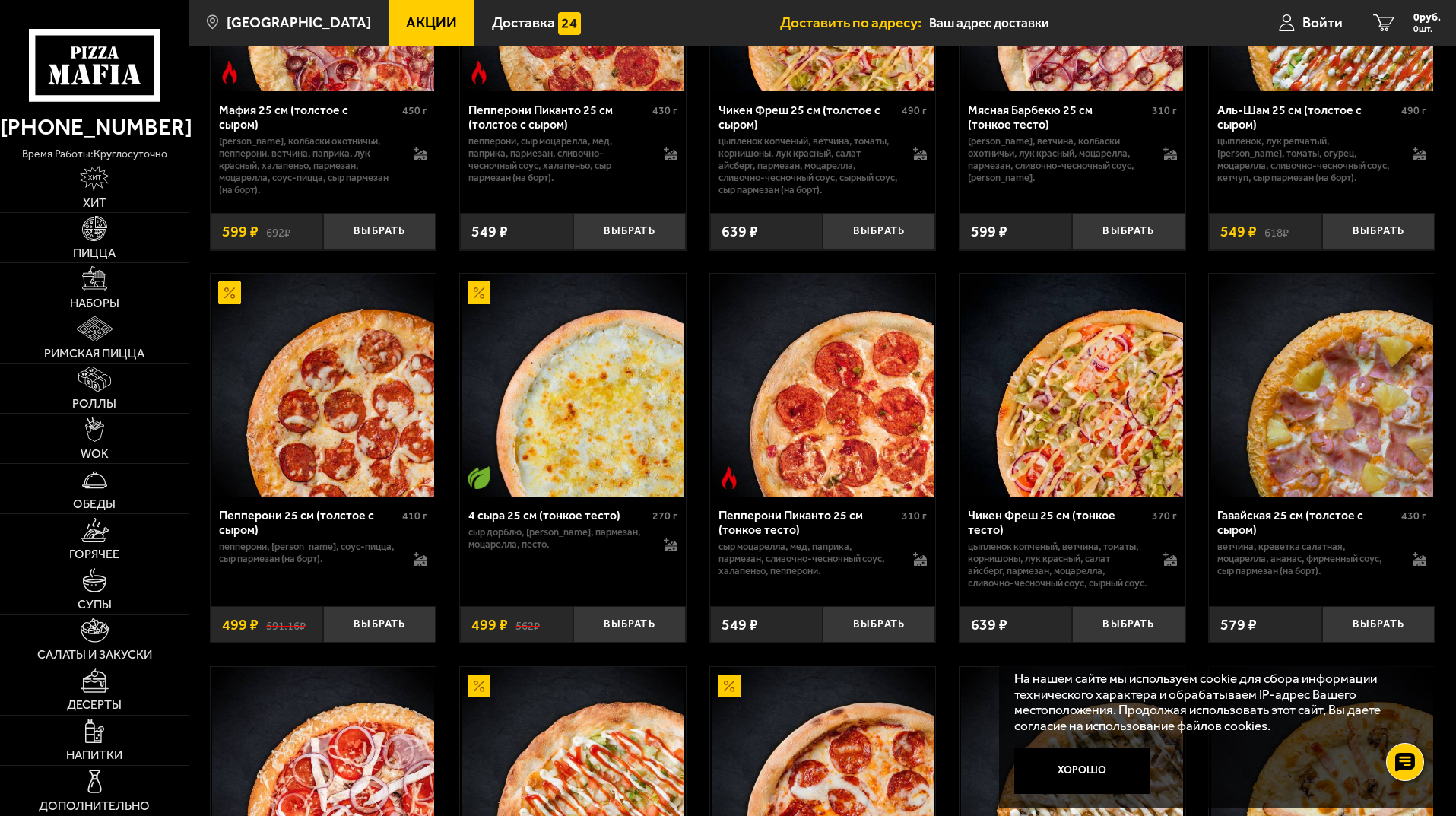
scroll to position [608, 0]
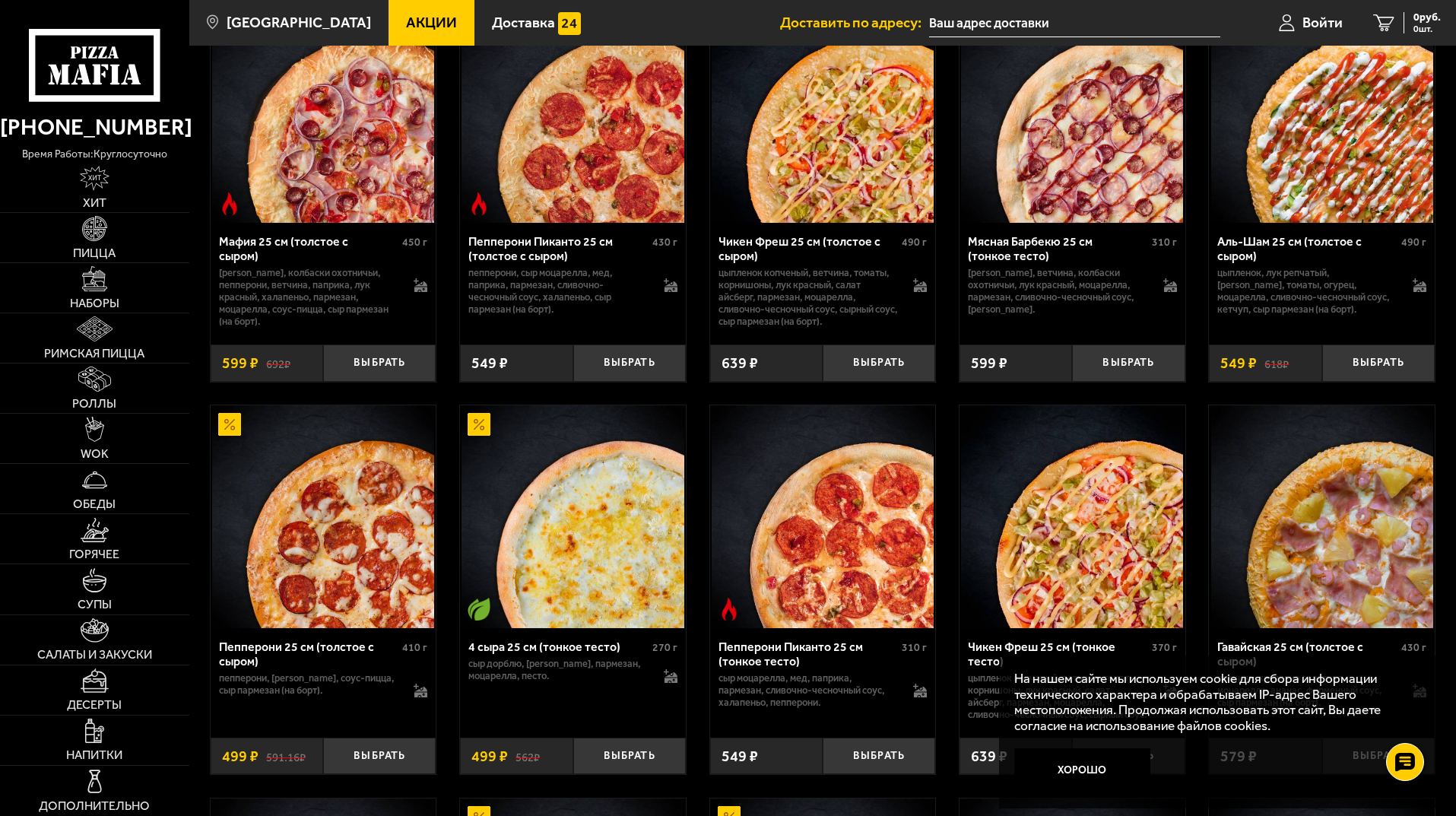
click at [389, 11] on link "Акции" at bounding box center [431, 22] width 86 height 45
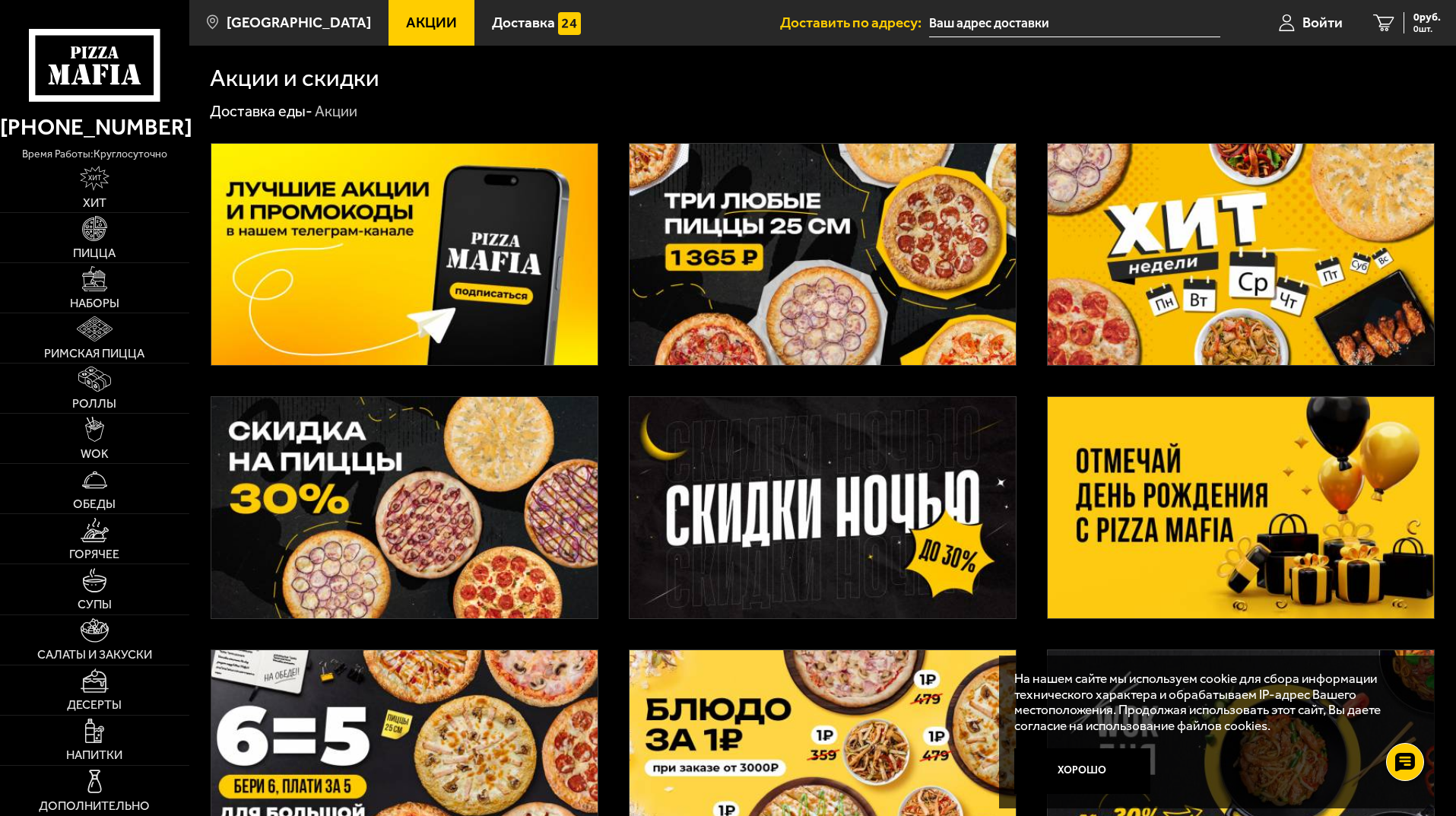
click at [130, 56] on icon at bounding box center [94, 64] width 130 height 72
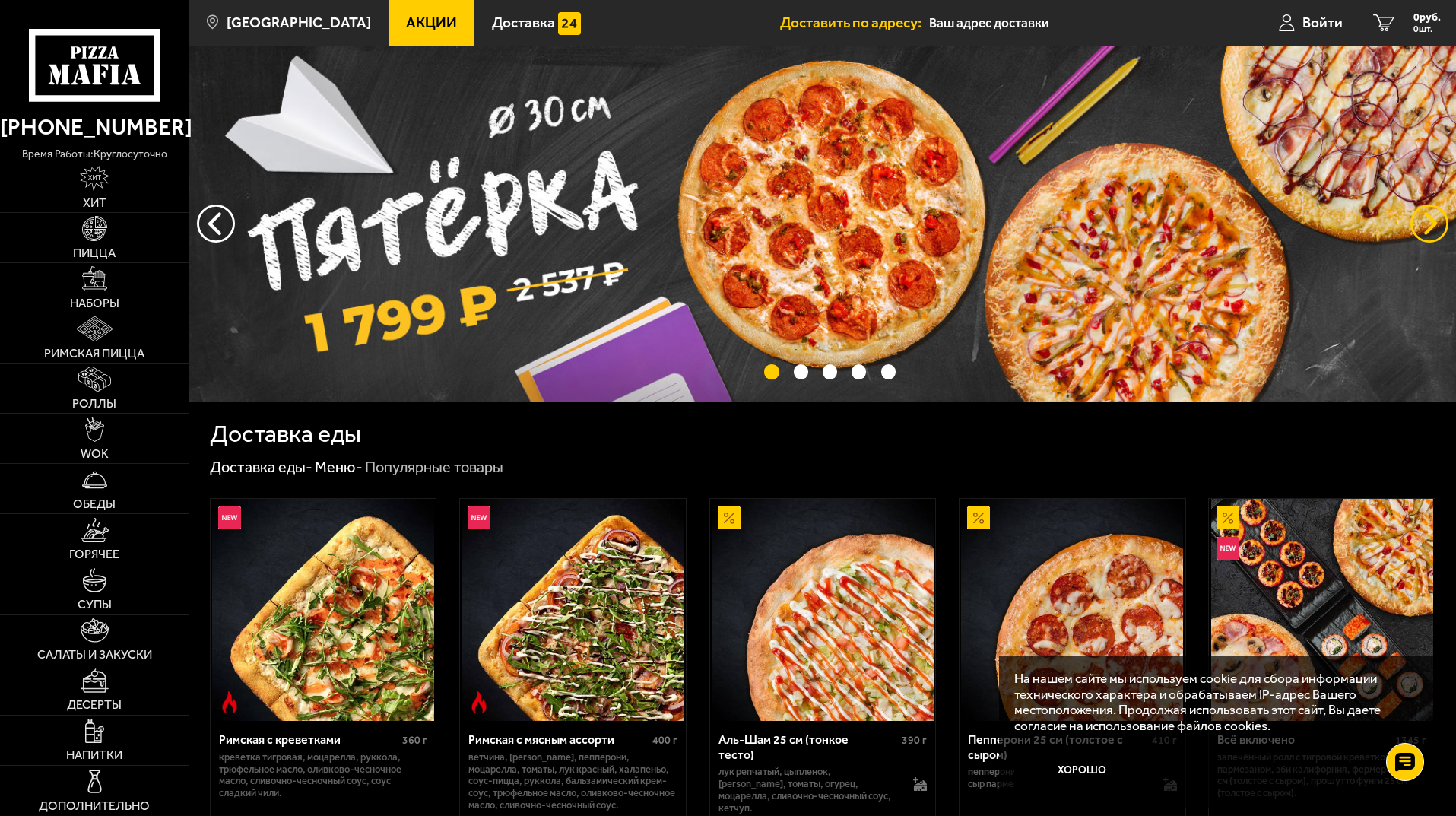
click at [1418, 218] on button "предыдущий" at bounding box center [1429, 223] width 38 height 38
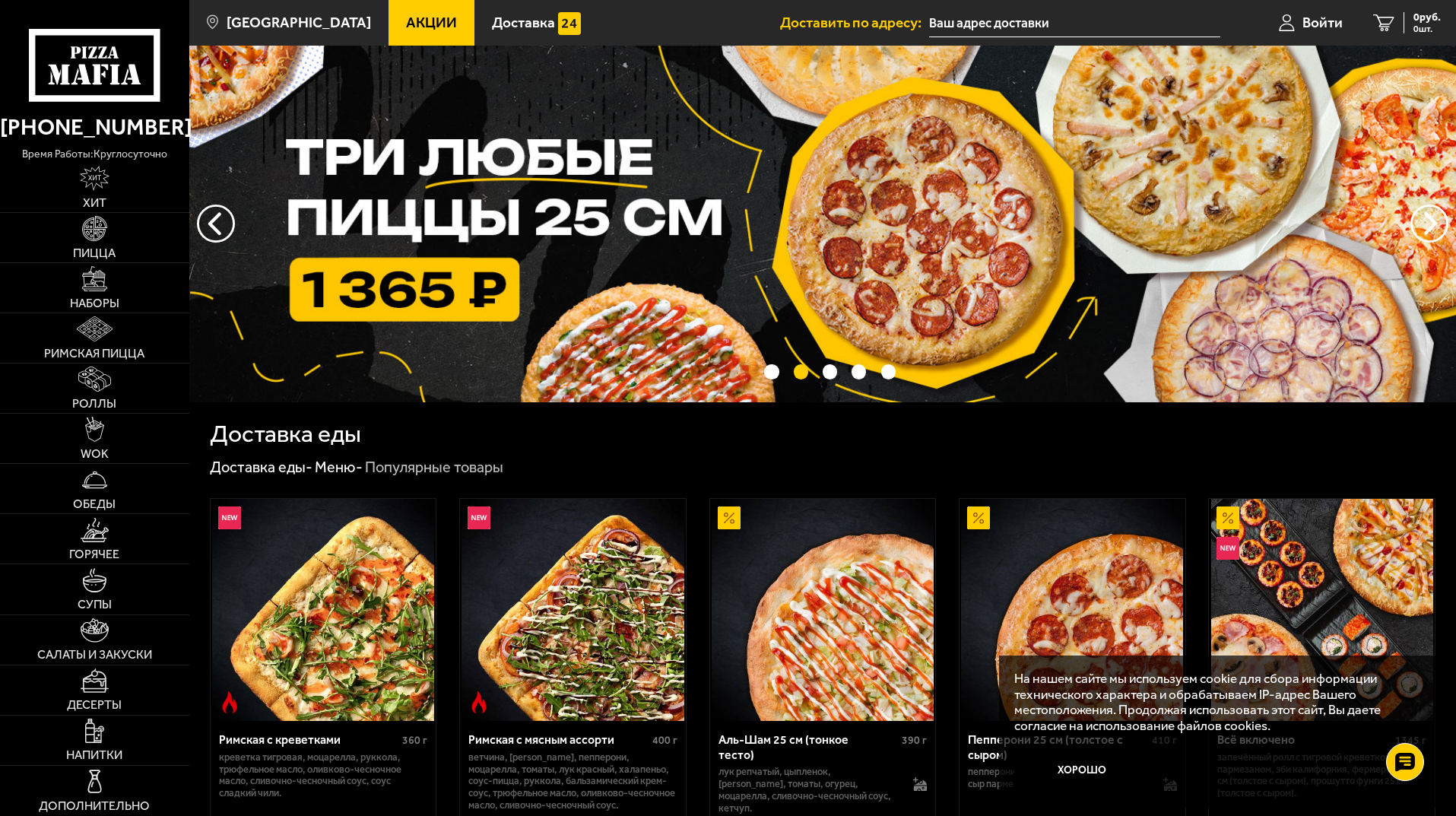
click at [1249, 281] on img at bounding box center [822, 223] width 1267 height 356
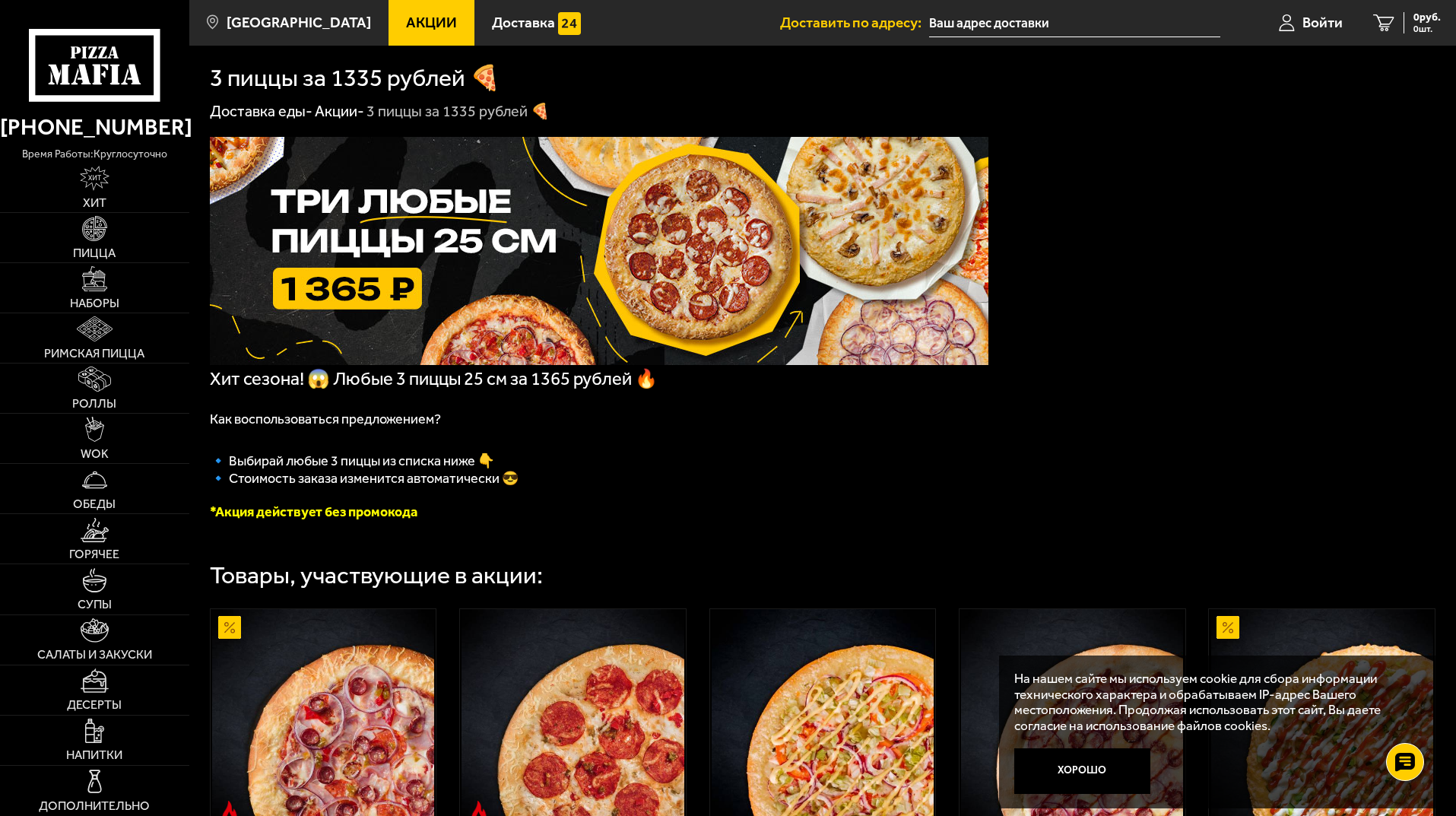
click at [81, 45] on icon at bounding box center [94, 64] width 130 height 72
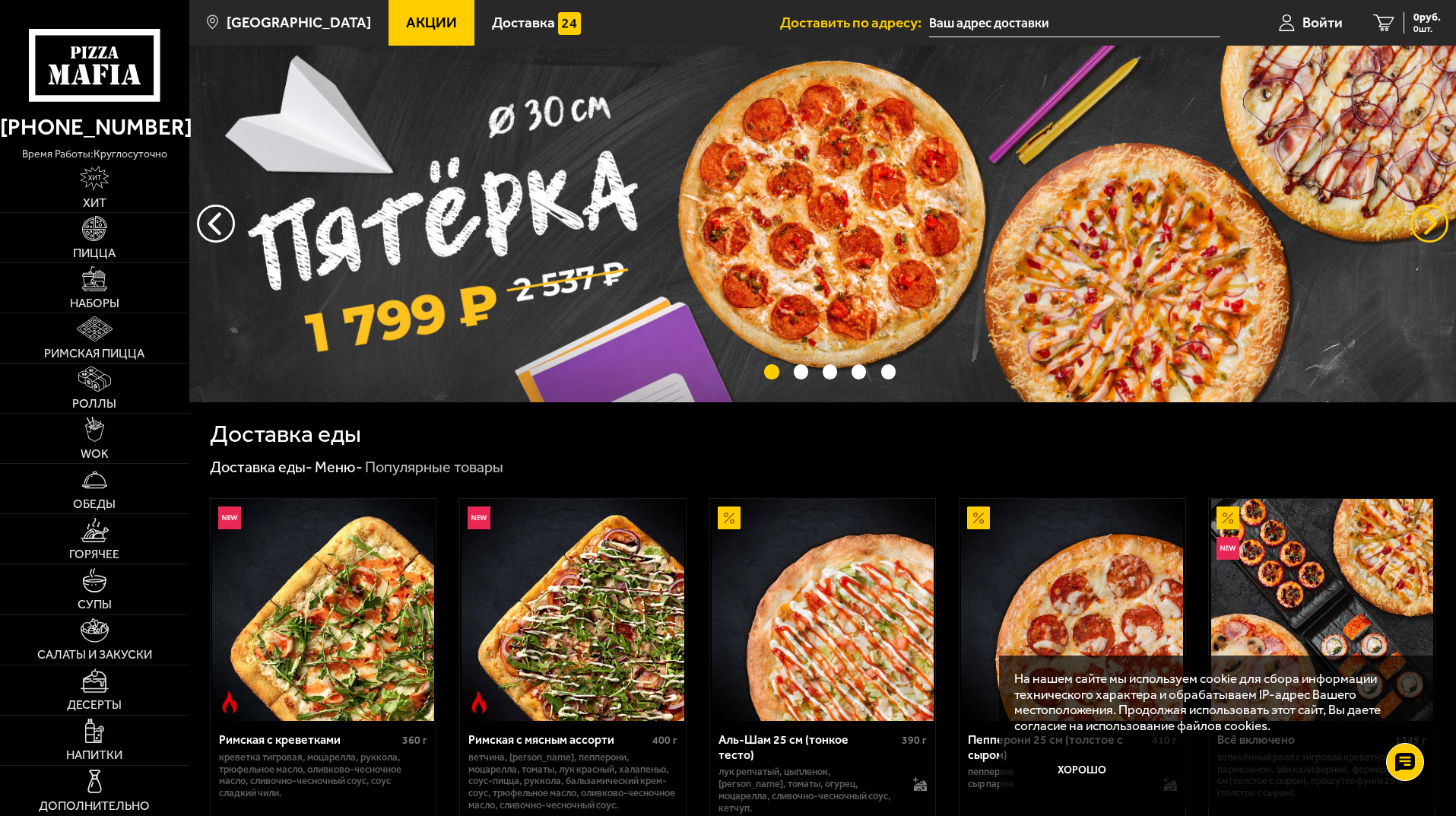
click at [1429, 219] on button "предыдущий" at bounding box center [1429, 223] width 38 height 38
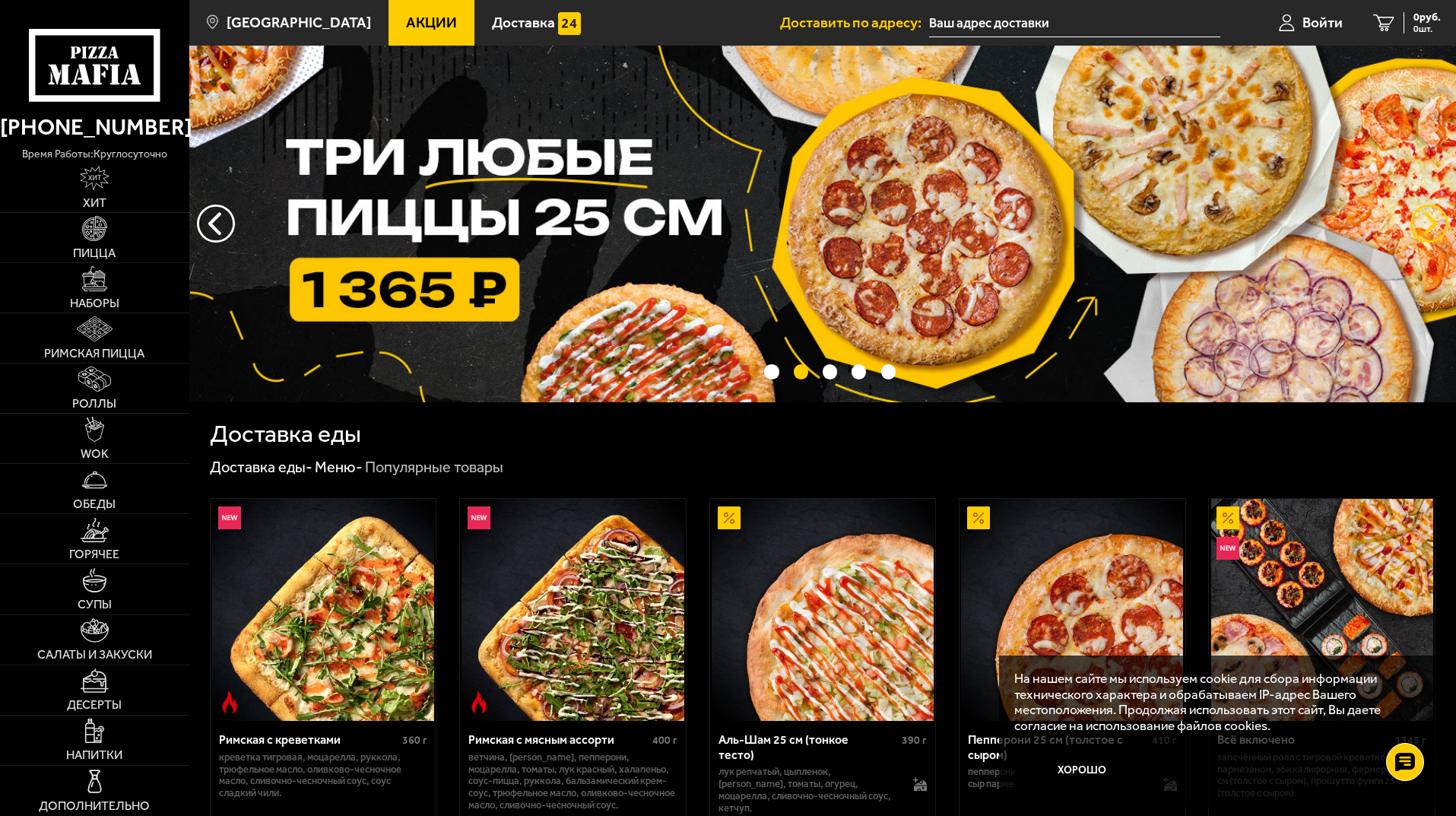
click at [1429, 219] on button "предыдущий" at bounding box center [1429, 223] width 38 height 38
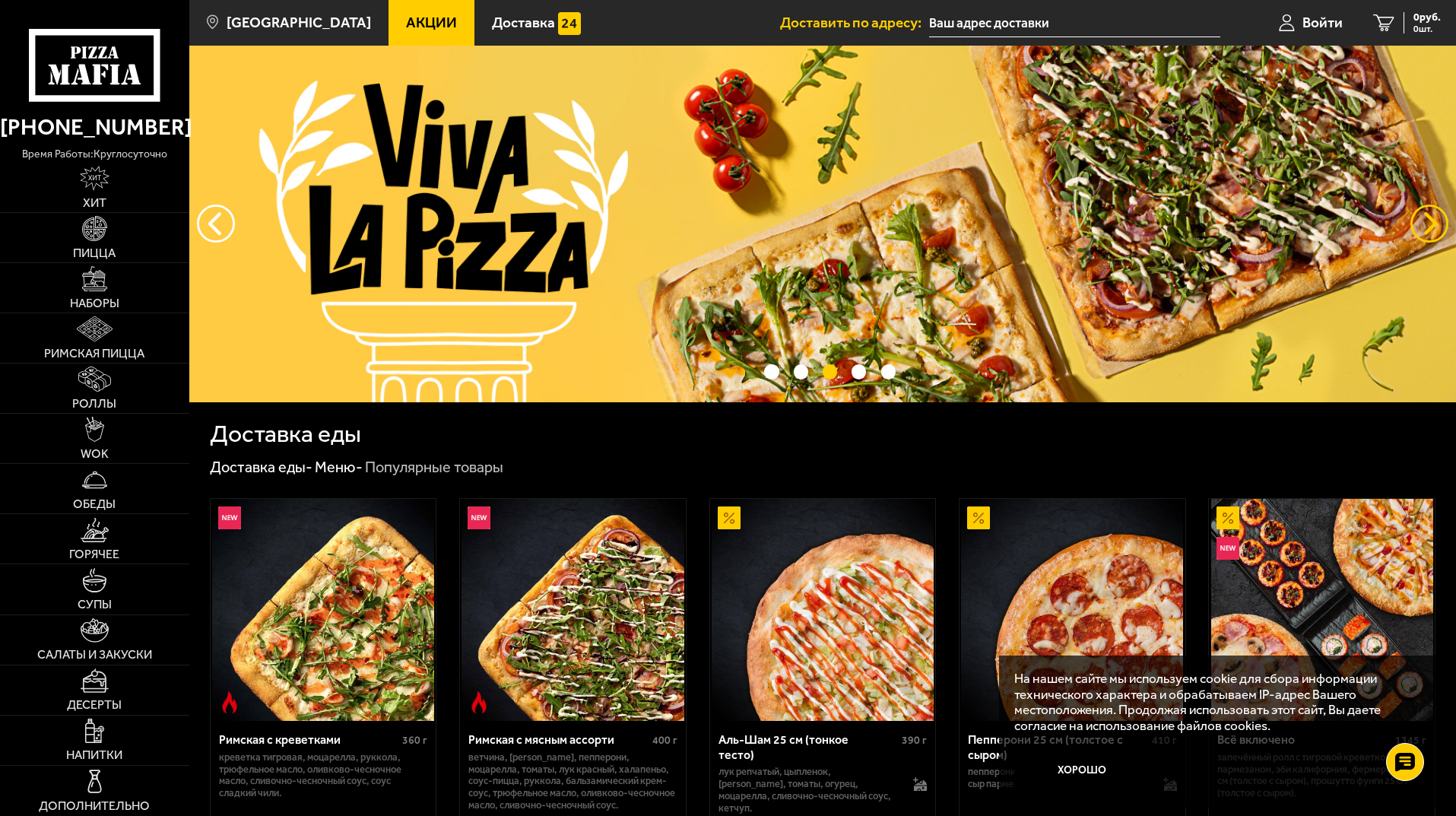
click at [1429, 220] on button "предыдущий" at bounding box center [1429, 223] width 38 height 38
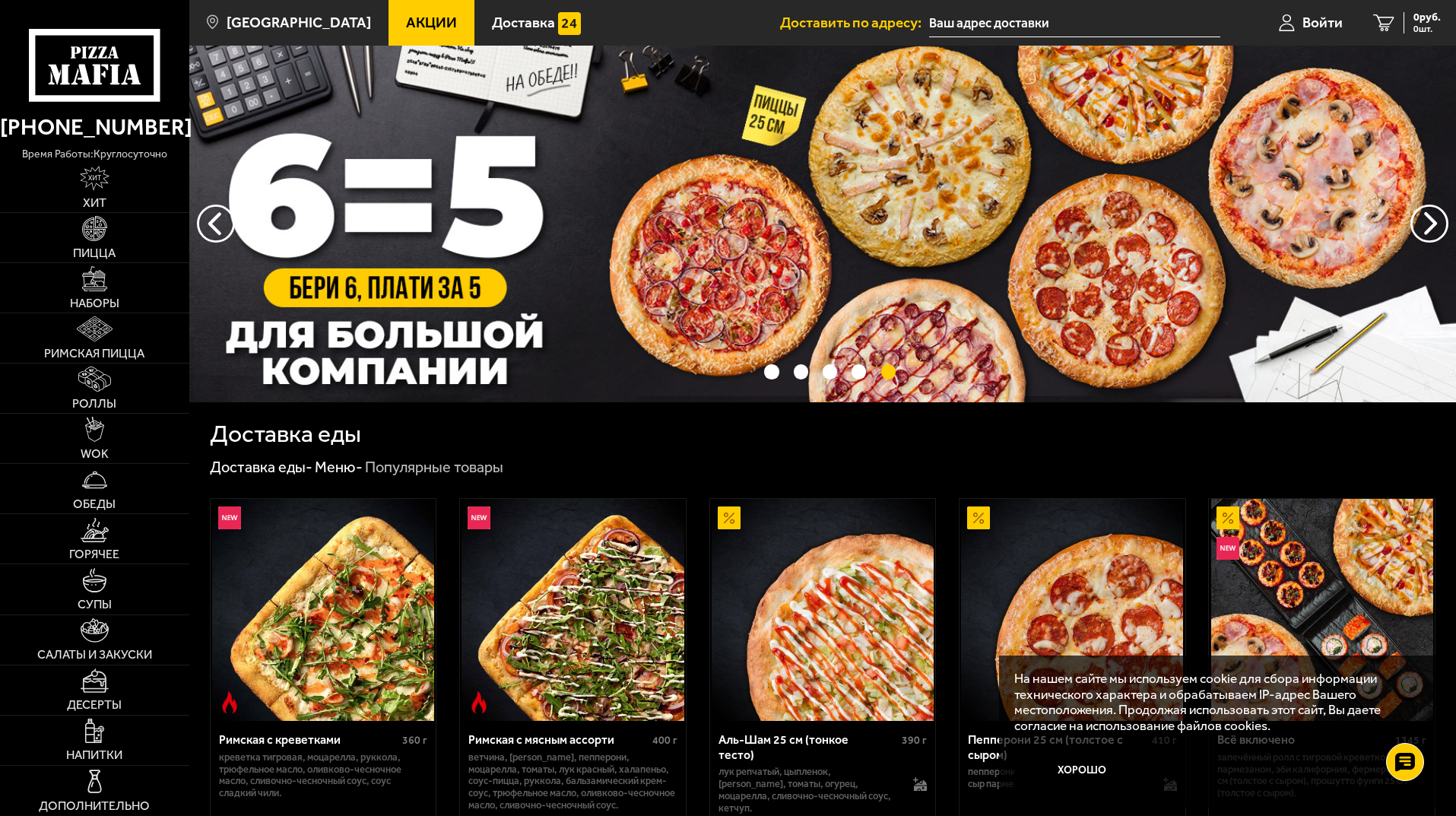
click at [68, 63] on icon at bounding box center [94, 64] width 130 height 72
click at [104, 194] on link "Хит" at bounding box center [95, 188] width 189 height 49
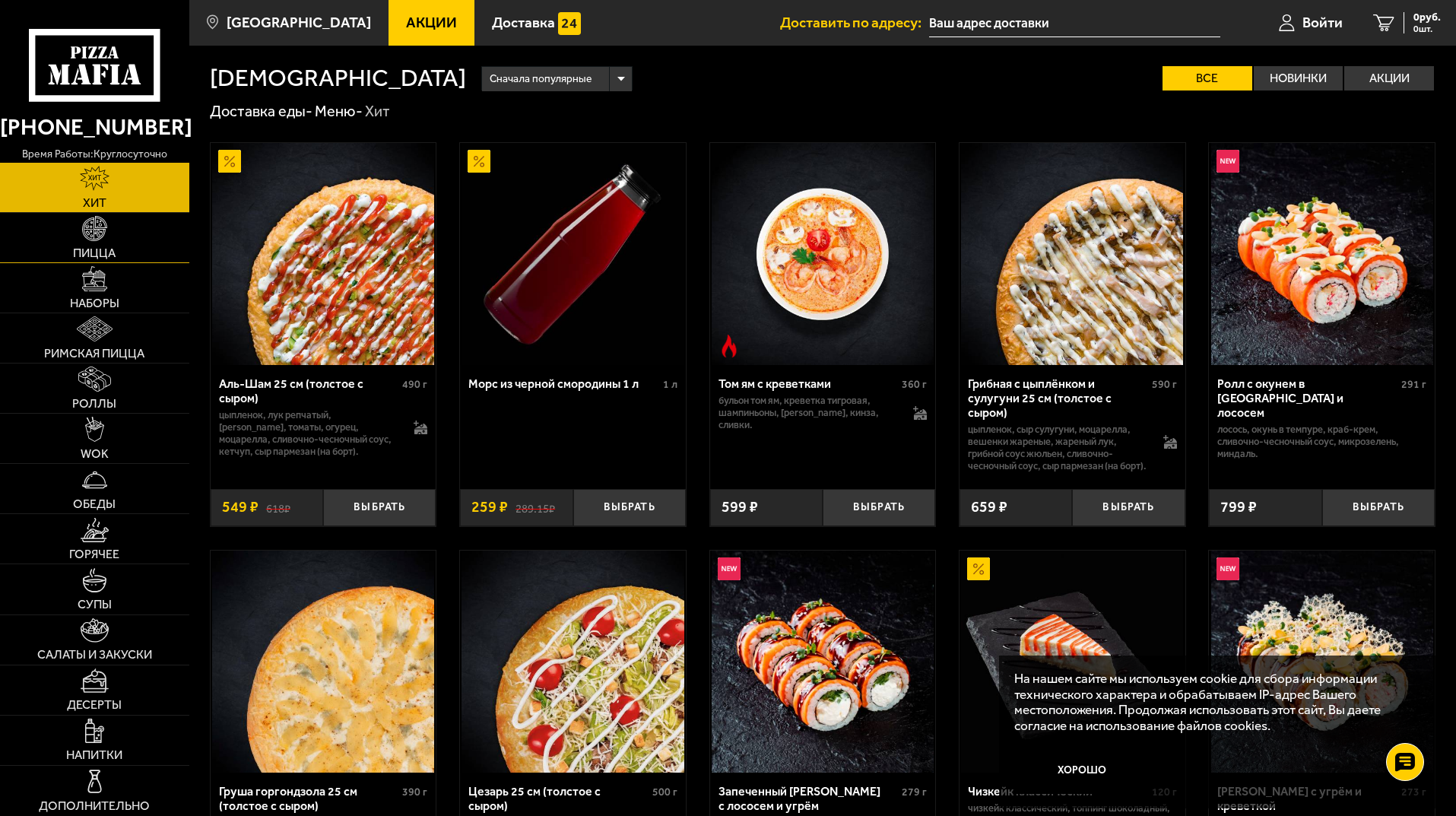
click at [91, 225] on img at bounding box center [95, 228] width 25 height 25
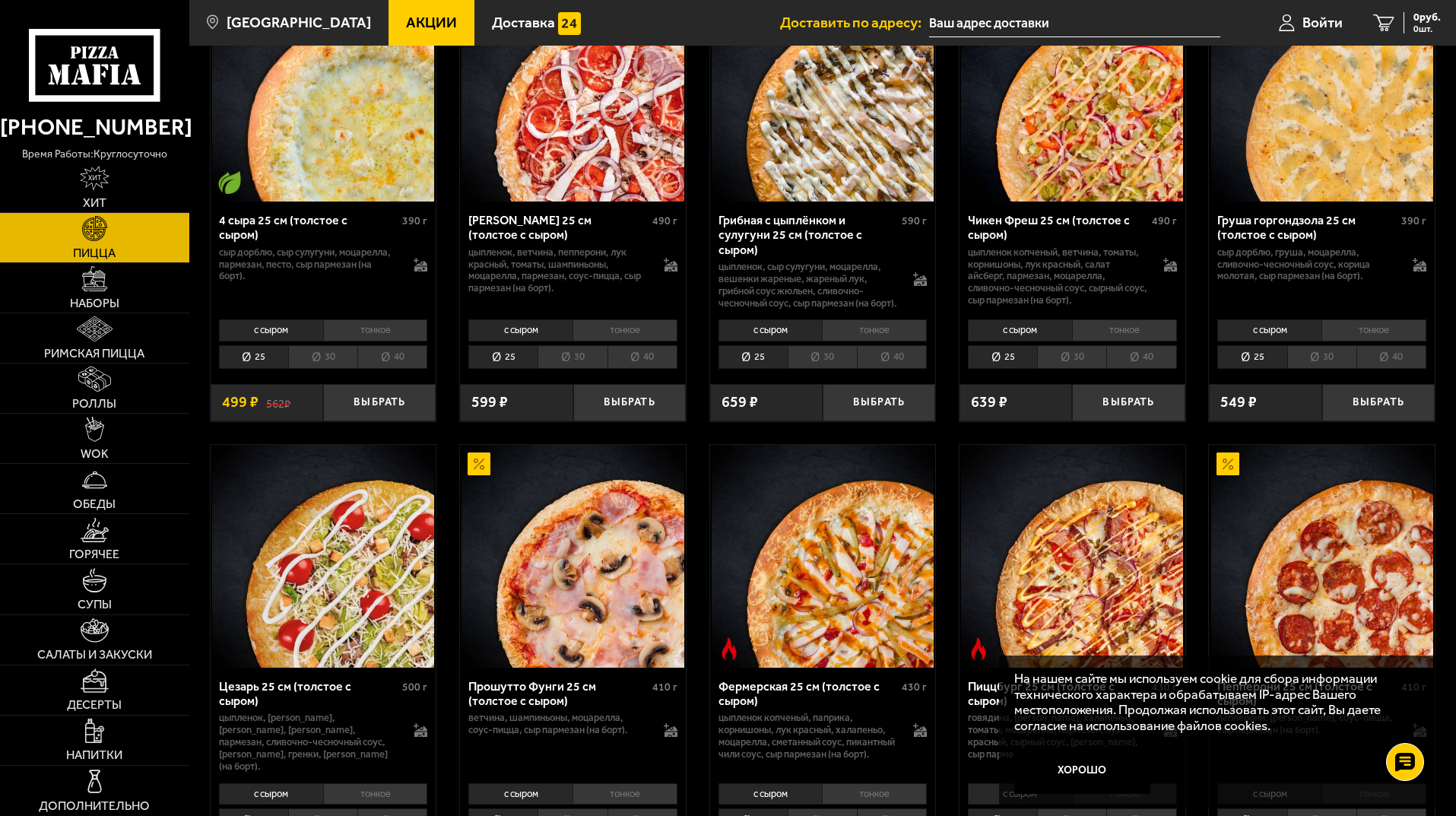
scroll to position [4257, 0]
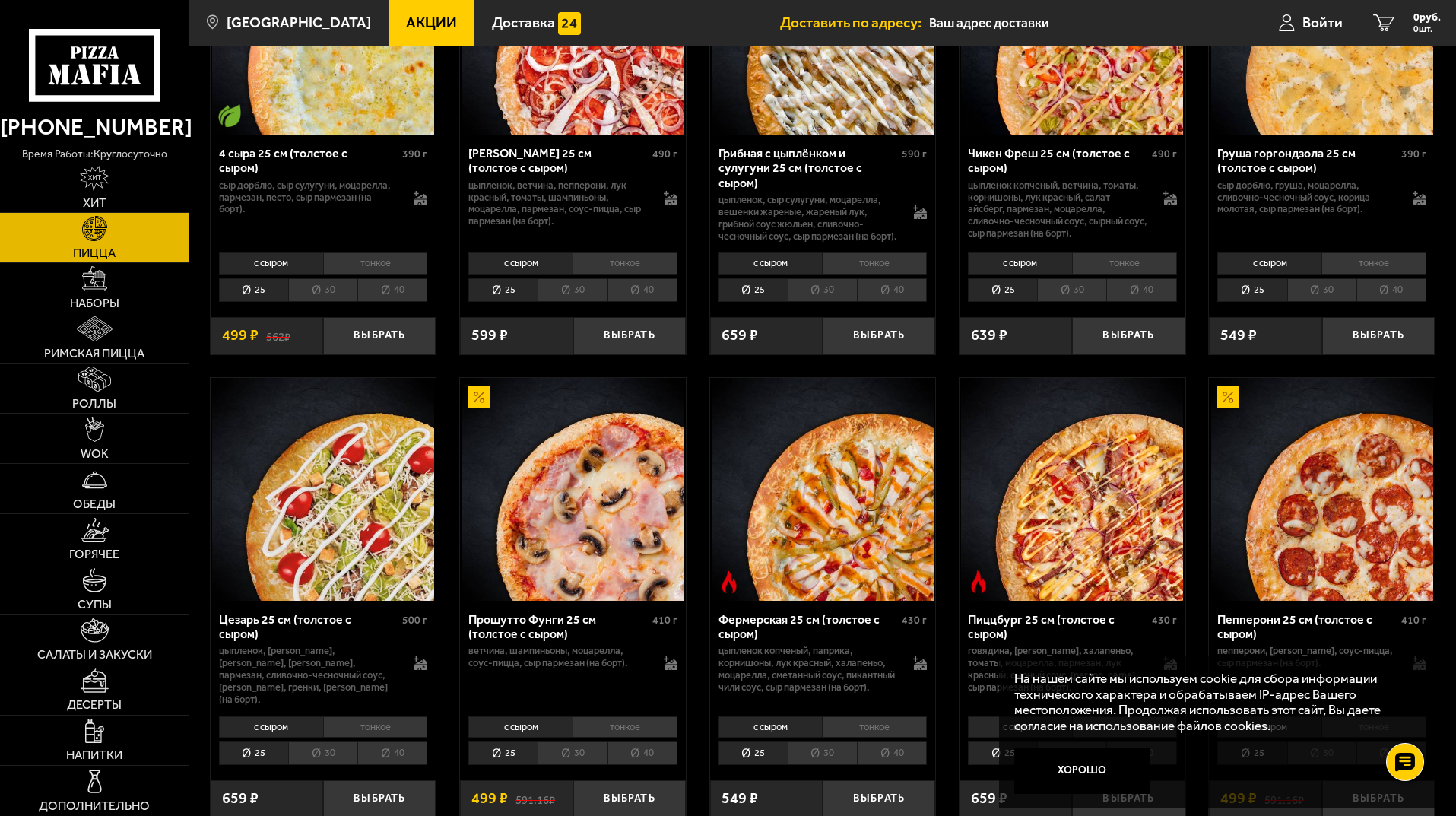
click at [129, 53] on icon at bounding box center [94, 64] width 130 height 72
